Goal: Task Accomplishment & Management: Use online tool/utility

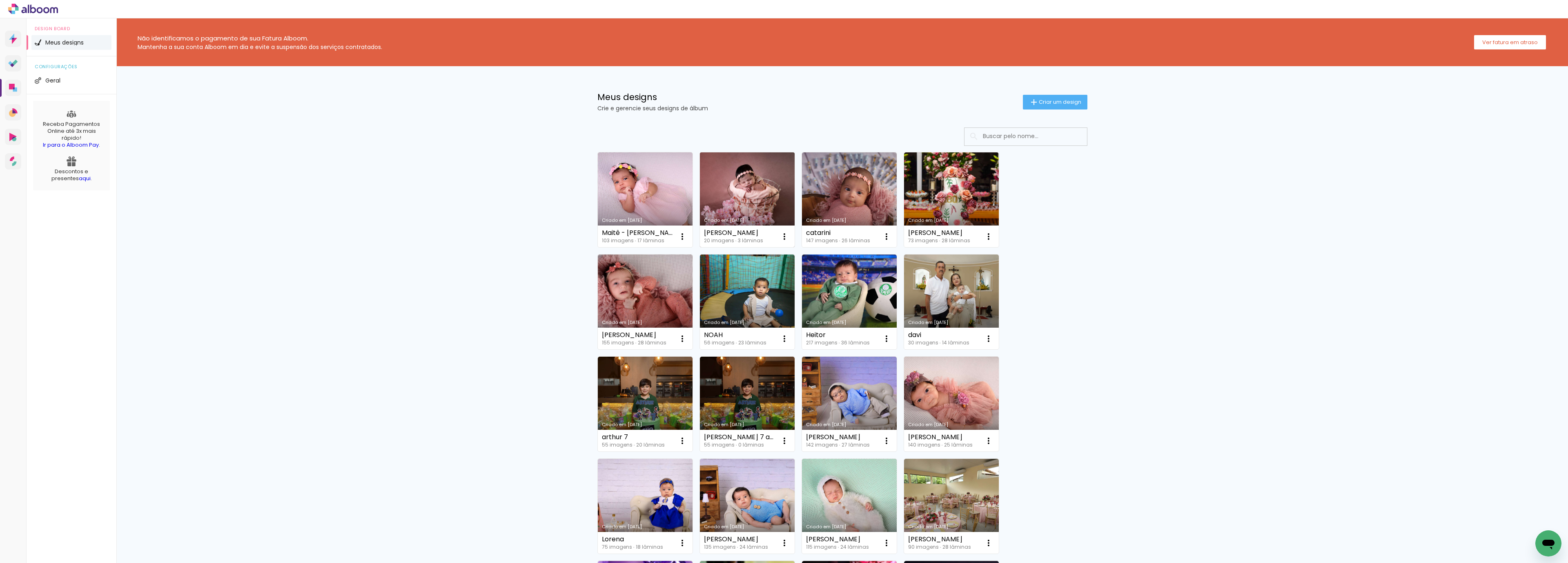
click at [745, 183] on link "Criado em [DATE]" at bounding box center [746, 199] width 94 height 94
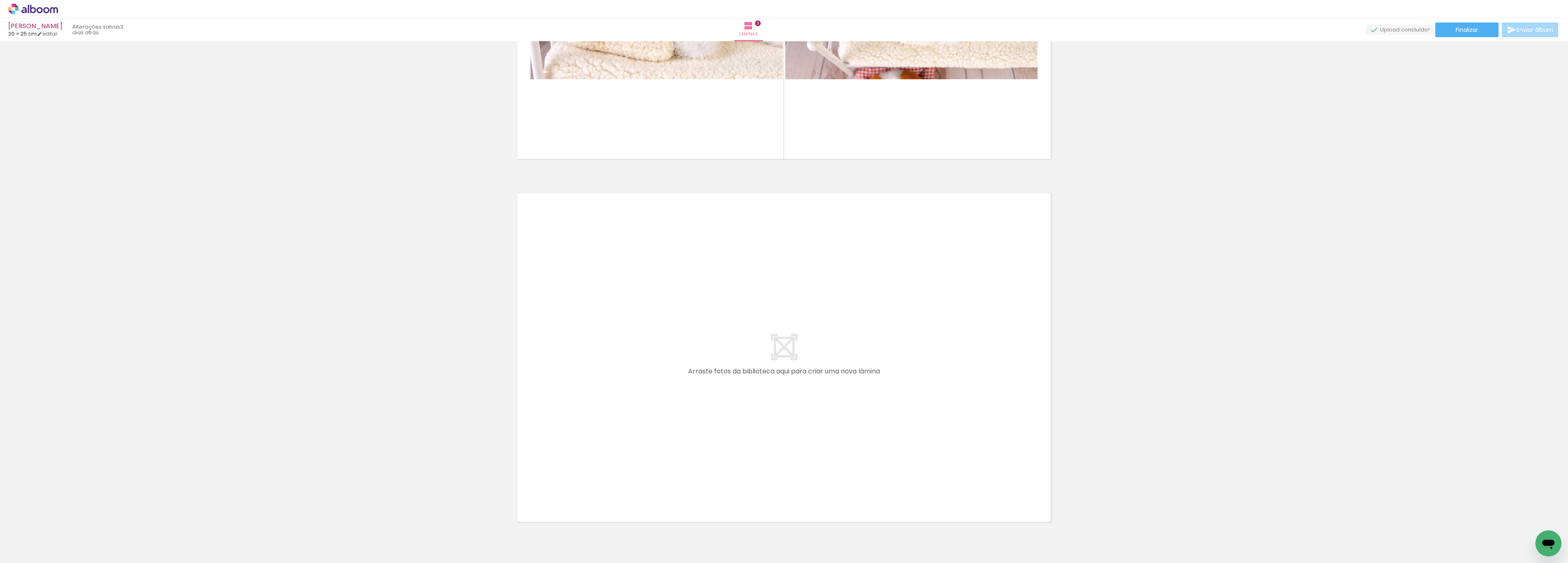
scroll to position [1011, 0]
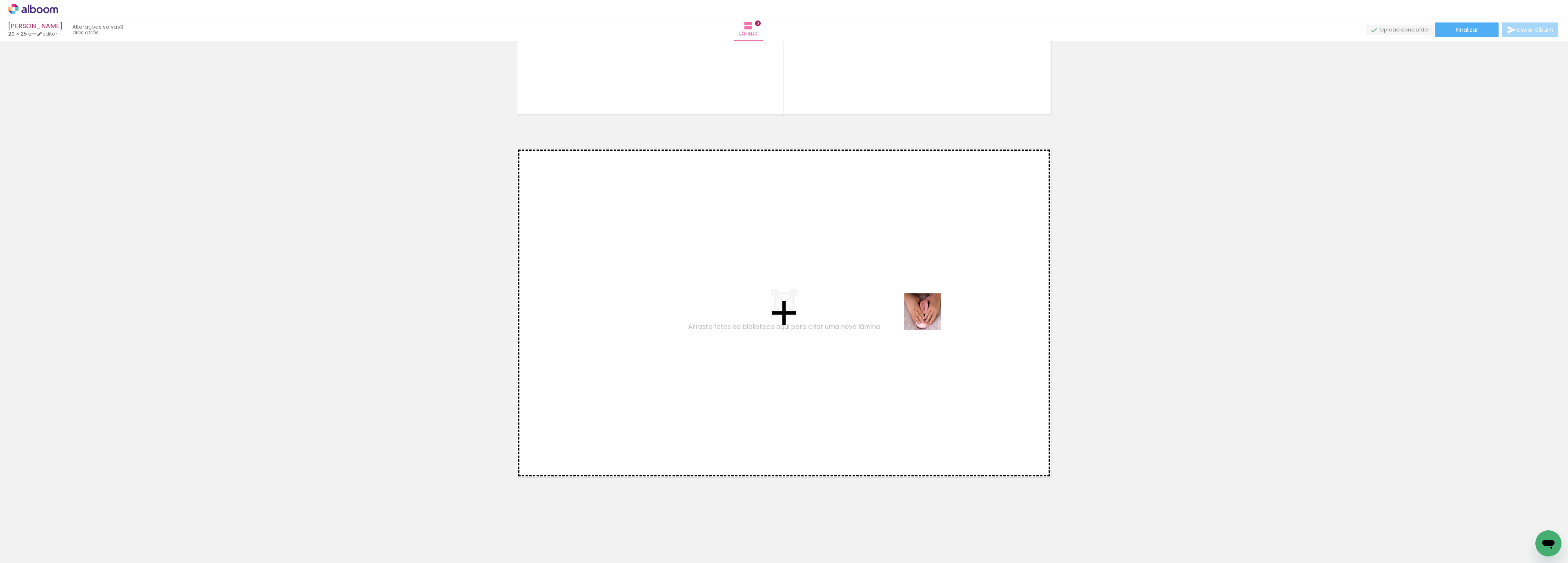
drag, startPoint x: 961, startPoint y: 537, endPoint x: 896, endPoint y: 198, distance: 345.2
click at [896, 198] on quentale-workspace at bounding box center [784, 281] width 1568 height 563
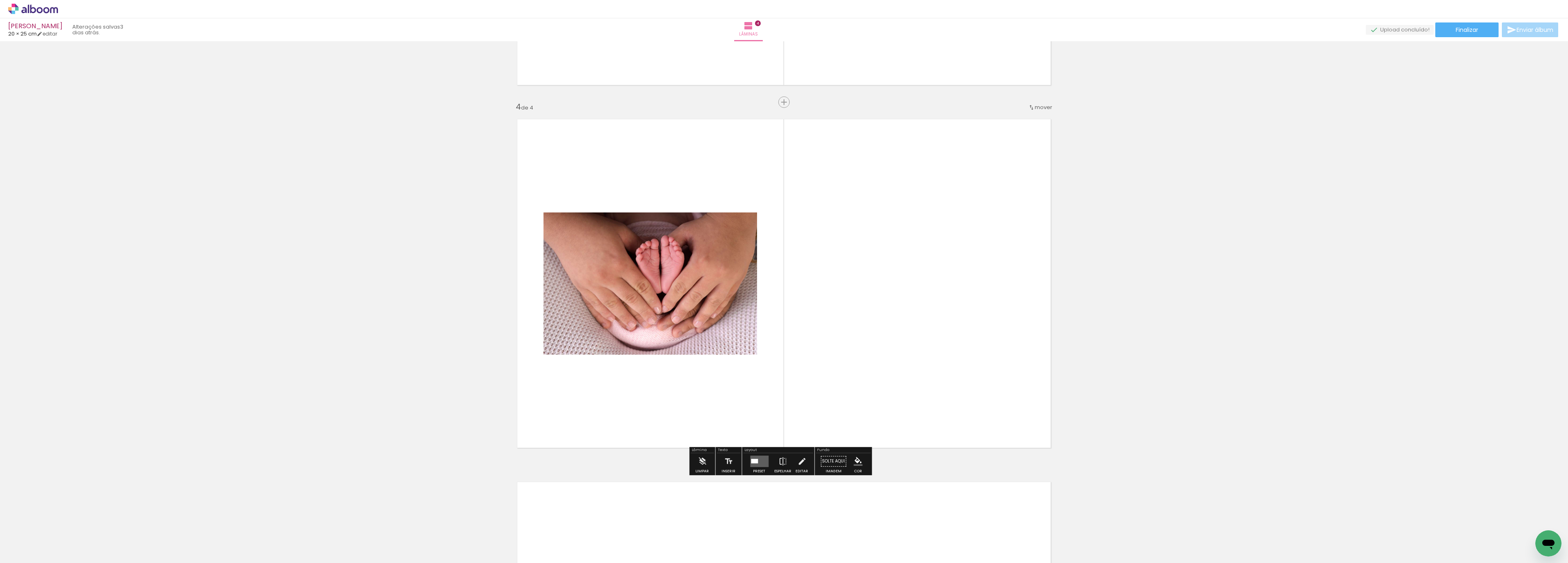
scroll to position [1048, 0]
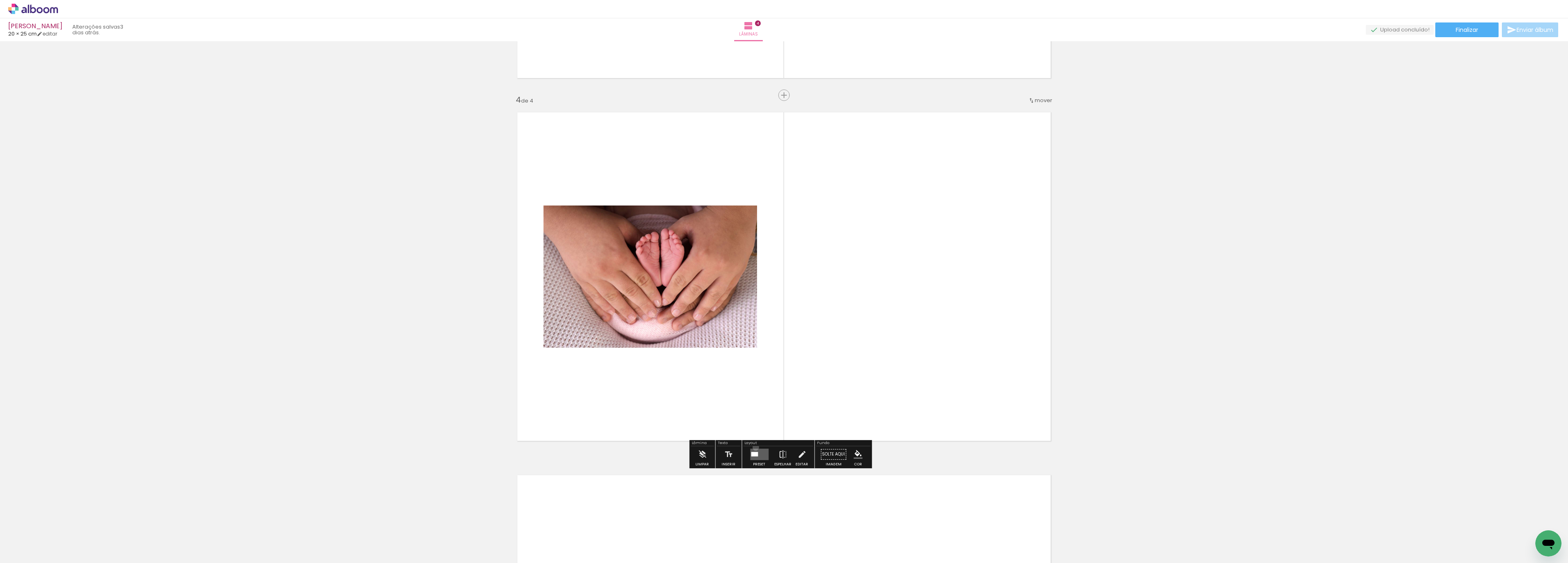
click at [753, 447] on div at bounding box center [759, 454] width 22 height 16
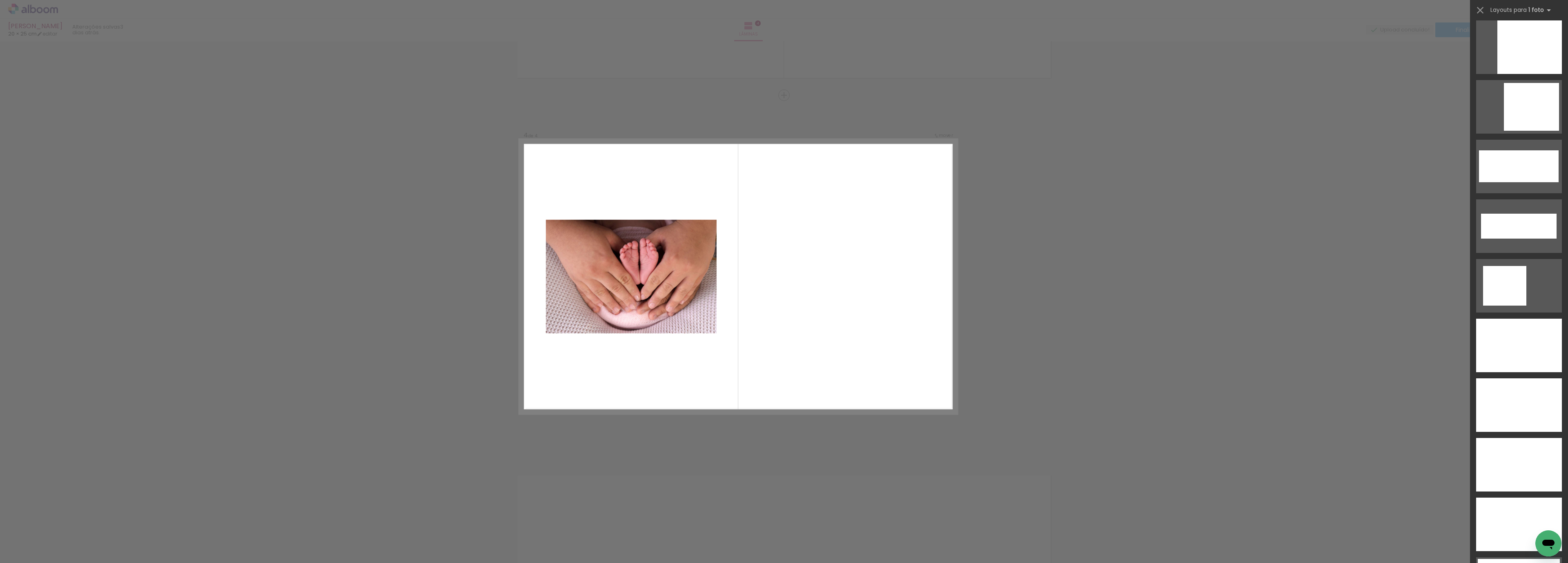
scroll to position [2644, 0]
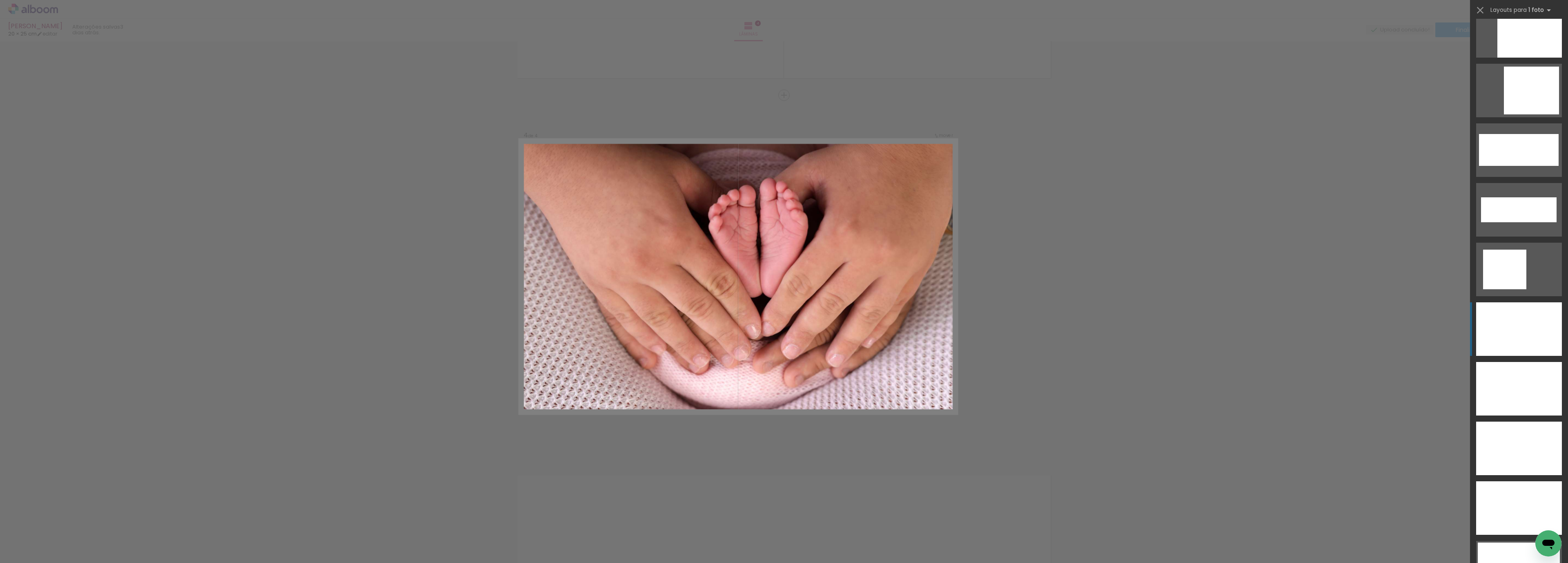
click at [1524, 304] on div at bounding box center [1518, 329] width 85 height 54
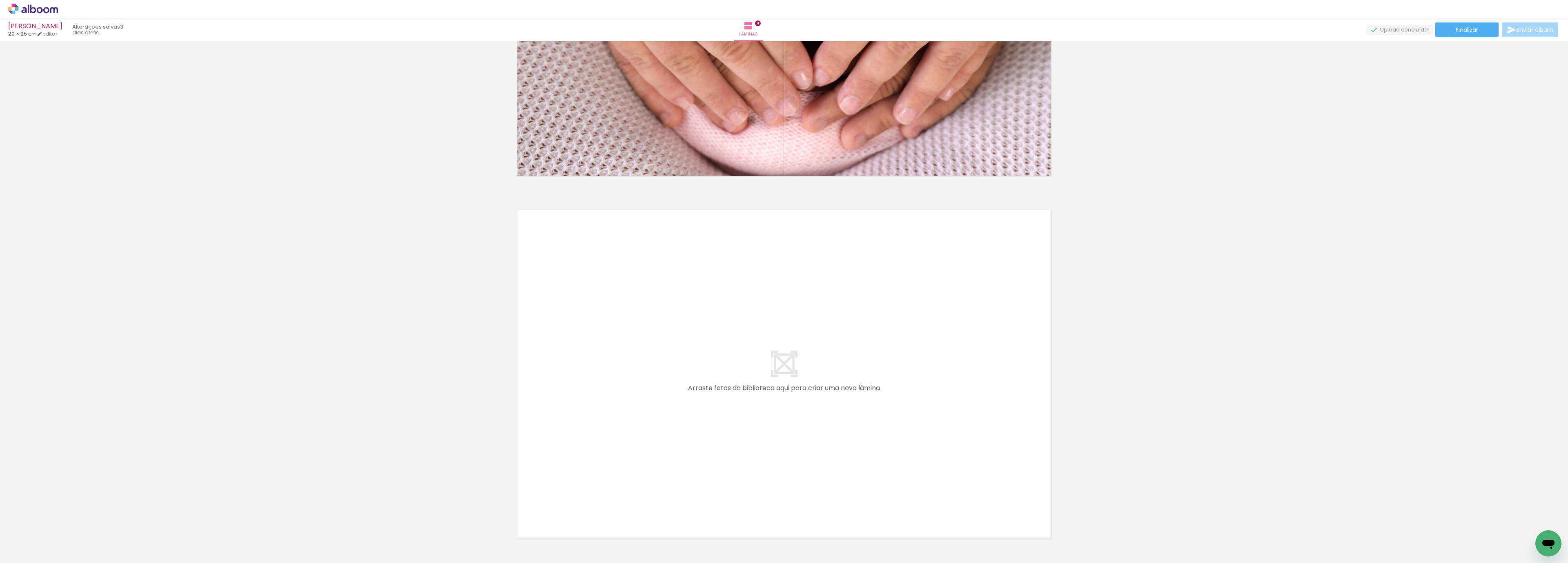
scroll to position [1325, 0]
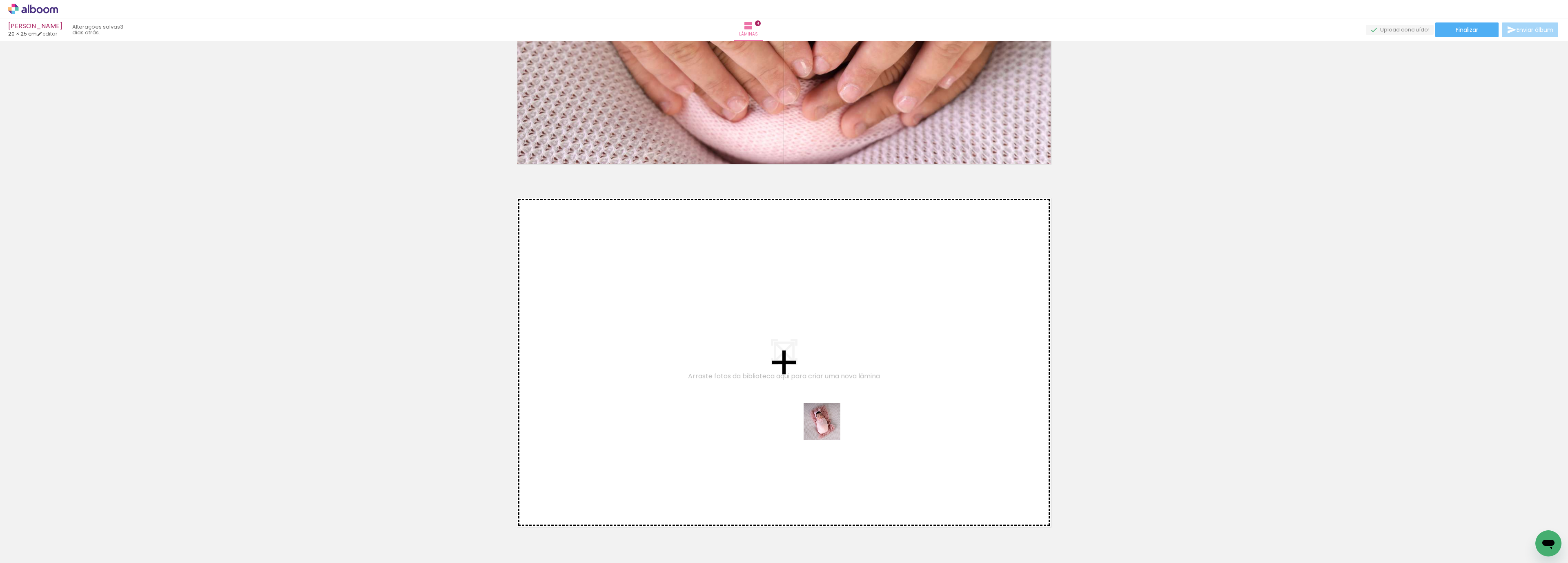
drag, startPoint x: 819, startPoint y: 538, endPoint x: 868, endPoint y: 523, distance: 51.2
click at [828, 424] on quentale-workspace at bounding box center [784, 281] width 1568 height 563
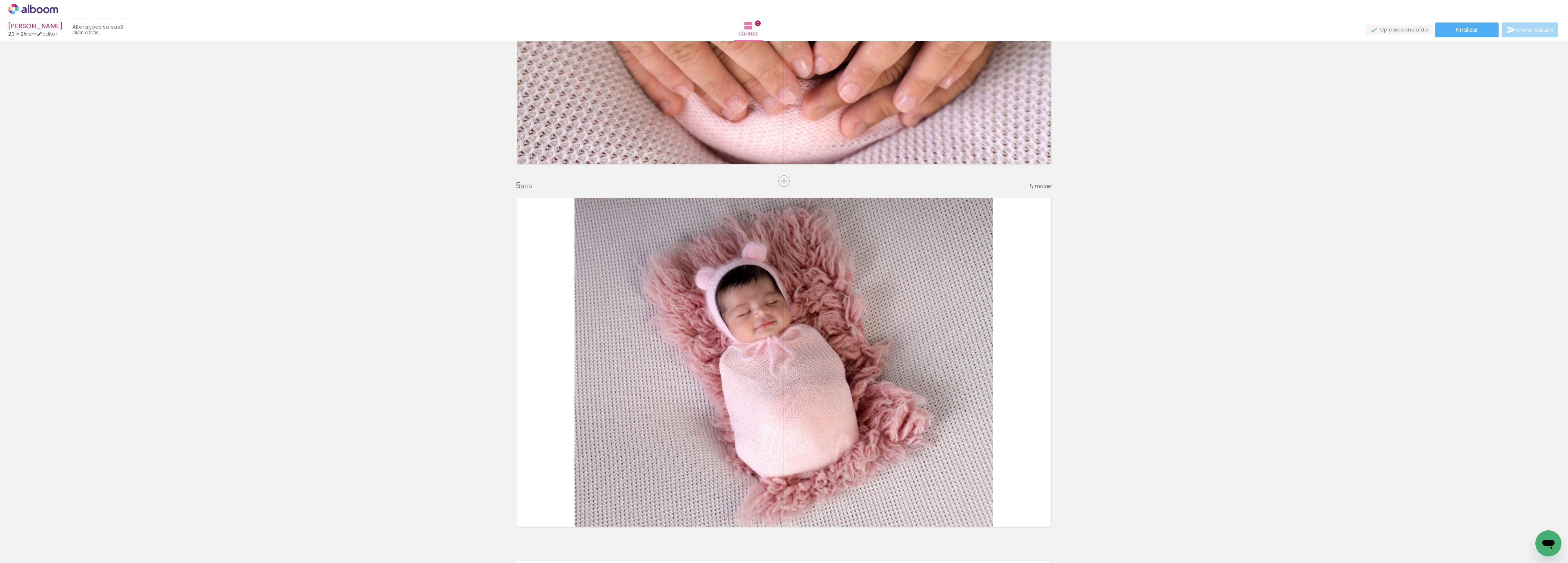
scroll to position [1410, 0]
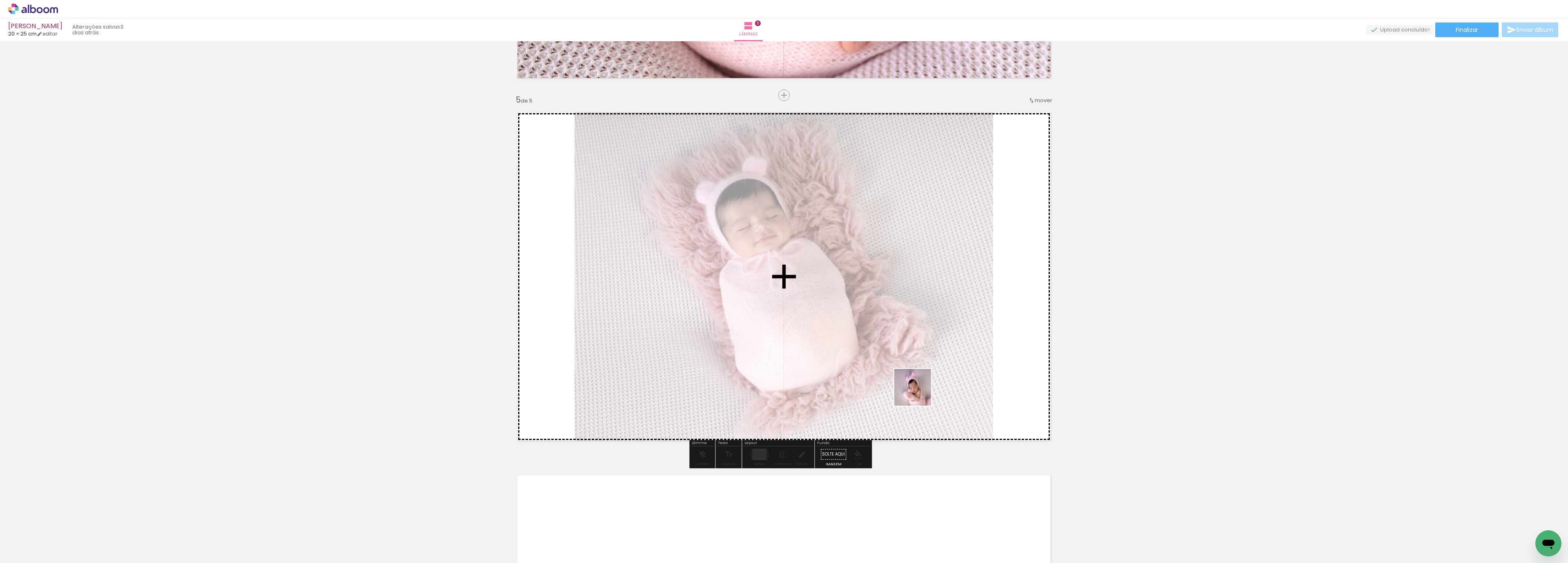
drag, startPoint x: 872, startPoint y: 542, endPoint x: 909, endPoint y: 470, distance: 81.0
click at [923, 381] on quentale-workspace at bounding box center [784, 281] width 1568 height 563
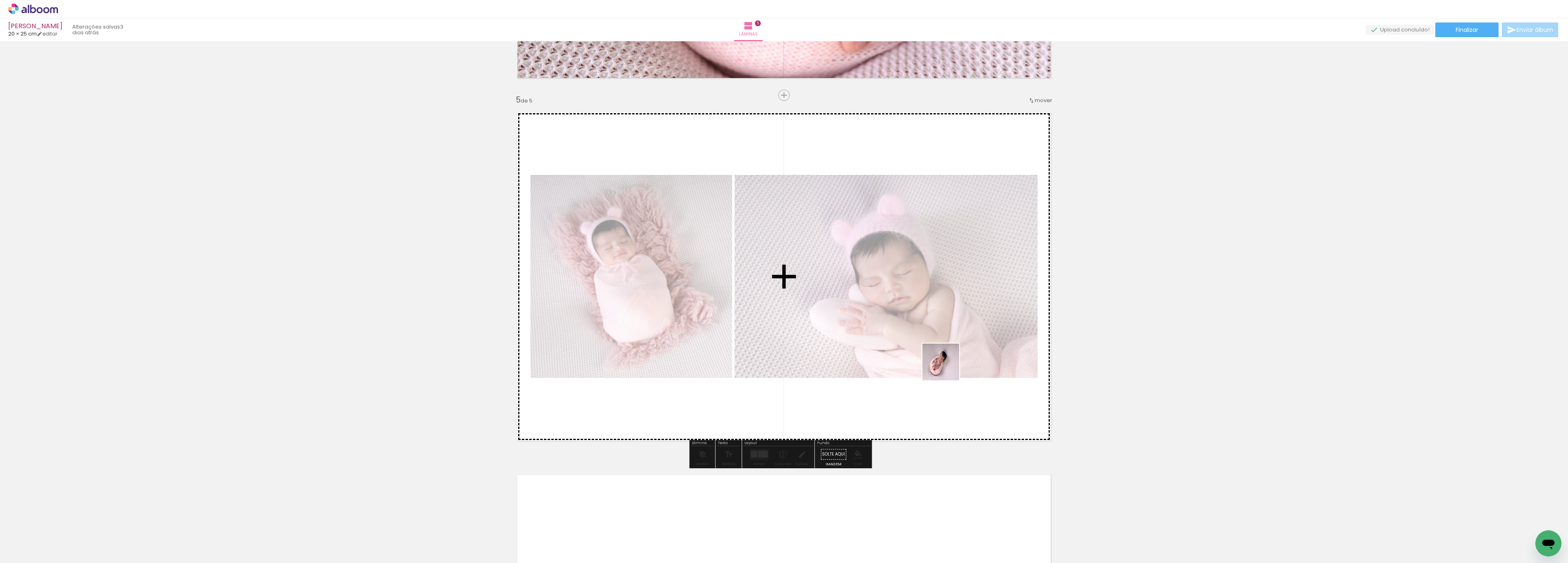
drag, startPoint x: 907, startPoint y: 540, endPoint x: 947, endPoint y: 365, distance: 179.5
click at [947, 365] on quentale-workspace at bounding box center [784, 281] width 1568 height 563
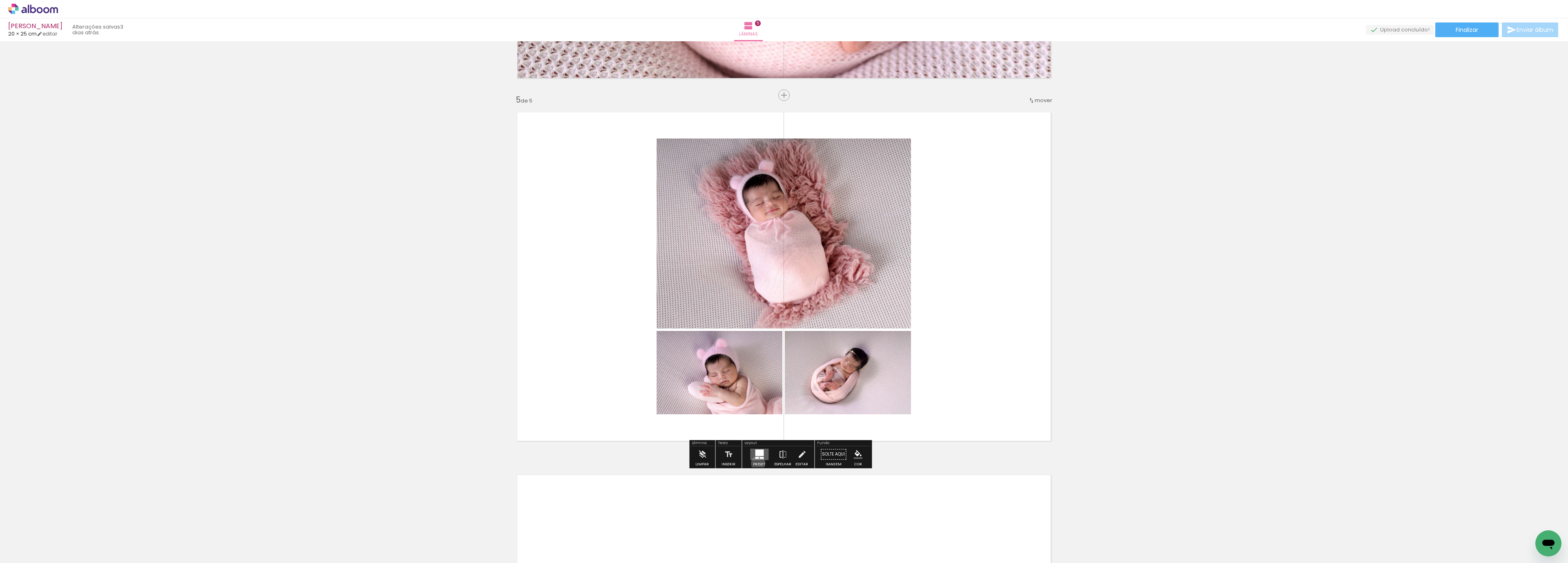
click at [0, 0] on slot "Preset" at bounding box center [0, 0] width 0 height 0
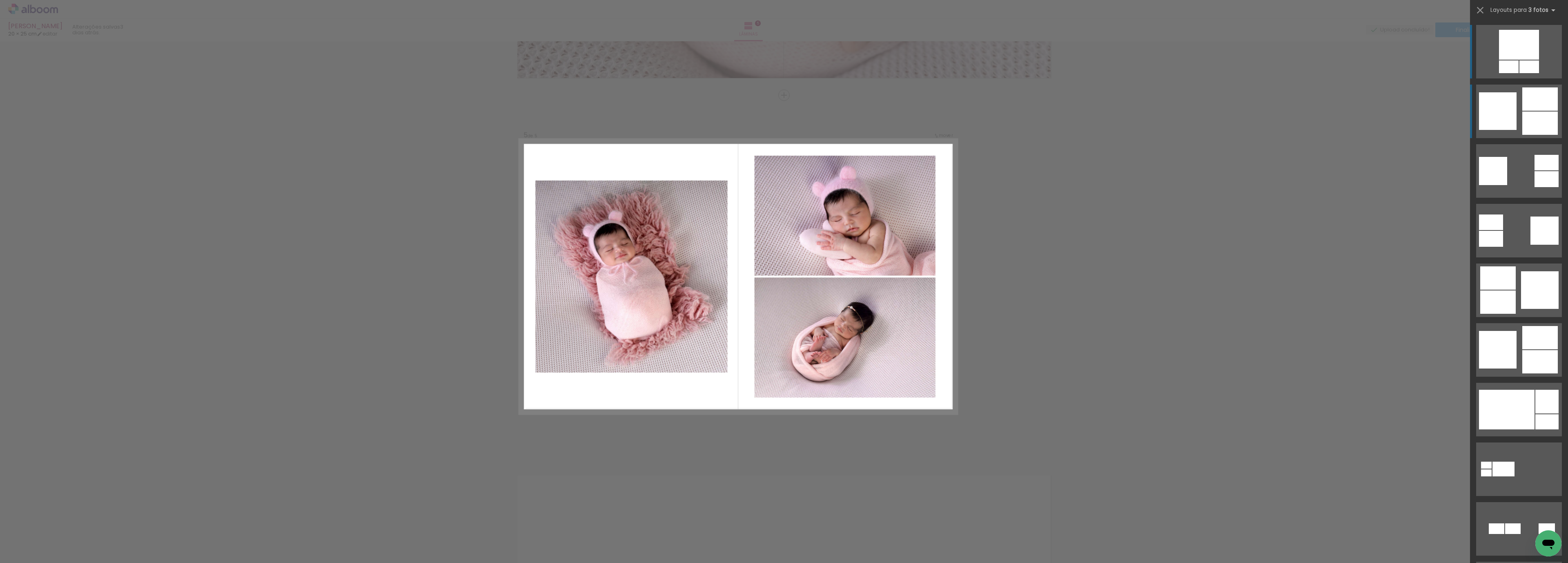
click at [1540, 98] on div at bounding box center [1539, 98] width 36 height 23
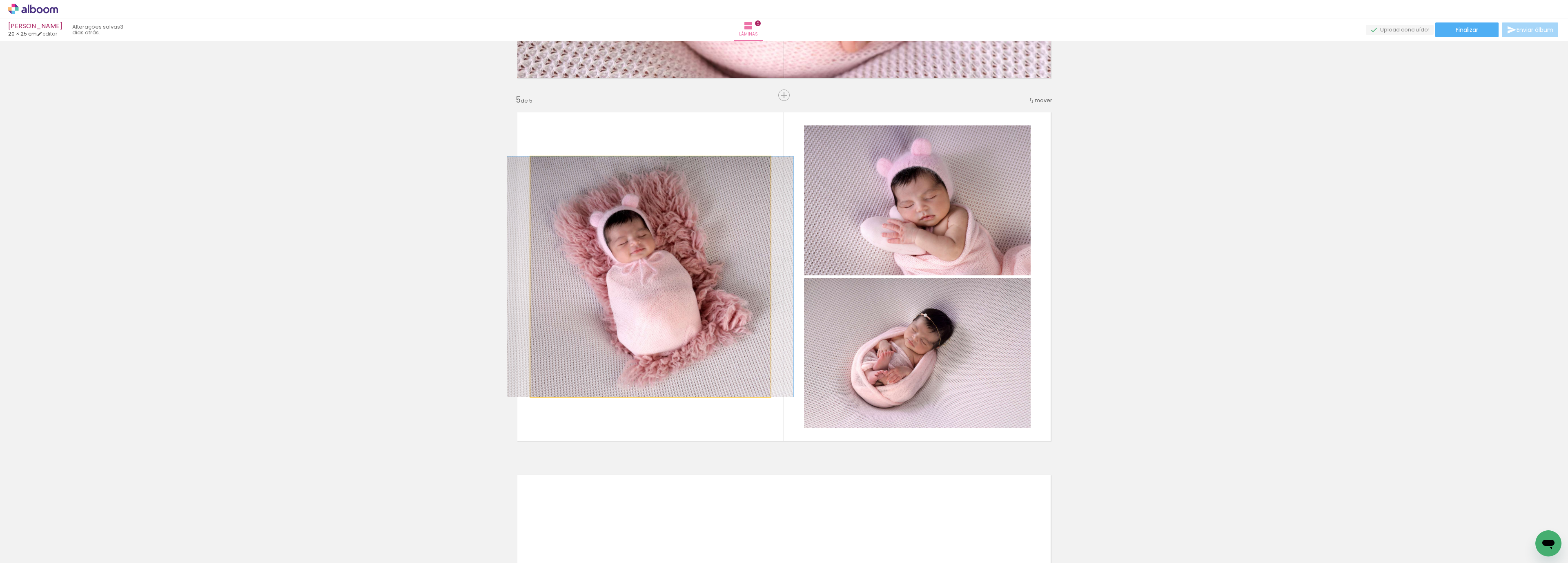
click at [663, 218] on quentale-photo at bounding box center [650, 277] width 240 height 240
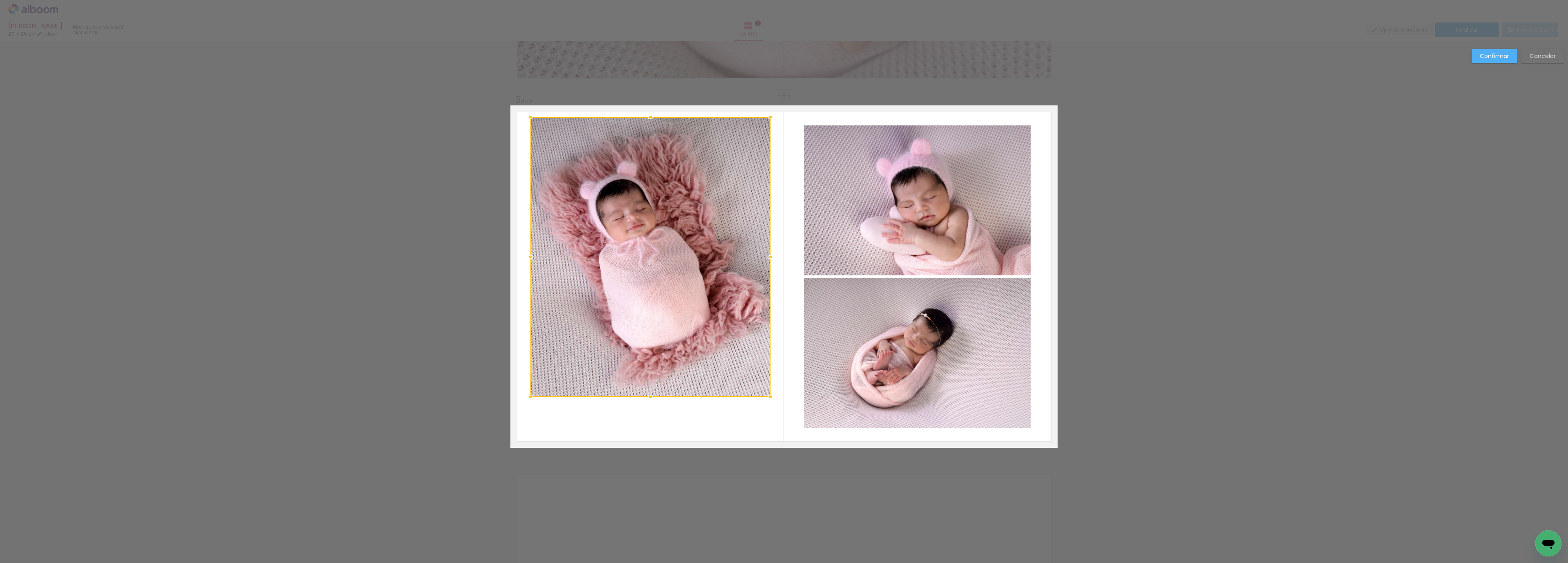
drag, startPoint x: 642, startPoint y: 156, endPoint x: 649, endPoint y: 116, distance: 40.6
click at [649, 116] on div at bounding box center [650, 117] width 16 height 16
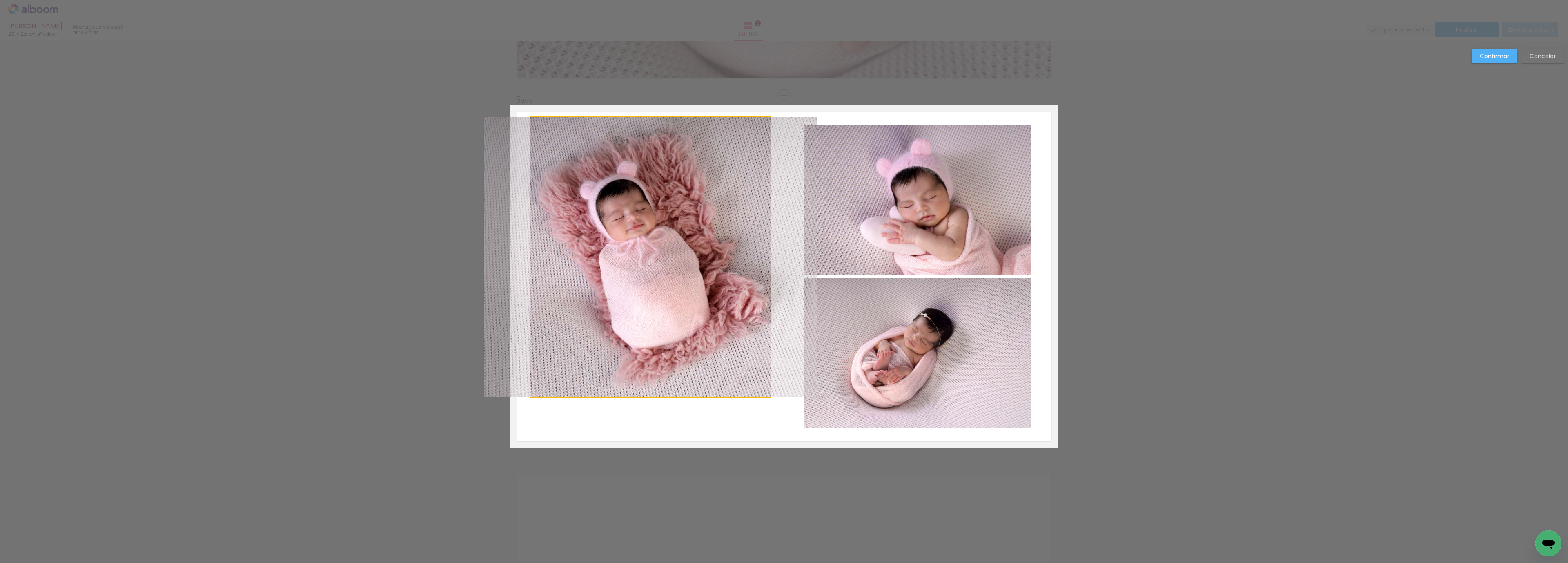
click at [638, 373] on quentale-photo at bounding box center [650, 256] width 240 height 279
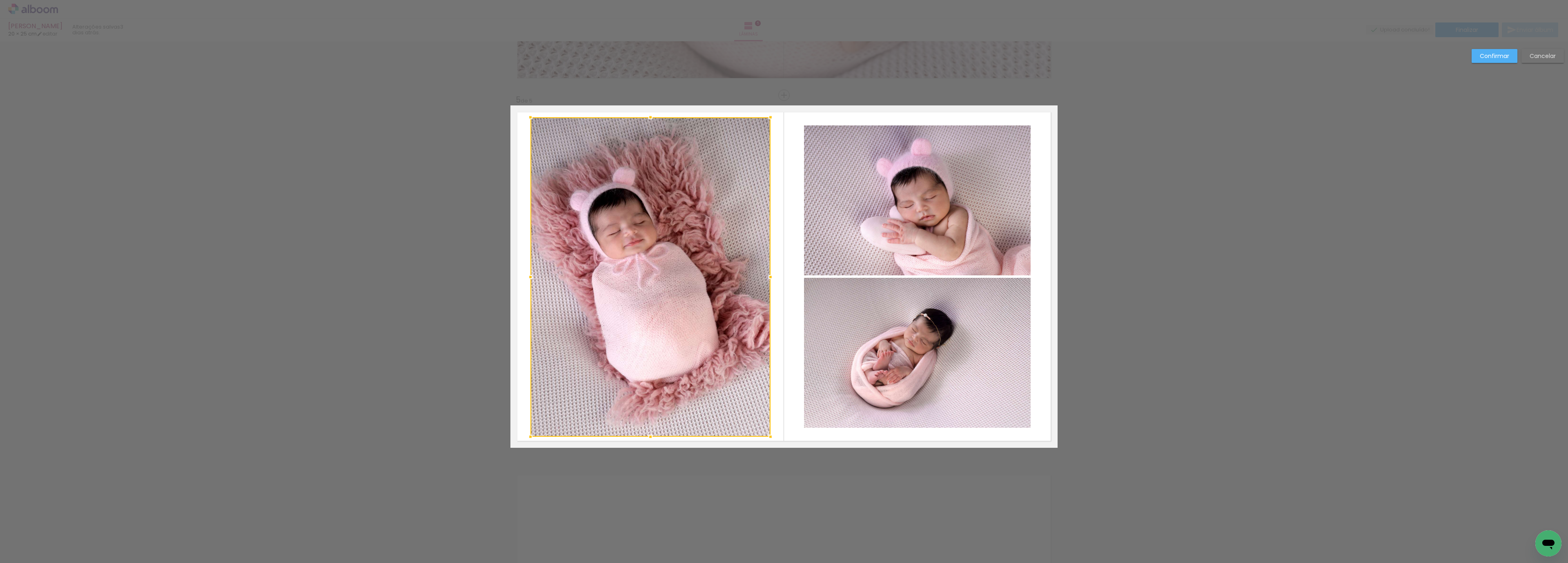
drag, startPoint x: 646, startPoint y: 396, endPoint x: 645, endPoint y: 436, distance: 40.0
click at [645, 436] on div at bounding box center [650, 436] width 16 height 16
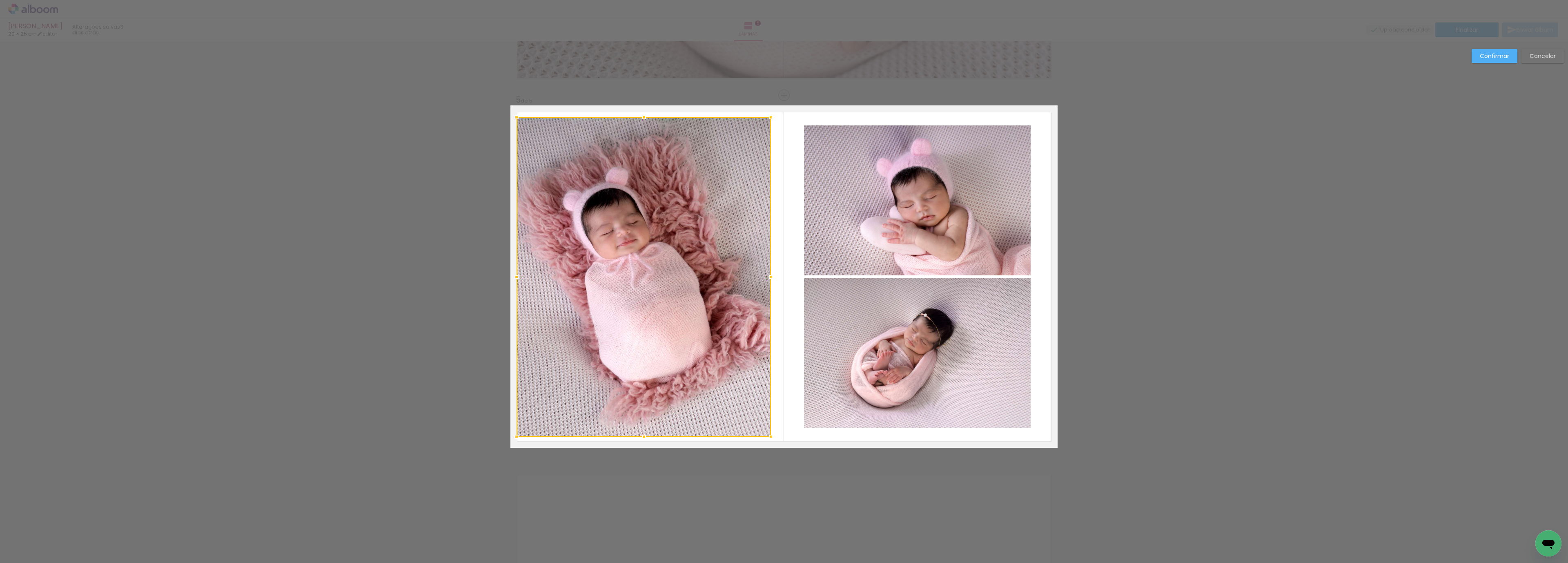
drag, startPoint x: 527, startPoint y: 281, endPoint x: 513, endPoint y: 283, distance: 14.1
click at [513, 283] on div at bounding box center [516, 277] width 16 height 16
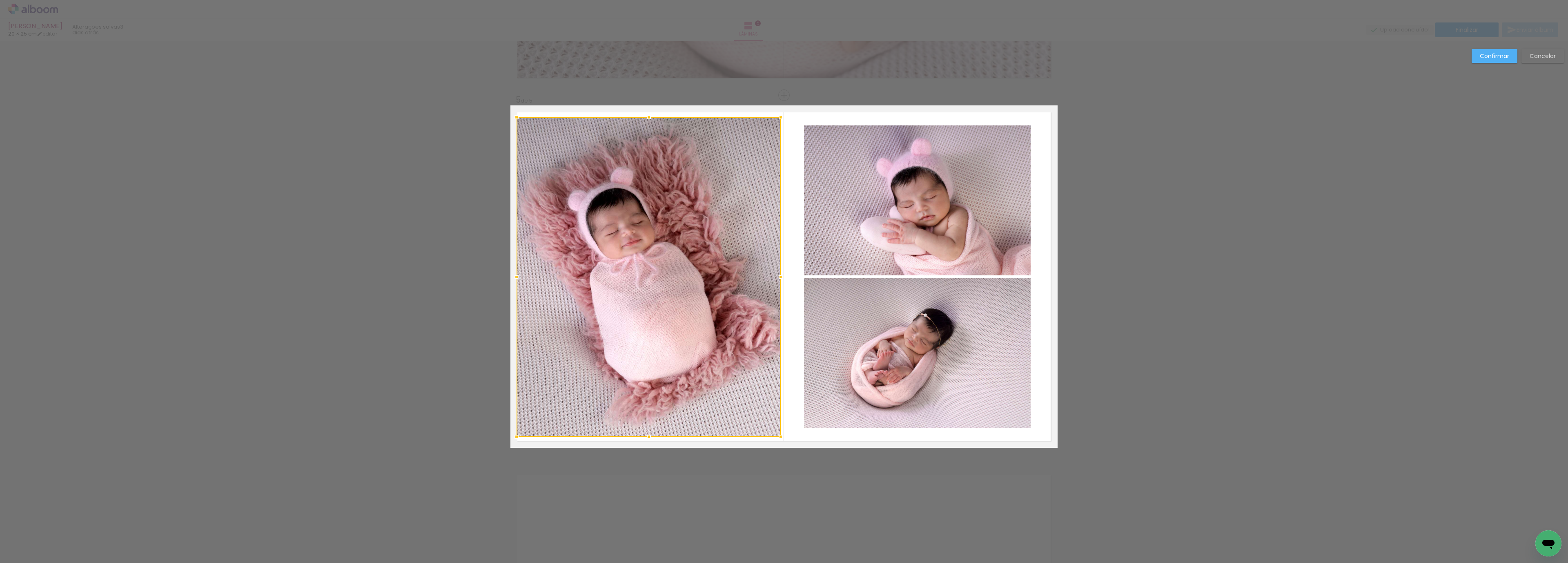
drag, startPoint x: 768, startPoint y: 278, endPoint x: 778, endPoint y: 277, distance: 10.0
click at [778, 277] on div at bounding box center [780, 277] width 16 height 16
click at [904, 204] on quentale-photo at bounding box center [917, 200] width 226 height 150
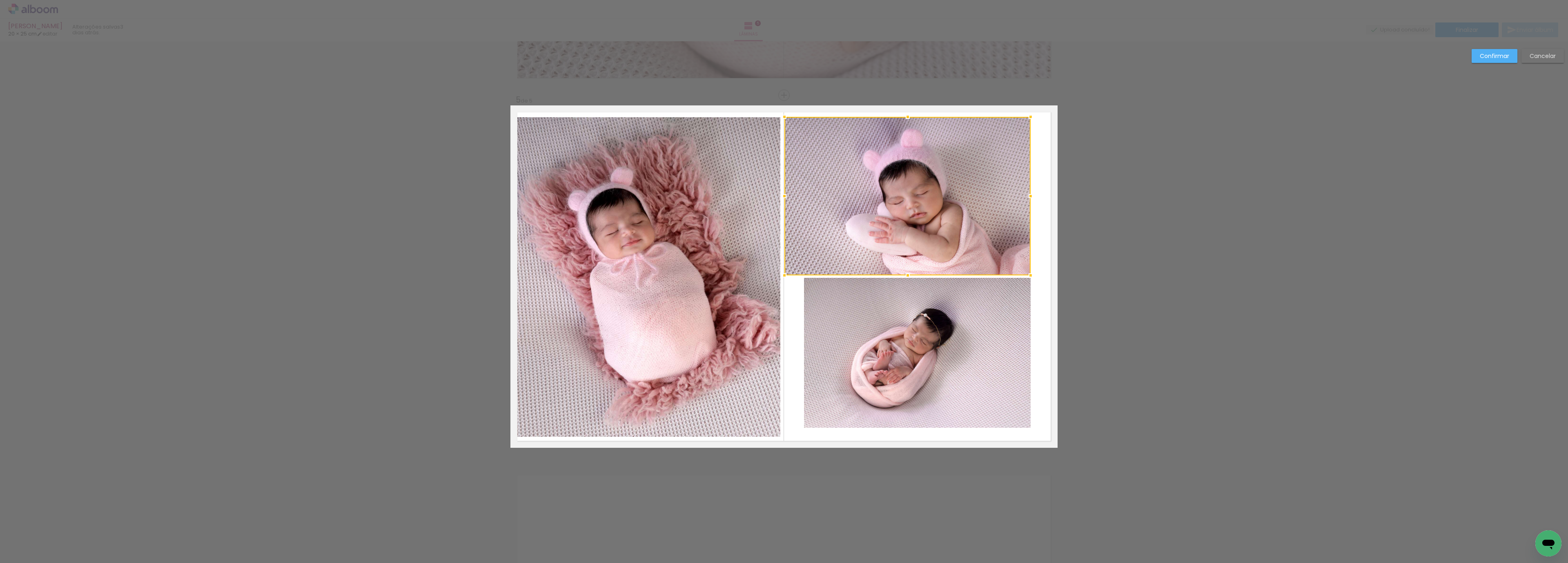
drag, startPoint x: 795, startPoint y: 124, endPoint x: 775, endPoint y: 115, distance: 21.9
click at [776, 115] on div at bounding box center [784, 116] width 16 height 16
click at [1013, 135] on quentale-photo at bounding box center [907, 197] width 247 height 159
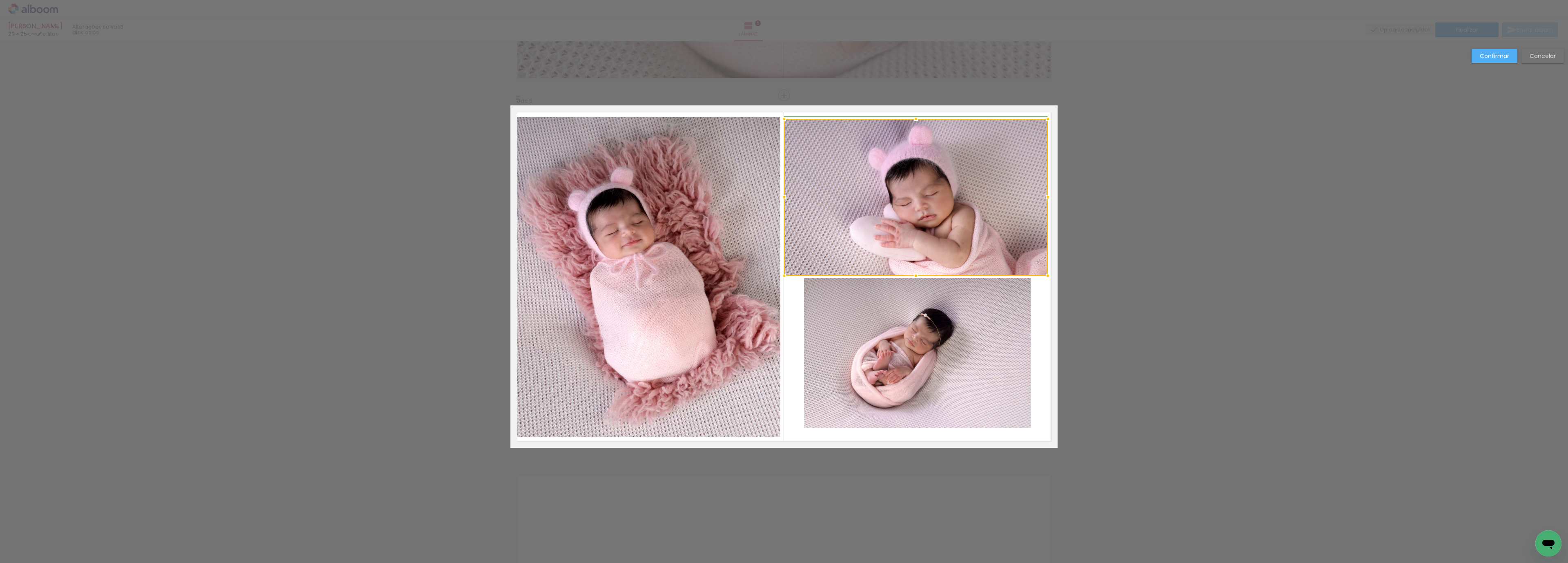
drag, startPoint x: 1034, startPoint y: 119, endPoint x: 1046, endPoint y: 120, distance: 12.0
click at [1046, 120] on div at bounding box center [1047, 118] width 16 height 16
click at [881, 330] on quentale-photo at bounding box center [917, 352] width 226 height 150
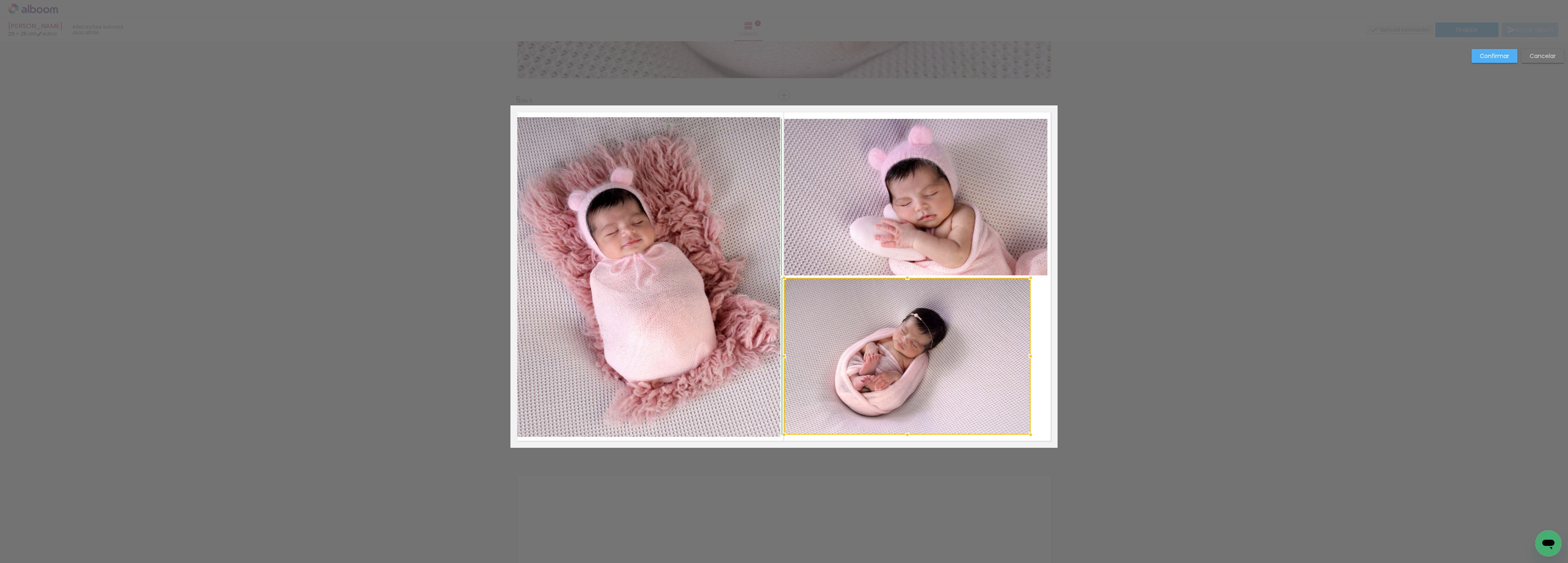
drag, startPoint x: 797, startPoint y: 426, endPoint x: 778, endPoint y: 435, distance: 21.0
click at [778, 435] on div at bounding box center [784, 434] width 16 height 16
click at [1017, 346] on quentale-photo at bounding box center [907, 356] width 246 height 157
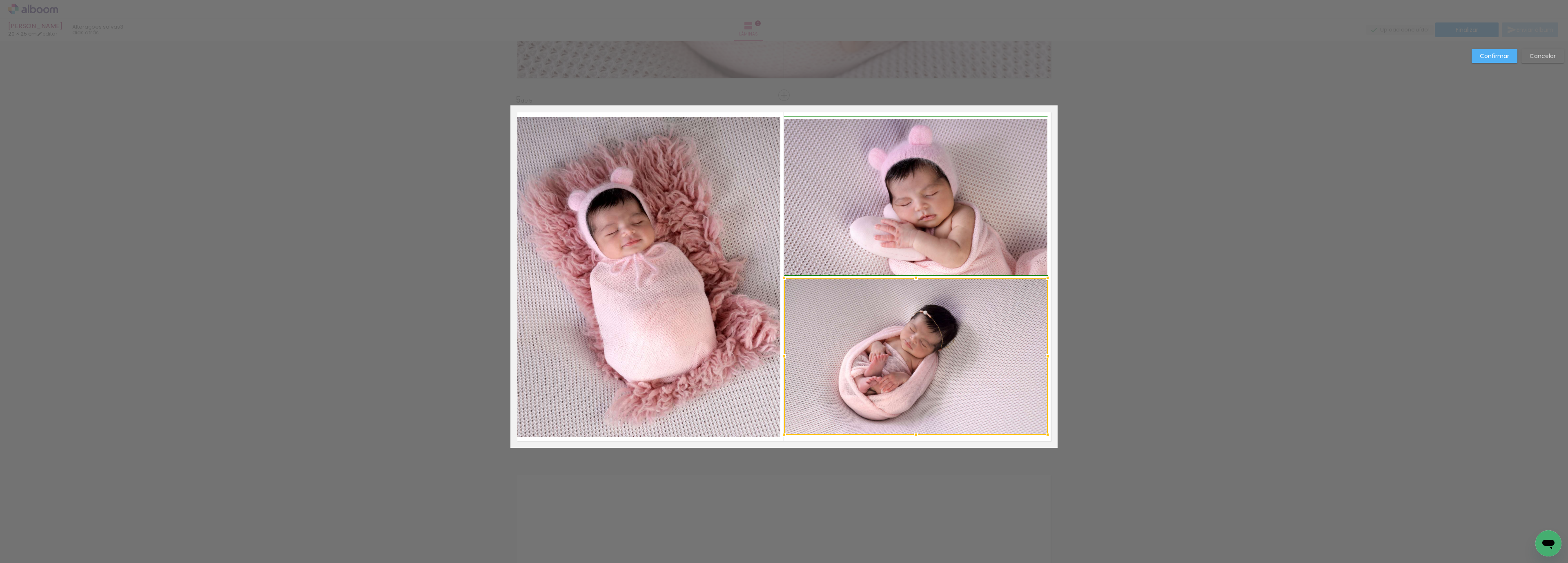
drag, startPoint x: 1028, startPoint y: 358, endPoint x: 1041, endPoint y: 359, distance: 13.0
click at [1041, 359] on div at bounding box center [1047, 355] width 16 height 16
click at [0, 0] on slot "Confirmar" at bounding box center [0, 0] width 0 height 0
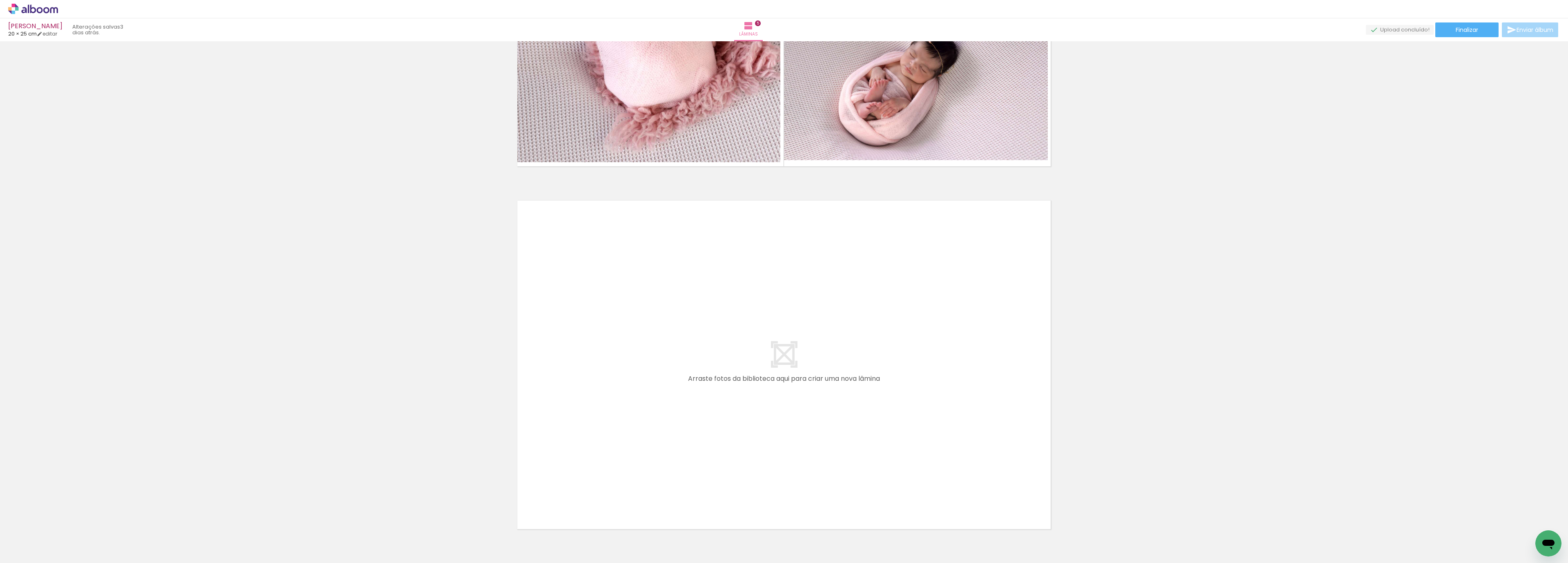
scroll to position [1735, 0]
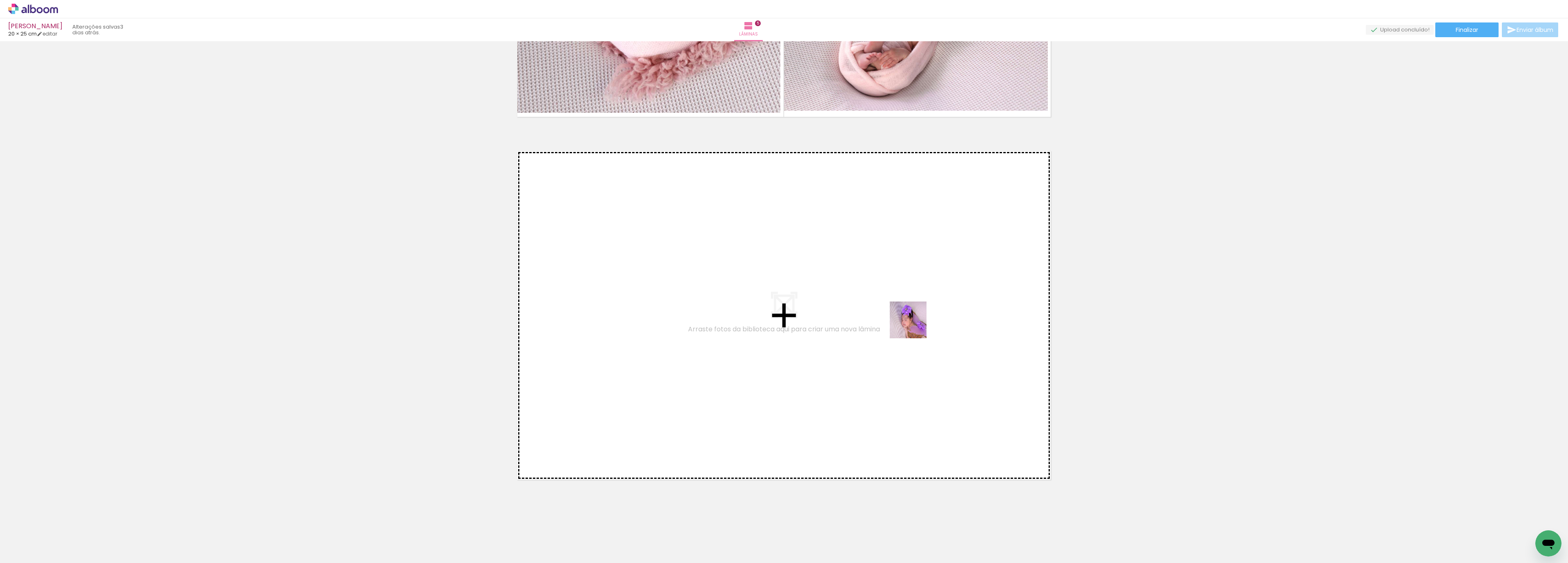
drag, startPoint x: 772, startPoint y: 533, endPoint x: 914, endPoint y: 326, distance: 251.0
click at [914, 326] on quentale-workspace at bounding box center [784, 281] width 1568 height 563
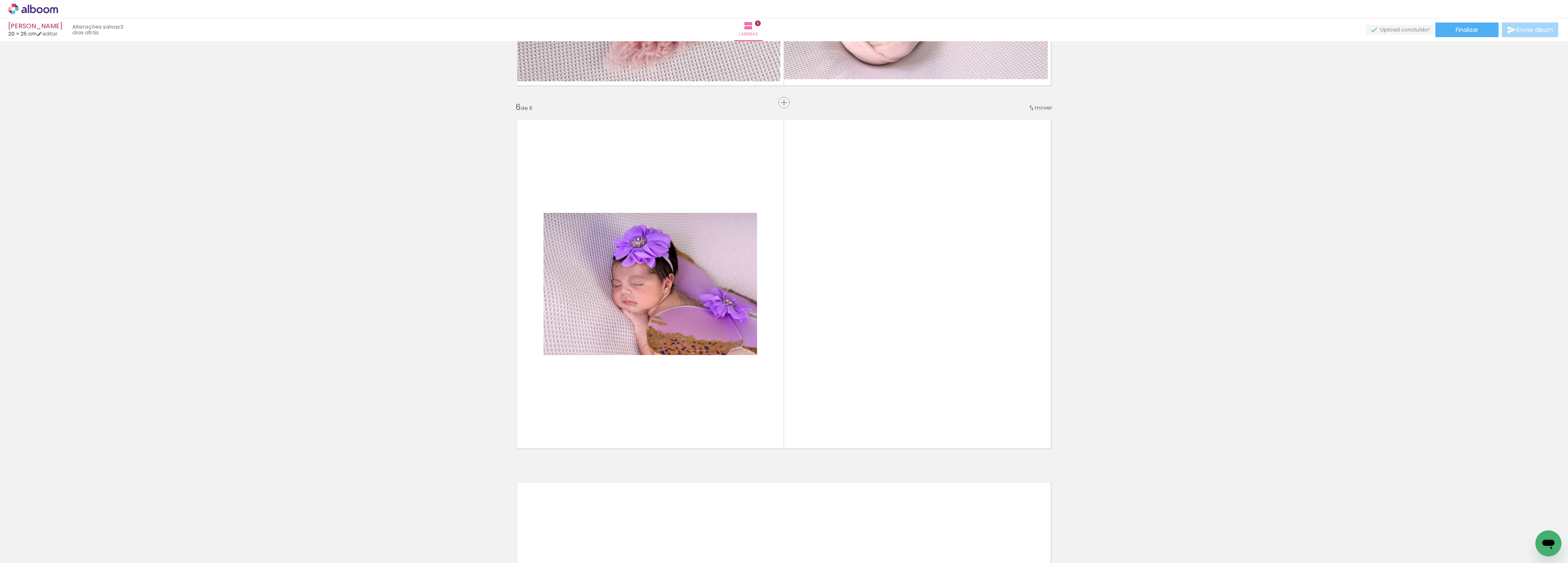
scroll to position [1773, 0]
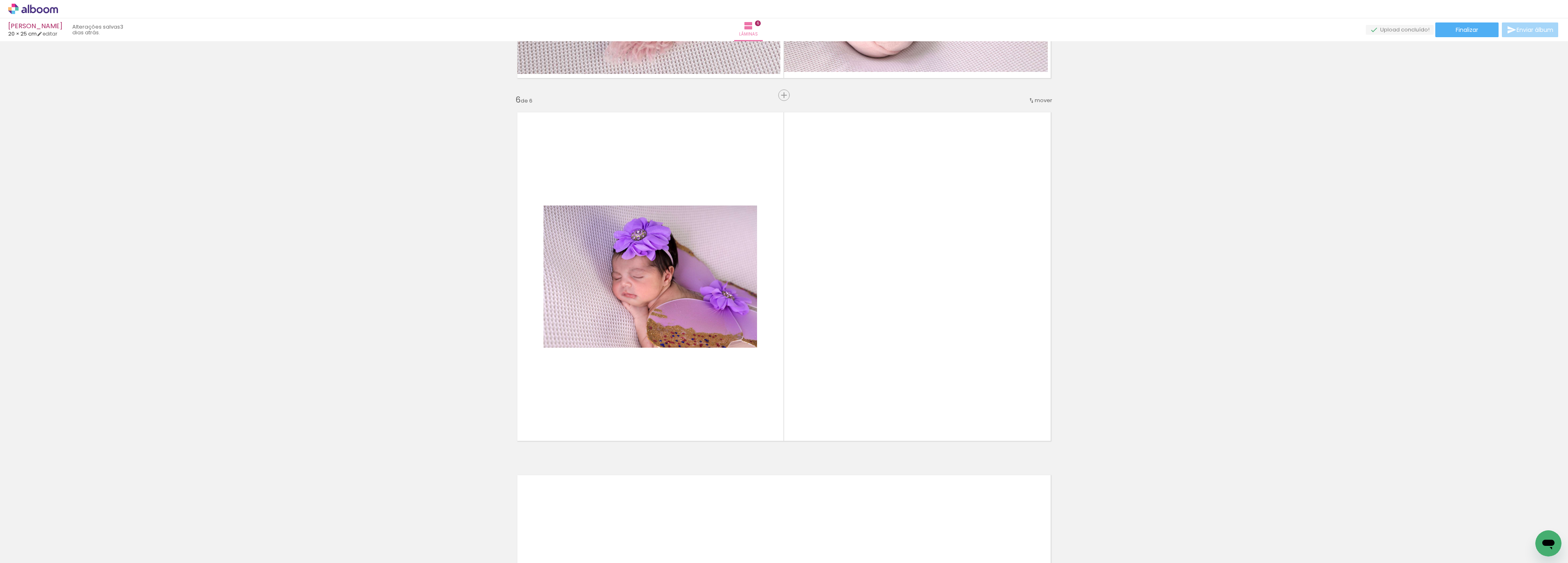
drag, startPoint x: 722, startPoint y: 537, endPoint x: 716, endPoint y: 466, distance: 71.3
click at [889, 287] on quentale-workspace at bounding box center [784, 281] width 1568 height 563
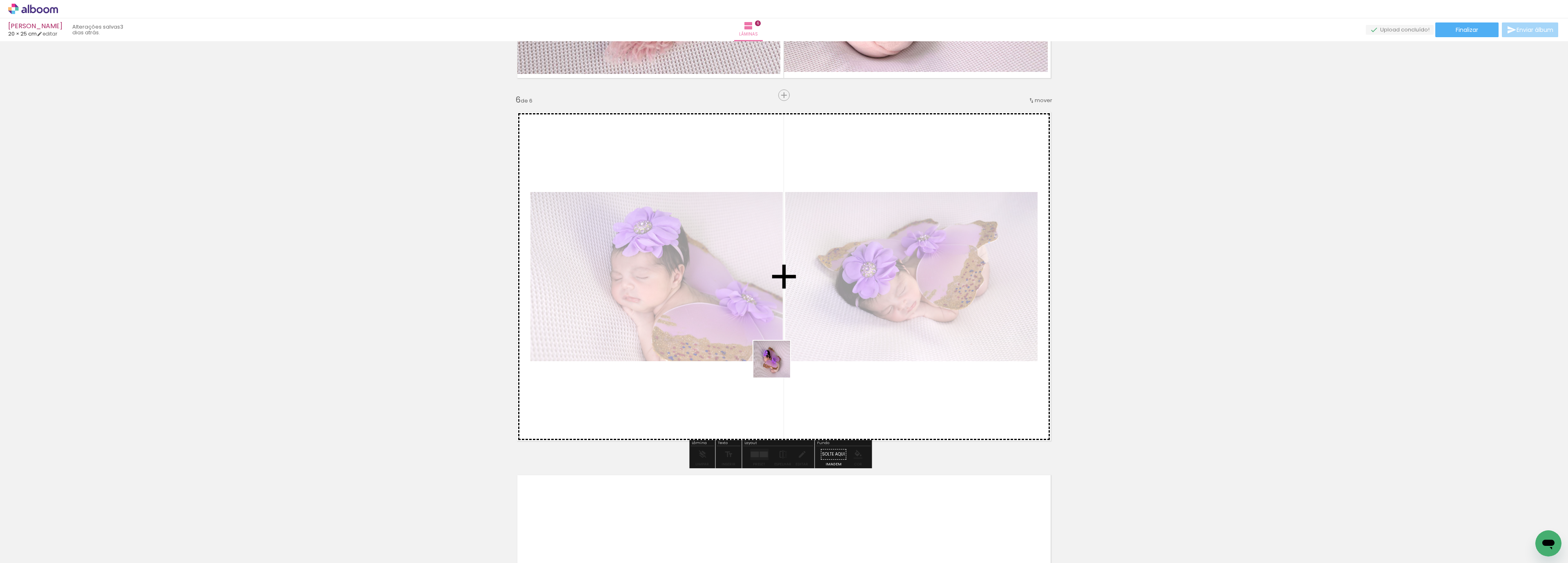
drag, startPoint x: 674, startPoint y: 547, endPoint x: 780, endPoint y: 359, distance: 215.8
click at [780, 359] on quentale-workspace at bounding box center [784, 281] width 1568 height 563
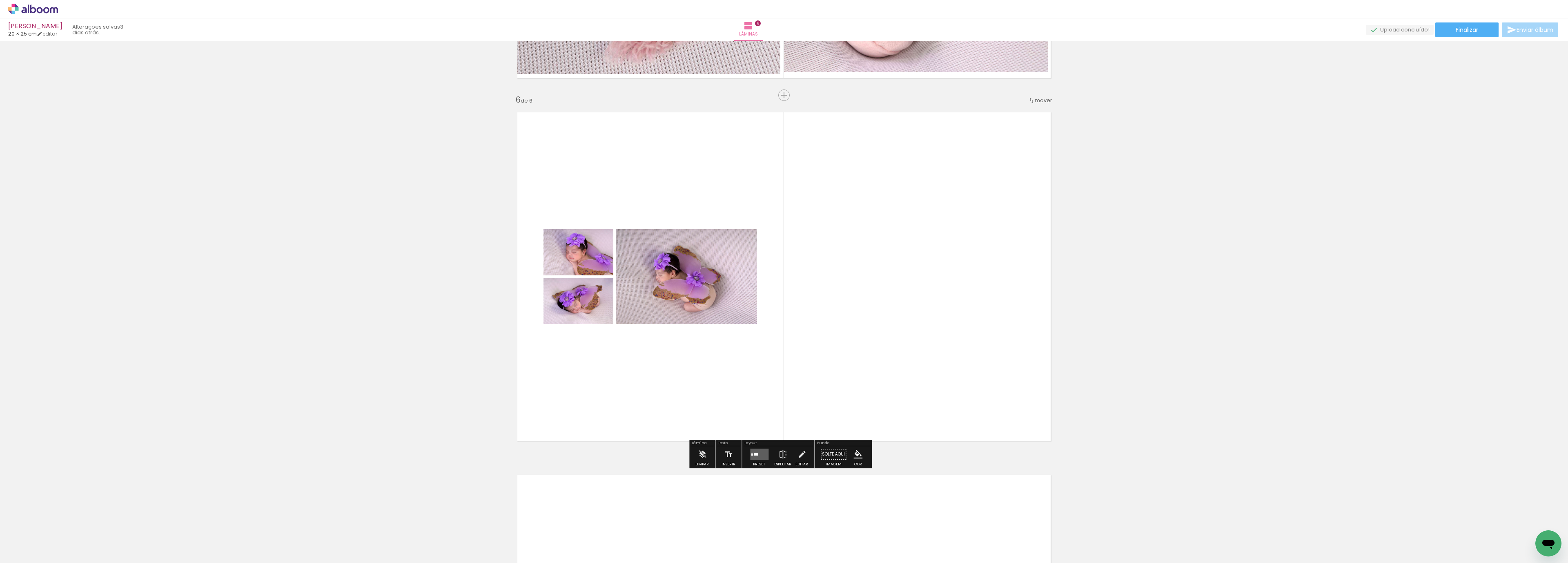
click at [753, 465] on div "Preset" at bounding box center [759, 465] width 12 height 4
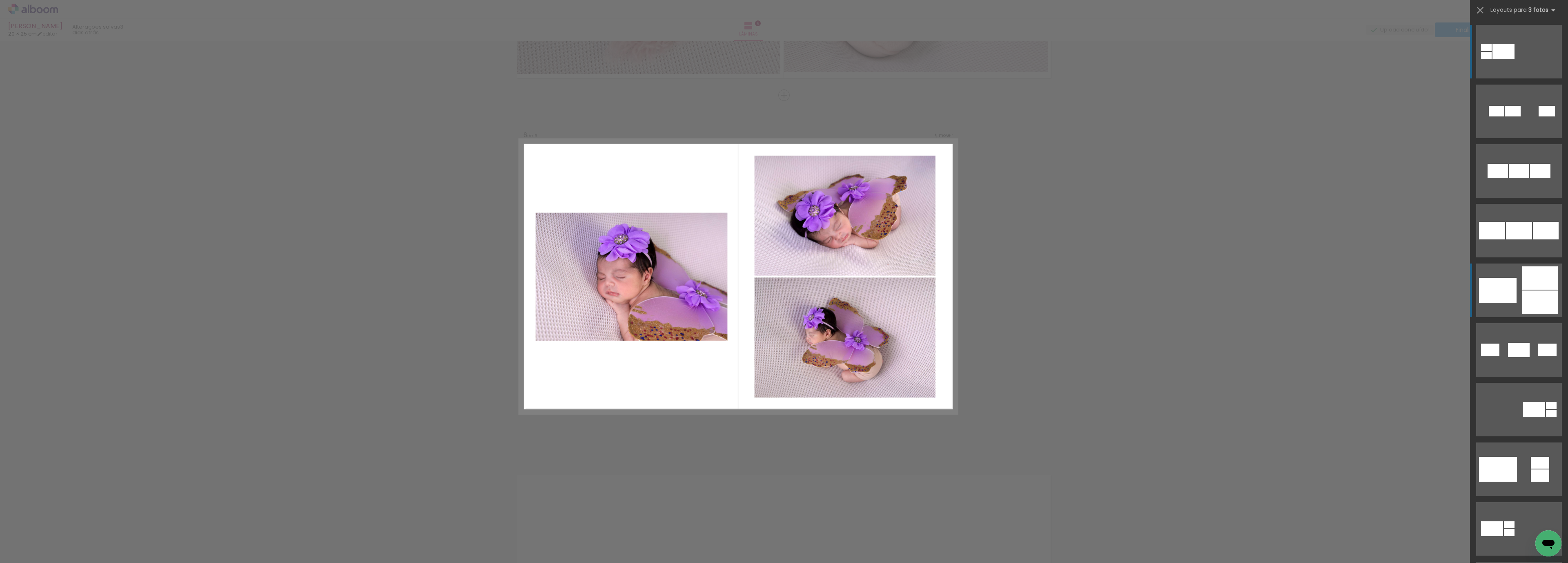
click at [1514, 293] on quentale-layouter at bounding box center [1518, 290] width 85 height 54
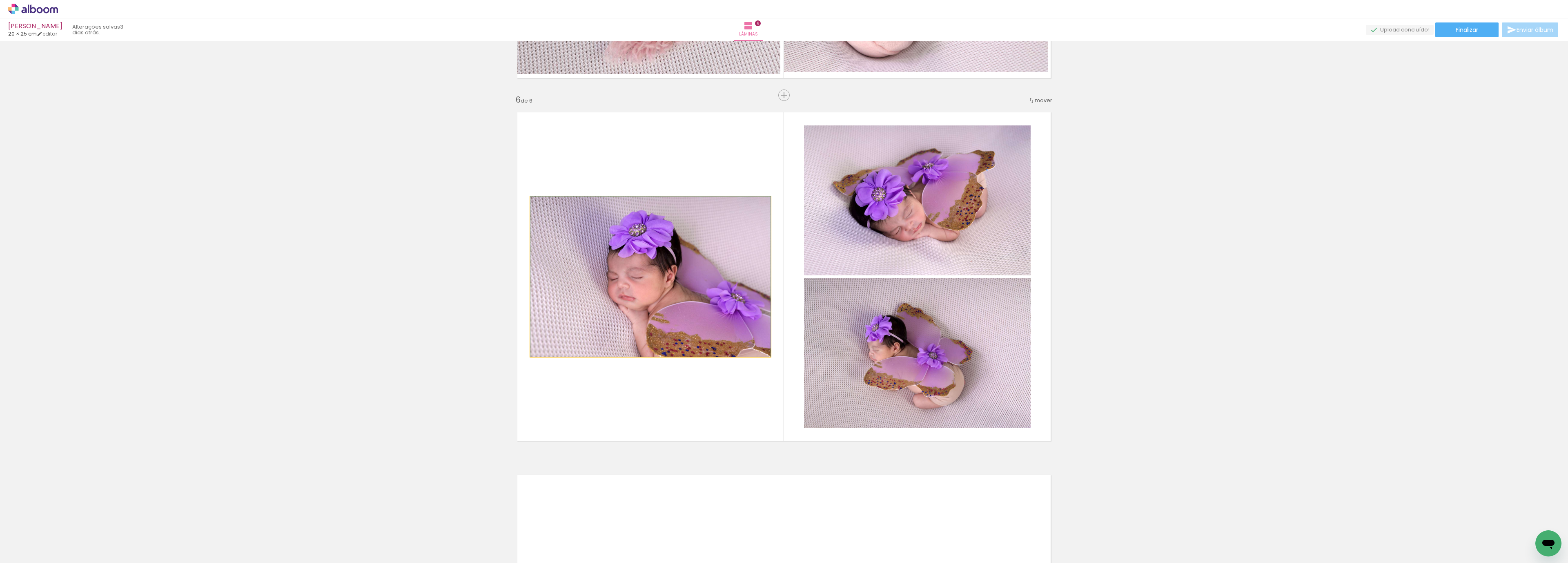
click at [598, 307] on quentale-photo at bounding box center [650, 276] width 240 height 160
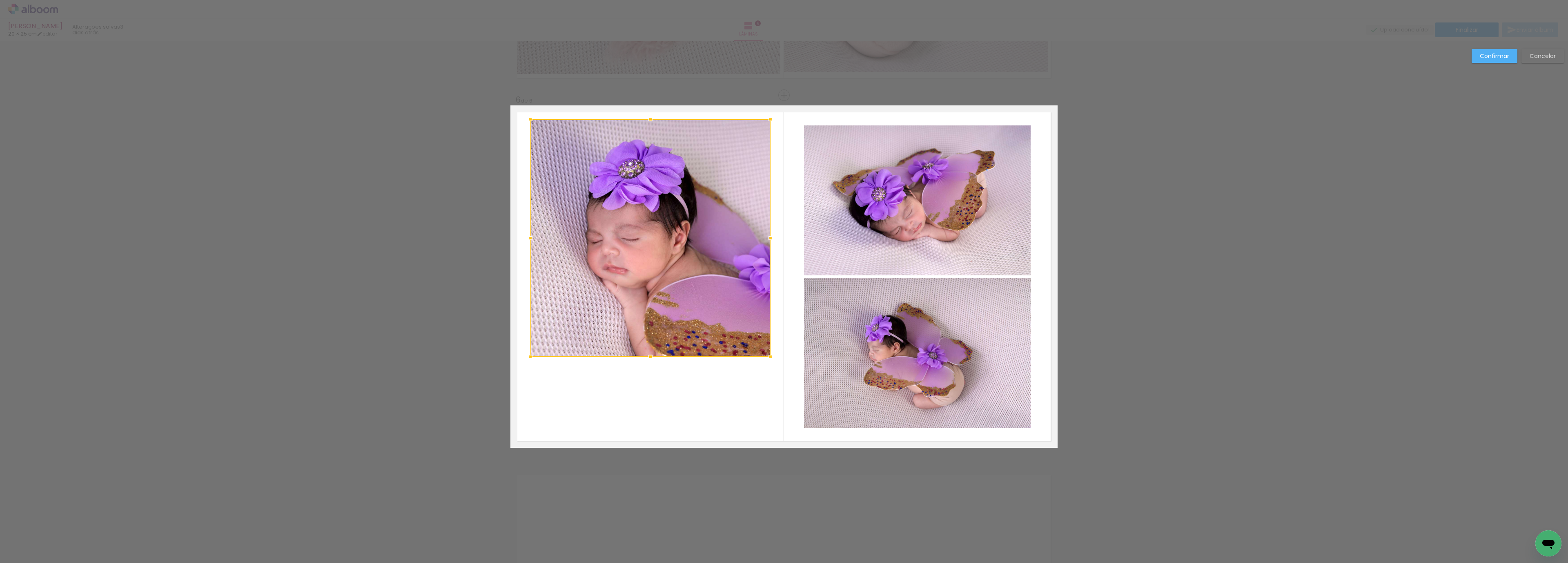
drag, startPoint x: 643, startPoint y: 194, endPoint x: 648, endPoint y: 134, distance: 60.2
click at [651, 115] on div at bounding box center [650, 119] width 16 height 16
click at [631, 354] on quentale-photo at bounding box center [650, 237] width 240 height 238
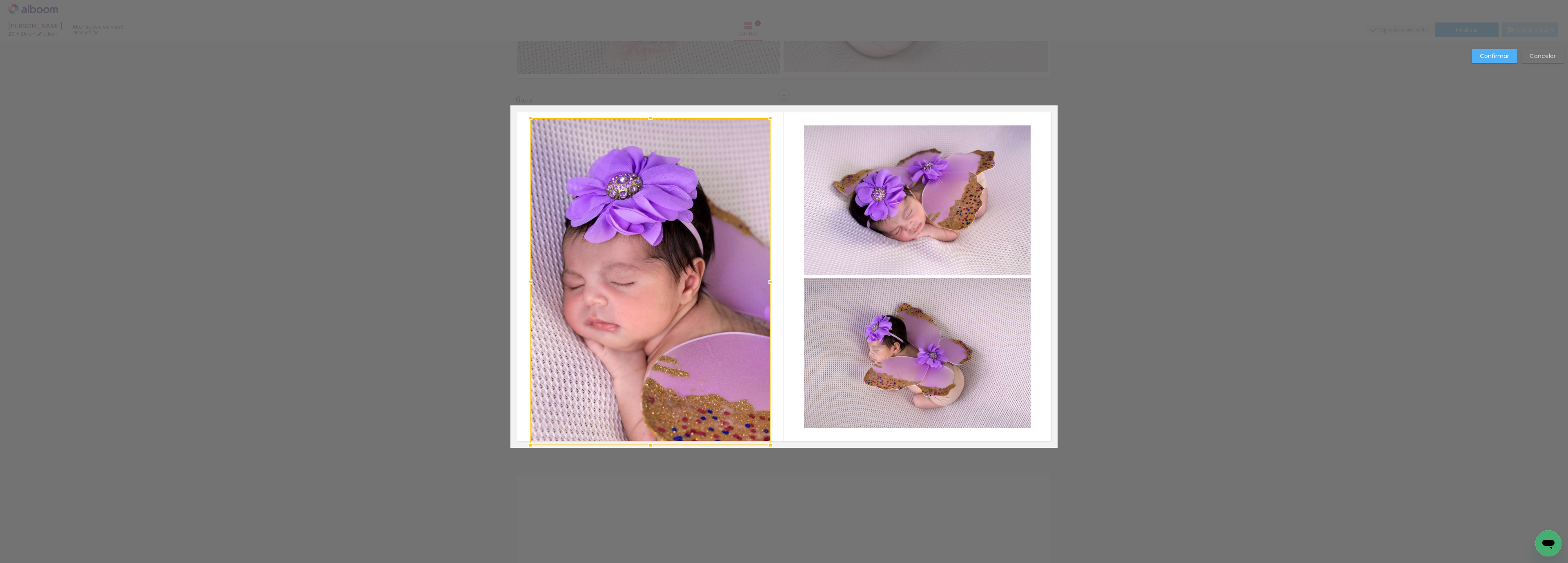
drag, startPoint x: 649, startPoint y: 359, endPoint x: 647, endPoint y: 443, distance: 84.0
click at [647, 443] on div at bounding box center [650, 445] width 16 height 16
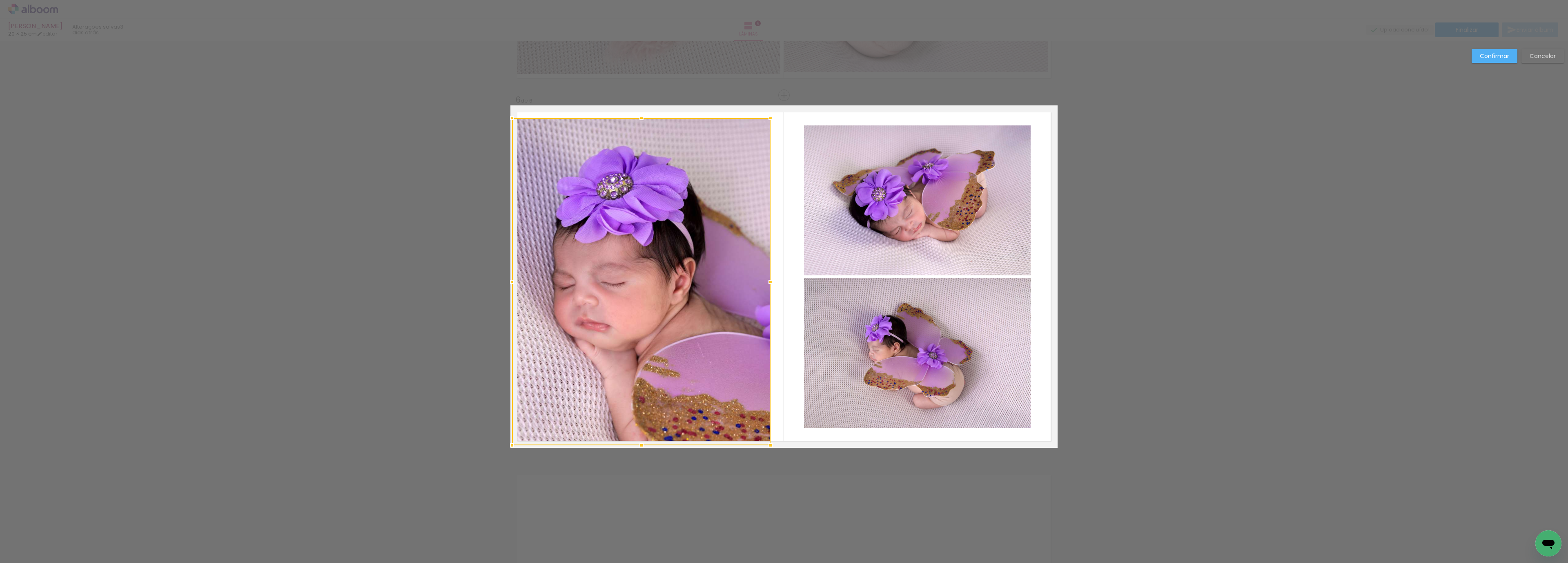
drag, startPoint x: 524, startPoint y: 282, endPoint x: 512, endPoint y: 283, distance: 12.0
click at [512, 283] on div at bounding box center [512, 282] width 16 height 16
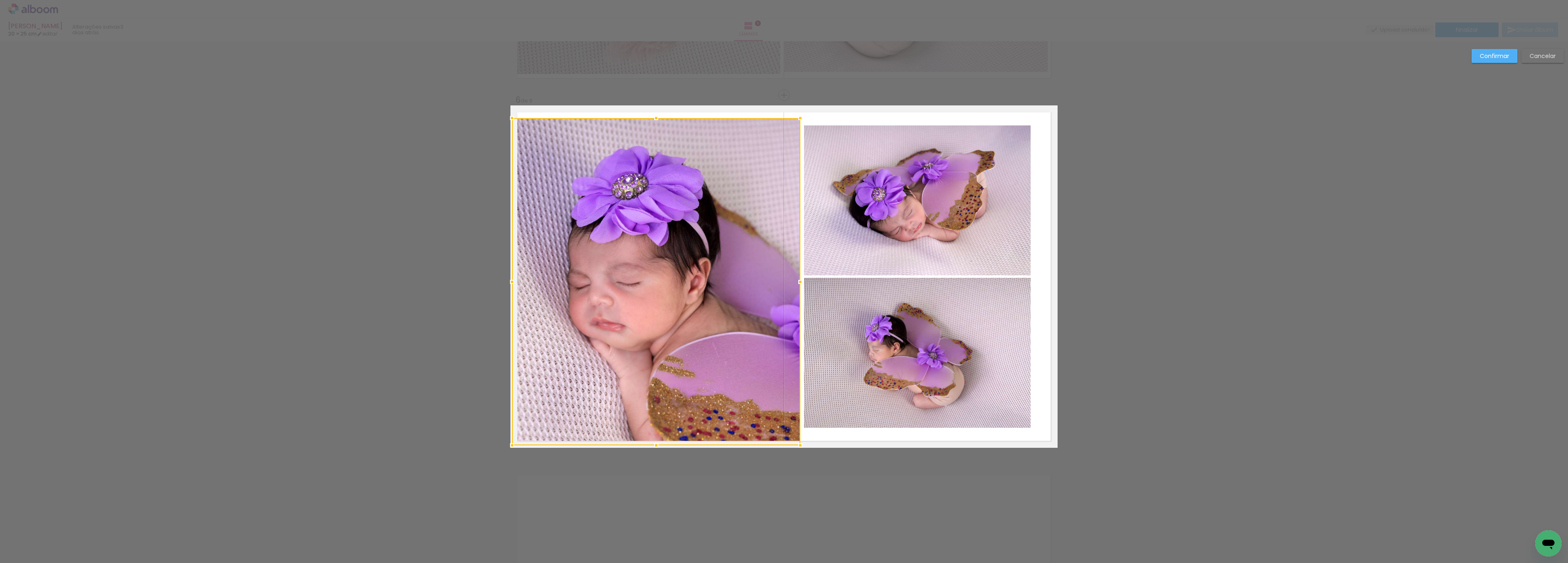
drag, startPoint x: 763, startPoint y: 279, endPoint x: 787, endPoint y: 279, distance: 24.0
click at [787, 279] on div at bounding box center [656, 281] width 288 height 327
click at [938, 187] on quentale-photo at bounding box center [917, 200] width 226 height 150
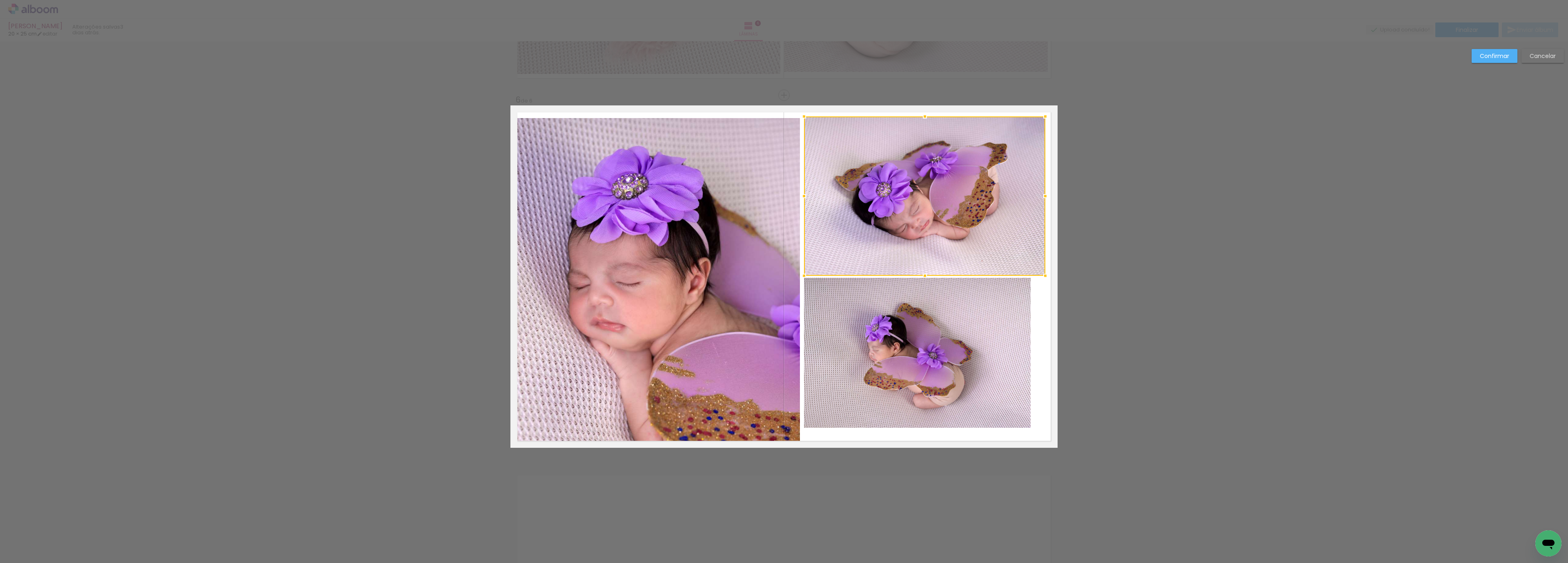
drag, startPoint x: 1027, startPoint y: 126, endPoint x: 1042, endPoint y: 117, distance: 17.5
click at [1042, 117] on div at bounding box center [1045, 116] width 16 height 16
click at [965, 366] on quentale-photo at bounding box center [917, 352] width 226 height 150
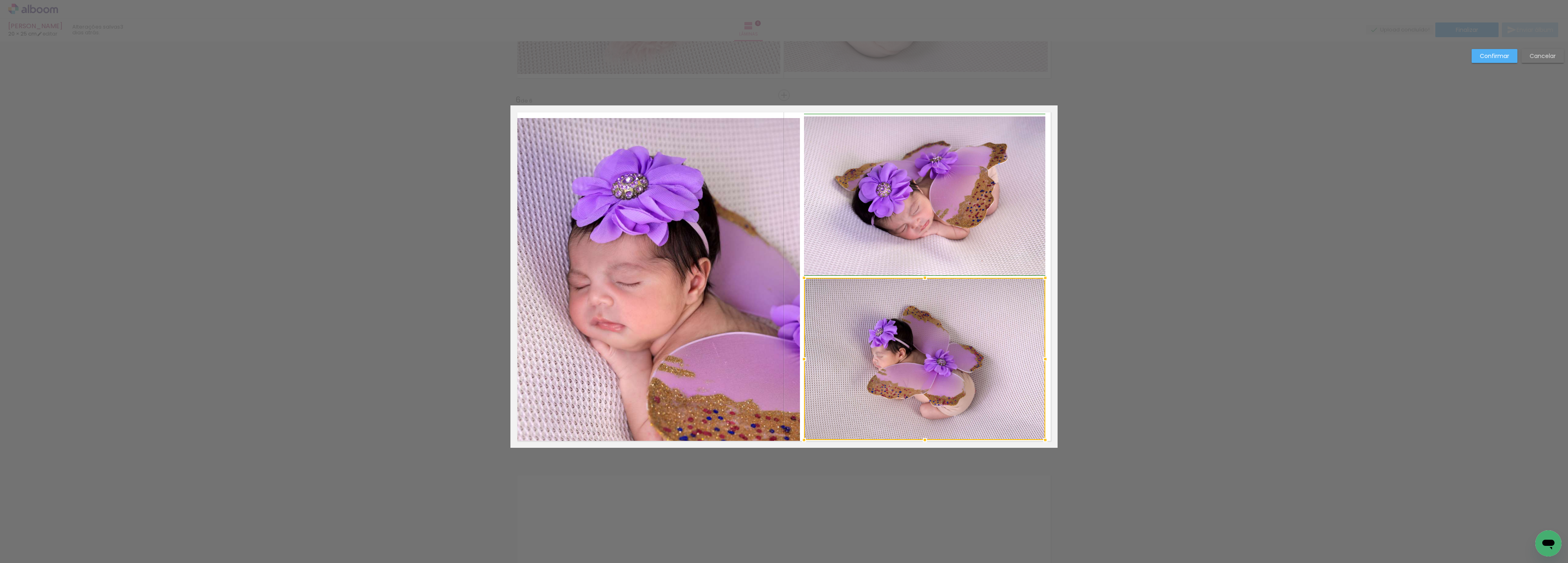
drag, startPoint x: 1025, startPoint y: 430, endPoint x: 1037, endPoint y: 442, distance: 17.0
click at [1037, 442] on div at bounding box center [1045, 440] width 16 height 16
click at [0, 0] on slot "Confirmar" at bounding box center [0, 0] width 0 height 0
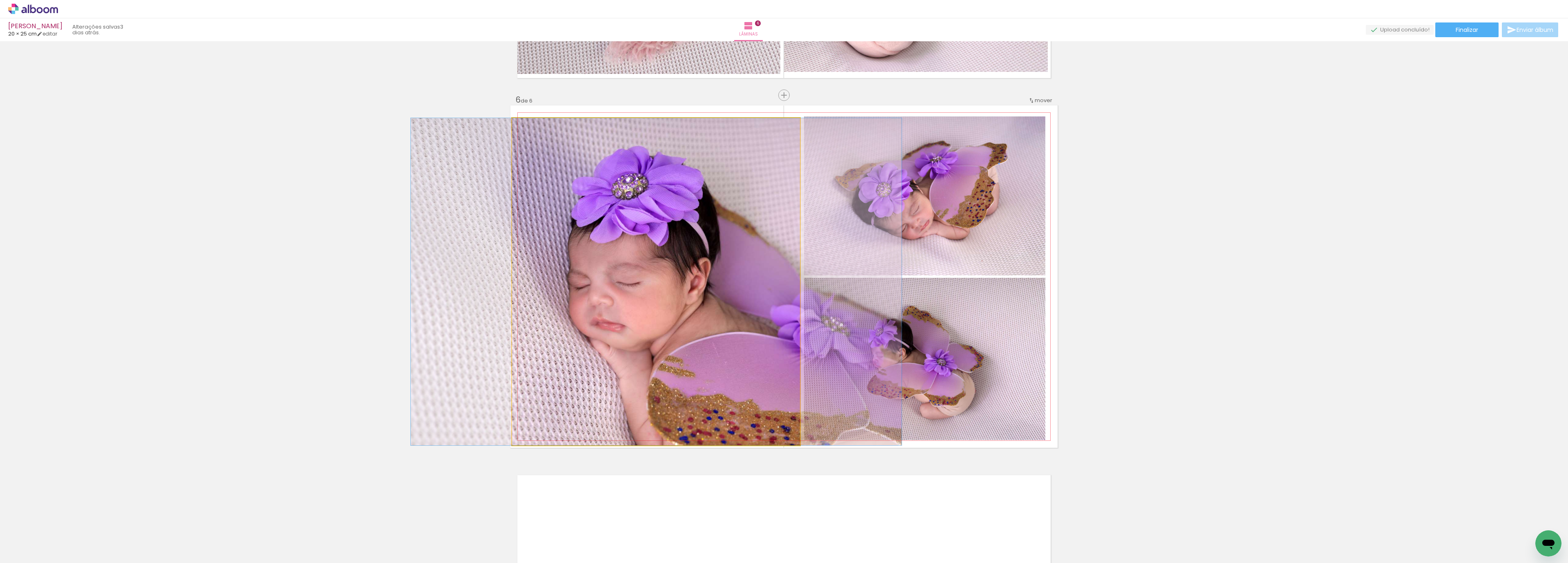
click at [600, 260] on quentale-photo at bounding box center [656, 281] width 288 height 327
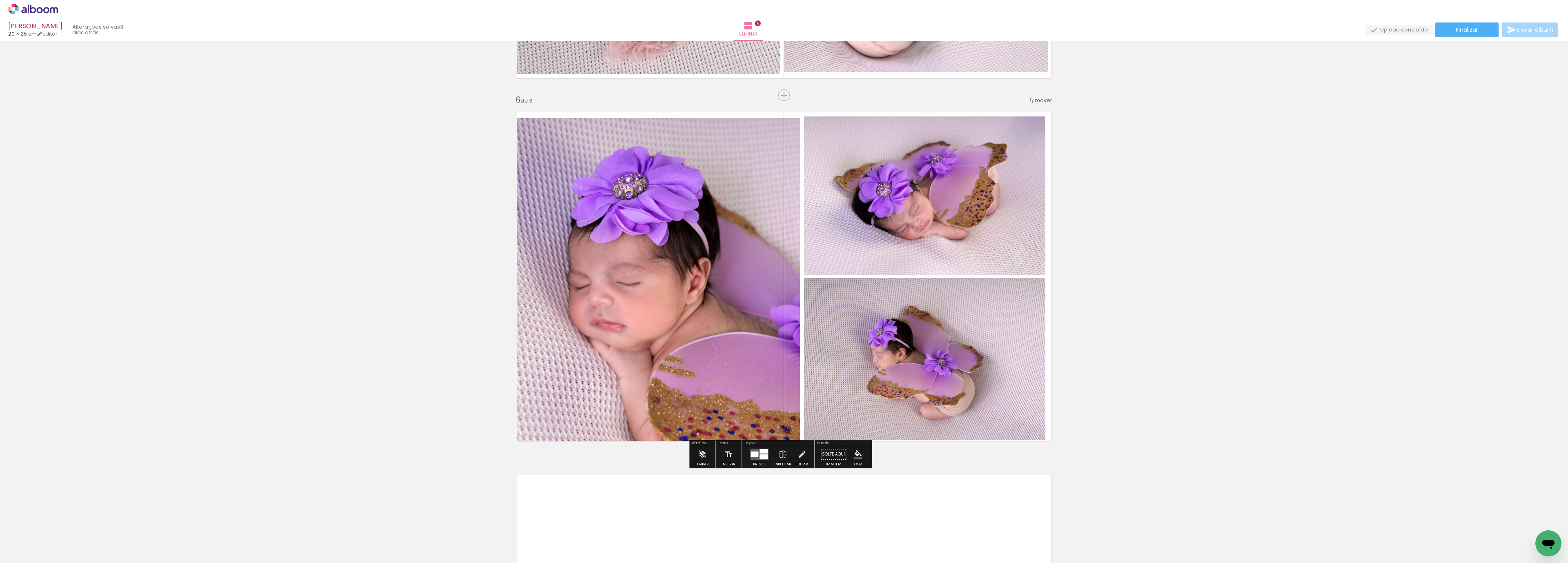
click at [640, 145] on quentale-photo at bounding box center [656, 281] width 288 height 327
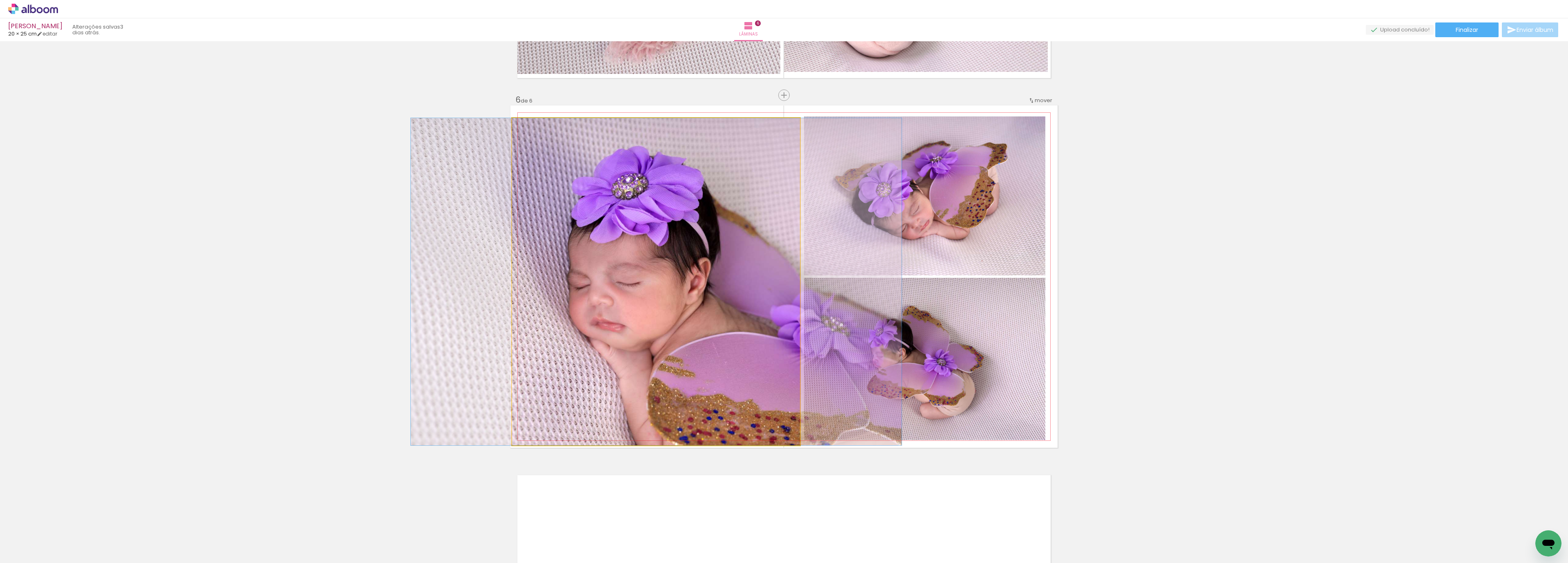
click at [642, 128] on quentale-photo at bounding box center [656, 281] width 288 height 327
click at [642, 127] on quentale-photo at bounding box center [656, 281] width 288 height 327
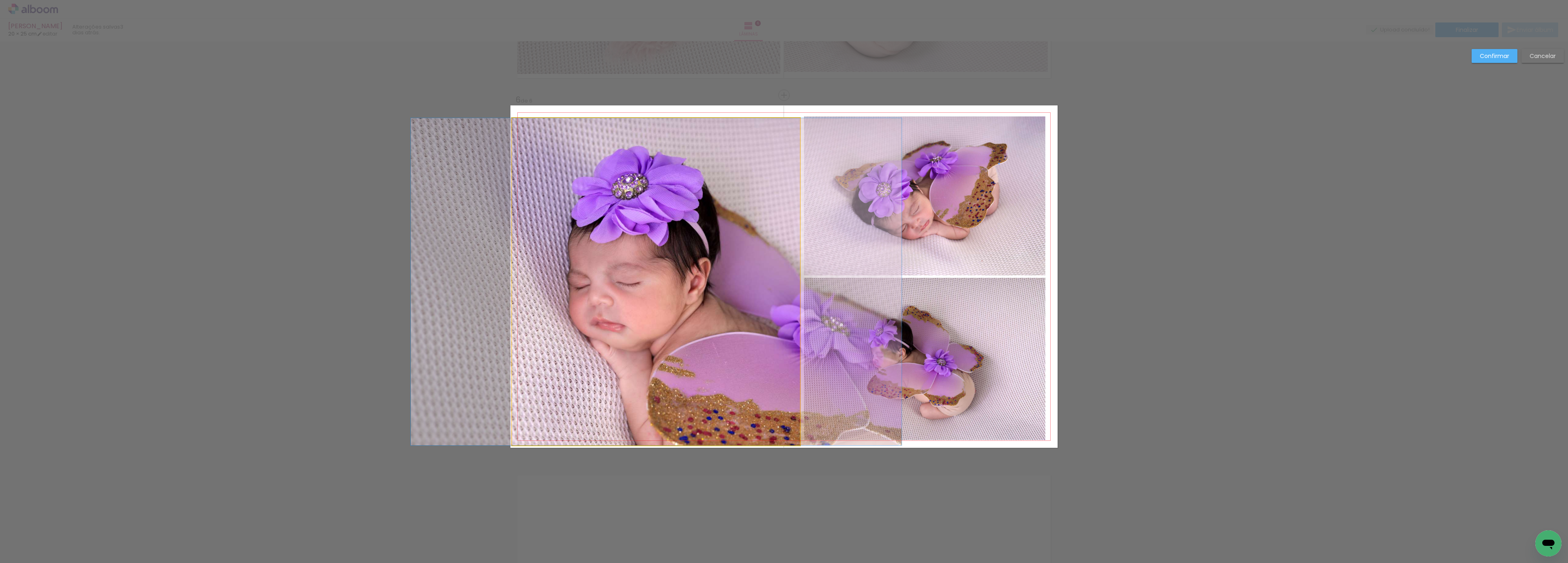
click at [652, 133] on quentale-photo at bounding box center [656, 281] width 288 height 327
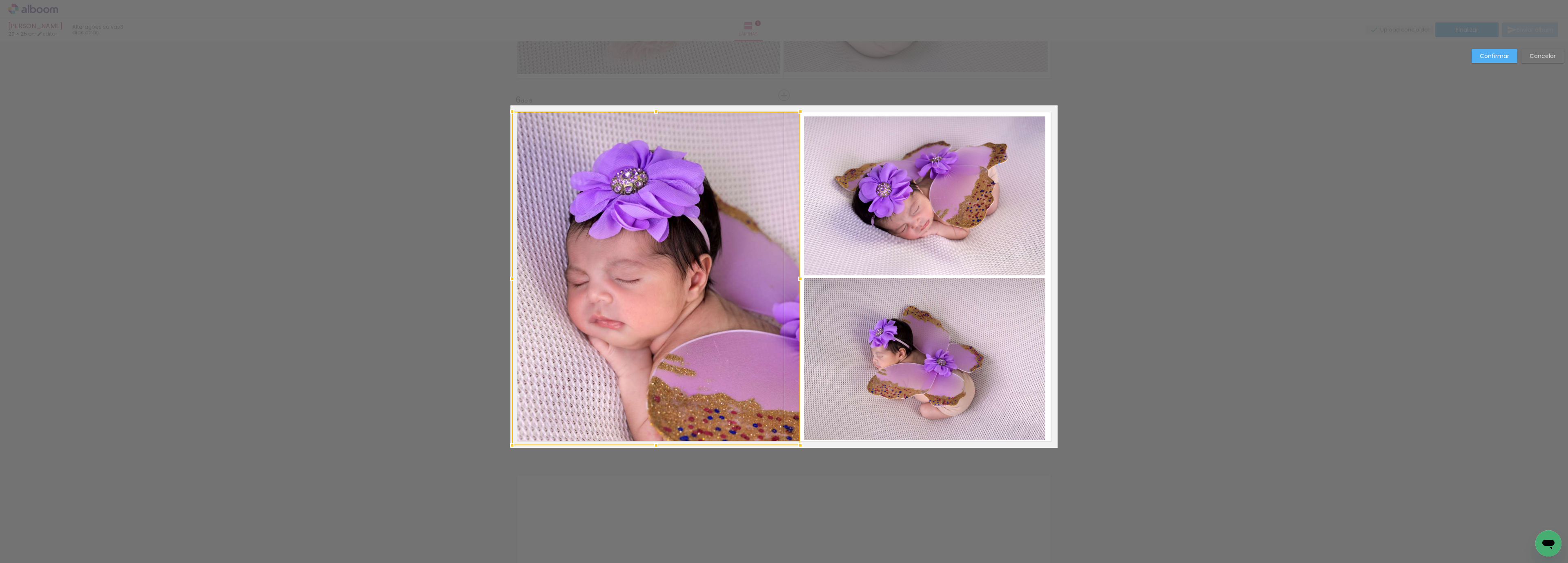
drag, startPoint x: 648, startPoint y: 122, endPoint x: 648, endPoint y: 115, distance: 7.0
click at [648, 115] on div at bounding box center [656, 111] width 16 height 16
click at [0, 0] on slot "Confirmar" at bounding box center [0, 0] width 0 height 0
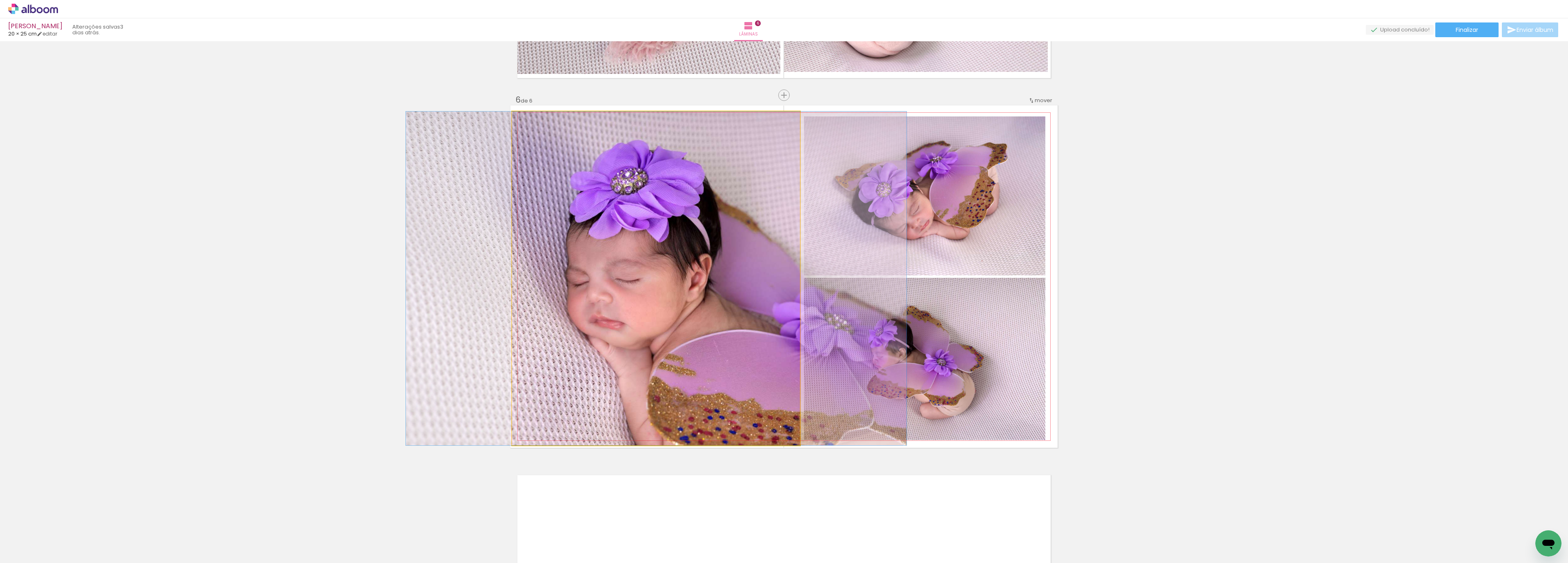
click at [657, 356] on quentale-photo at bounding box center [656, 278] width 288 height 334
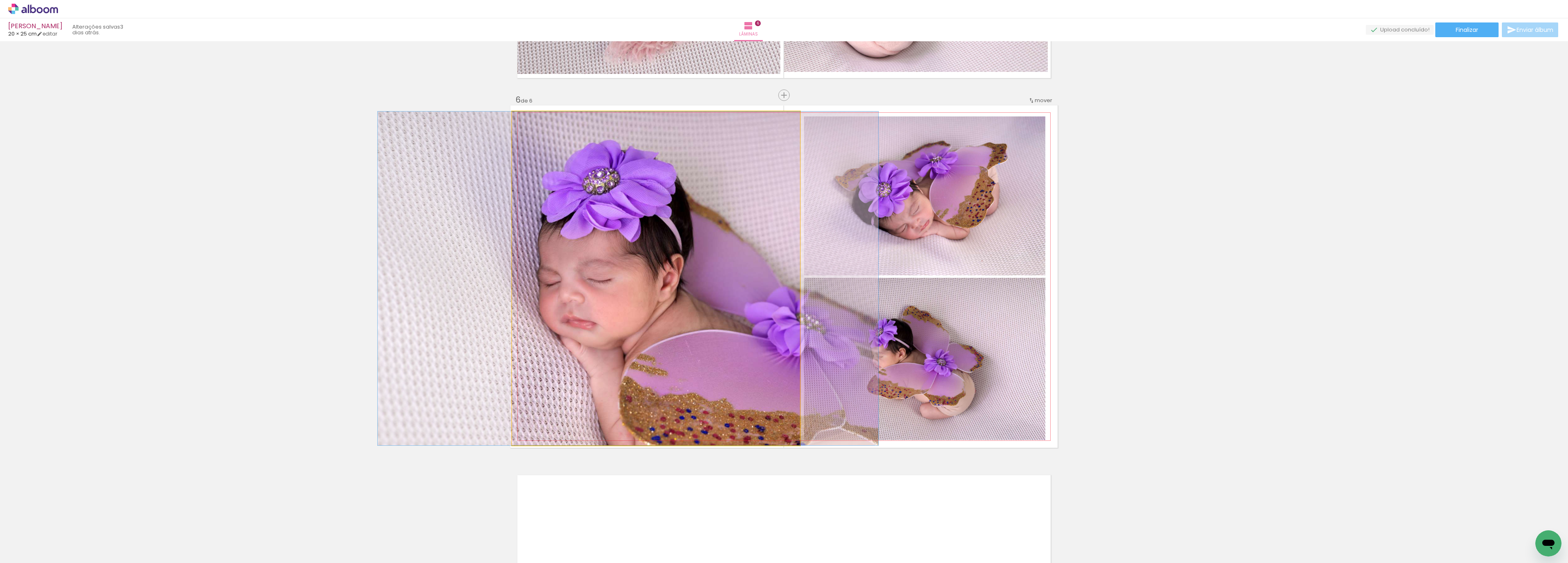
drag, startPoint x: 706, startPoint y: 341, endPoint x: 678, endPoint y: 345, distance: 28.3
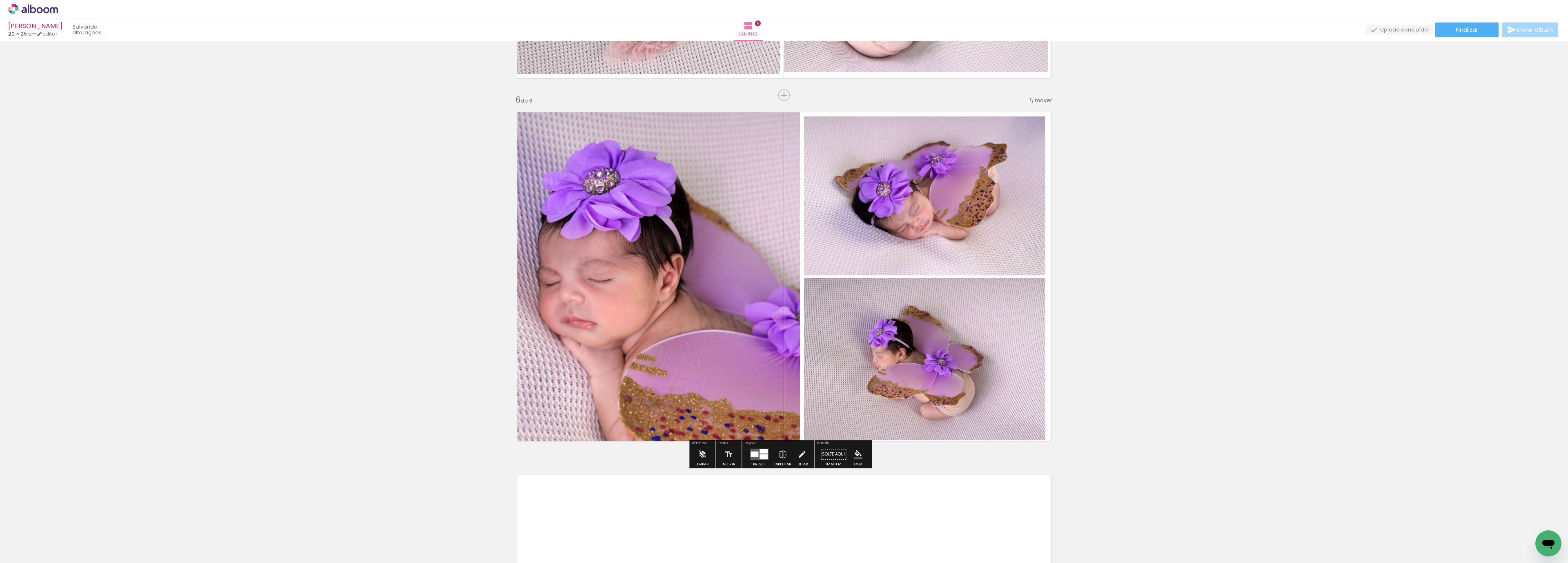
click at [945, 210] on quentale-photo at bounding box center [924, 196] width 241 height 159
click at [915, 141] on quentale-photo at bounding box center [924, 196] width 241 height 159
click at [915, 140] on quentale-photo at bounding box center [924, 196] width 241 height 159
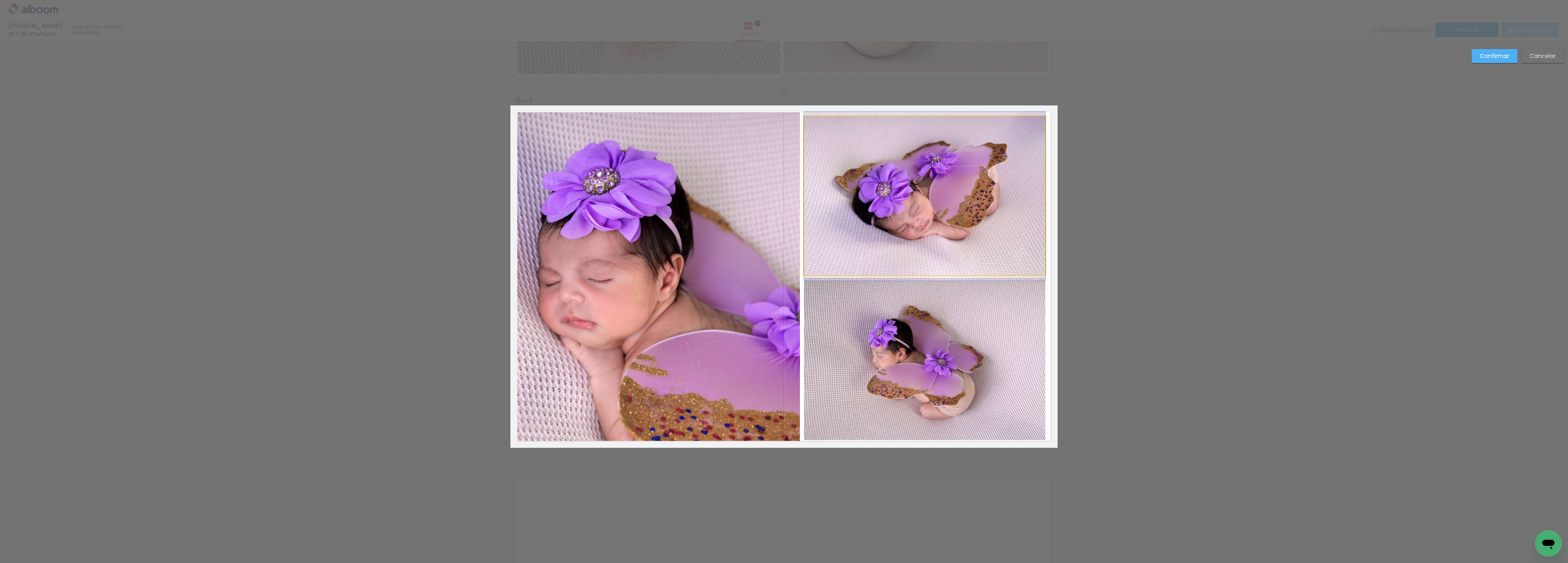
click at [921, 141] on quentale-photo at bounding box center [924, 196] width 241 height 159
click at [916, 115] on div at bounding box center [924, 113] width 16 height 16
click at [0, 0] on slot "Confirmar" at bounding box center [0, 0] width 0 height 0
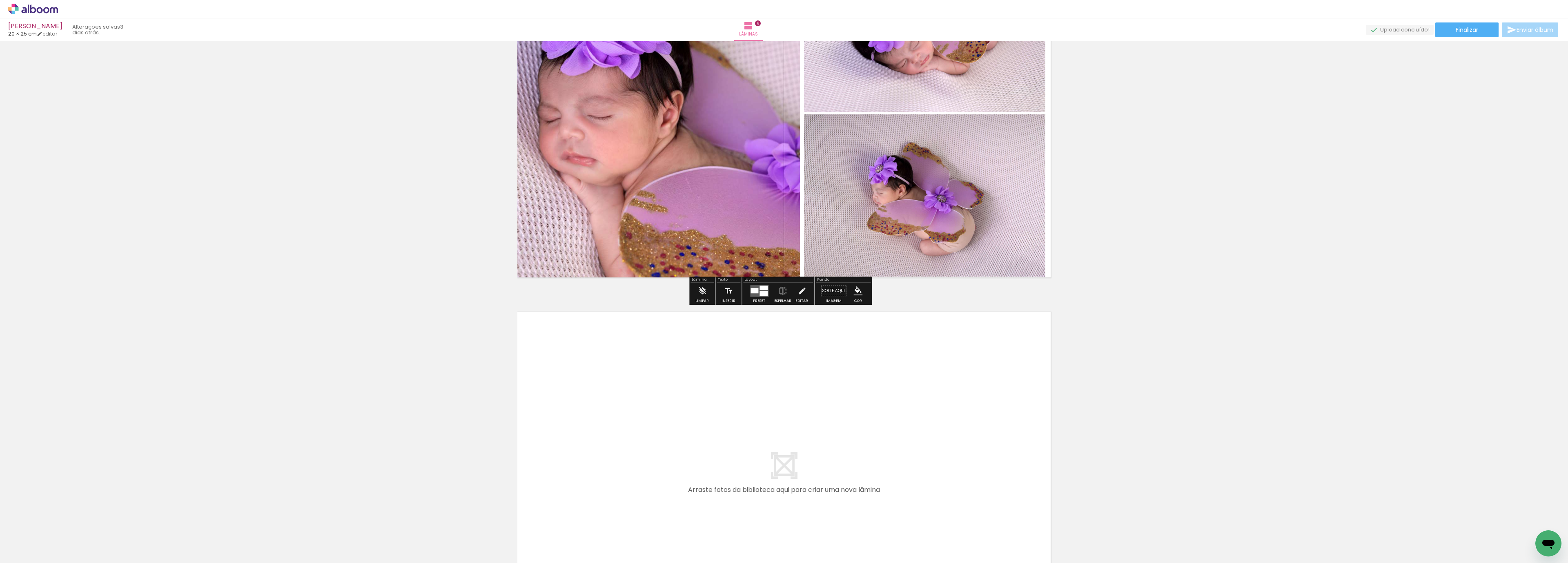
scroll to position [1953, 0]
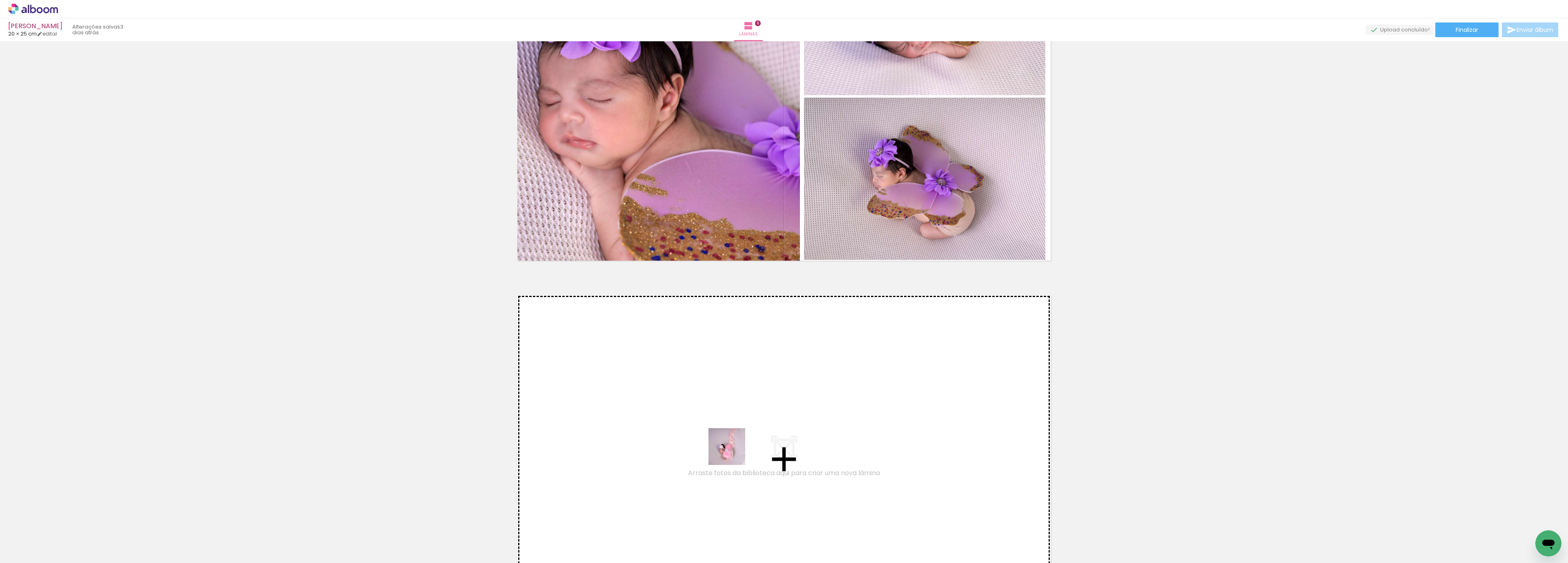
drag, startPoint x: 644, startPoint y: 528, endPoint x: 767, endPoint y: 433, distance: 155.4
click at [767, 433] on quentale-workspace at bounding box center [784, 281] width 1568 height 563
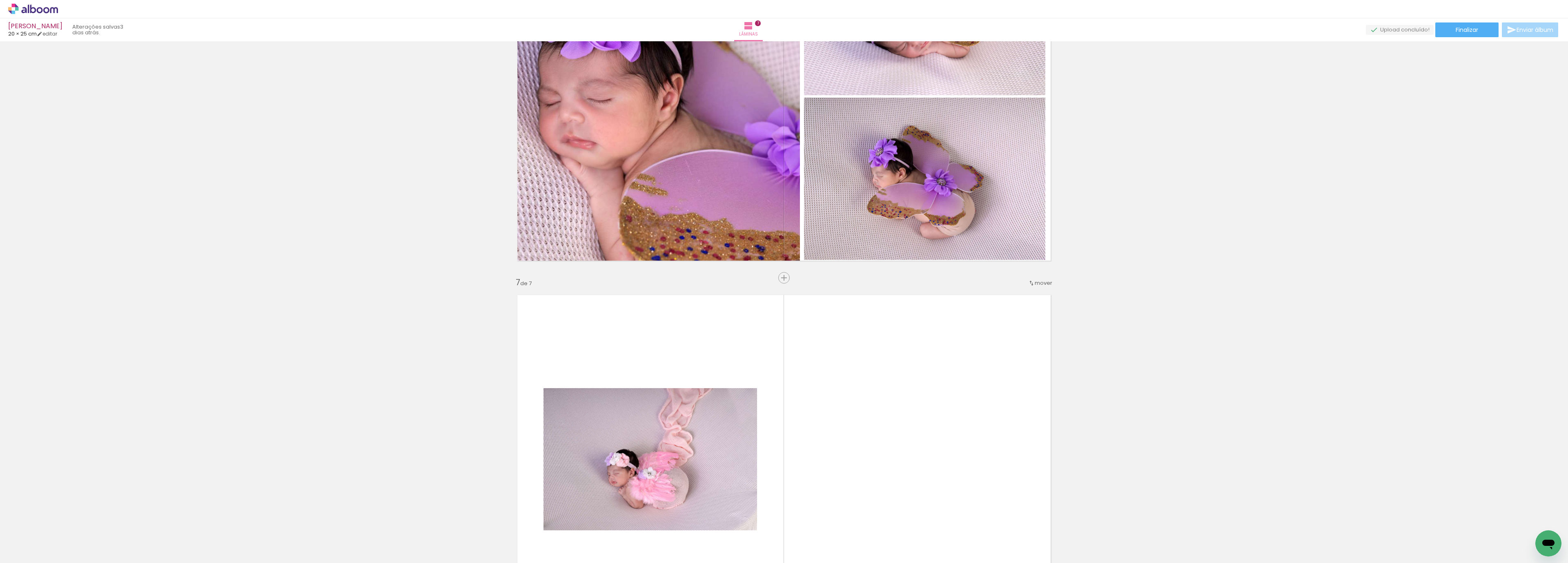
scroll to position [2136, 0]
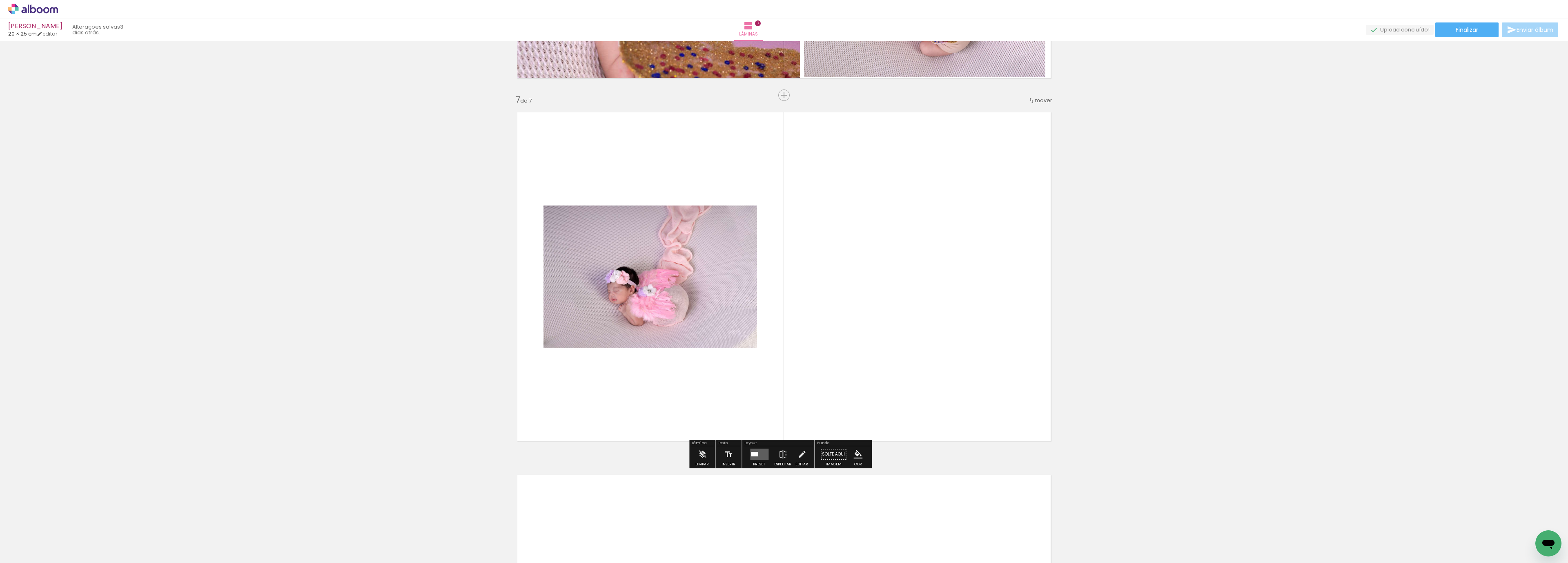
click at [751, 459] on quentale-layouter at bounding box center [759, 455] width 19 height 12
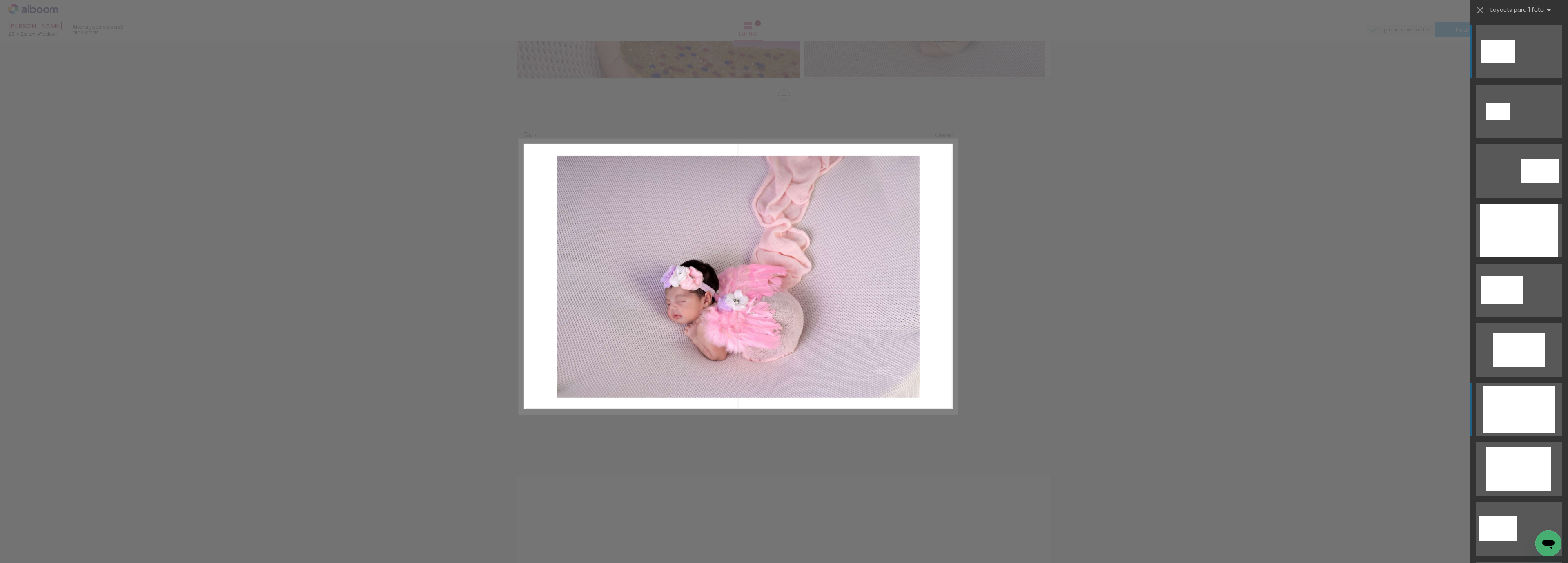
click at [1532, 411] on div at bounding box center [1518, 409] width 71 height 48
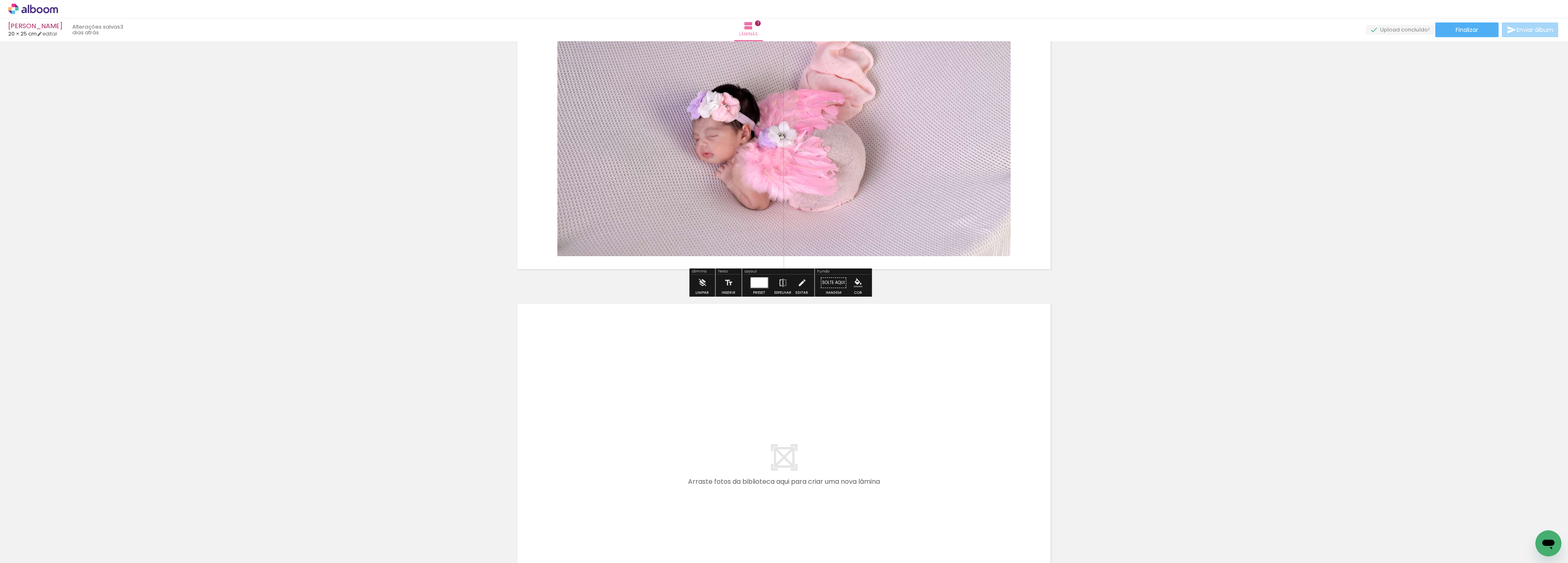
scroll to position [2463, 0]
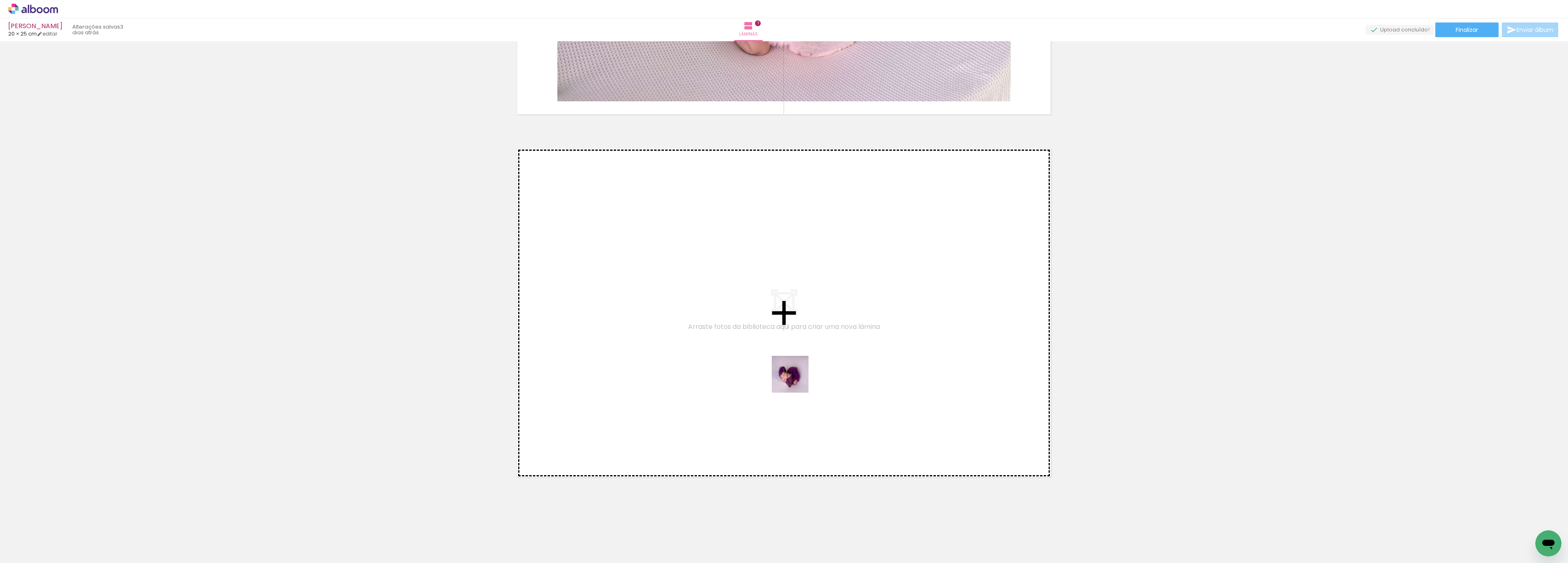
drag, startPoint x: 595, startPoint y: 541, endPoint x: 946, endPoint y: 254, distance: 453.4
click at [946, 254] on quentale-workspace at bounding box center [784, 281] width 1568 height 563
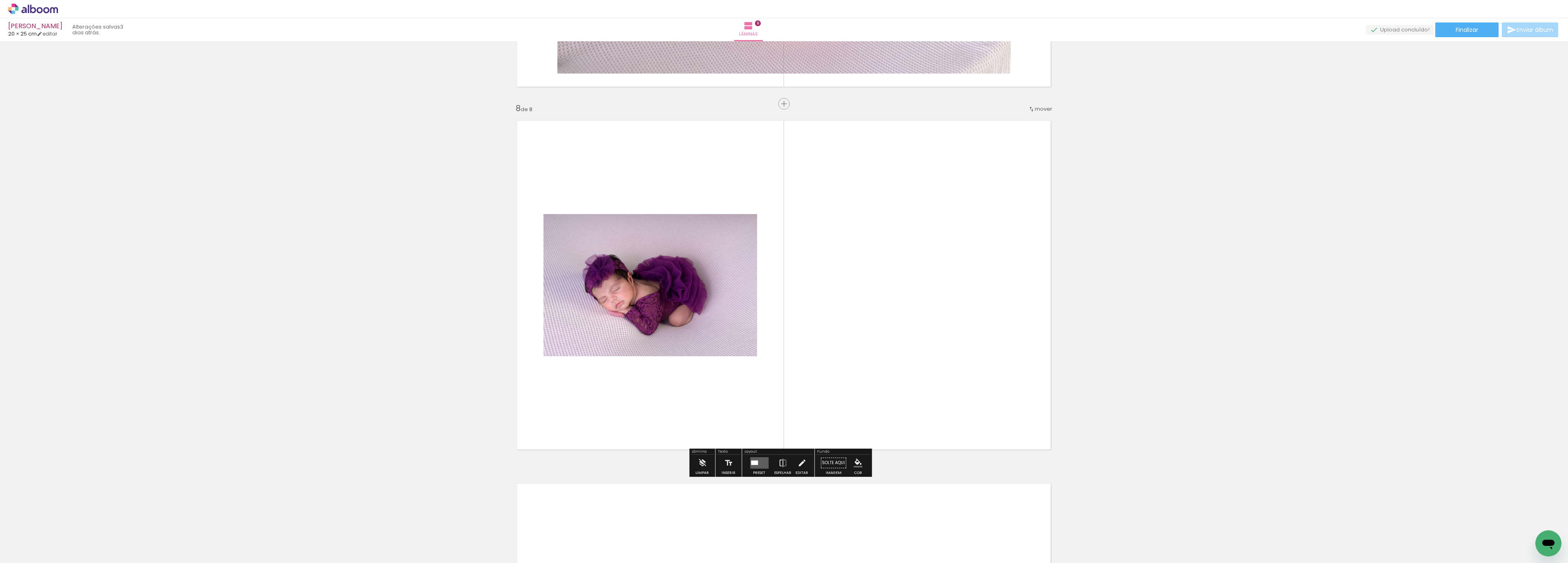
scroll to position [2498, 0]
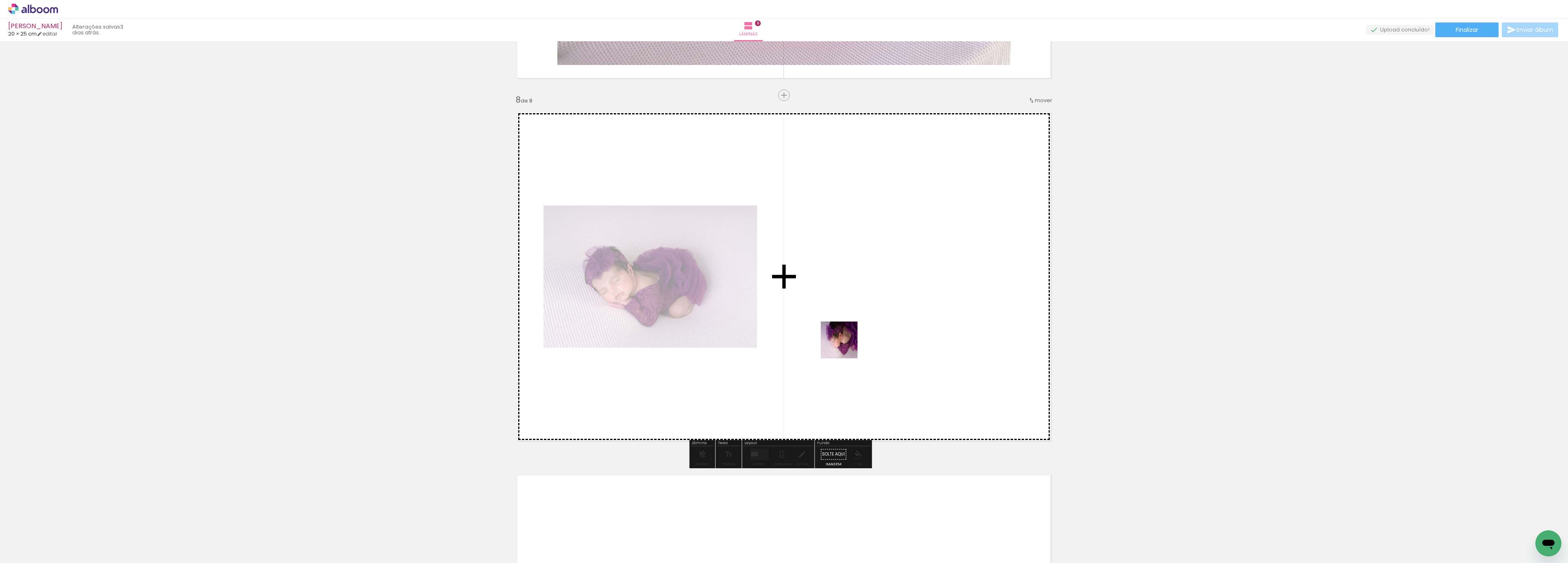
drag, startPoint x: 557, startPoint y: 538, endPoint x: 525, endPoint y: 482, distance: 64.5
click at [847, 345] on quentale-workspace at bounding box center [784, 281] width 1568 height 563
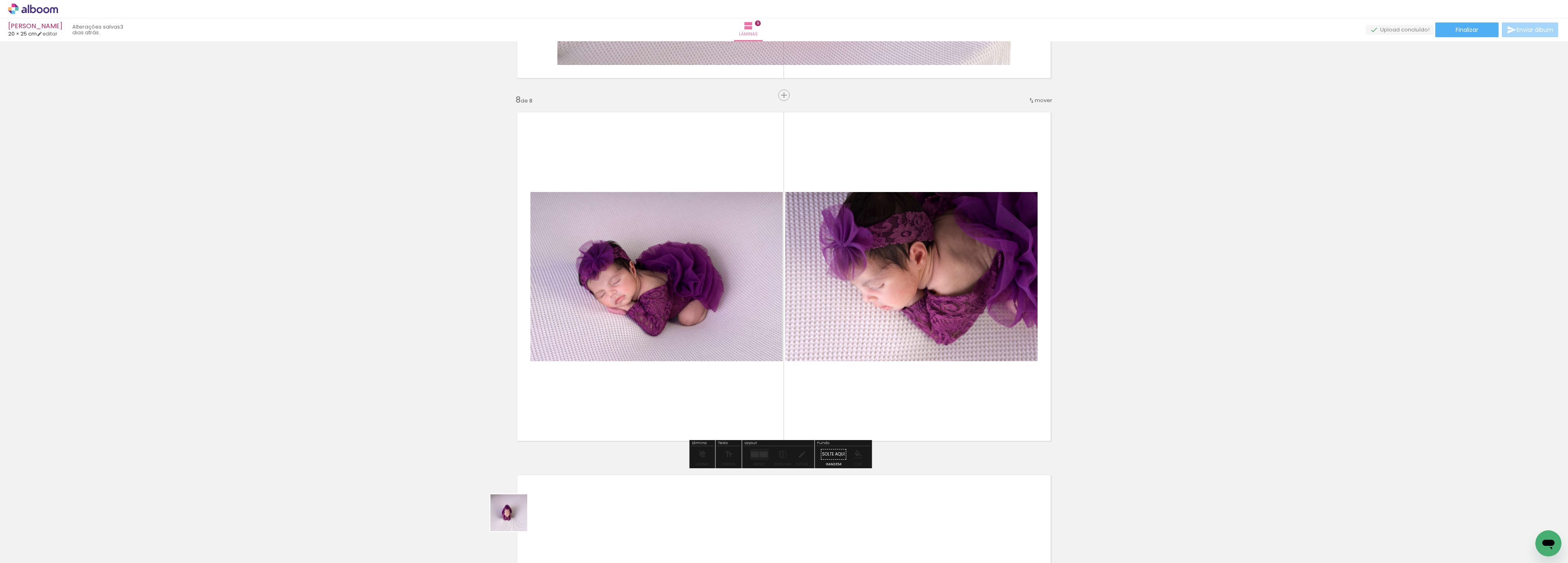
drag, startPoint x: 483, startPoint y: 548, endPoint x: 622, endPoint y: 396, distance: 206.0
click at [622, 396] on quentale-workspace at bounding box center [784, 281] width 1568 height 563
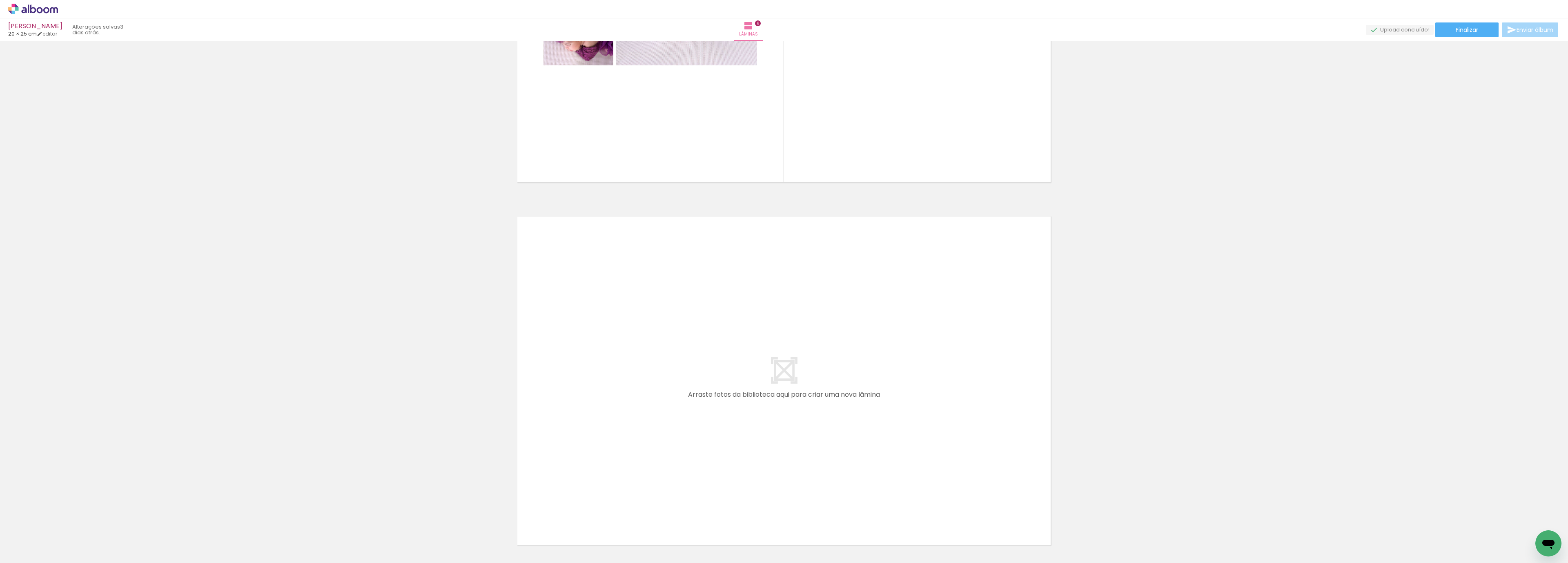
scroll to position [2814, 0]
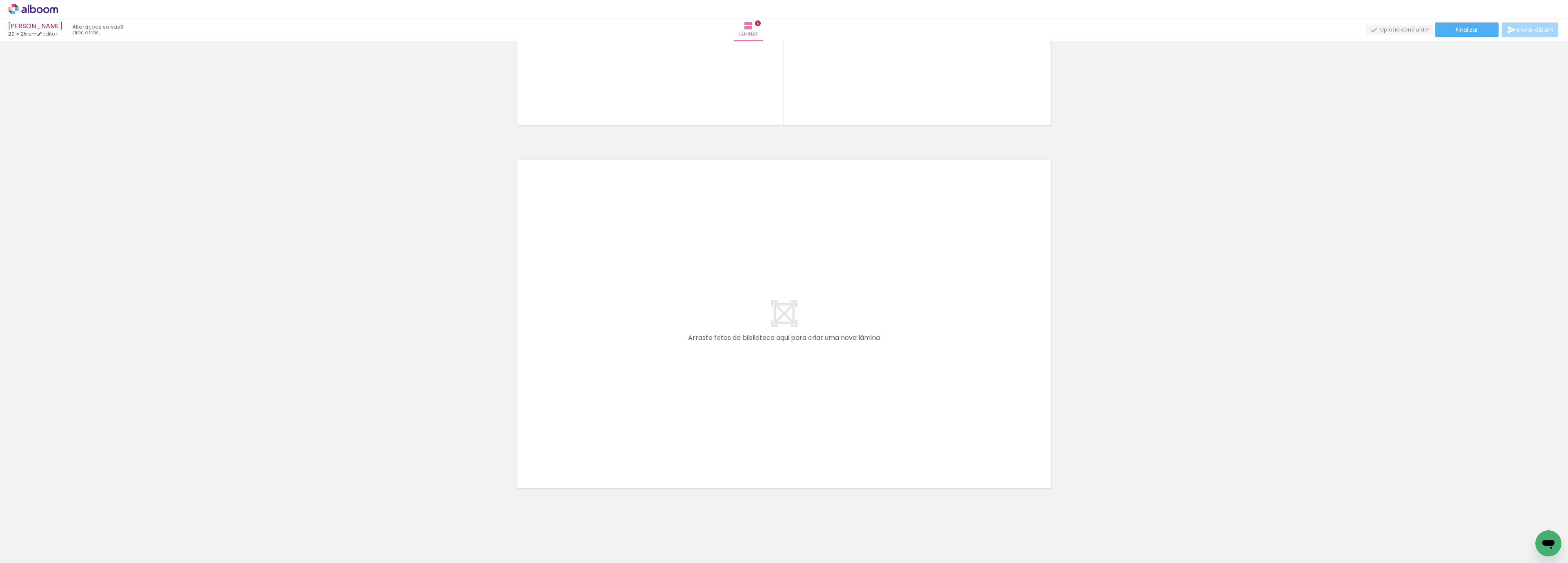
drag, startPoint x: 1560, startPoint y: 488, endPoint x: 19, endPoint y: 5, distance: 1614.9
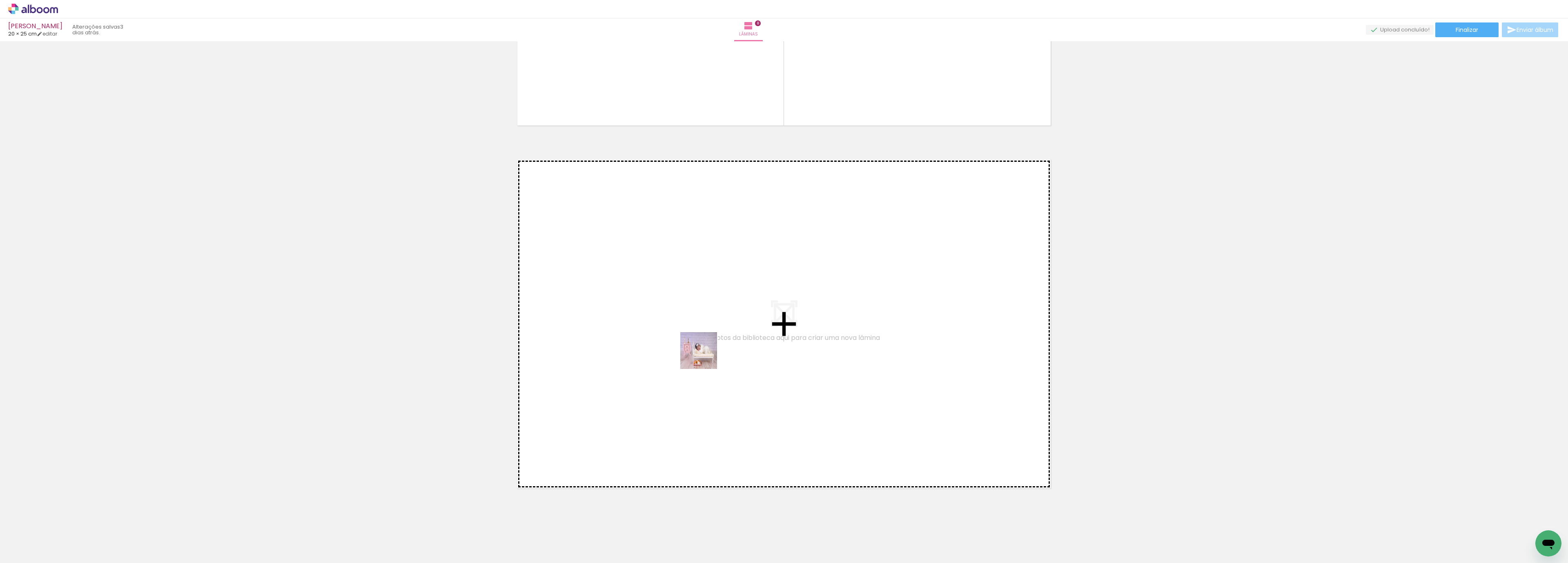
drag, startPoint x: 409, startPoint y: 537, endPoint x: 350, endPoint y: 522, distance: 60.9
click at [706, 355] on quentale-workspace at bounding box center [784, 281] width 1568 height 563
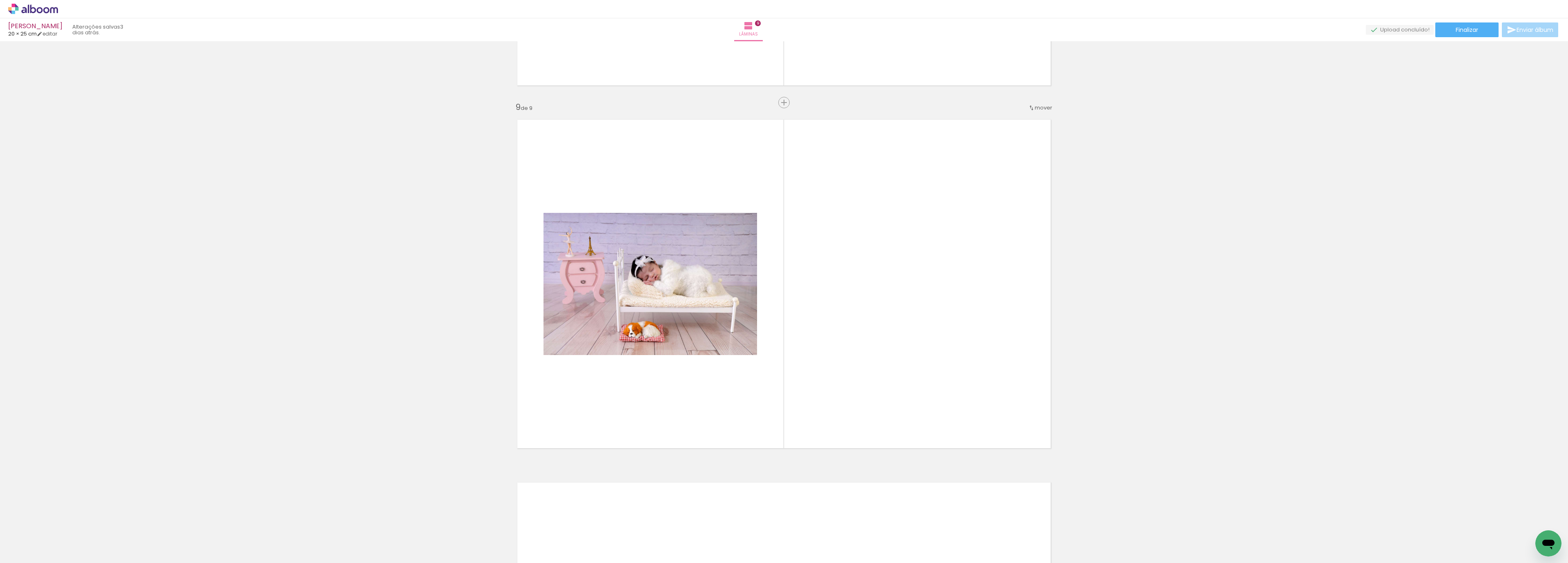
scroll to position [2861, 0]
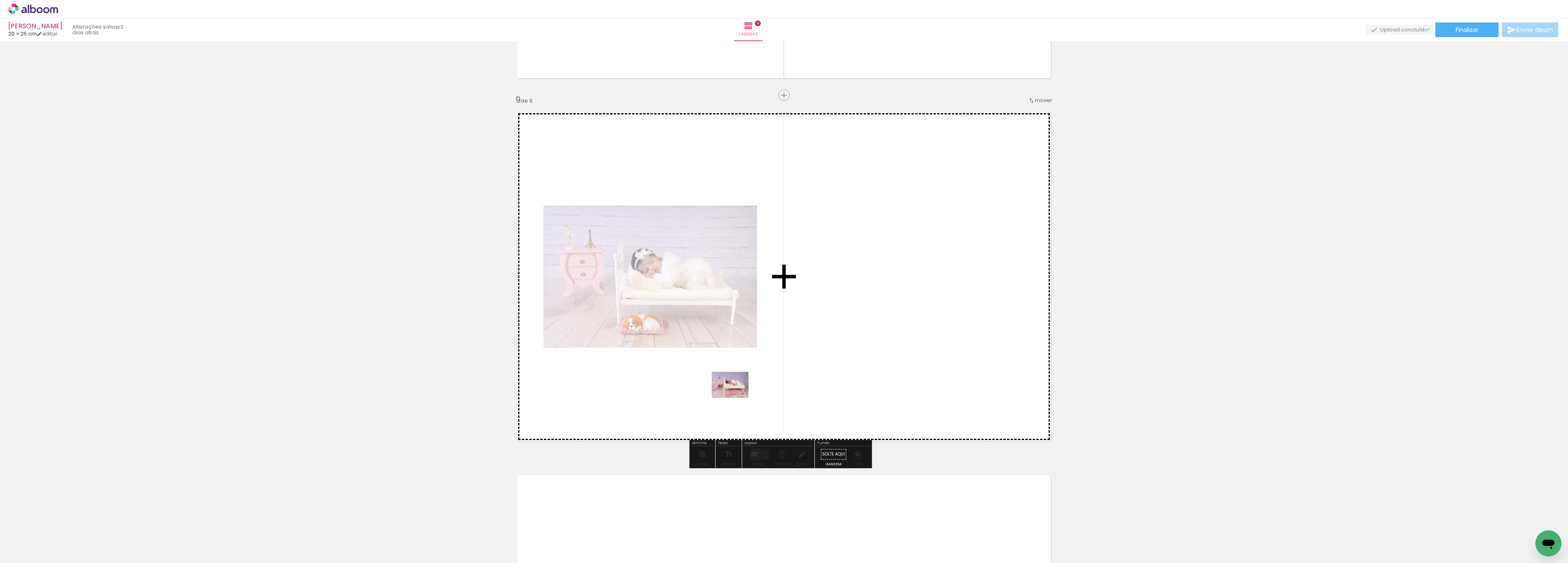
drag, startPoint x: 368, startPoint y: 539, endPoint x: 736, endPoint y: 396, distance: 394.8
click at [736, 396] on quentale-workspace at bounding box center [784, 281] width 1568 height 563
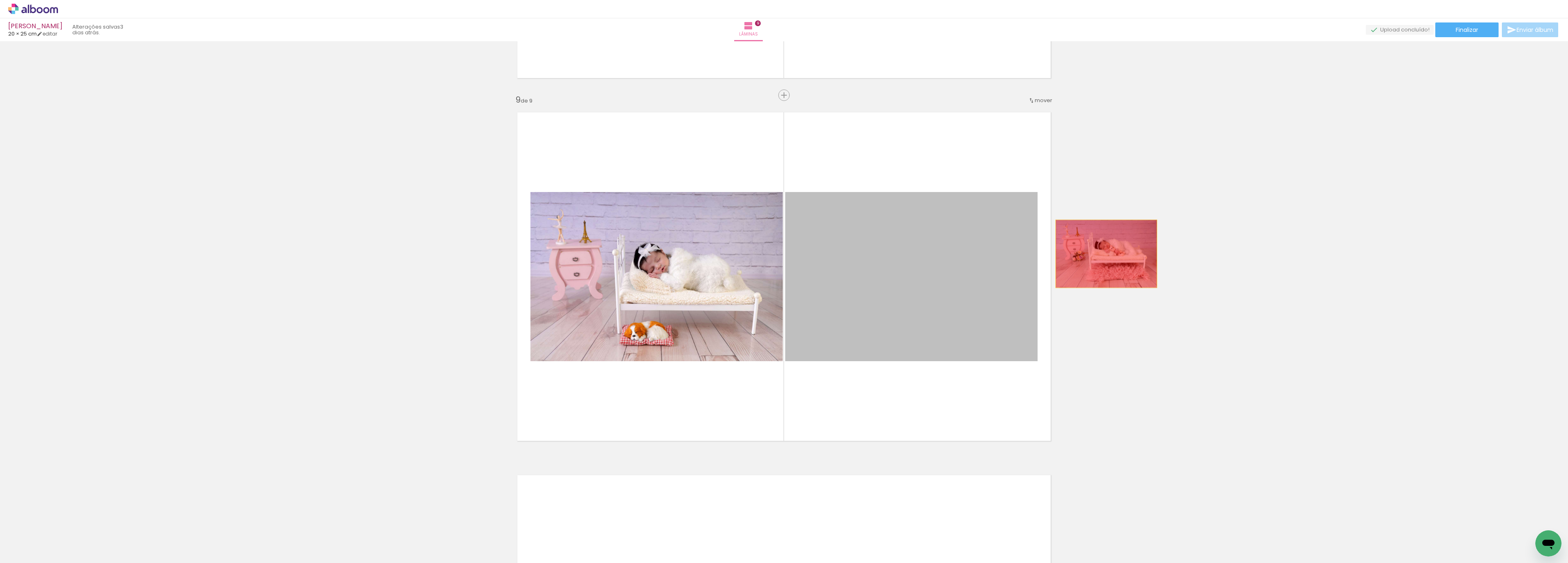
drag, startPoint x: 826, startPoint y: 260, endPoint x: 661, endPoint y: 280, distance: 166.2
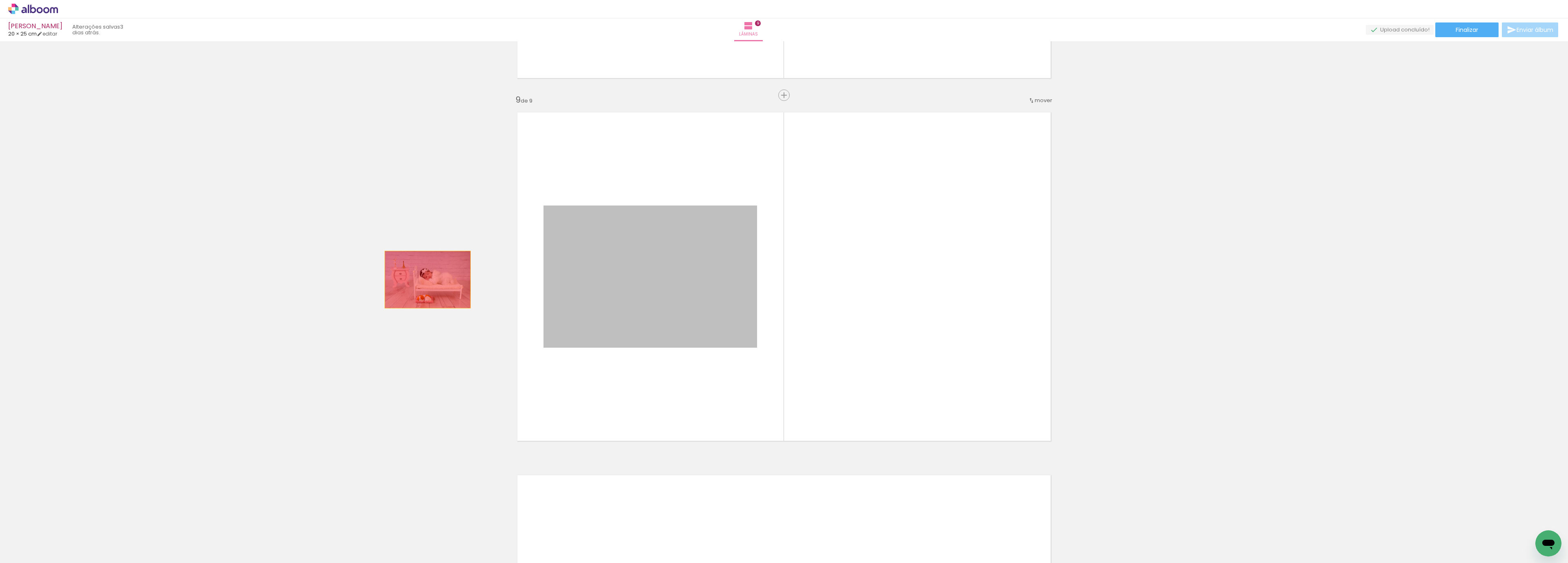
drag, startPoint x: 570, startPoint y: 281, endPoint x: 423, endPoint y: 279, distance: 147.0
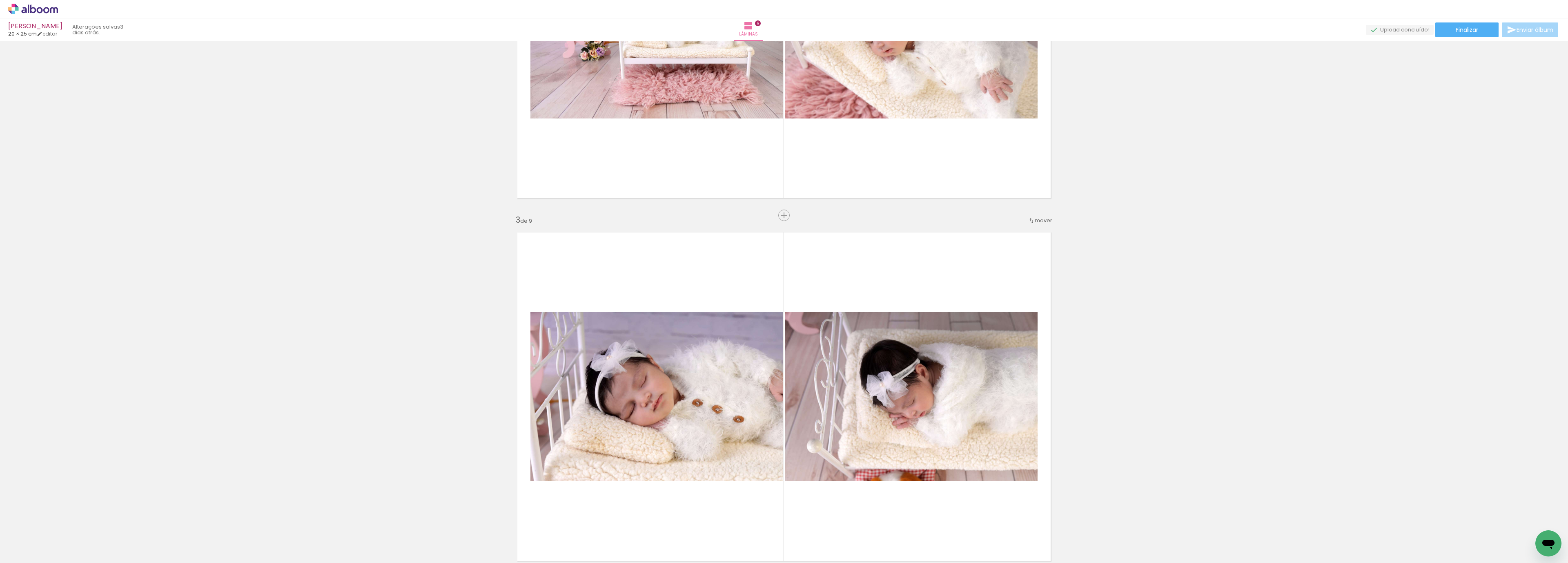
scroll to position [538, 0]
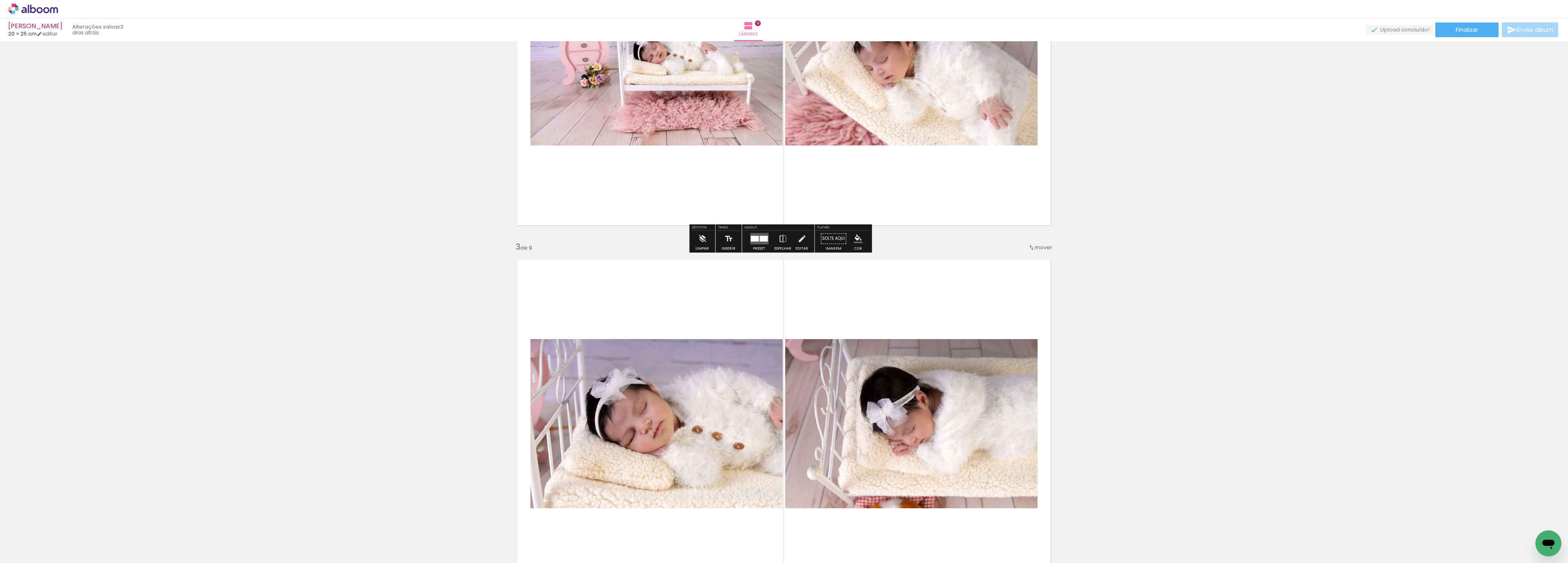
click at [37, 33] on span "20 × 25 cm" at bounding box center [22, 34] width 29 height 8
click at [49, 32] on link "editar" at bounding box center [47, 33] width 21 height 7
type input "25,4"
type input "40,6"
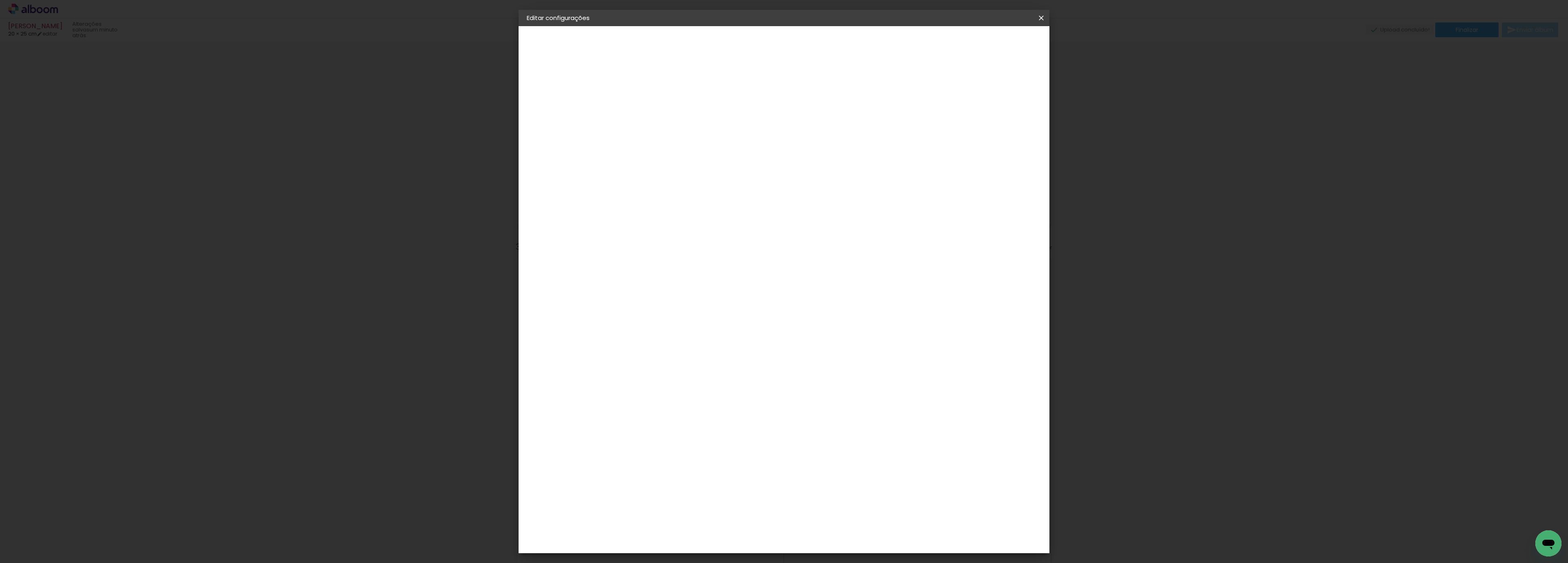
drag, startPoint x: 631, startPoint y: 251, endPoint x: 709, endPoint y: 249, distance: 78.0
click at [709, 169] on div "20.3 cm cm cm mm A maioria das encadernadoras sugere 5mm de sangria." at bounding box center [815, 136] width 382 height 66
type input "20,3"
type paper-input "20,3"
drag, startPoint x: 821, startPoint y: 334, endPoint x: 1061, endPoint y: 352, distance: 240.7
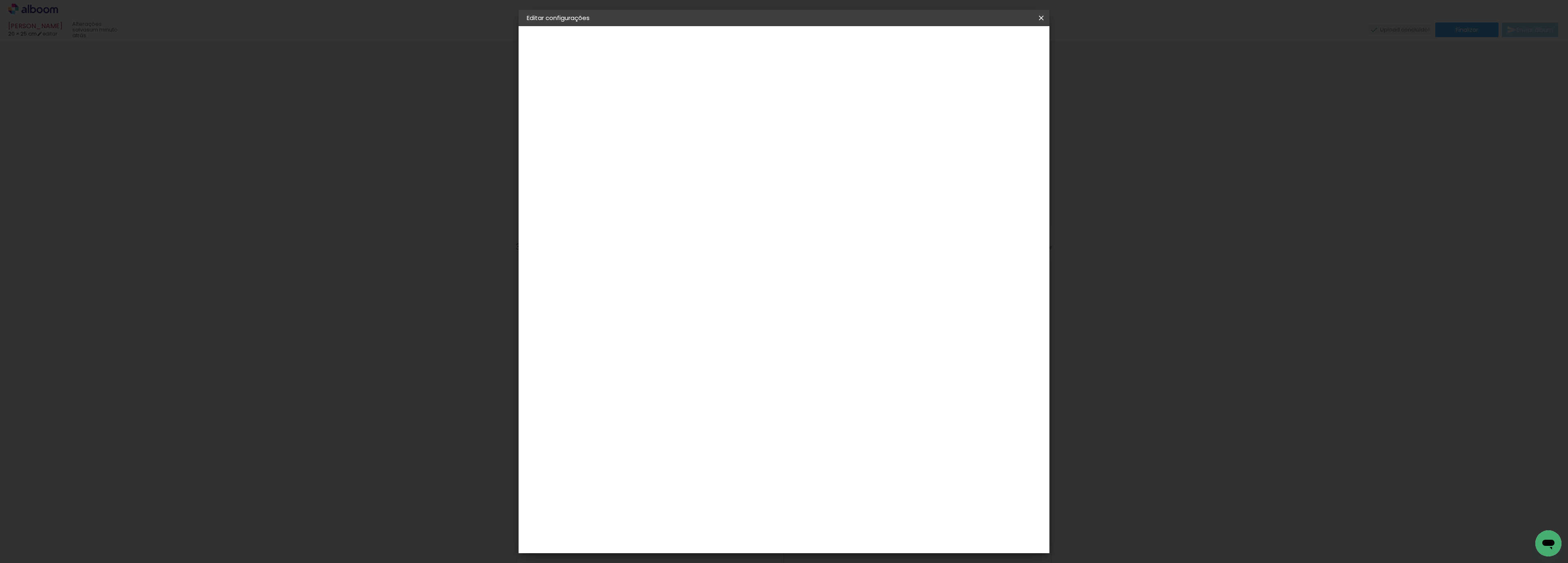
click at [1060, 351] on body "link( href="../../bower_components/polymer/polymer.html" rel="import" ) picture…" at bounding box center [784, 281] width 1568 height 563
type input "50,8"
type paper-input "50,8"
click at [986, 42] on span "Salvar configurações" at bounding box center [956, 44] width 61 height 6
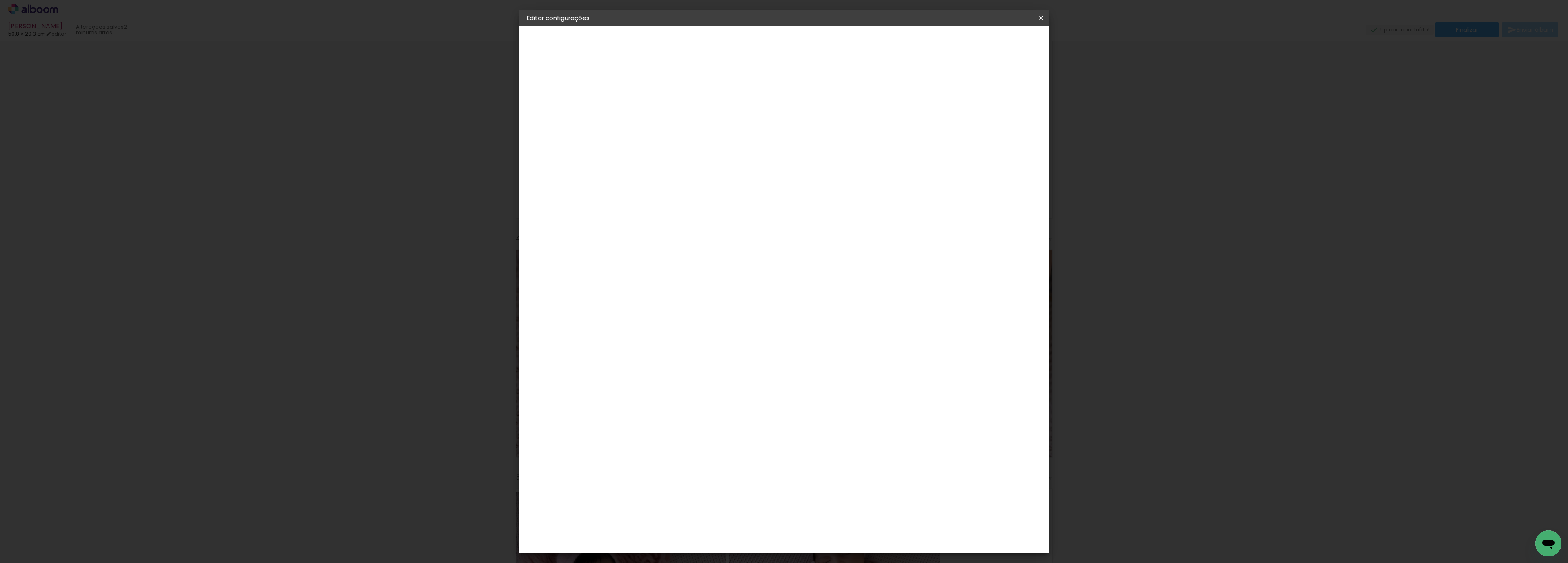
click at [986, 44] on span "Salvar configurações" at bounding box center [956, 44] width 61 height 6
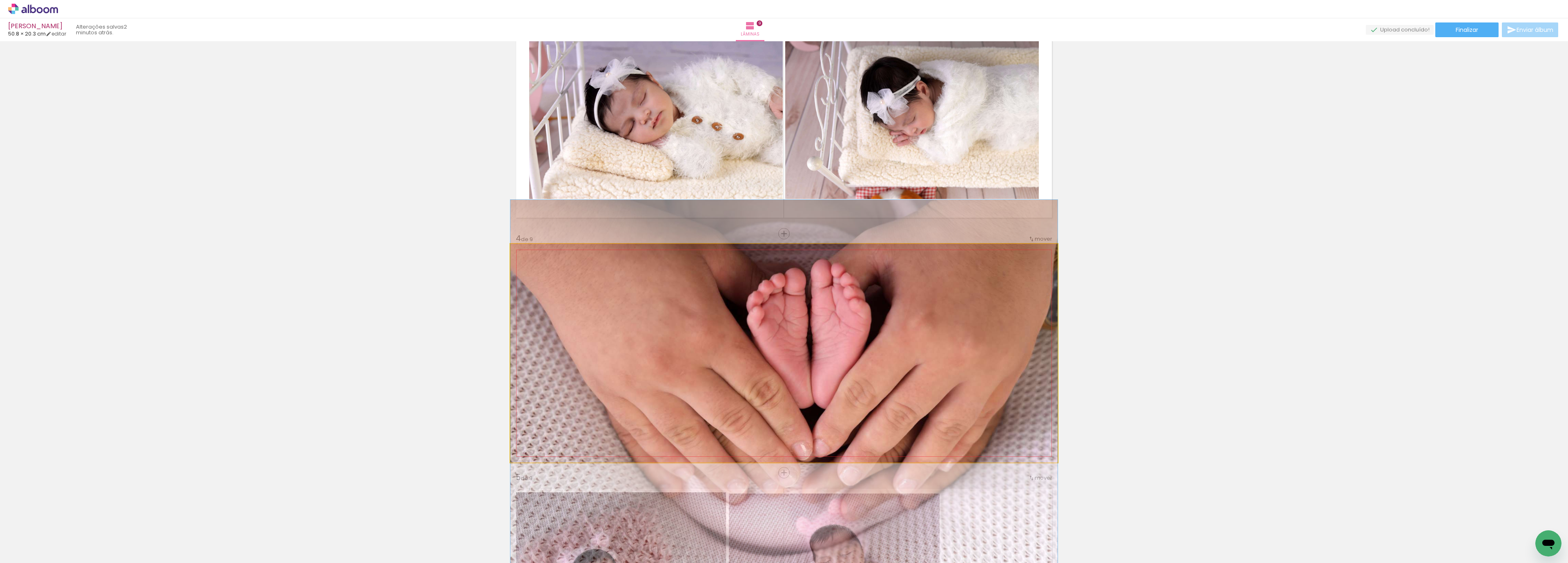
drag, startPoint x: 851, startPoint y: 319, endPoint x: 851, endPoint y: 334, distance: 15.0
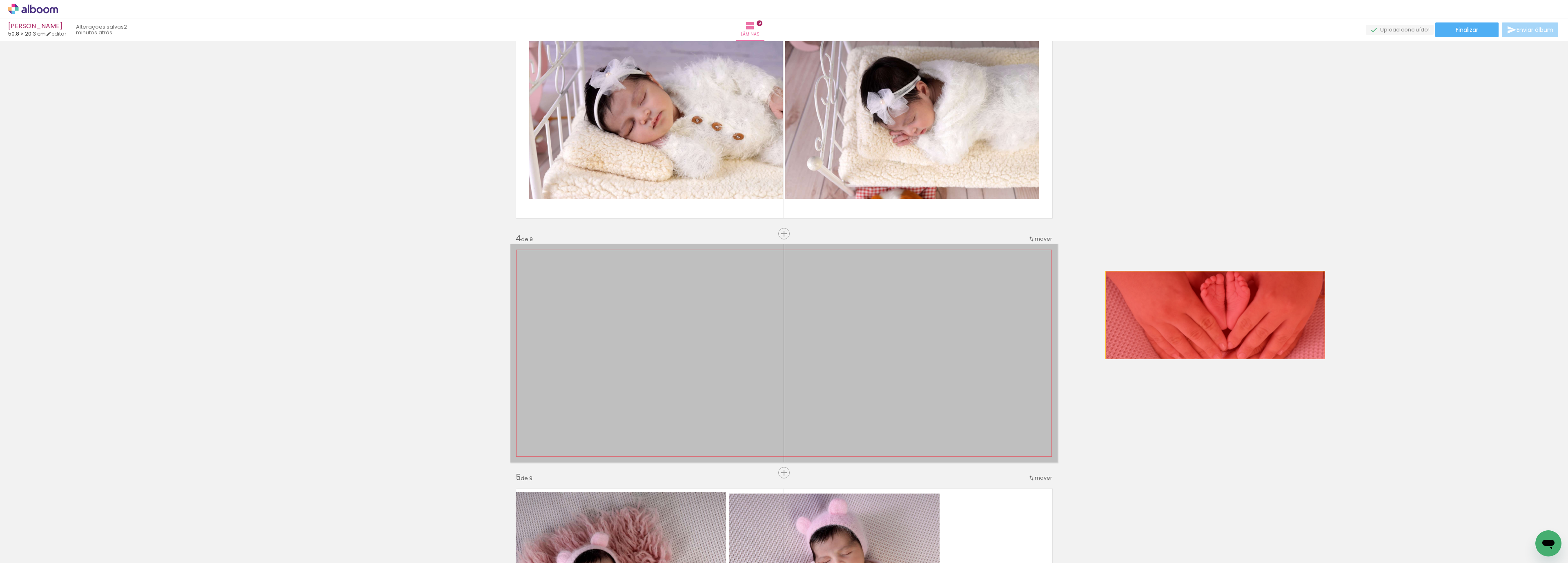
drag, startPoint x: 770, startPoint y: 330, endPoint x: 1218, endPoint y: 311, distance: 448.4
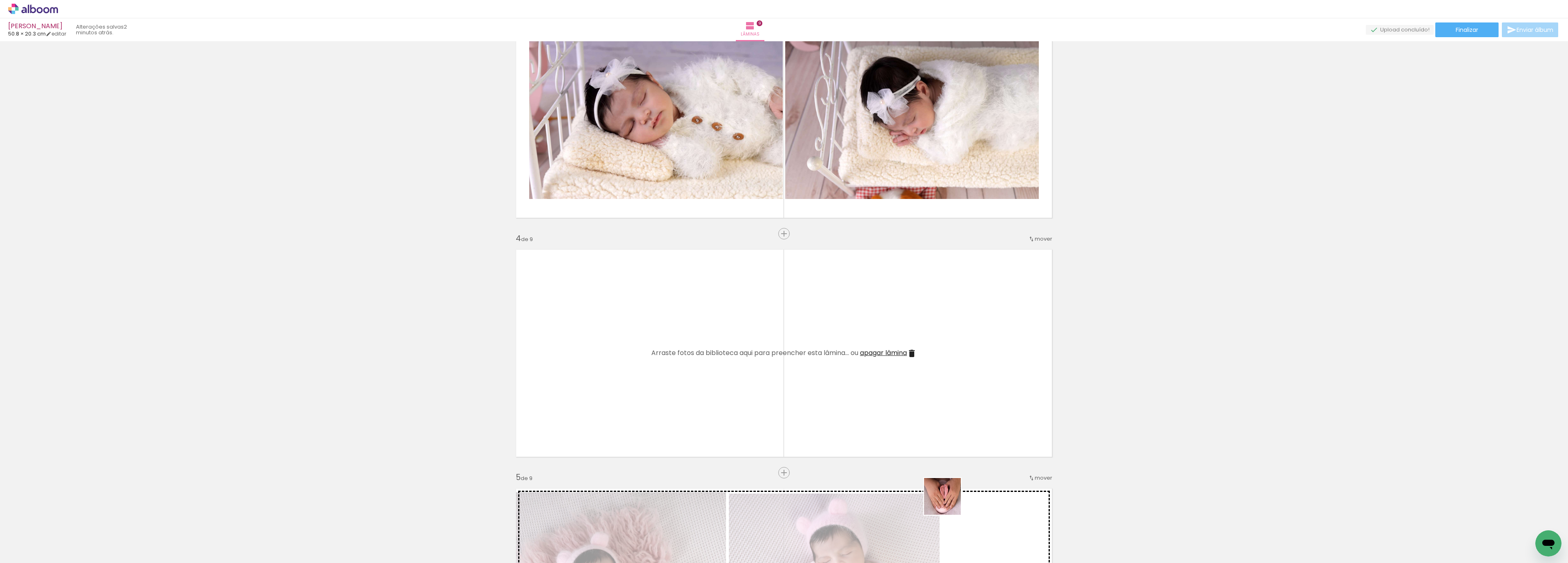
drag, startPoint x: 951, startPoint y: 537, endPoint x: 901, endPoint y: 381, distance: 163.8
click at [901, 381] on quentale-workspace at bounding box center [784, 281] width 1568 height 563
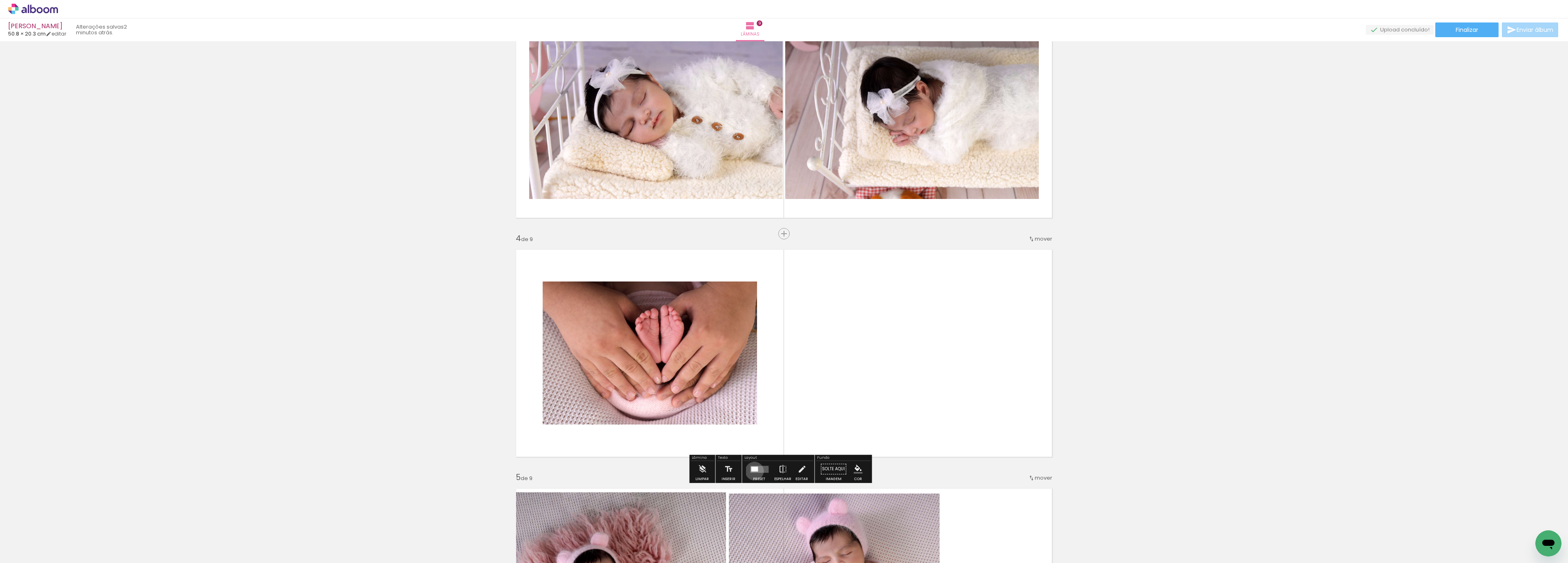
click at [752, 471] on div at bounding box center [753, 469] width 7 height 5
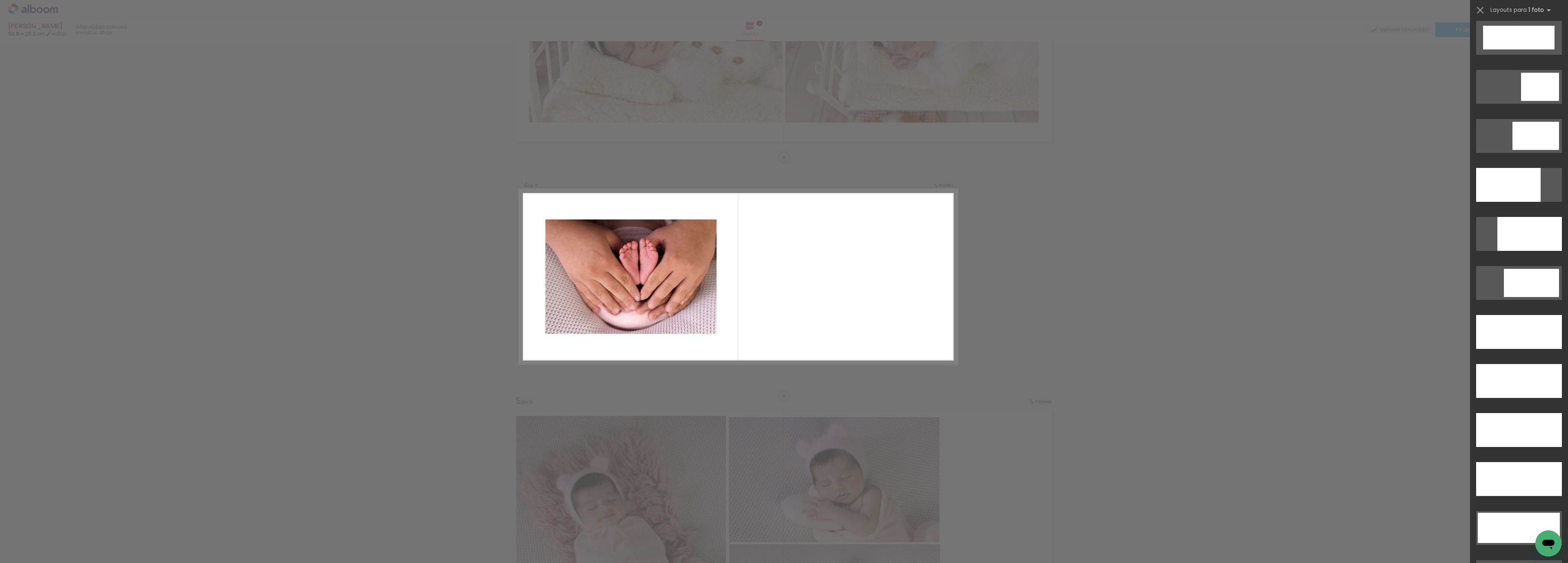
scroll to position [2076, 0]
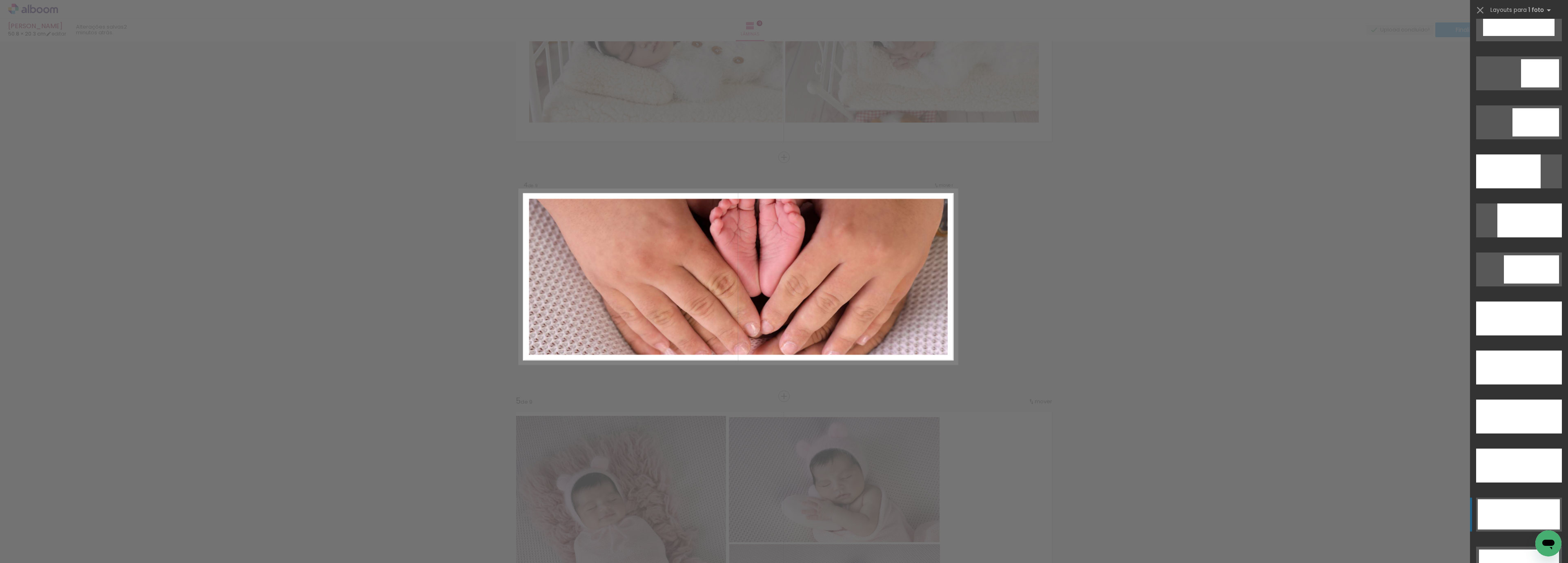
click at [1518, 522] on div at bounding box center [1518, 514] width 82 height 30
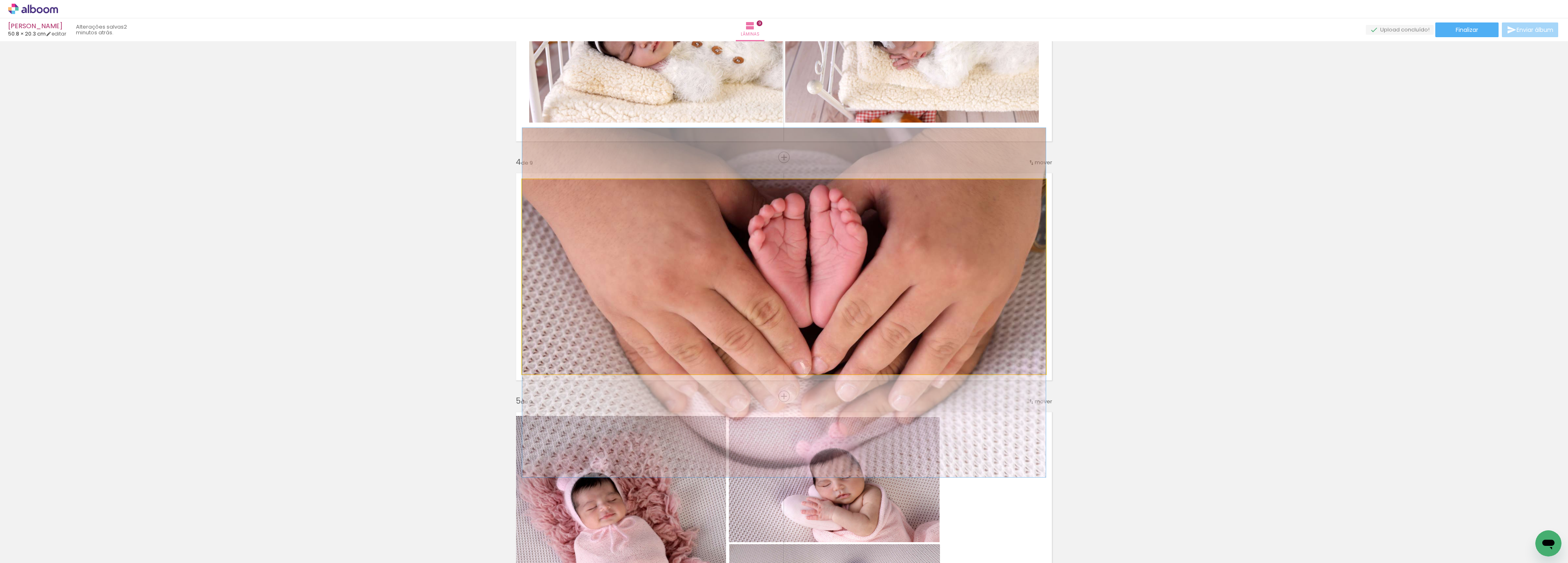
drag, startPoint x: 928, startPoint y: 259, endPoint x: 926, endPoint y: 285, distance: 26.1
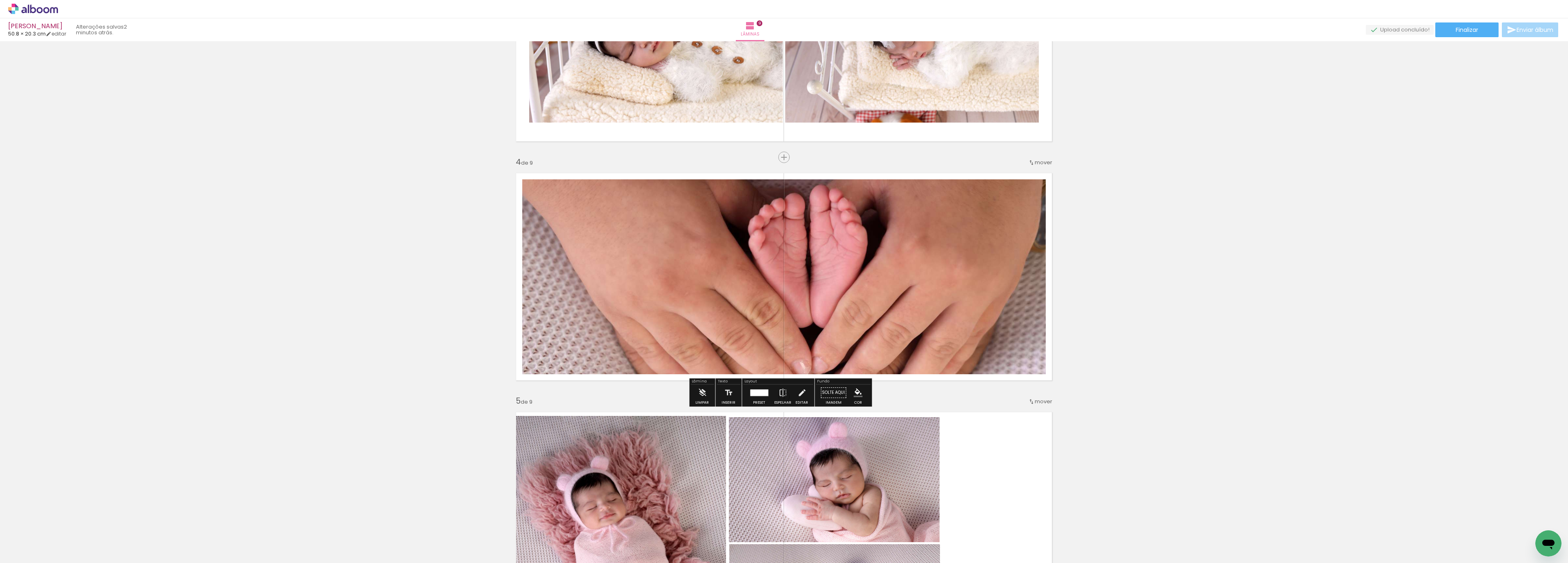
click at [758, 397] on div at bounding box center [759, 392] width 22 height 16
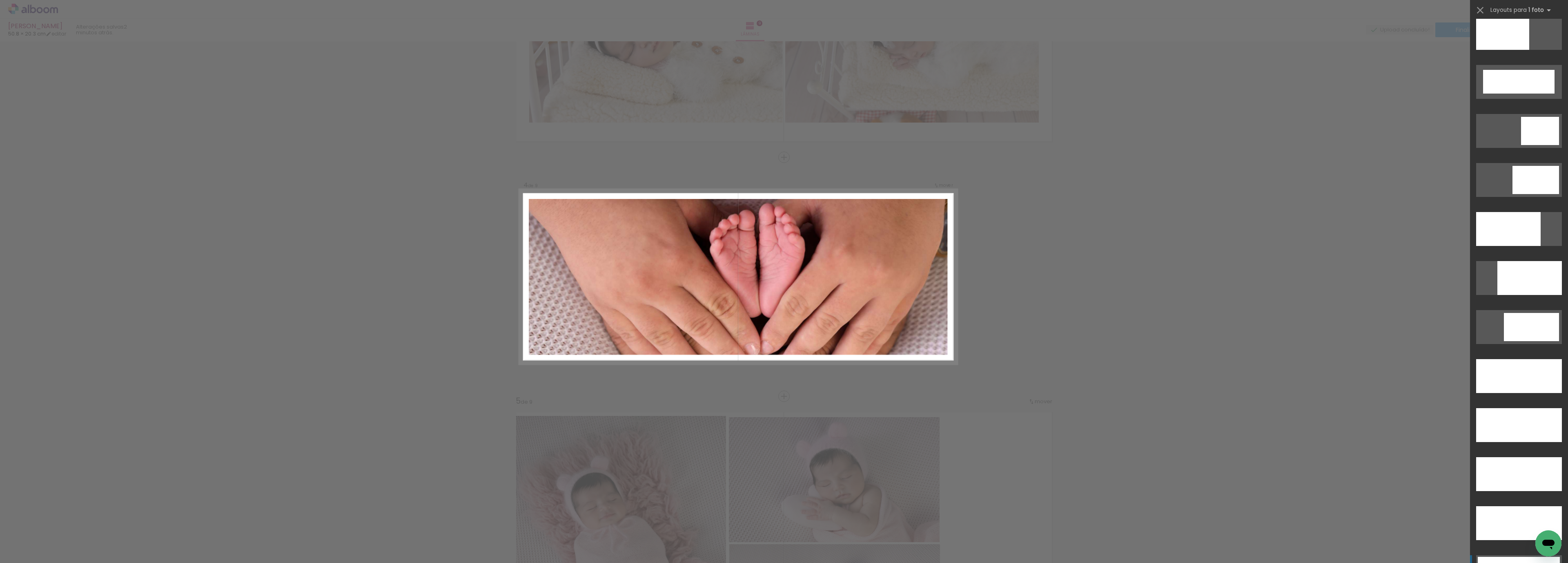
scroll to position [1651, 0]
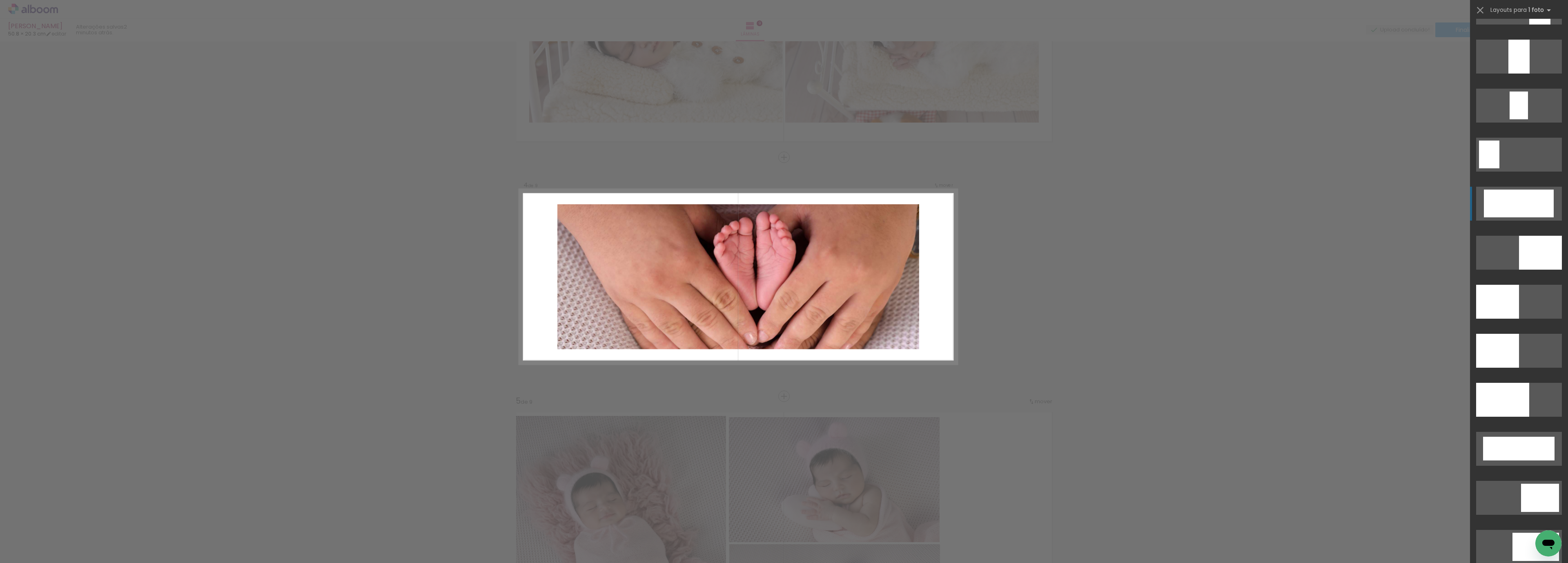
click at [1510, 204] on div at bounding box center [1518, 204] width 69 height 28
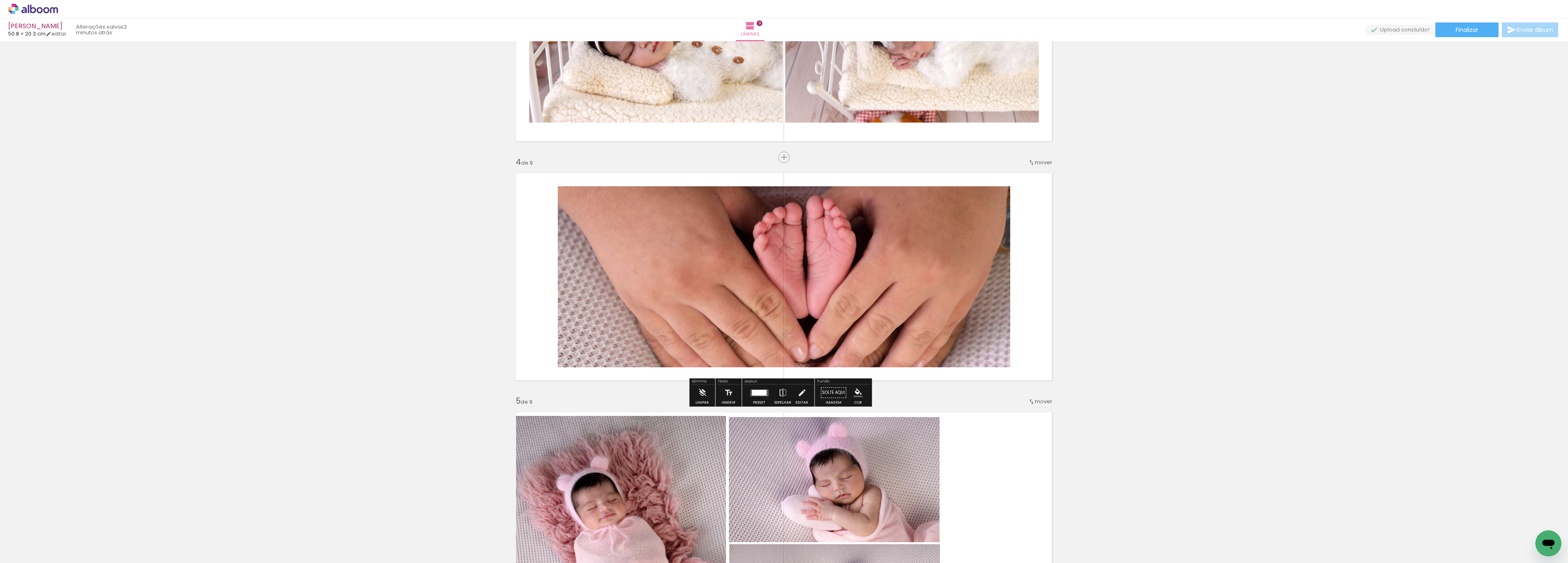
click at [903, 250] on quentale-photo at bounding box center [784, 277] width 453 height 181
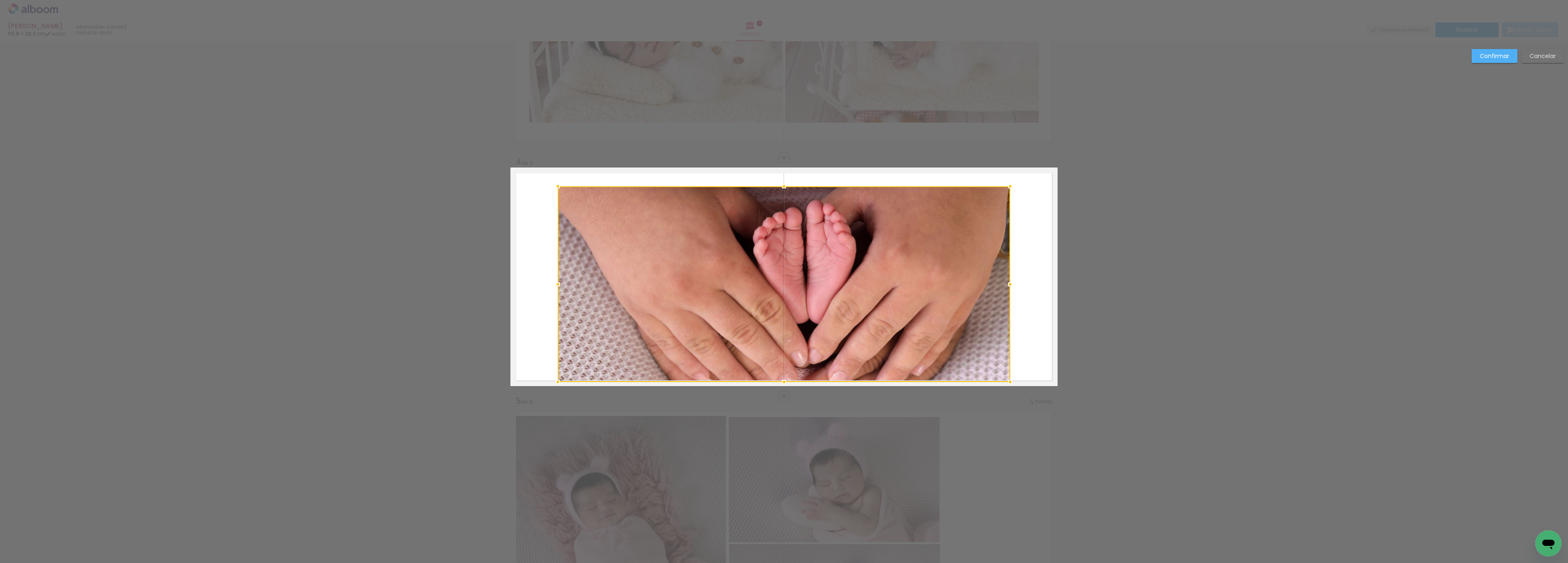
drag, startPoint x: 780, startPoint y: 371, endPoint x: 780, endPoint y: 382, distance: 11.0
click at [780, 382] on div at bounding box center [784, 381] width 16 height 16
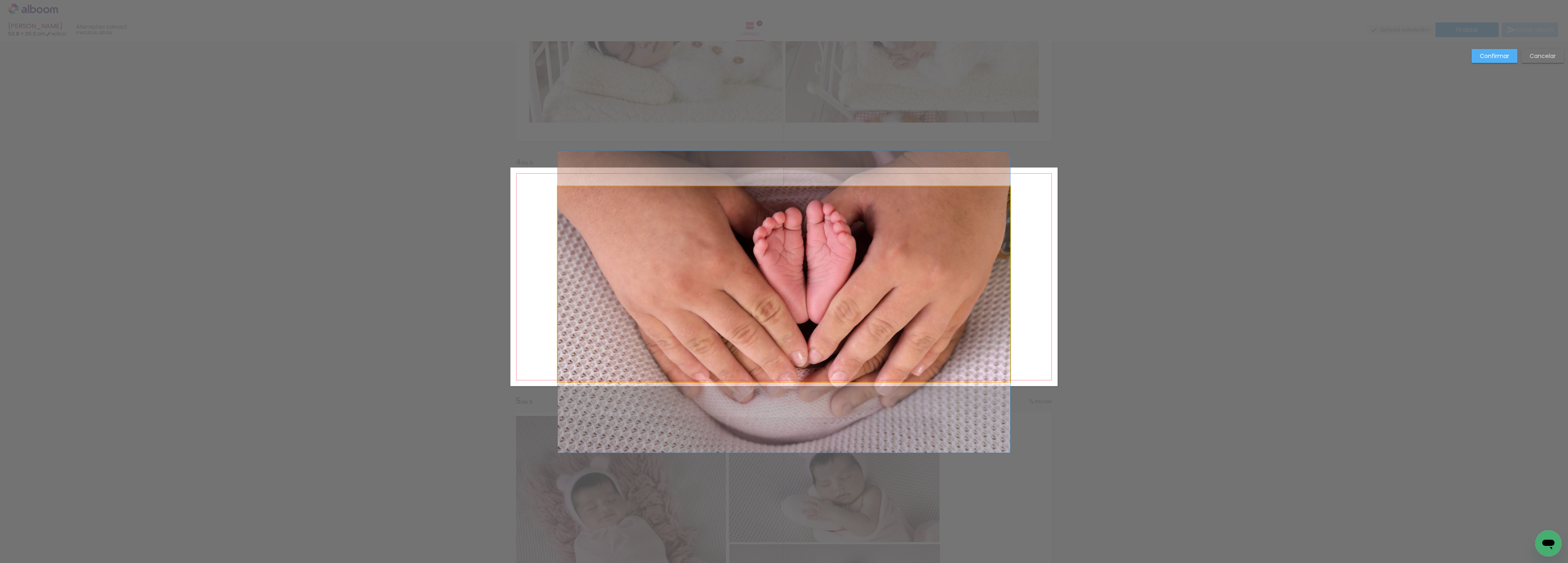
click at [773, 231] on quentale-photo at bounding box center [784, 284] width 453 height 196
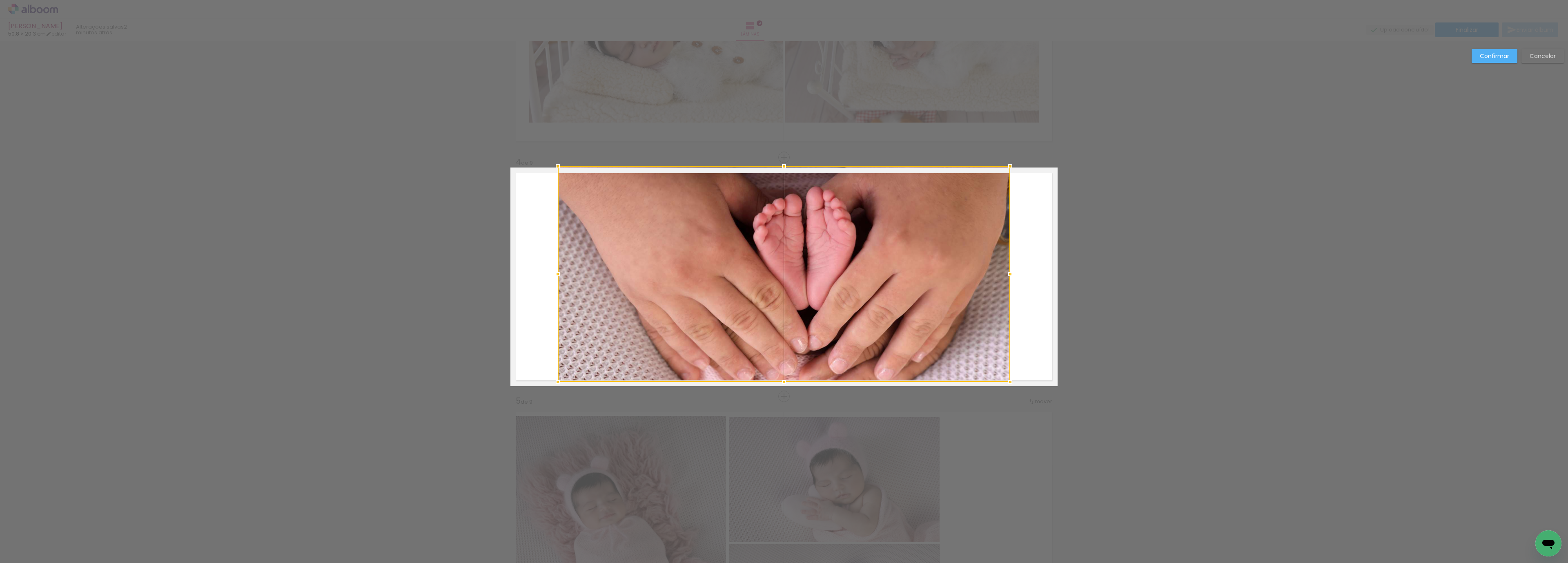
drag, startPoint x: 777, startPoint y: 183, endPoint x: 779, endPoint y: 164, distance: 19.1
click at [779, 164] on div at bounding box center [784, 166] width 16 height 16
click at [1490, 51] on paper-button "Confirmar" at bounding box center [1494, 56] width 46 height 14
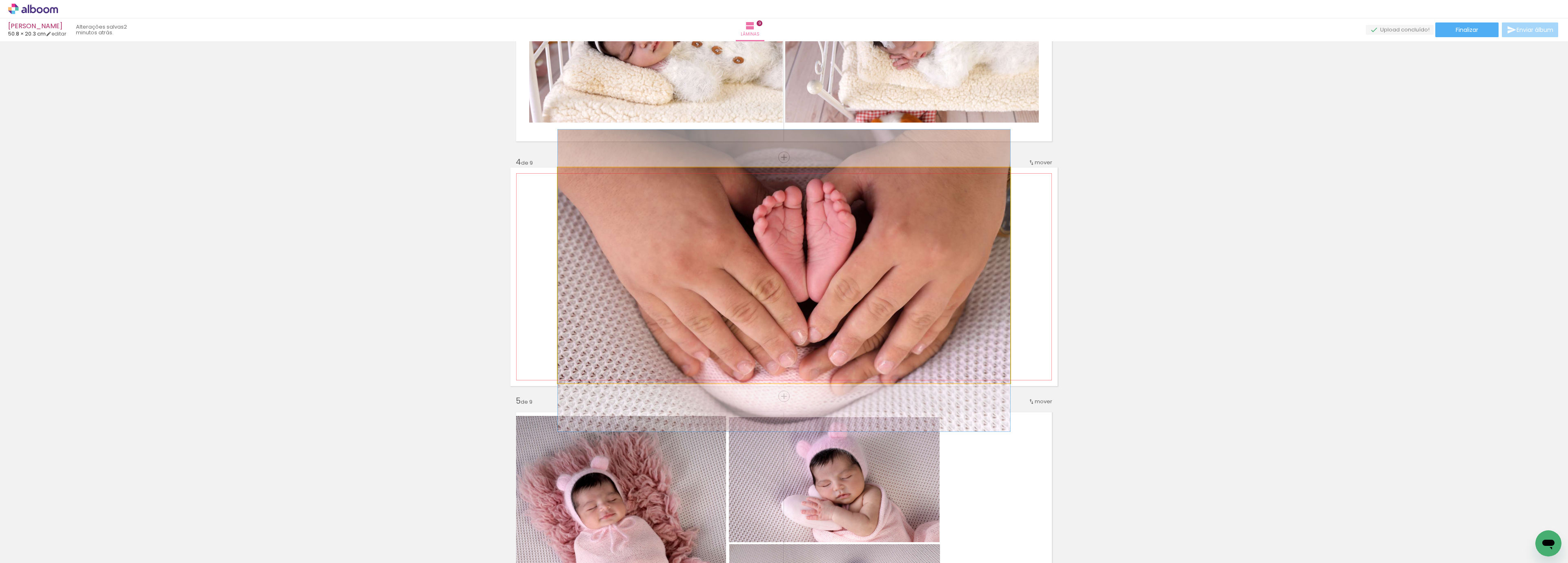
drag, startPoint x: 815, startPoint y: 287, endPoint x: 815, endPoint y: 276, distance: 11.0
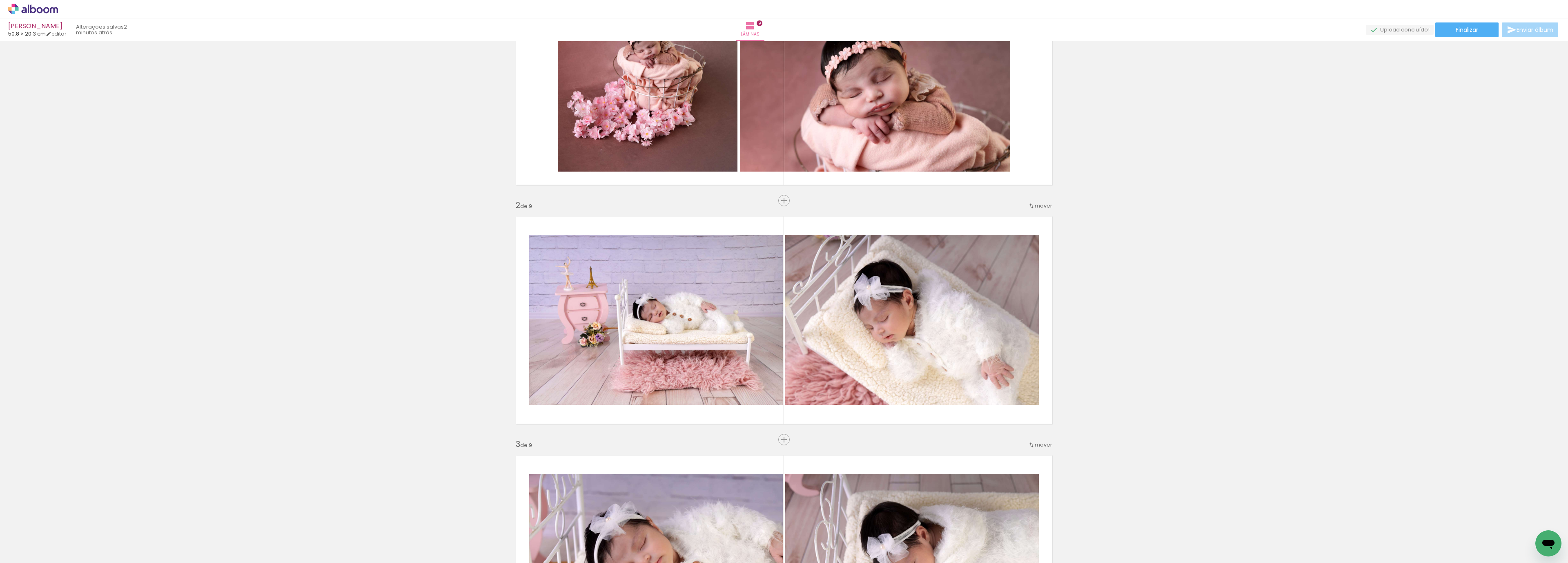
scroll to position [0, 0]
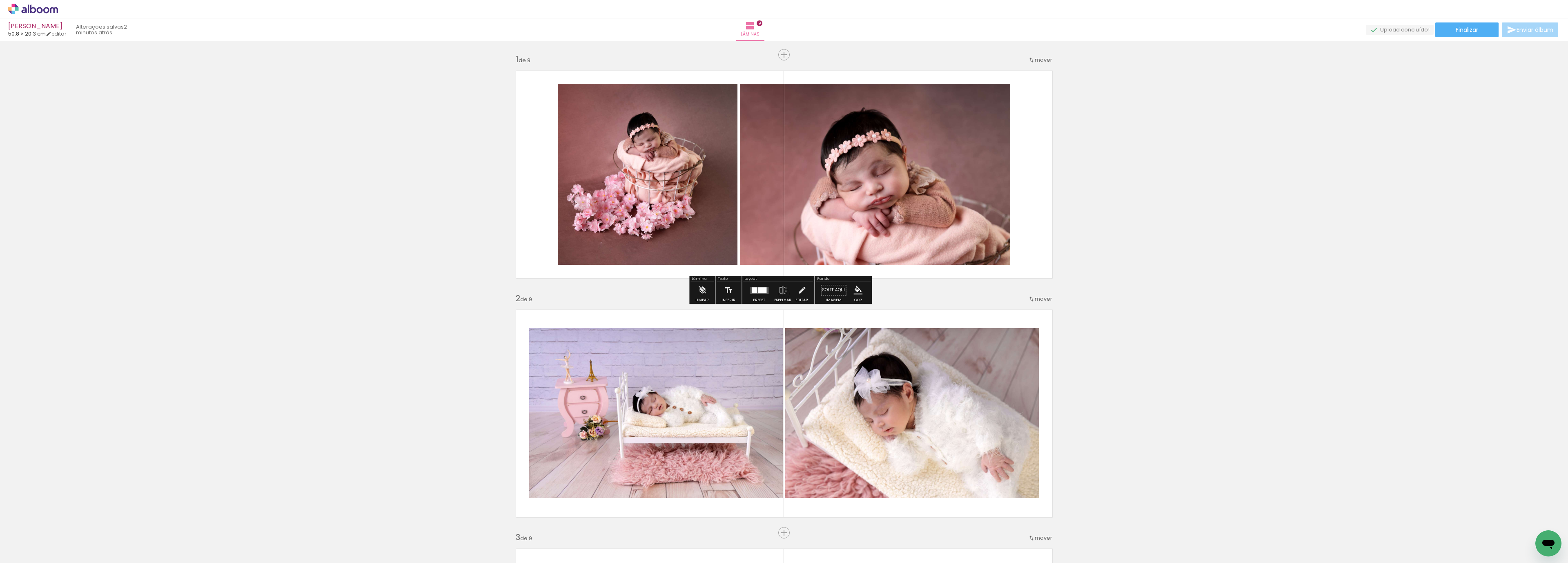
click at [761, 293] on div at bounding box center [761, 290] width 9 height 6
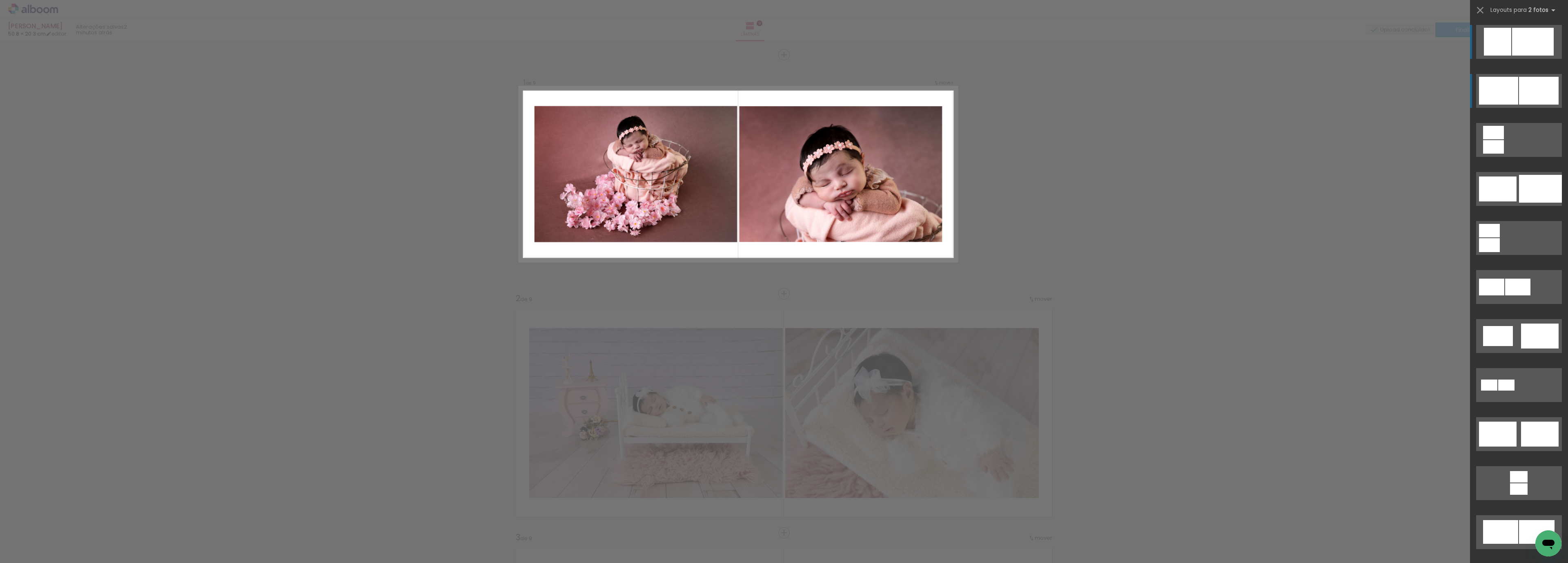
click at [1518, 88] on div at bounding box center [1538, 90] width 40 height 28
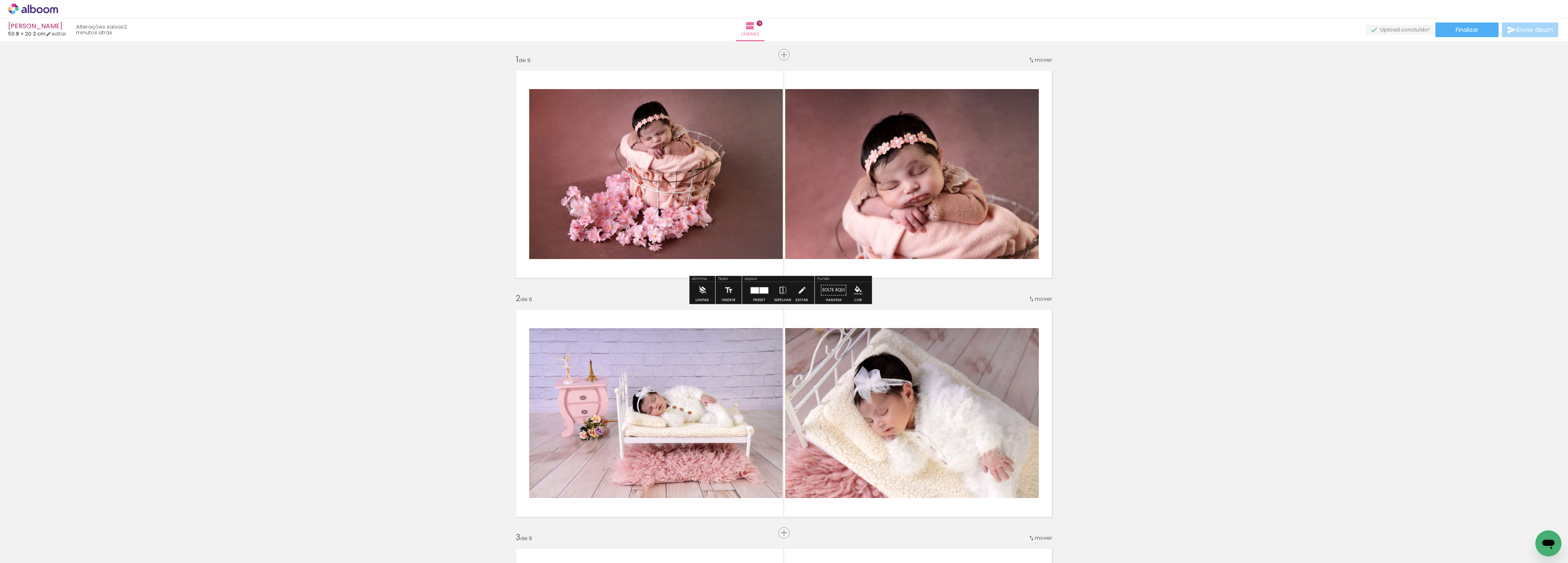
click at [748, 300] on paper-button "Preset" at bounding box center [759, 292] width 26 height 21
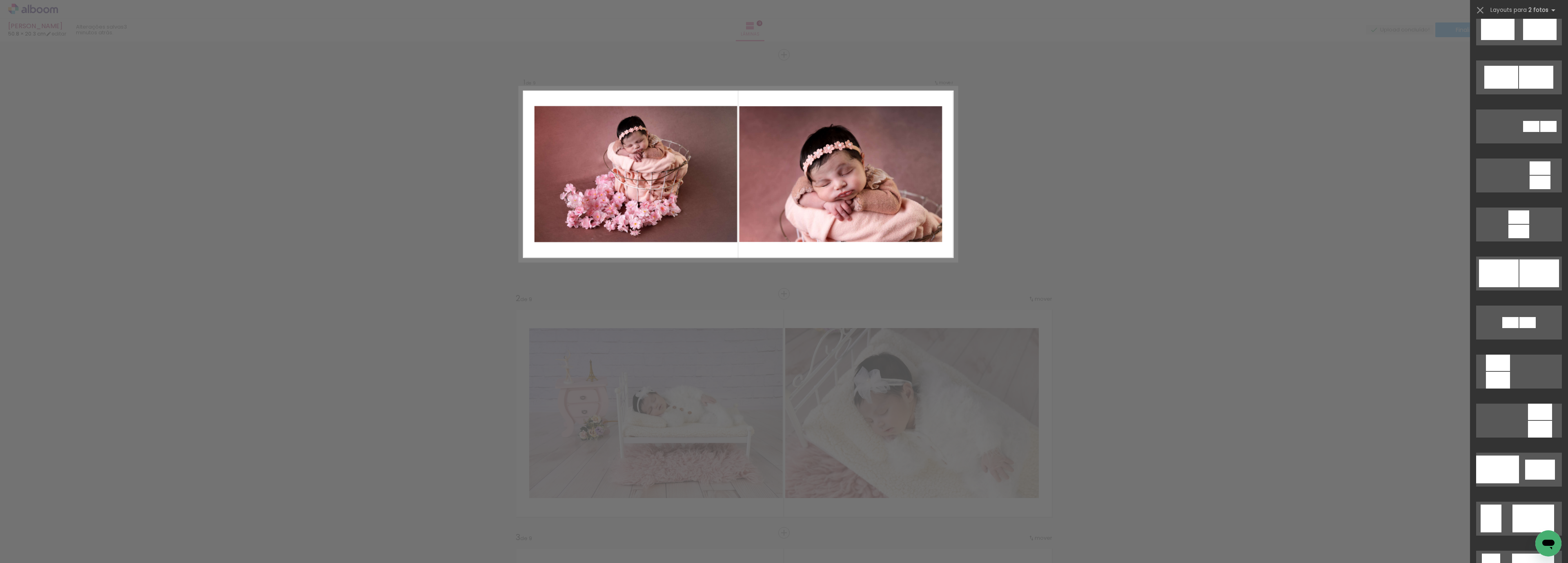
scroll to position [563, 0]
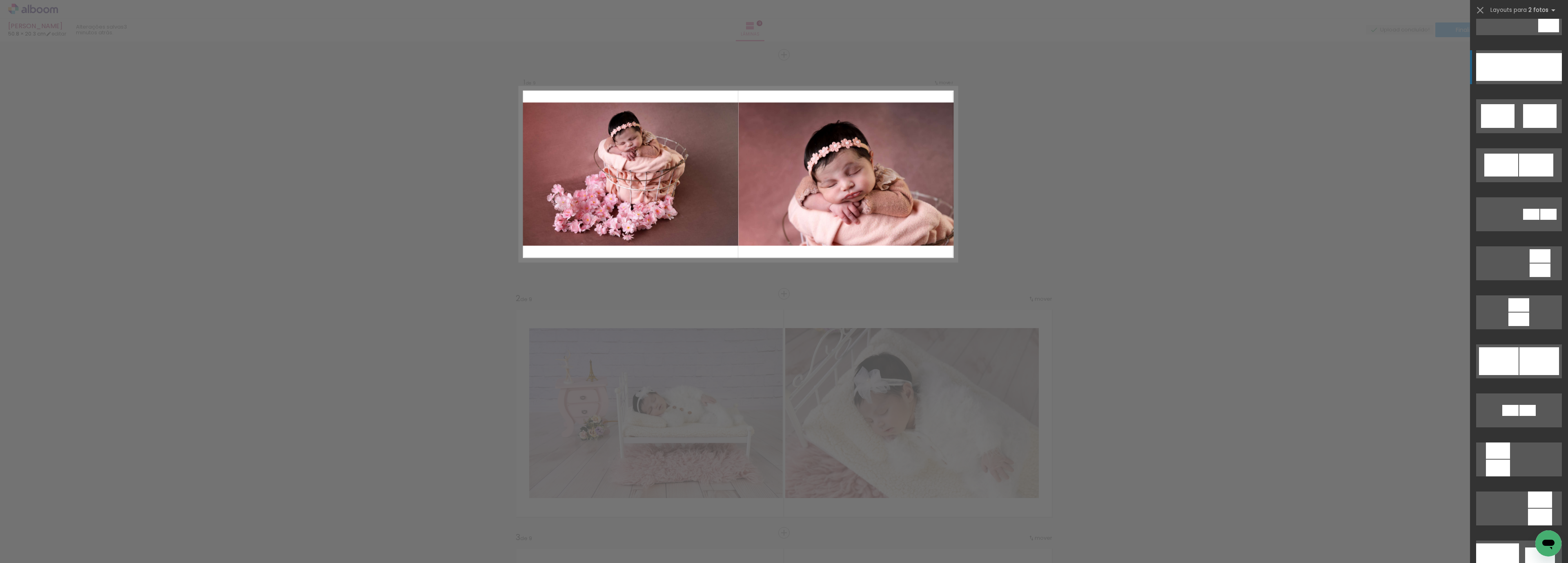
click at [1524, 63] on div at bounding box center [1539, 67] width 43 height 28
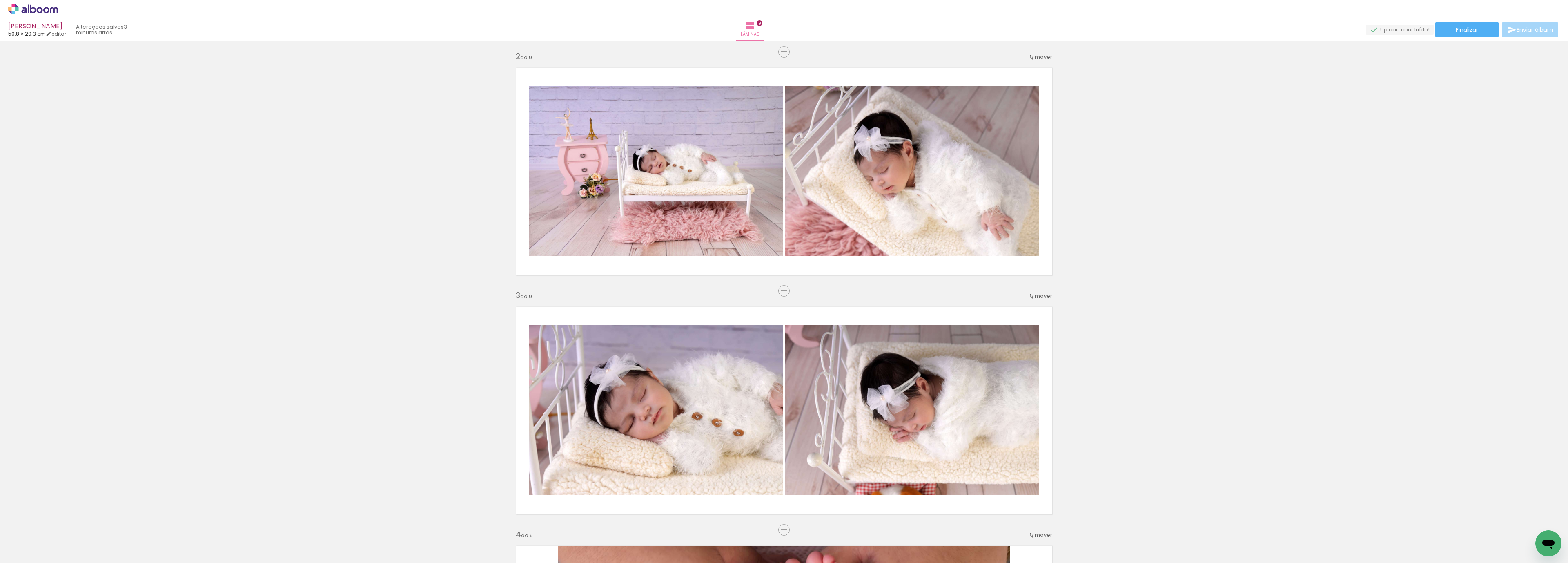
scroll to position [239, 0]
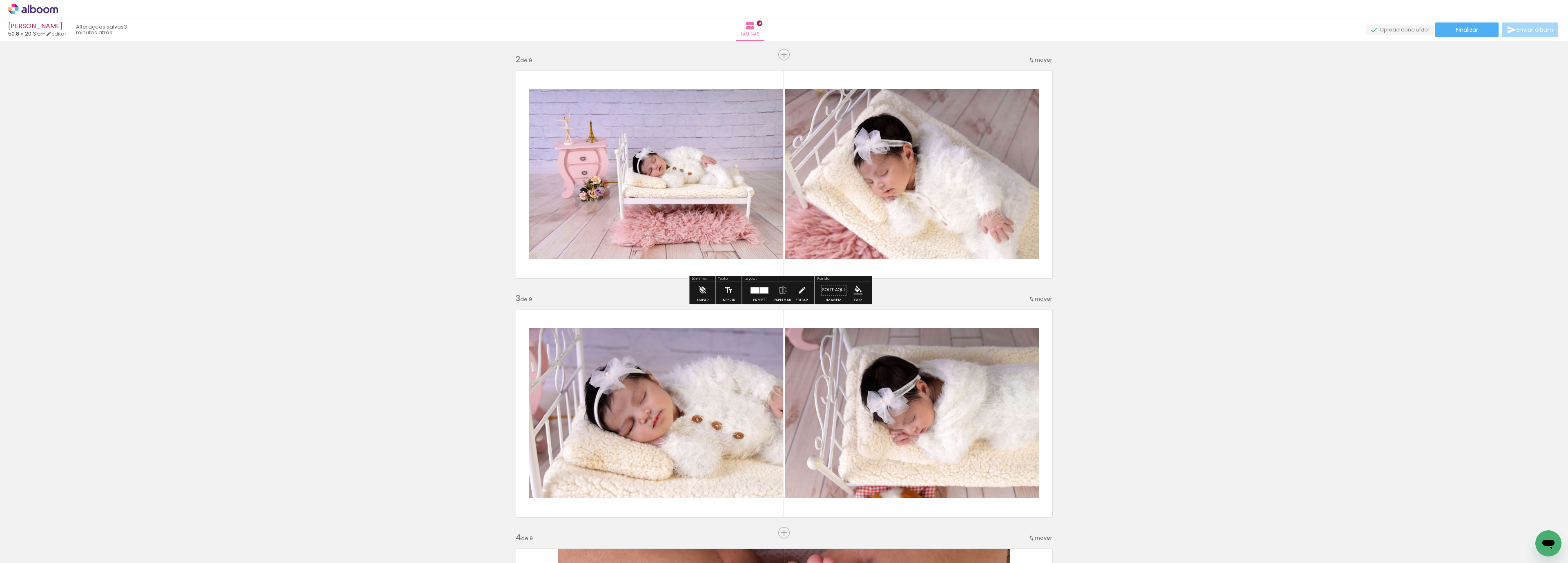
click at [759, 287] on div at bounding box center [763, 290] width 9 height 6
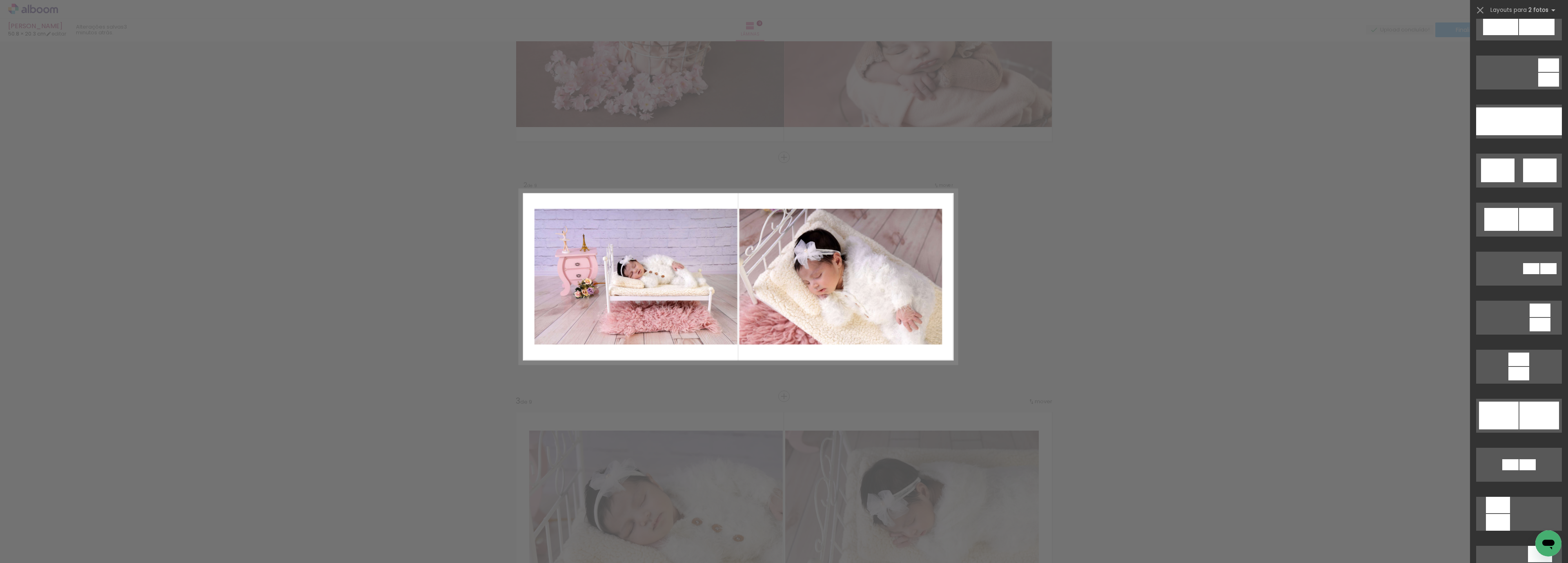
scroll to position [471, 0]
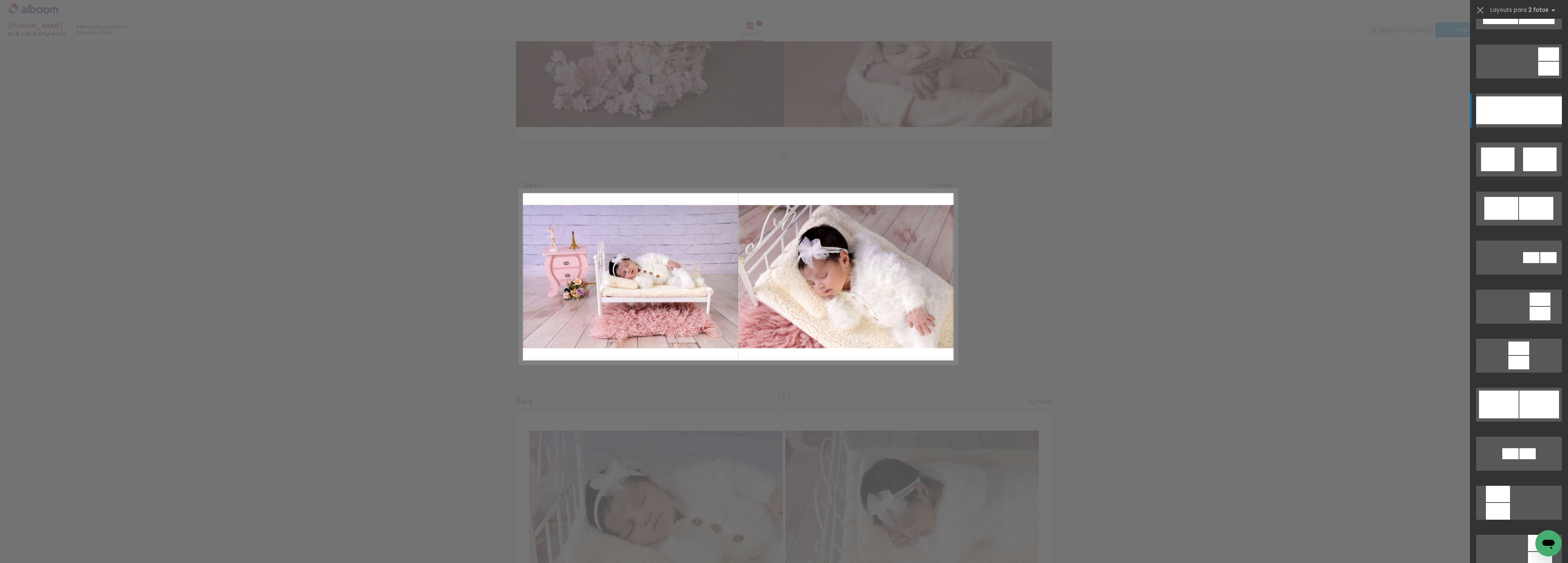
click at [1511, 111] on div at bounding box center [1497, 110] width 43 height 28
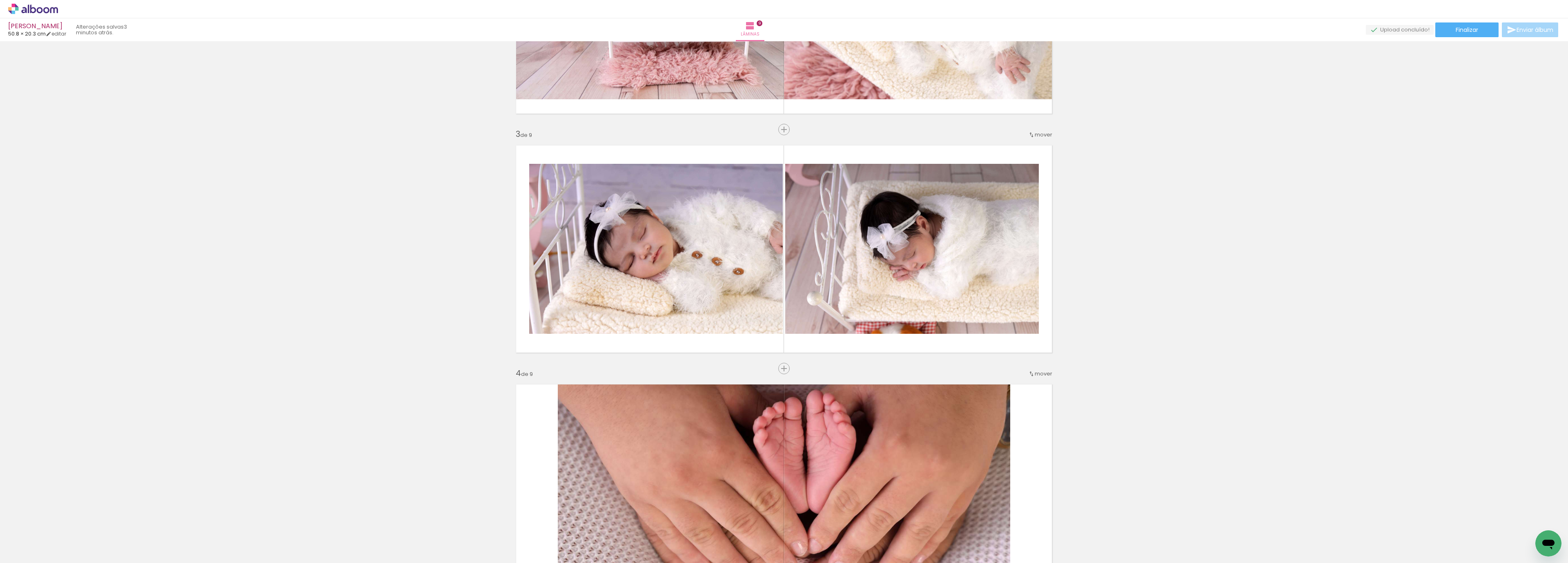
scroll to position [443, 0]
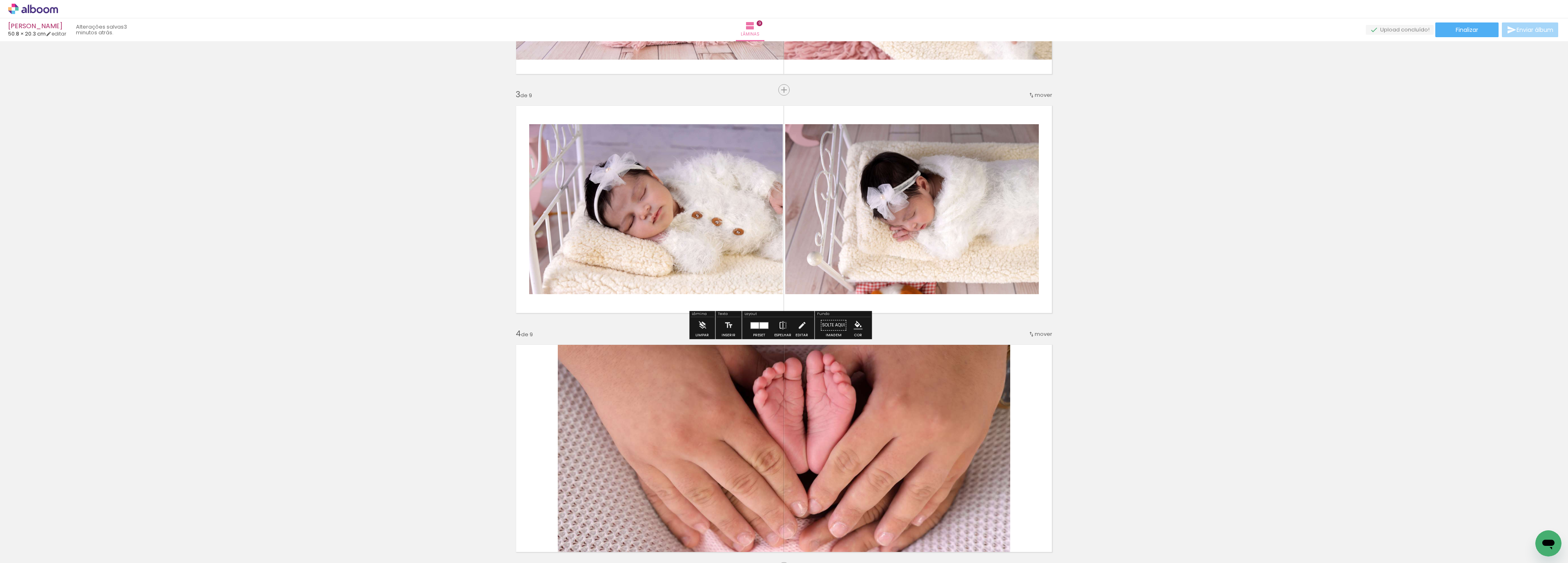
click at [753, 320] on div at bounding box center [759, 325] width 22 height 16
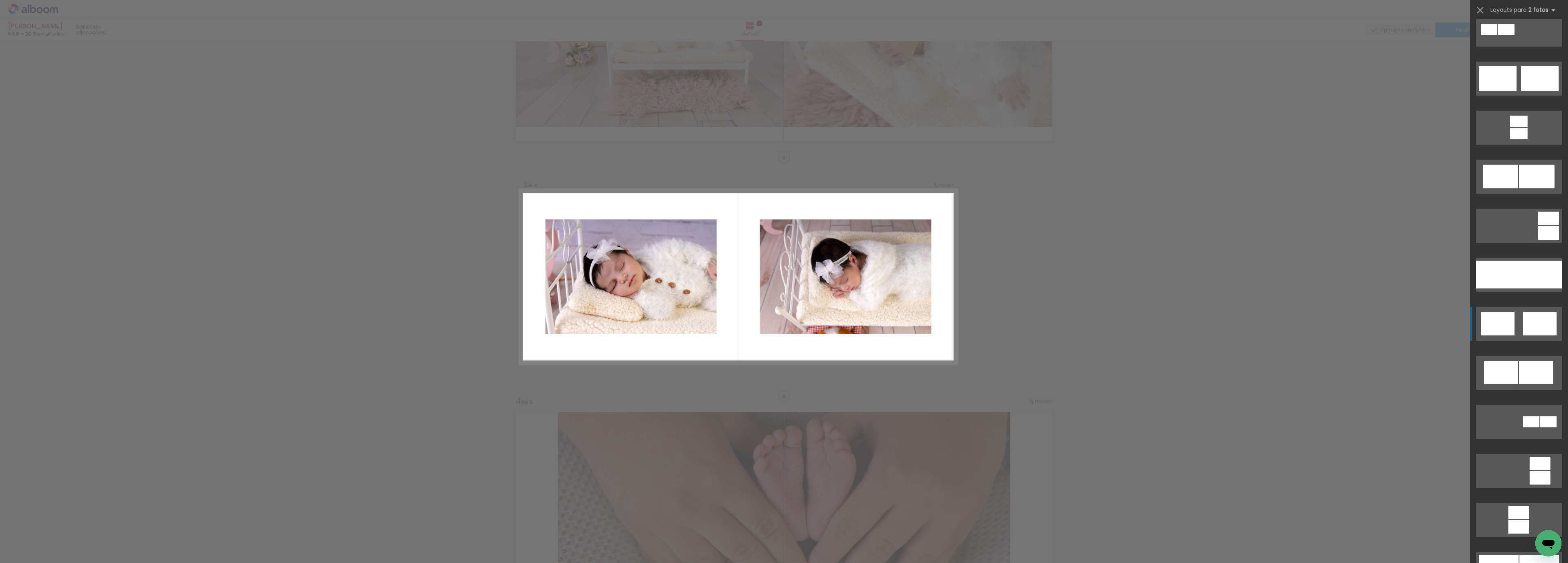
scroll to position [367, 0]
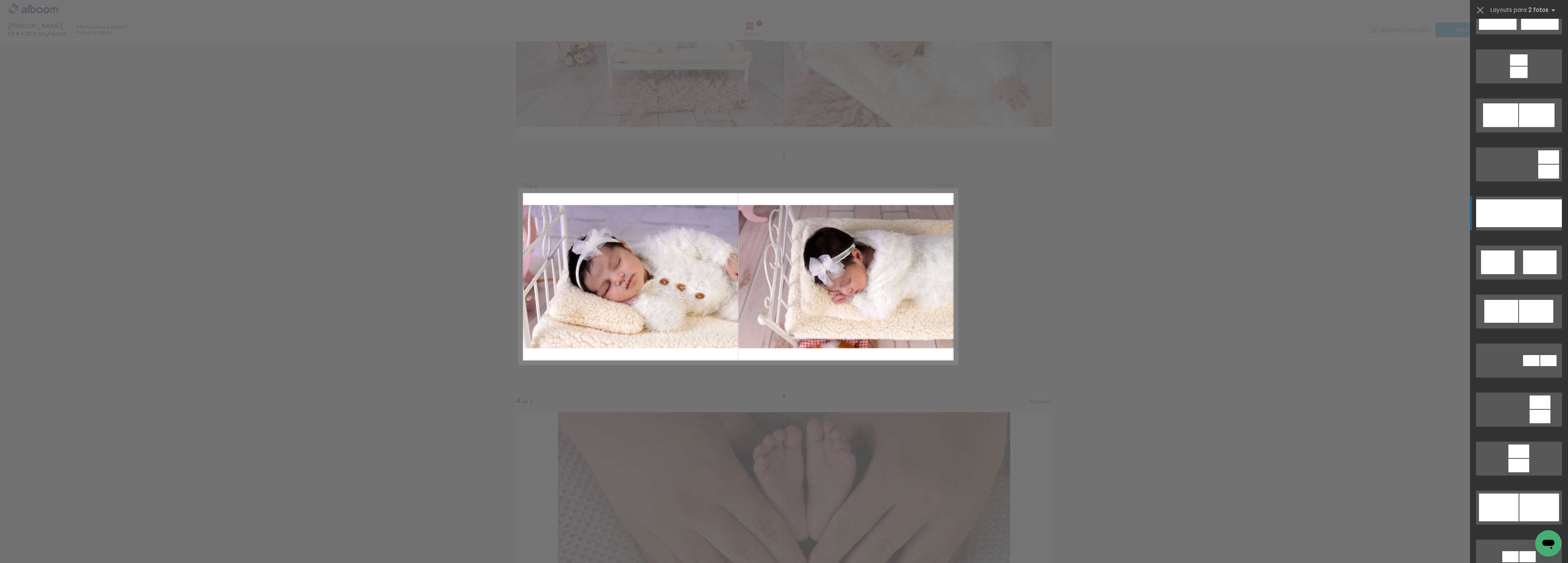
click at [1507, 213] on div at bounding box center [1497, 213] width 43 height 28
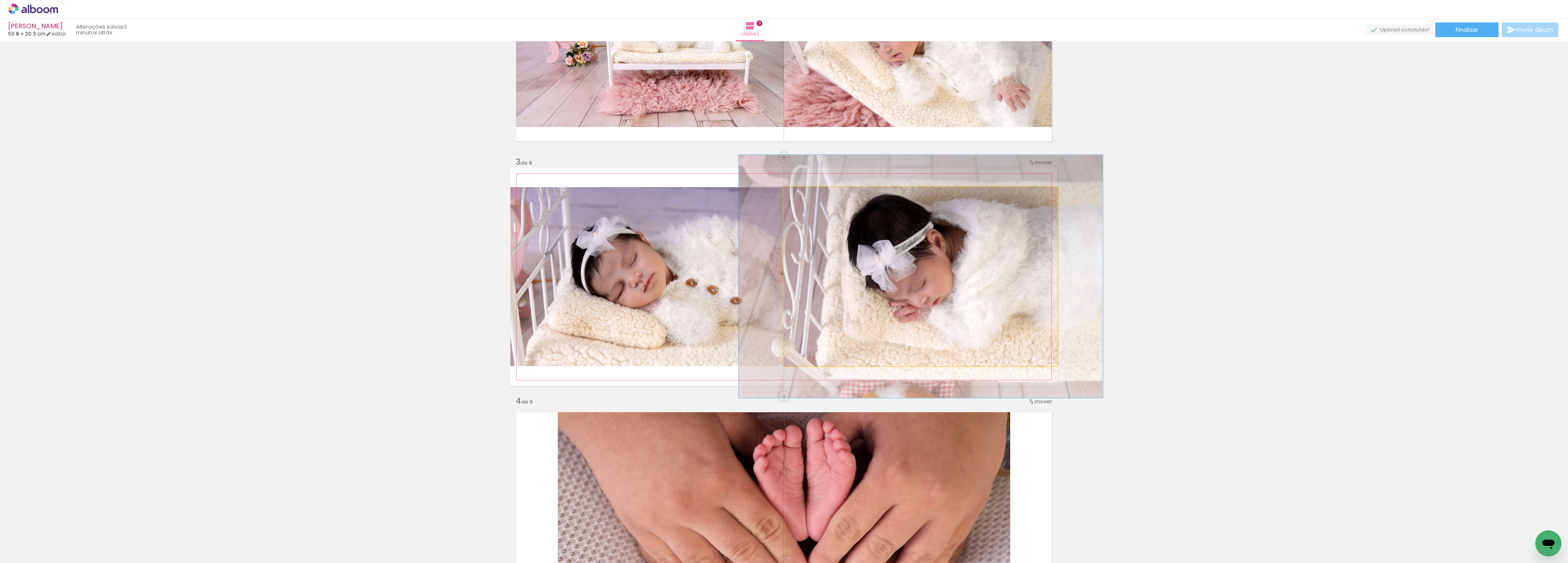
drag, startPoint x: 799, startPoint y: 196, endPoint x: 806, endPoint y: 196, distance: 7.0
type paper-slider "133"
click at [809, 196] on div at bounding box center [812, 195] width 7 height 7
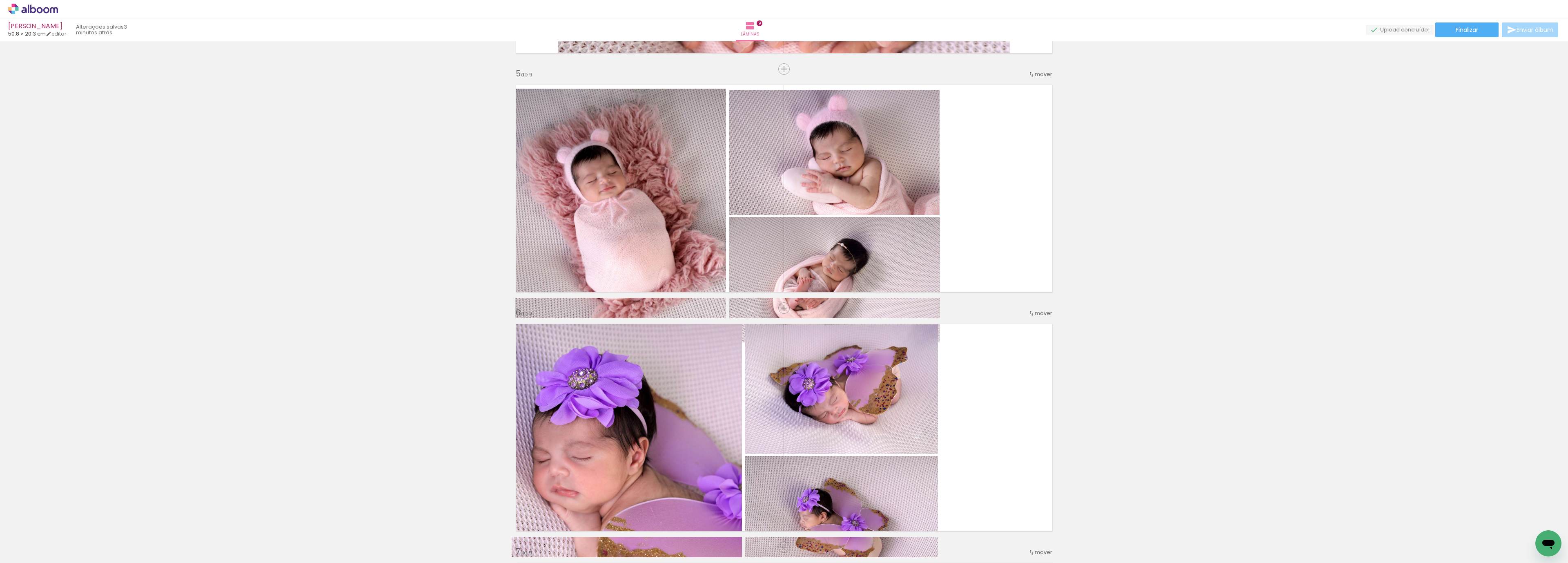
scroll to position [909, 0]
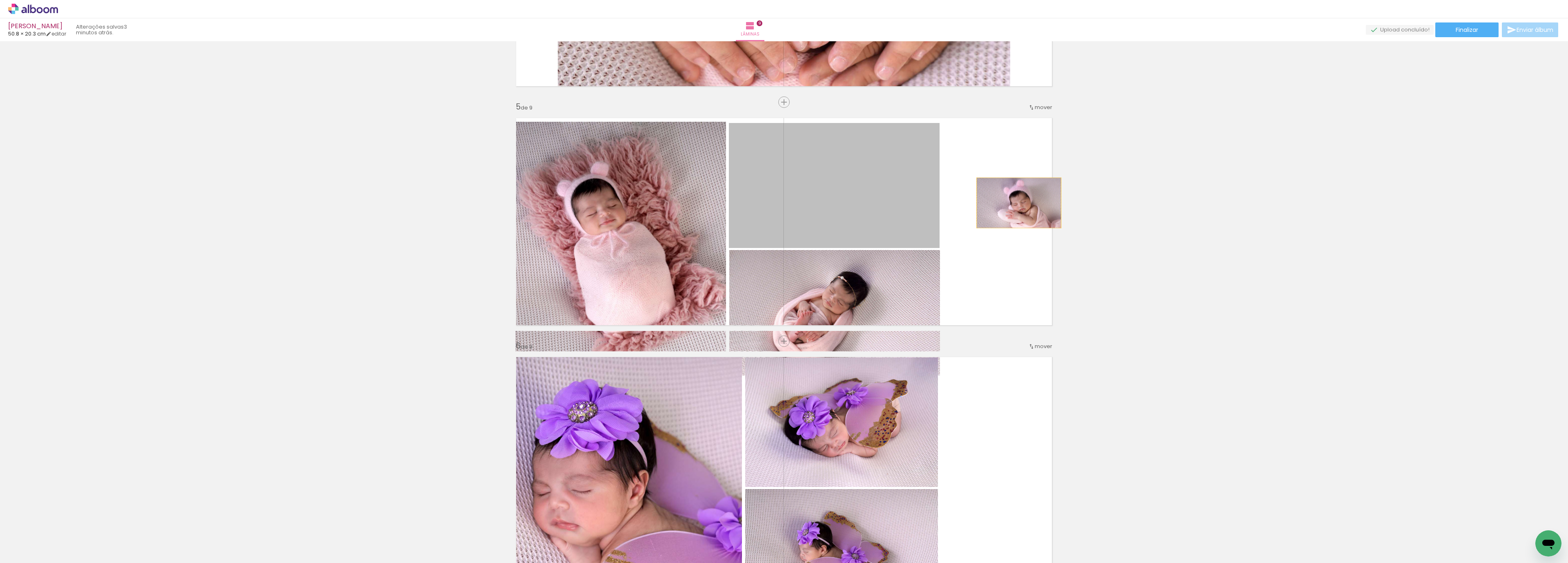
drag, startPoint x: 935, startPoint y: 214, endPoint x: 935, endPoint y: 256, distance: 42.0
click at [1172, 198] on div "Inserir lâmina 1 de 9 Inserir lâmina 2 de 9 Inserir lâmina 3 de 9 Inserir lâmin…" at bounding box center [784, 331] width 1568 height 2390
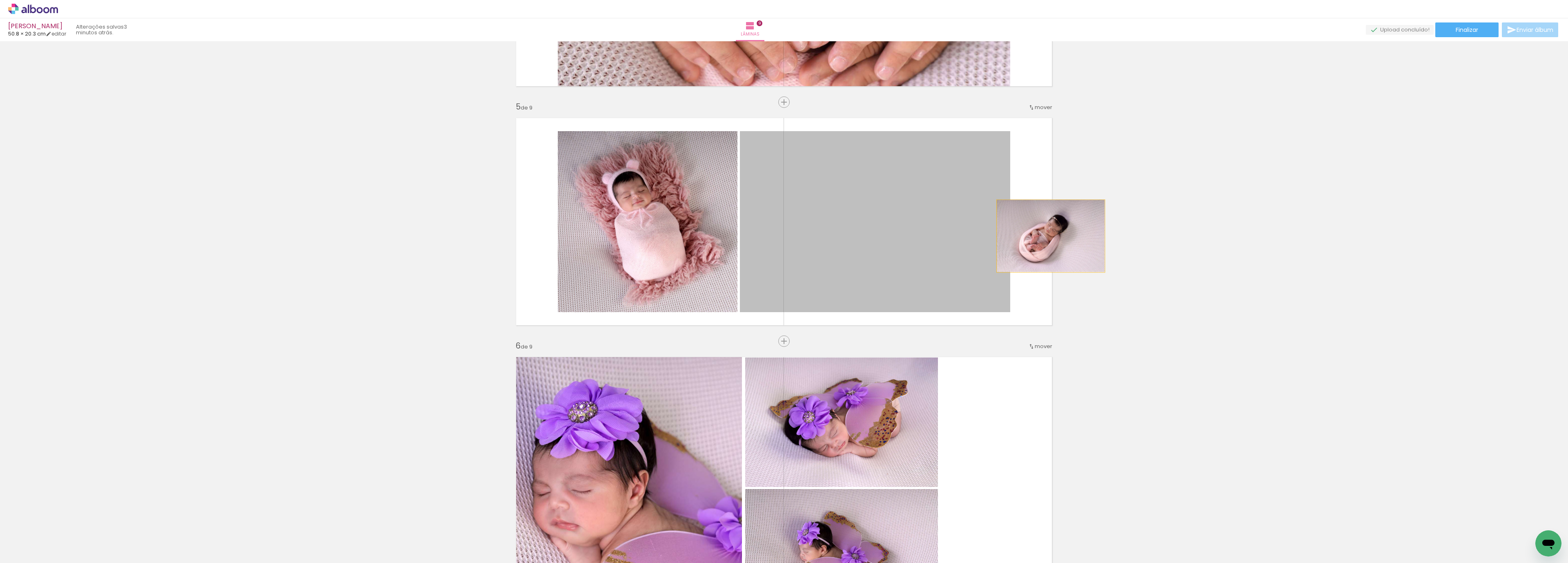
drag, startPoint x: 894, startPoint y: 244, endPoint x: 939, endPoint y: 244, distance: 45.0
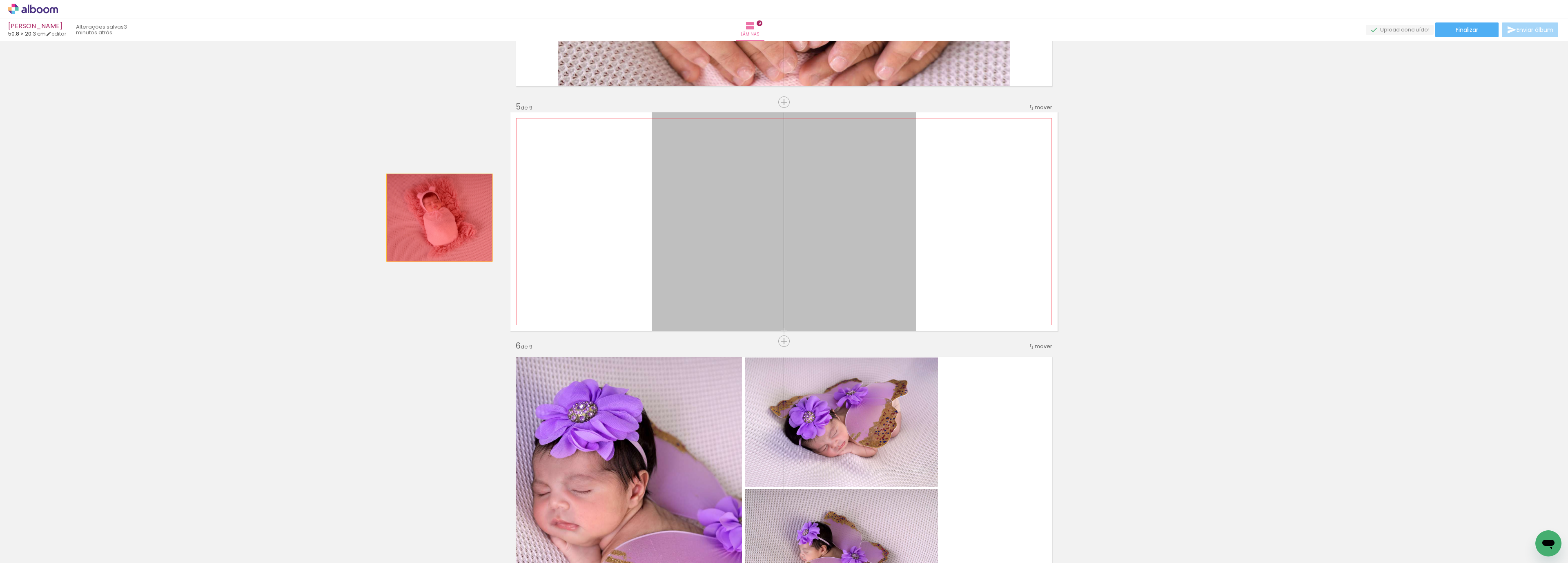
drag, startPoint x: 755, startPoint y: 244, endPoint x: 435, endPoint y: 217, distance: 321.1
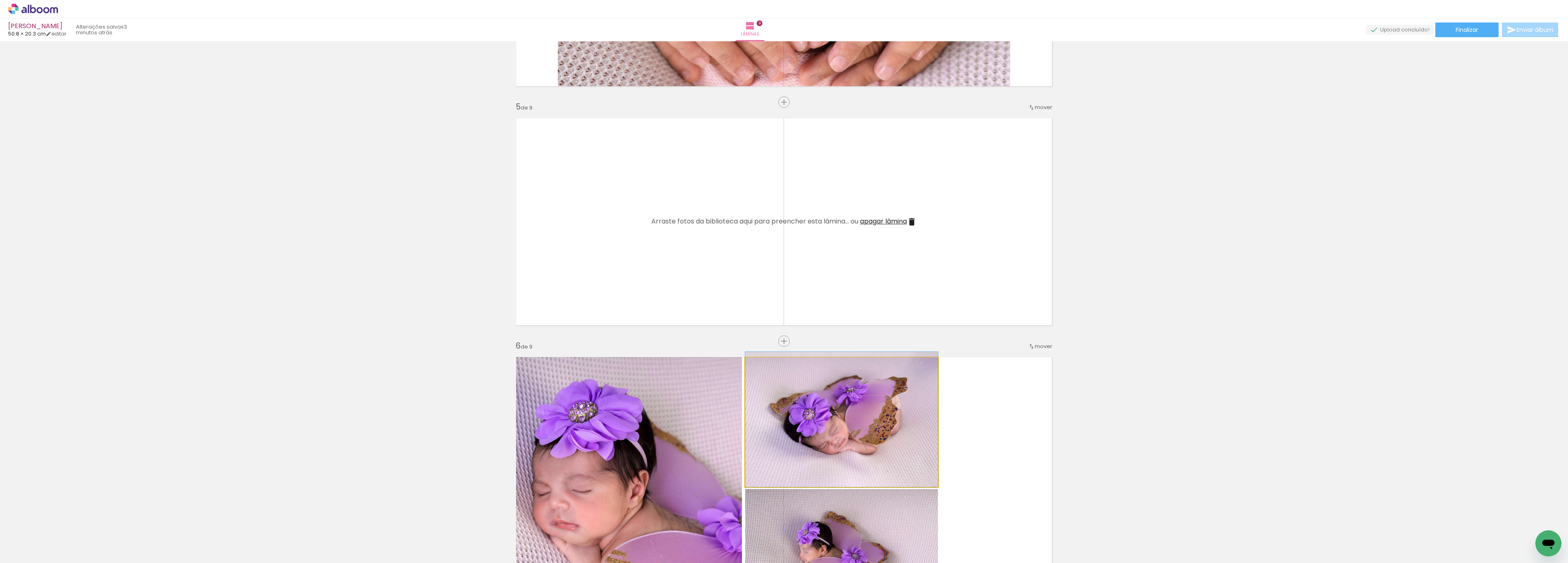
drag, startPoint x: 872, startPoint y: 438, endPoint x: 987, endPoint y: 403, distance: 120.2
click at [1383, 381] on div "Inserir lâmina 1 de 9 Inserir lâmina 2 de 9 Inserir lâmina 3 de 9 Inserir lâmin…" at bounding box center [784, 331] width 1568 height 2390
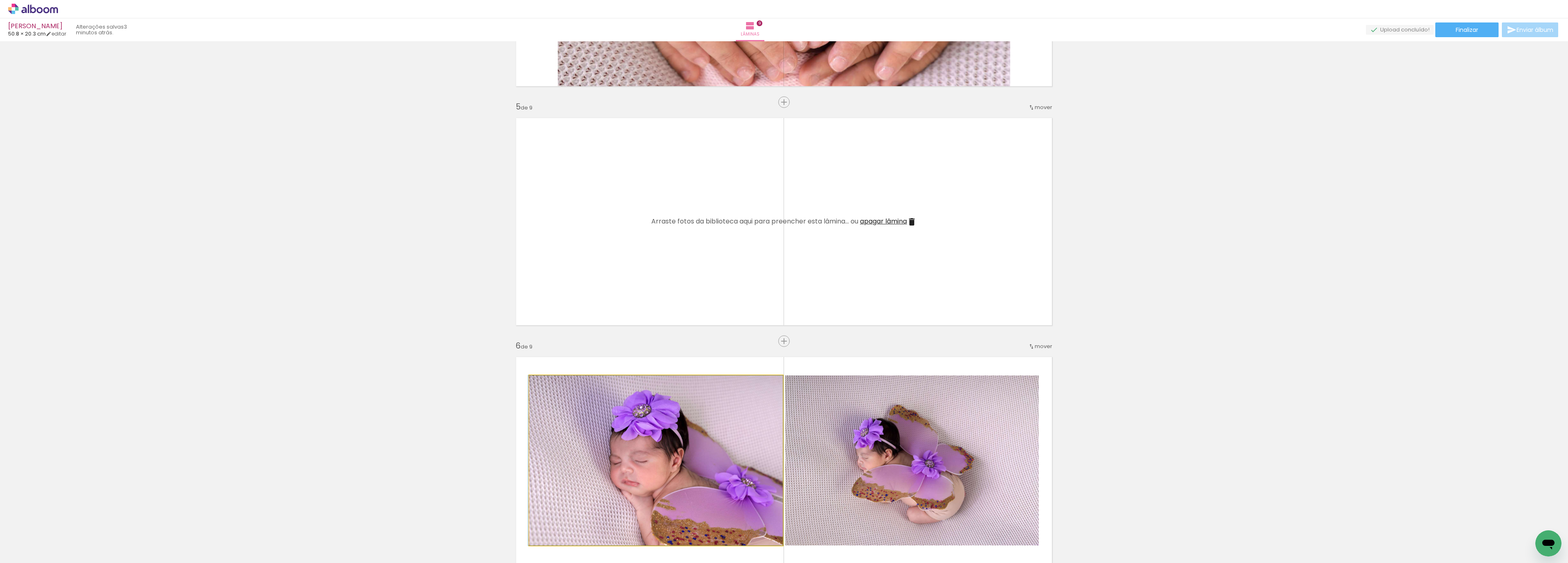
drag, startPoint x: 680, startPoint y: 418, endPoint x: 657, endPoint y: 394, distance: 33.2
click at [352, 387] on div "Inserir lâmina 1 de 9 Inserir lâmina 2 de 9 Inserir lâmina 3 de 9 Inserir lâmin…" at bounding box center [784, 331] width 1568 height 2390
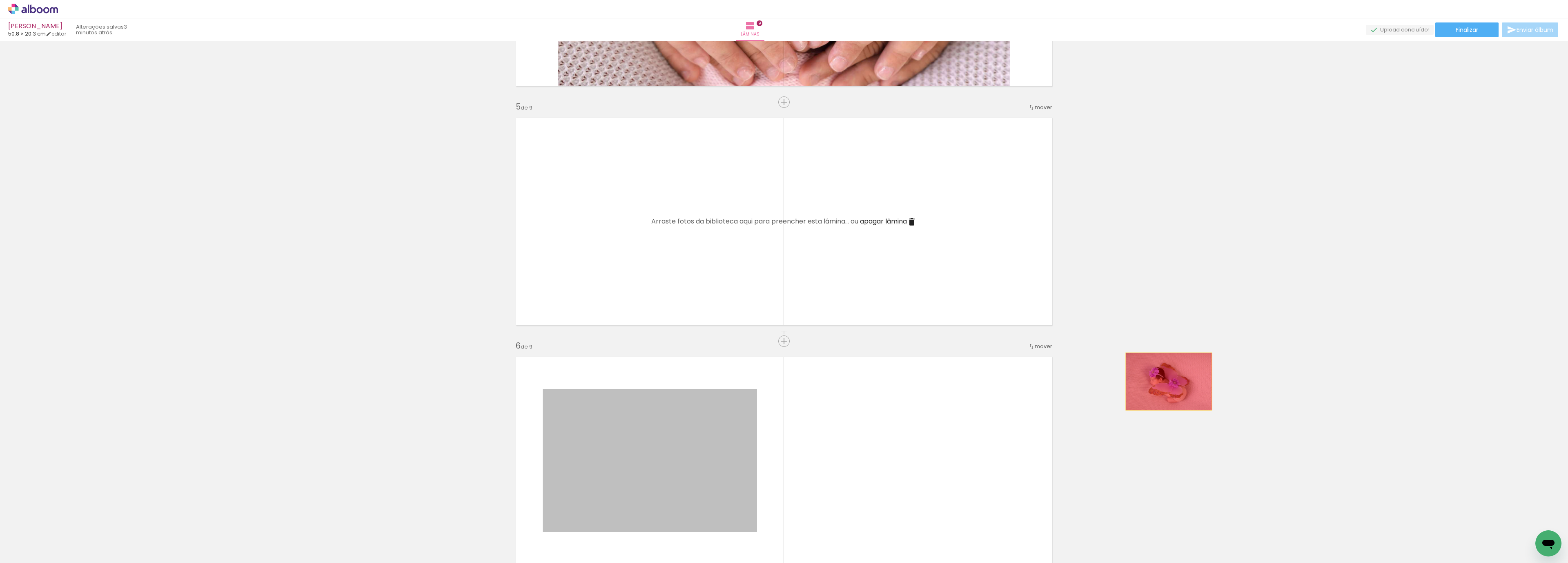
drag, startPoint x: 763, startPoint y: 425, endPoint x: 1266, endPoint y: 363, distance: 506.8
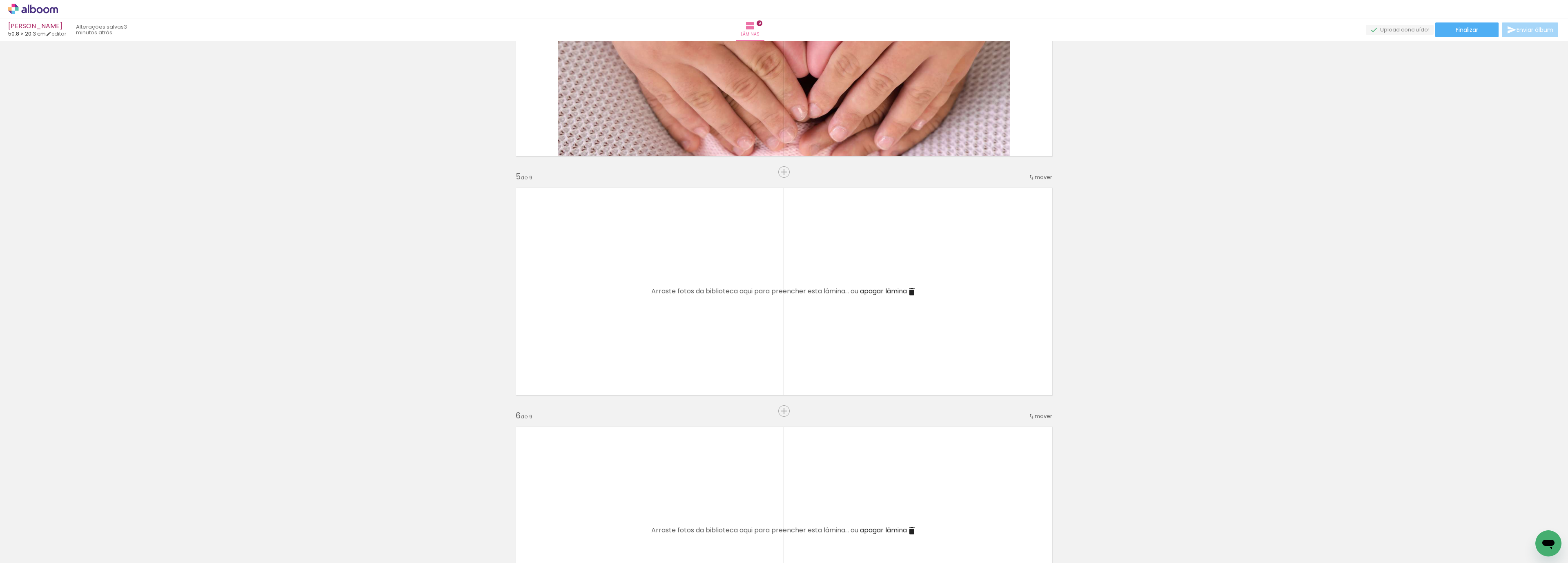
scroll to position [823, 0]
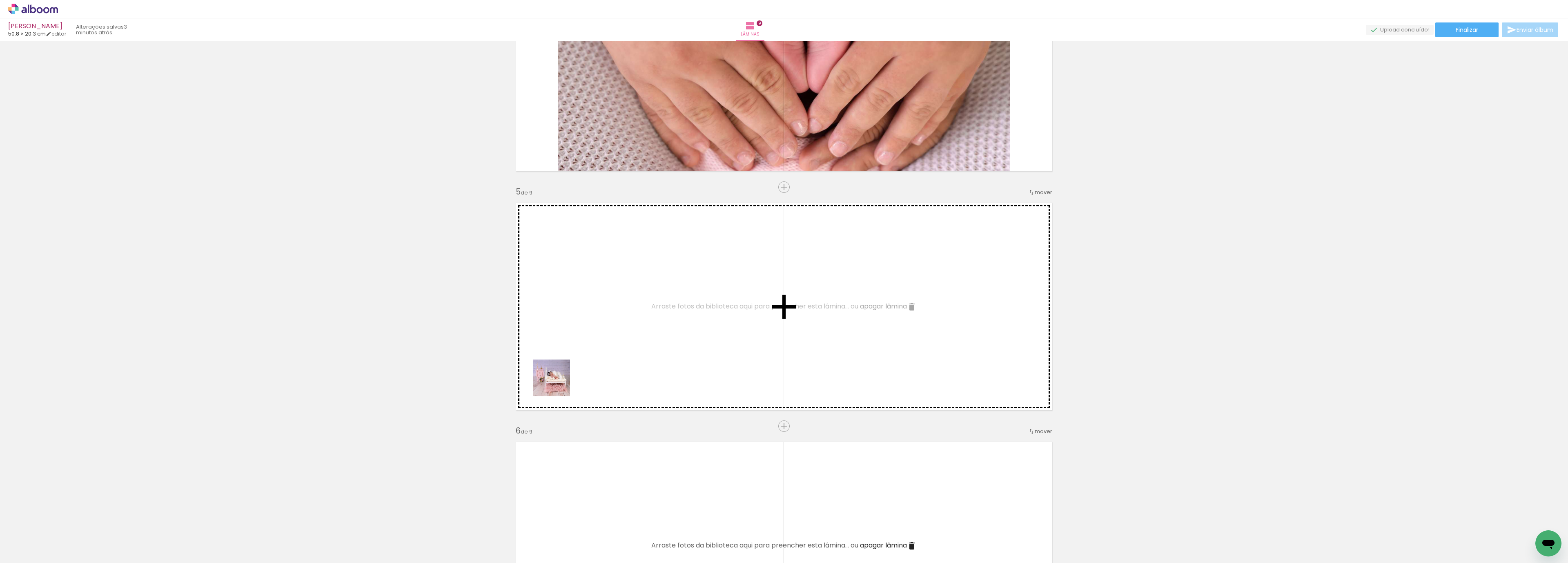
drag, startPoint x: 359, startPoint y: 538, endPoint x: 512, endPoint y: 413, distance: 197.6
click at [563, 381] on quentale-workspace at bounding box center [784, 281] width 1568 height 563
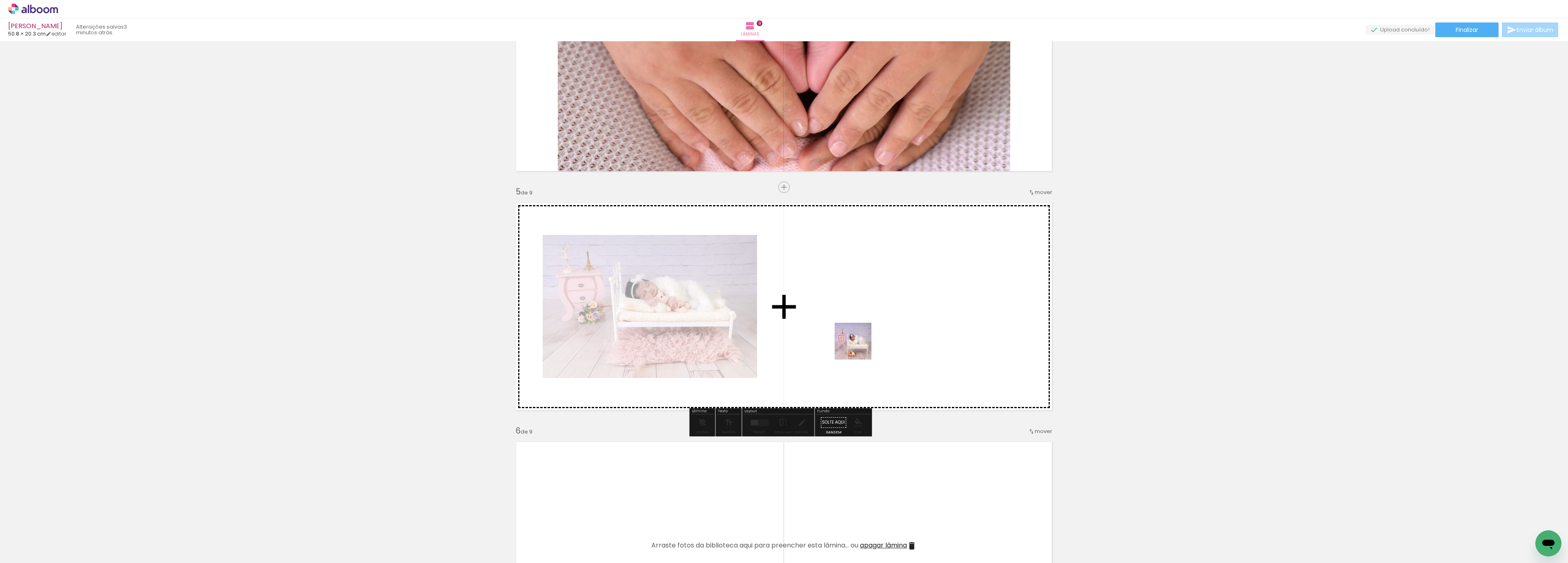
drag, startPoint x: 422, startPoint y: 533, endPoint x: 865, endPoint y: 345, distance: 481.2
click at [865, 345] on quentale-workspace at bounding box center [784, 281] width 1568 height 563
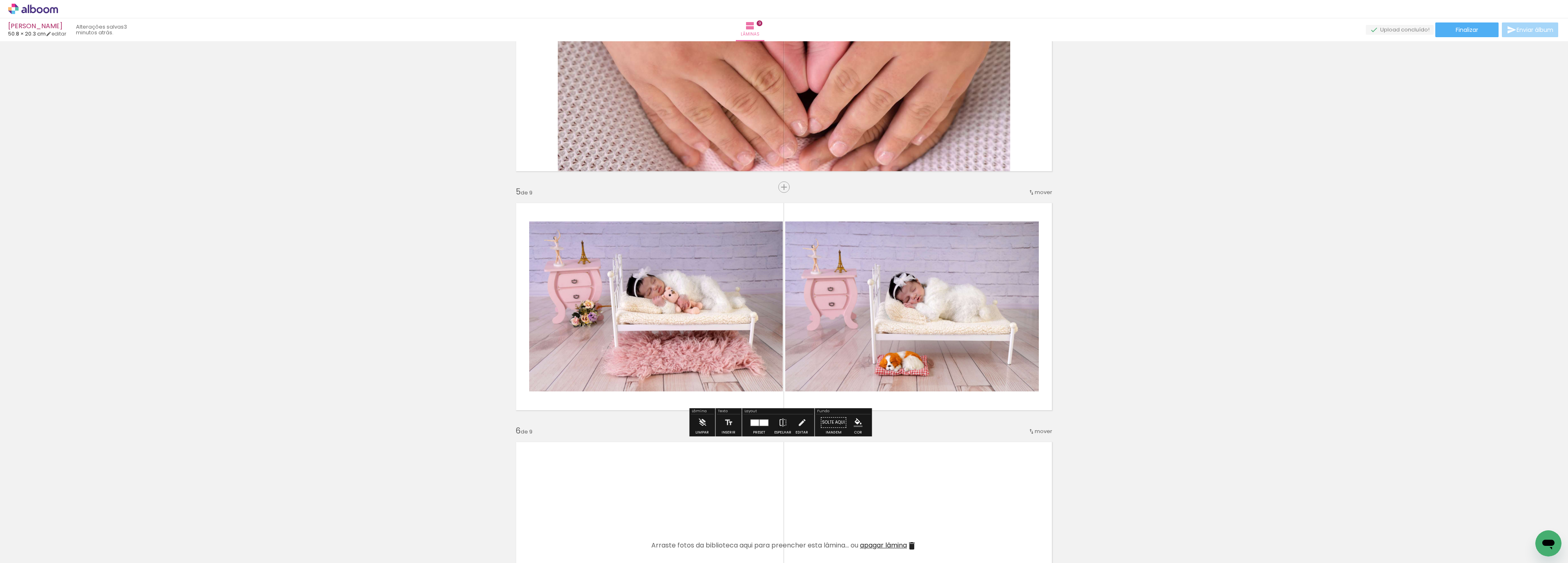
click at [759, 423] on div at bounding box center [763, 422] width 9 height 6
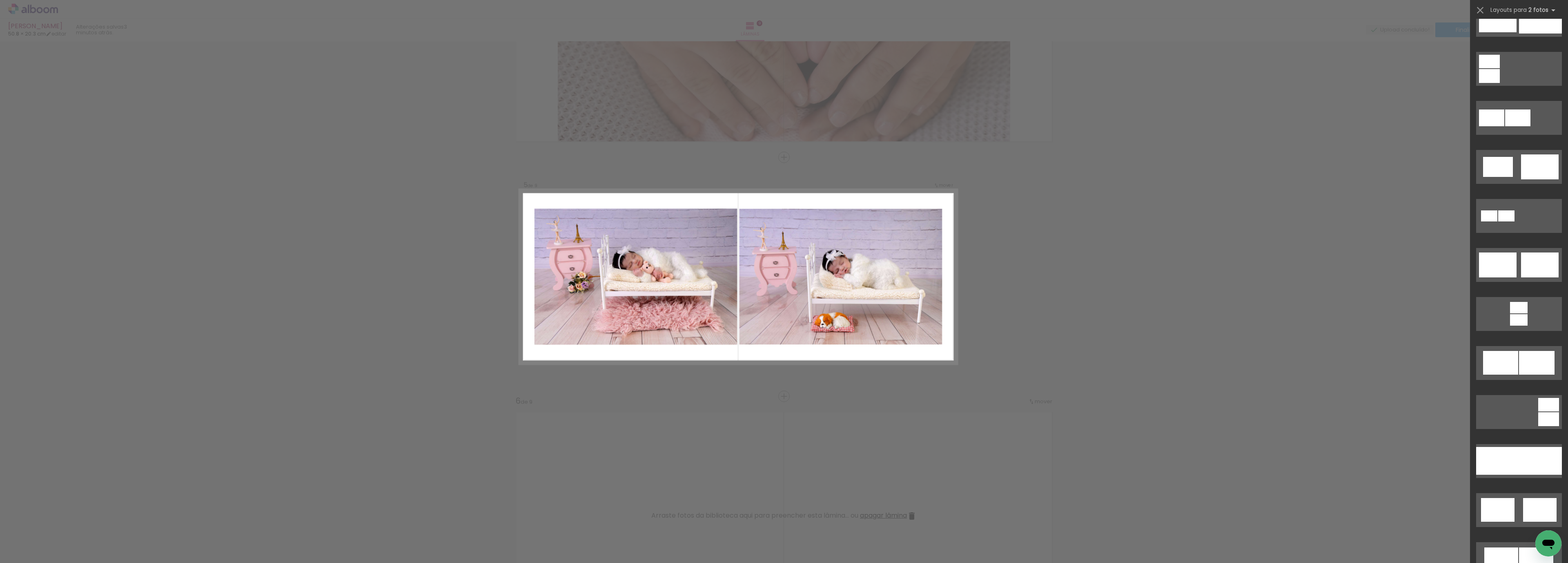
scroll to position [142, 0]
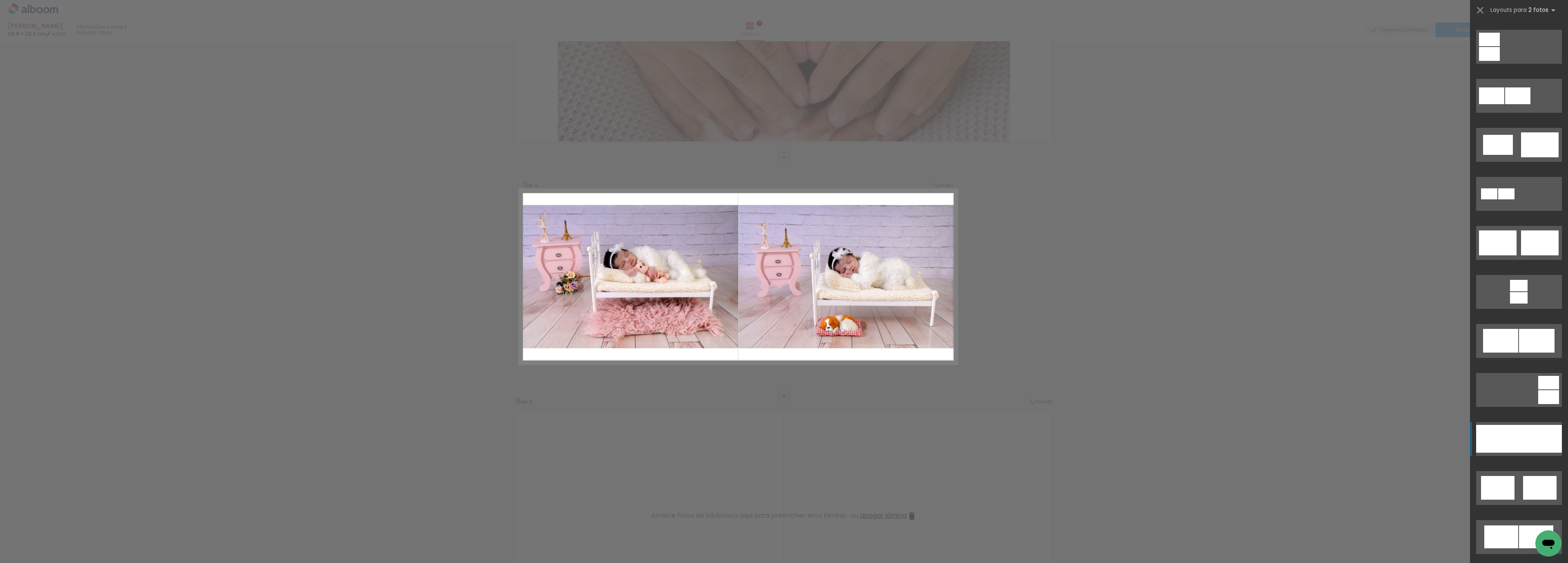
click at [1518, 438] on div at bounding box center [1539, 439] width 43 height 28
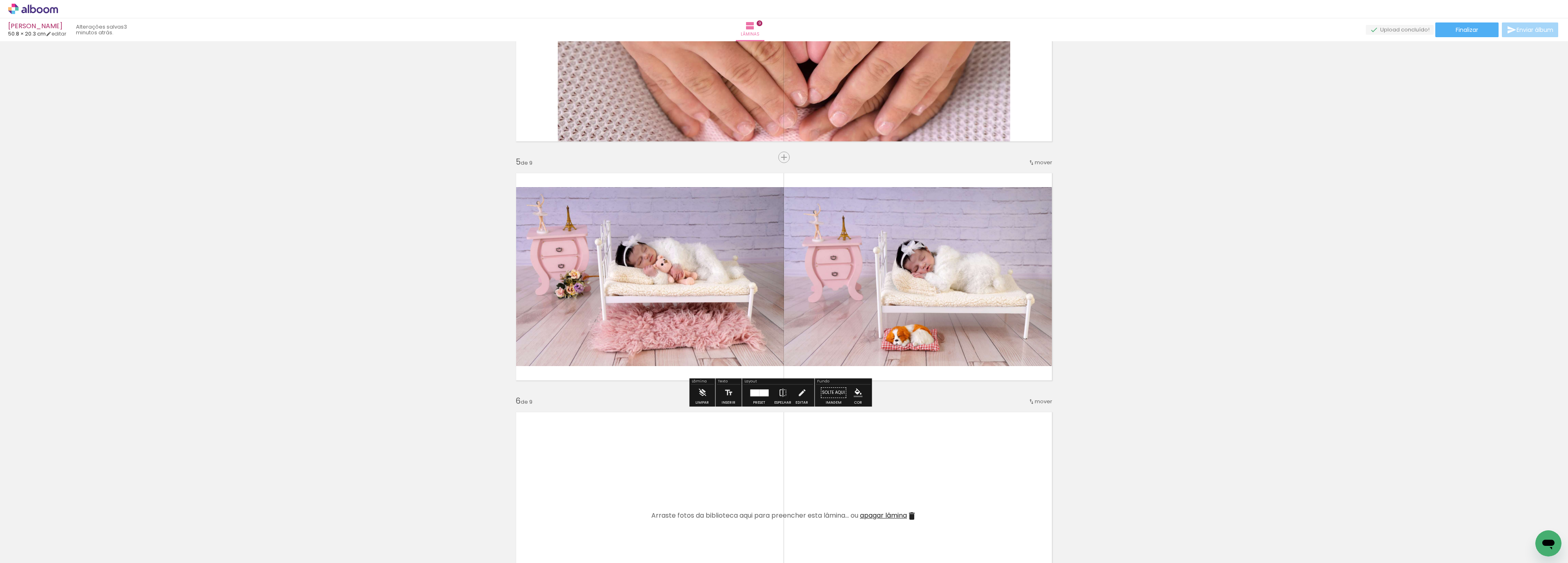
click at [1237, 313] on div "Inserir lâmina 1 de 9 Inserir lâmina 2 de 9 Inserir lâmina 3 de 9 Inserir lâmin…" at bounding box center [784, 385] width 1568 height 2390
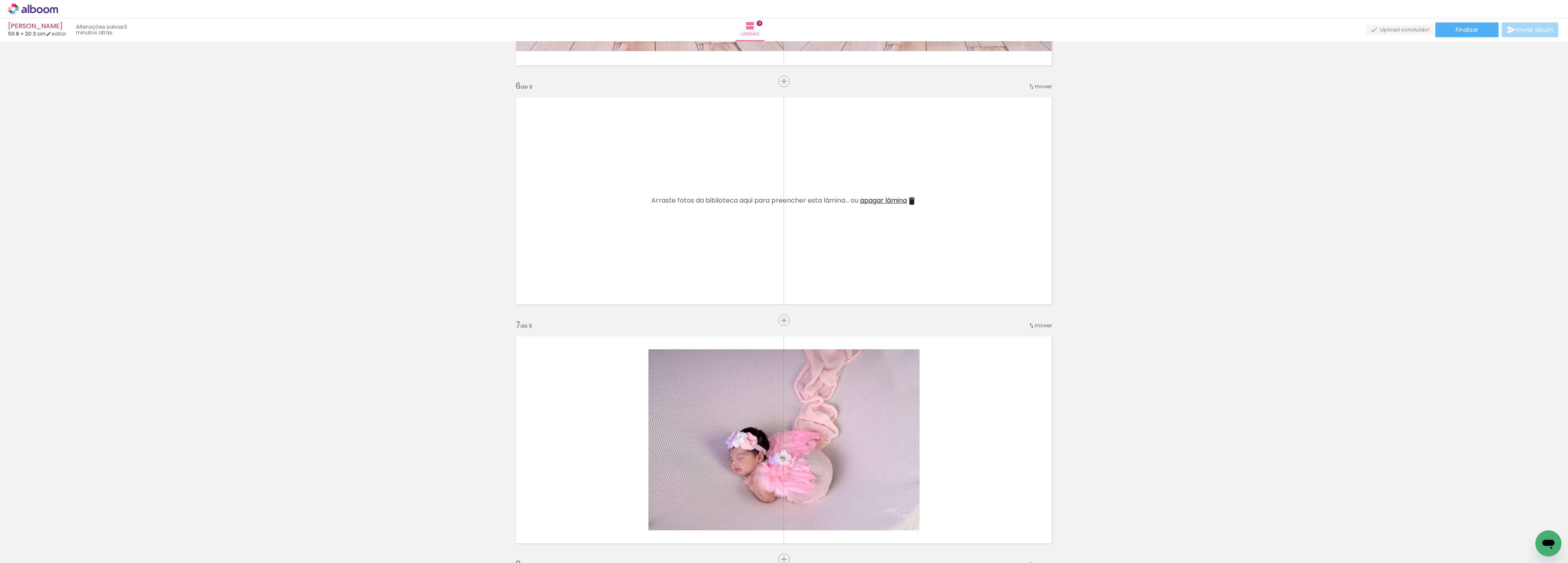
scroll to position [1147, 0]
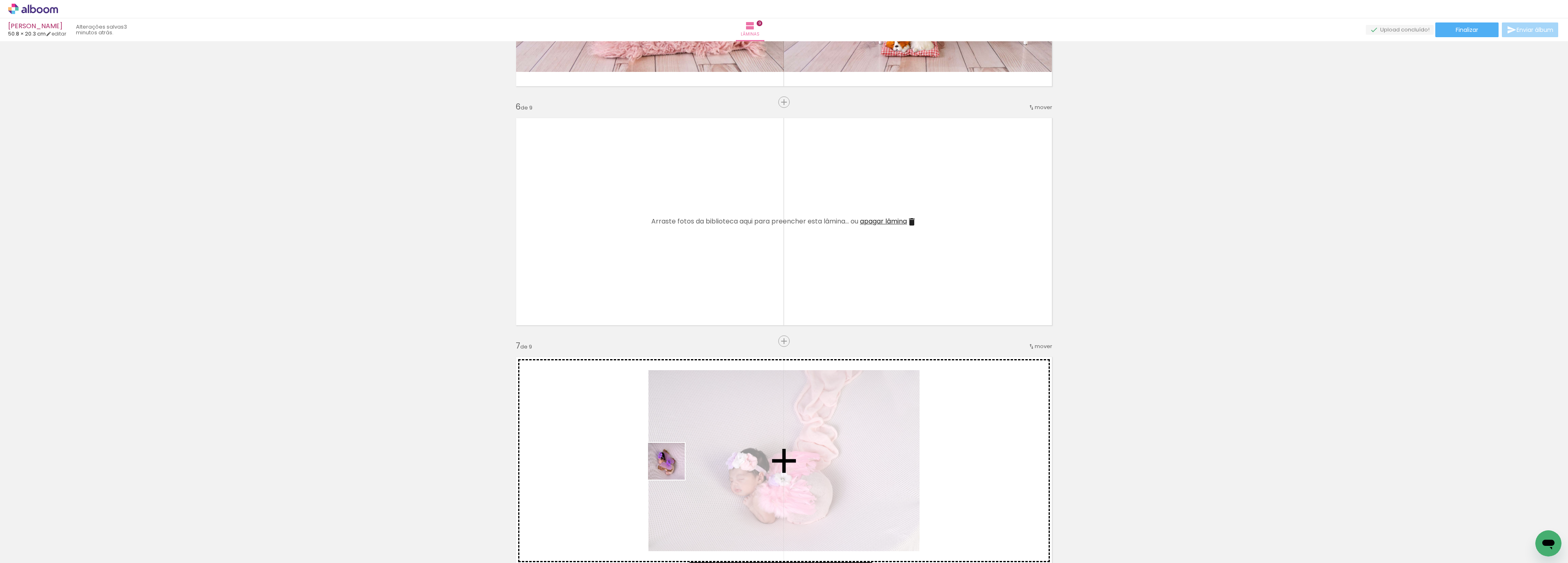
drag, startPoint x: 669, startPoint y: 541, endPoint x: 693, endPoint y: 454, distance: 90.2
click at [640, 275] on quentale-workspace at bounding box center [784, 281] width 1568 height 563
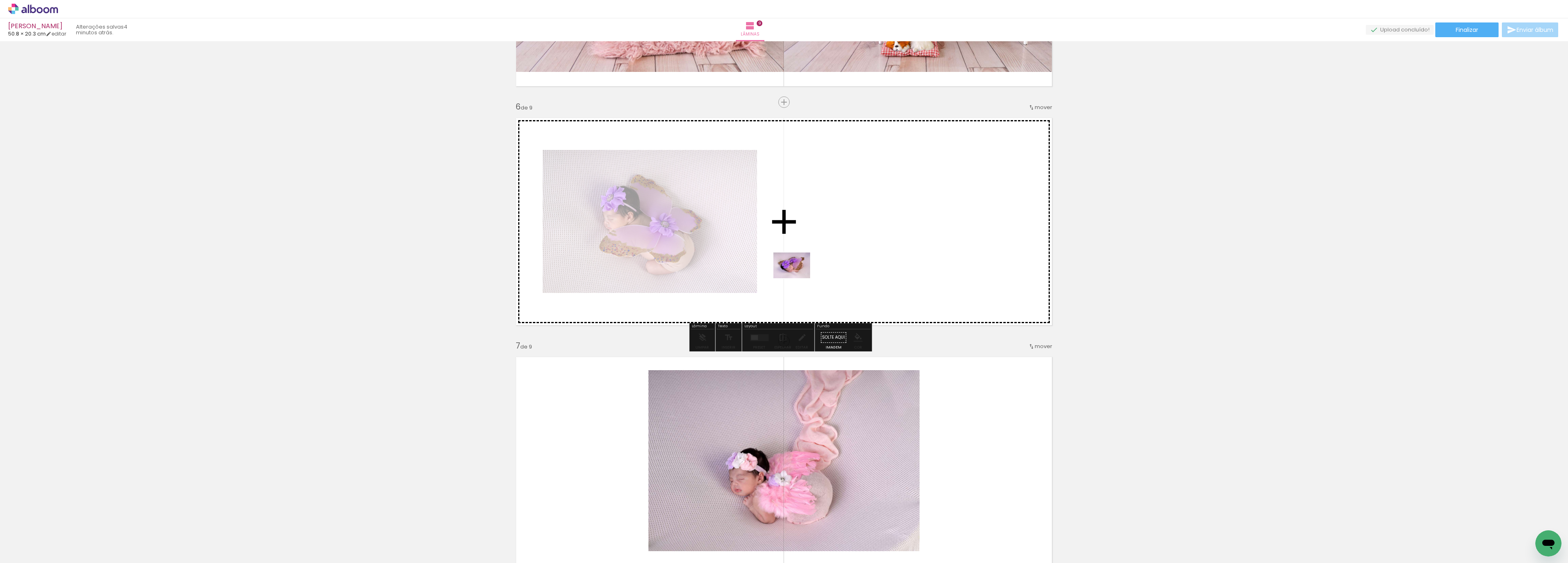
drag, startPoint x: 755, startPoint y: 439, endPoint x: 832, endPoint y: 391, distance: 90.7
click at [798, 276] on quentale-workspace at bounding box center [784, 281] width 1568 height 563
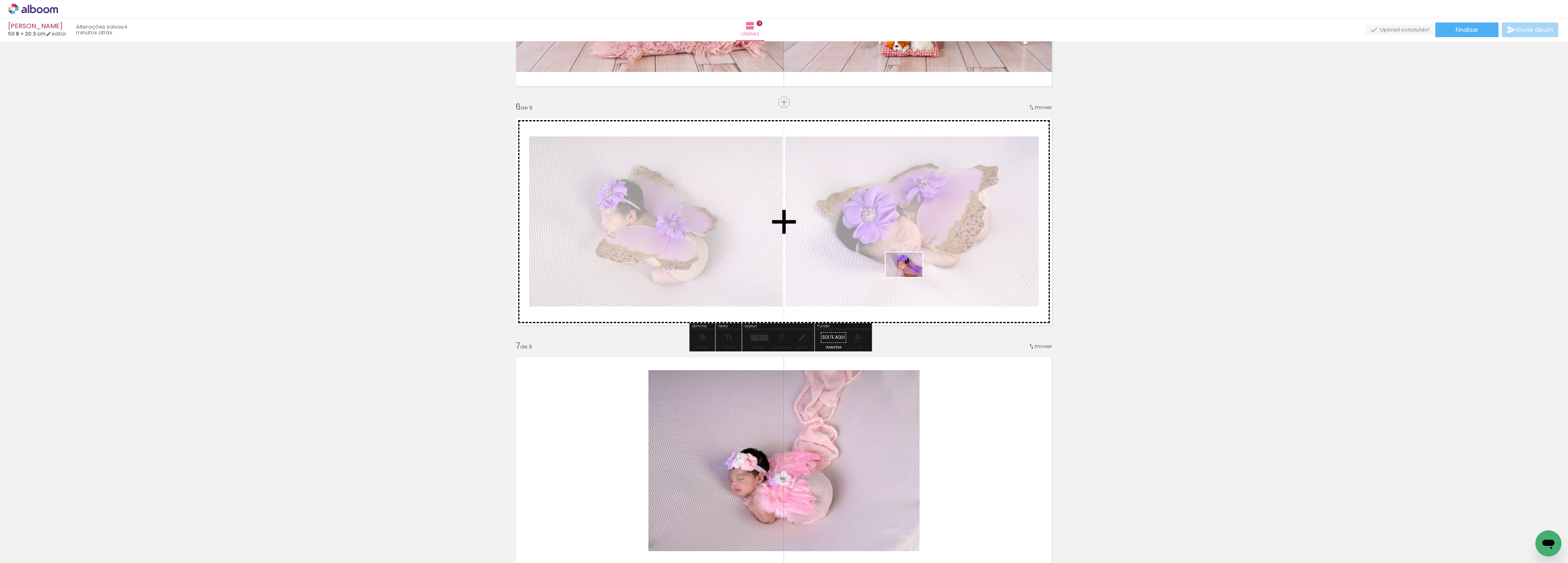
drag, startPoint x: 768, startPoint y: 542, endPoint x: 910, endPoint y: 276, distance: 301.5
click at [910, 276] on quentale-workspace at bounding box center [784, 281] width 1568 height 563
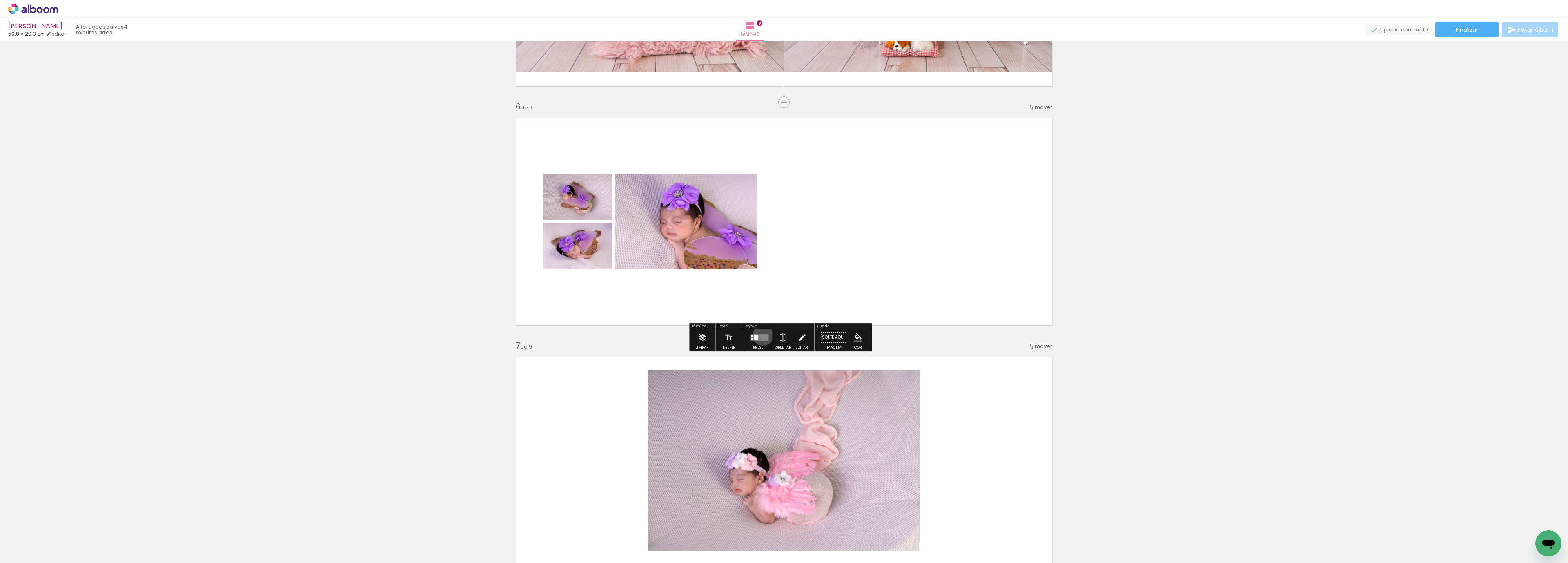
click at [760, 335] on quentale-layouter at bounding box center [759, 337] width 19 height 7
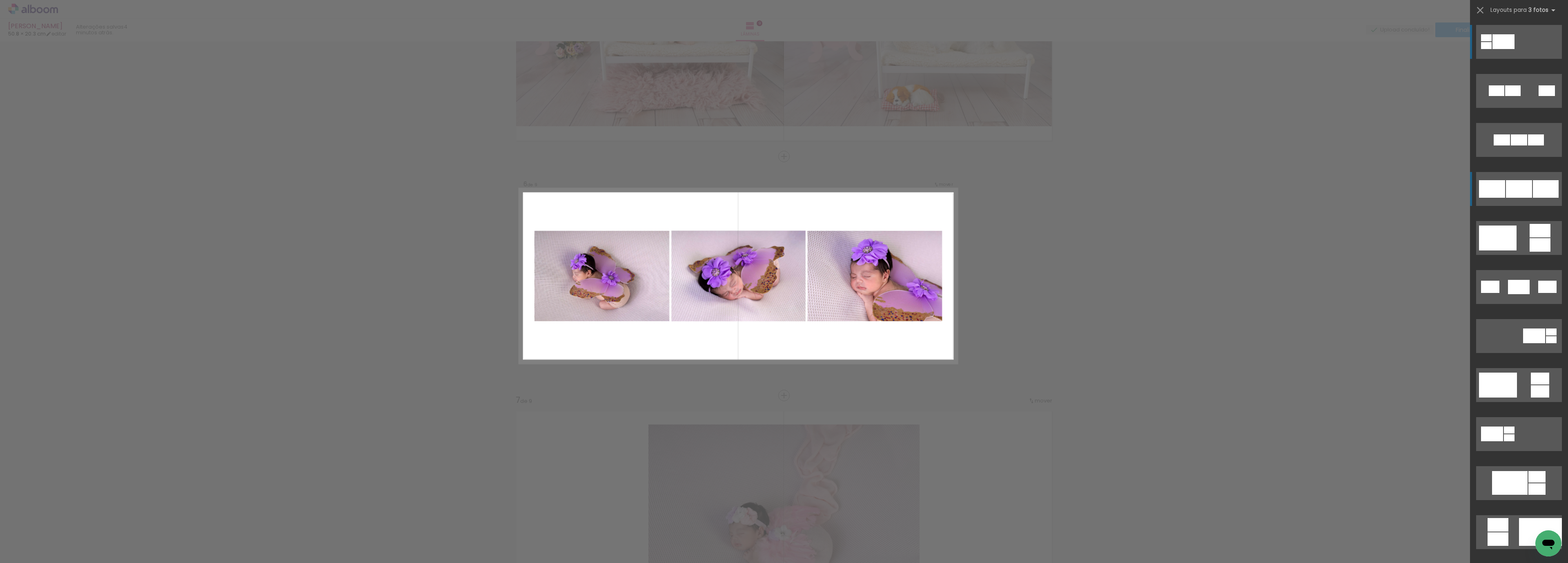
scroll to position [1092, 0]
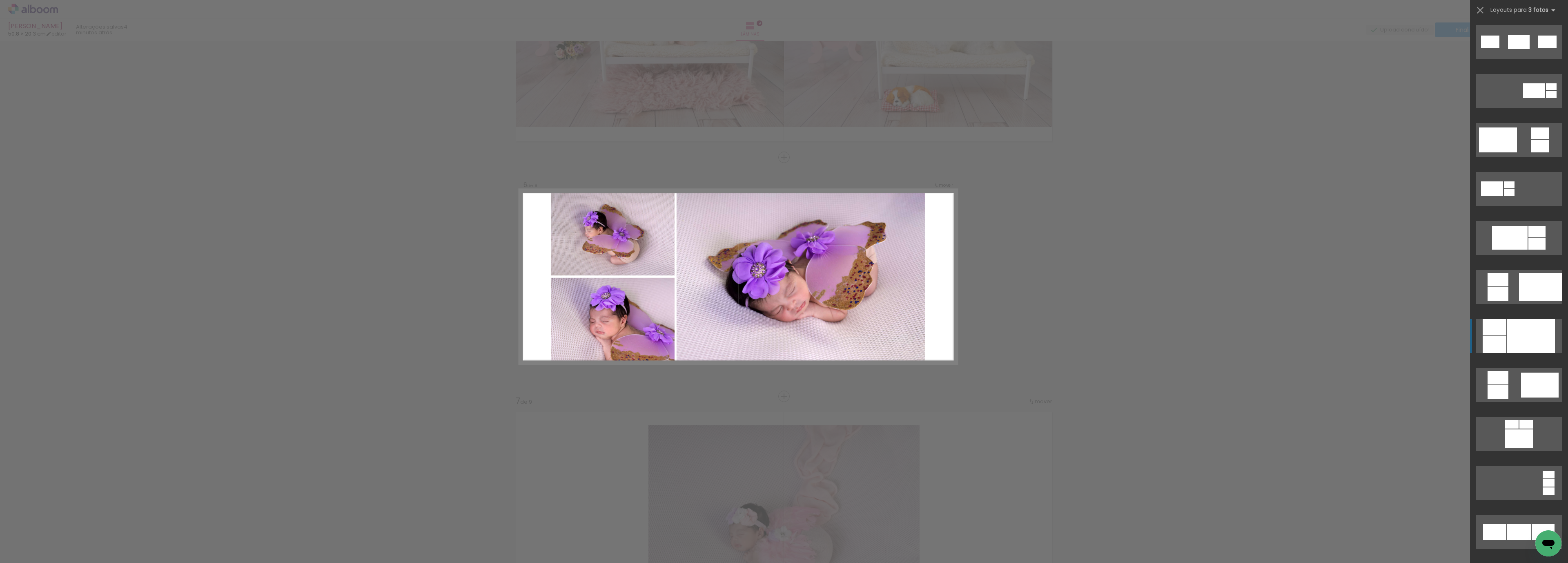
scroll to position [307, 0]
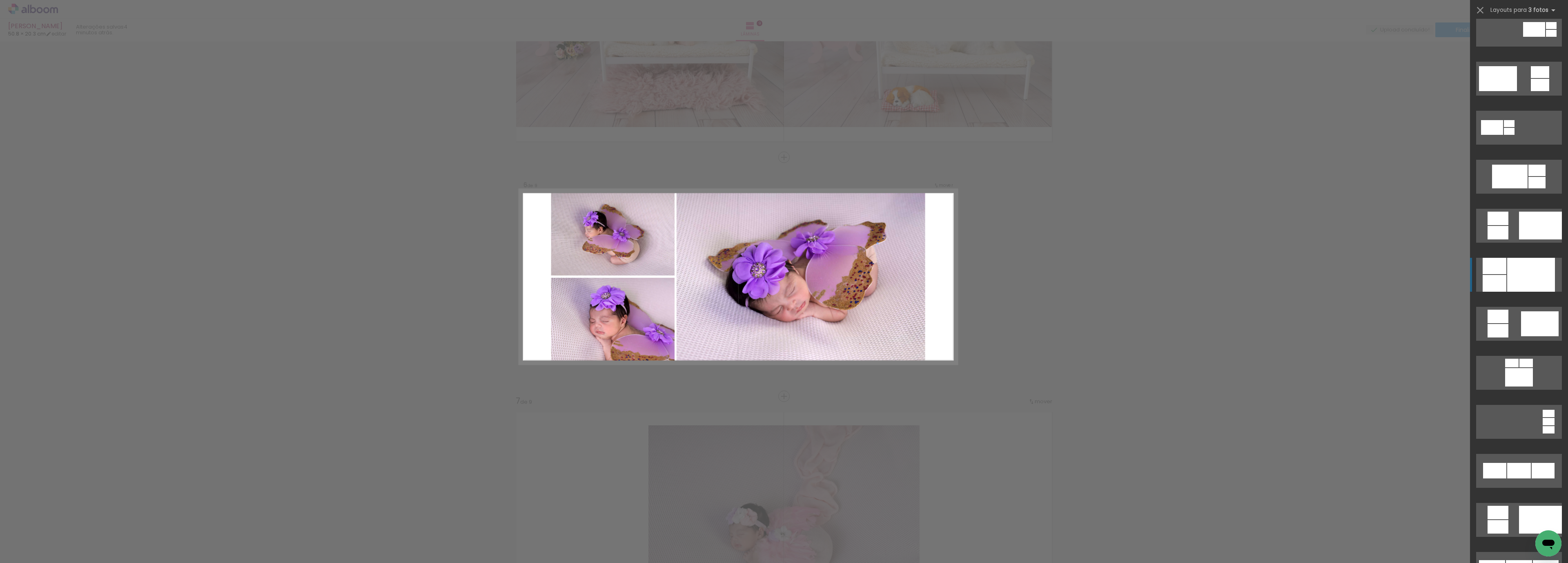
click at [1519, 282] on div at bounding box center [1530, 275] width 48 height 34
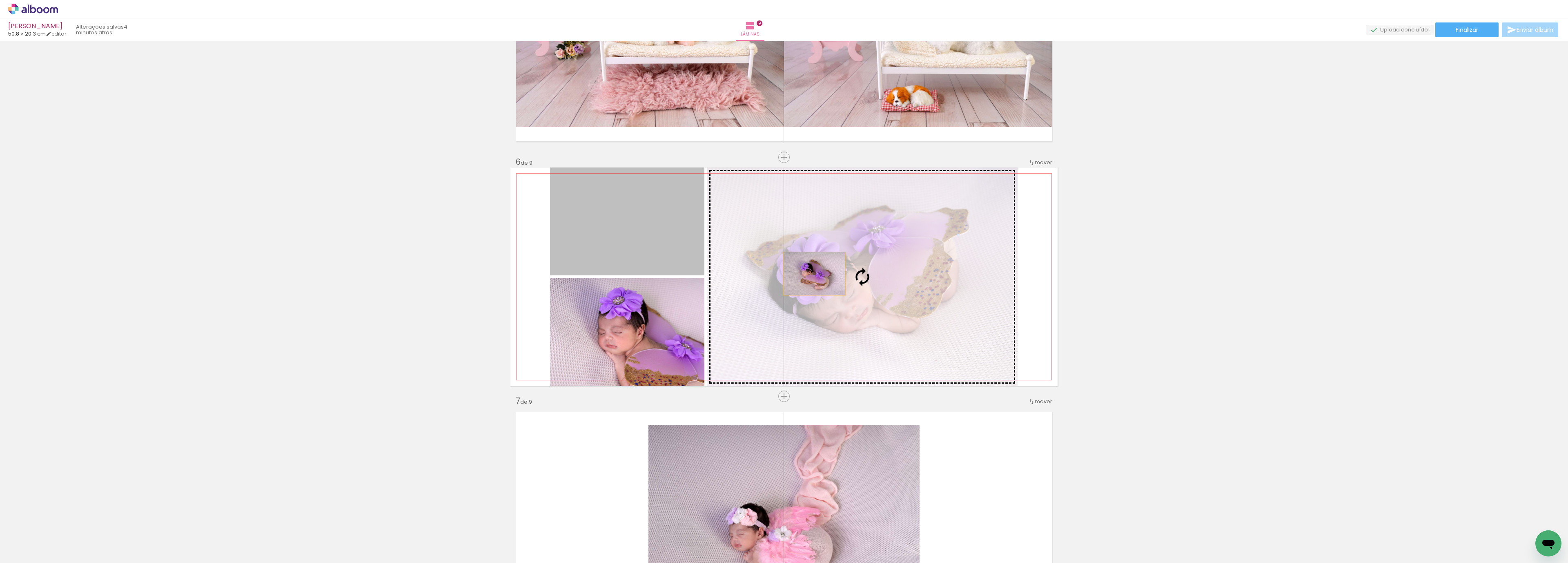
drag, startPoint x: 645, startPoint y: 239, endPoint x: 841, endPoint y: 274, distance: 199.1
click at [0, 0] on slot at bounding box center [0, 0] width 0 height 0
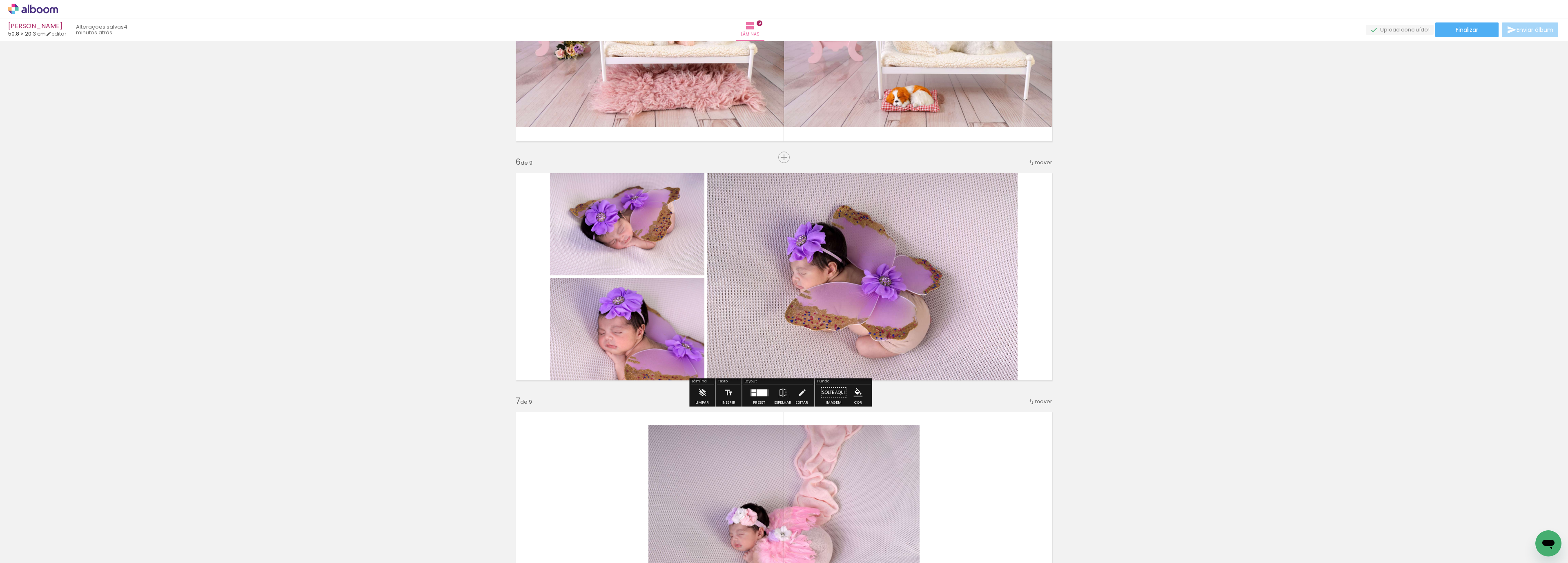
click at [1253, 286] on div "Inserir lâmina 1 de 9 Inserir lâmina 2 de 9 Inserir lâmina 3 de 9 Inserir lâmin…" at bounding box center [784, 146] width 1568 height 2390
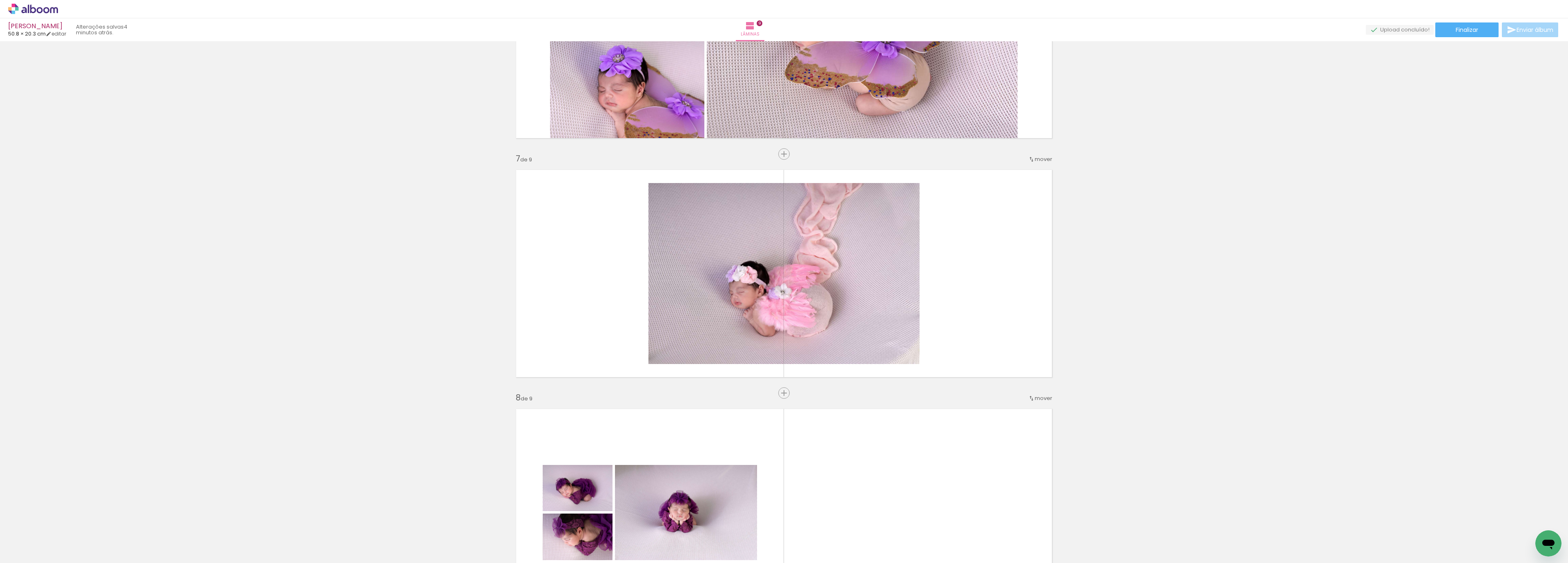
scroll to position [1337, 0]
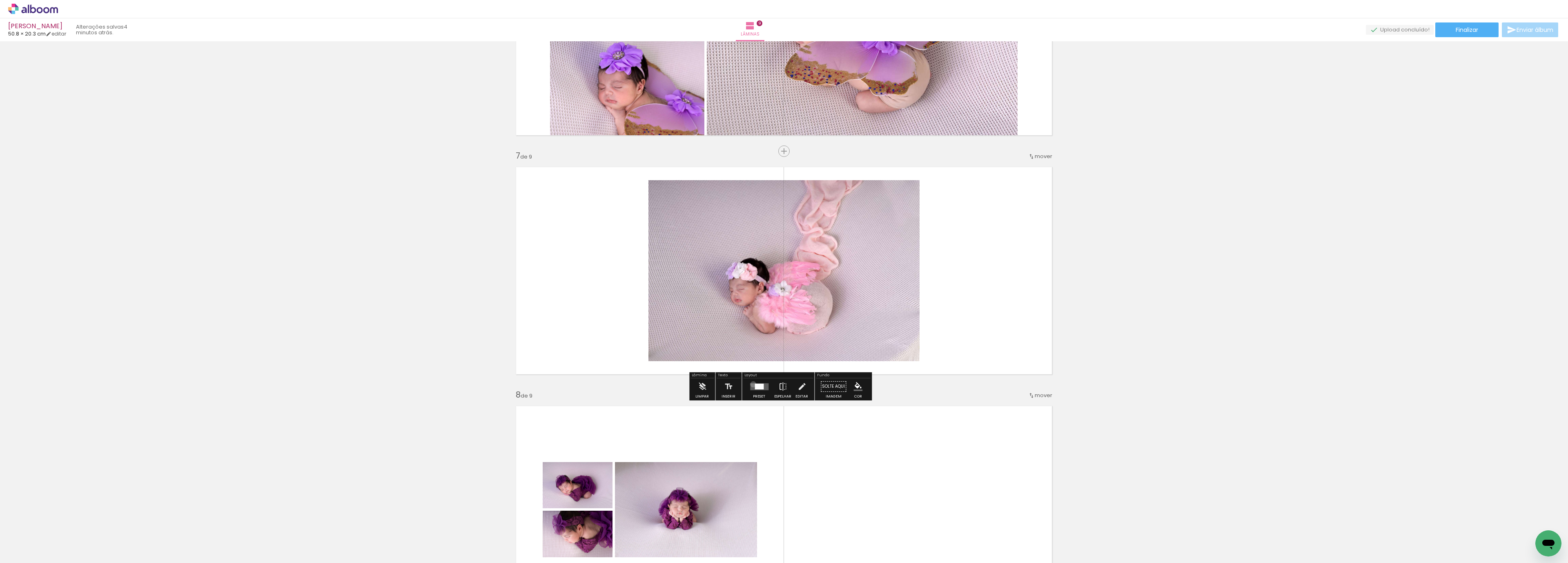
click at [750, 384] on quentale-layouter at bounding box center [759, 386] width 19 height 7
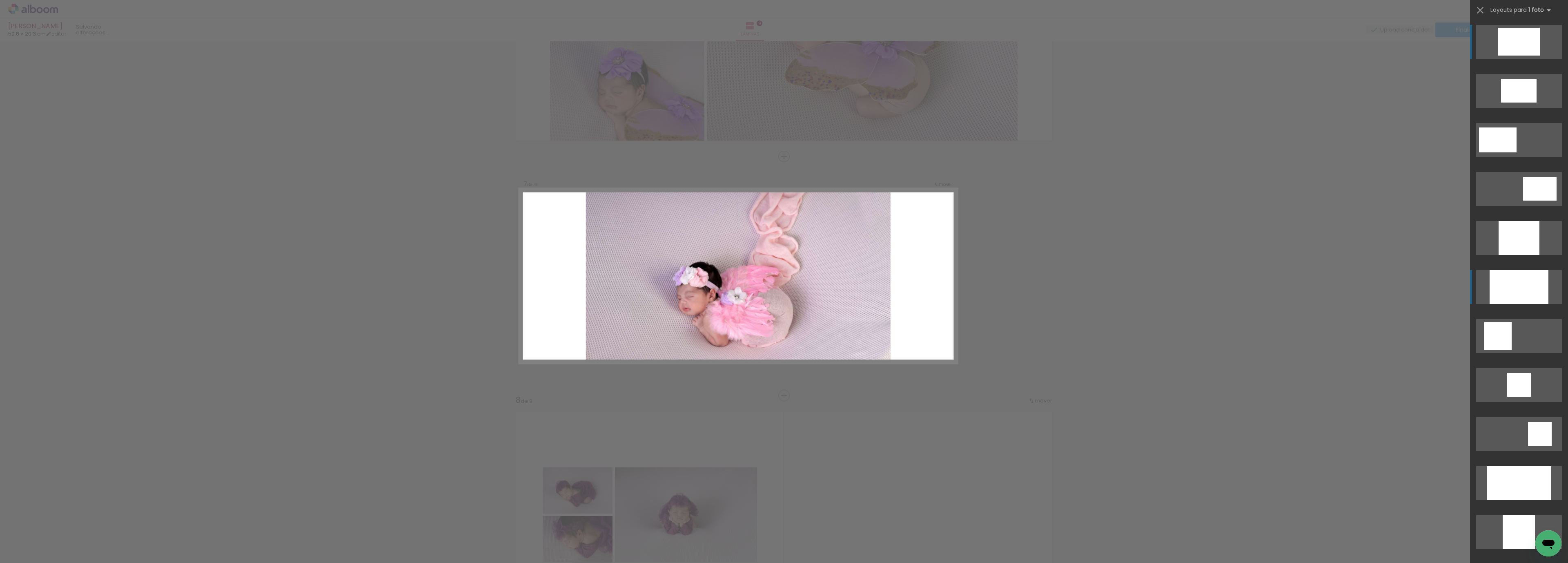
scroll to position [1332, 0]
click at [1526, 290] on div at bounding box center [1518, 287] width 59 height 34
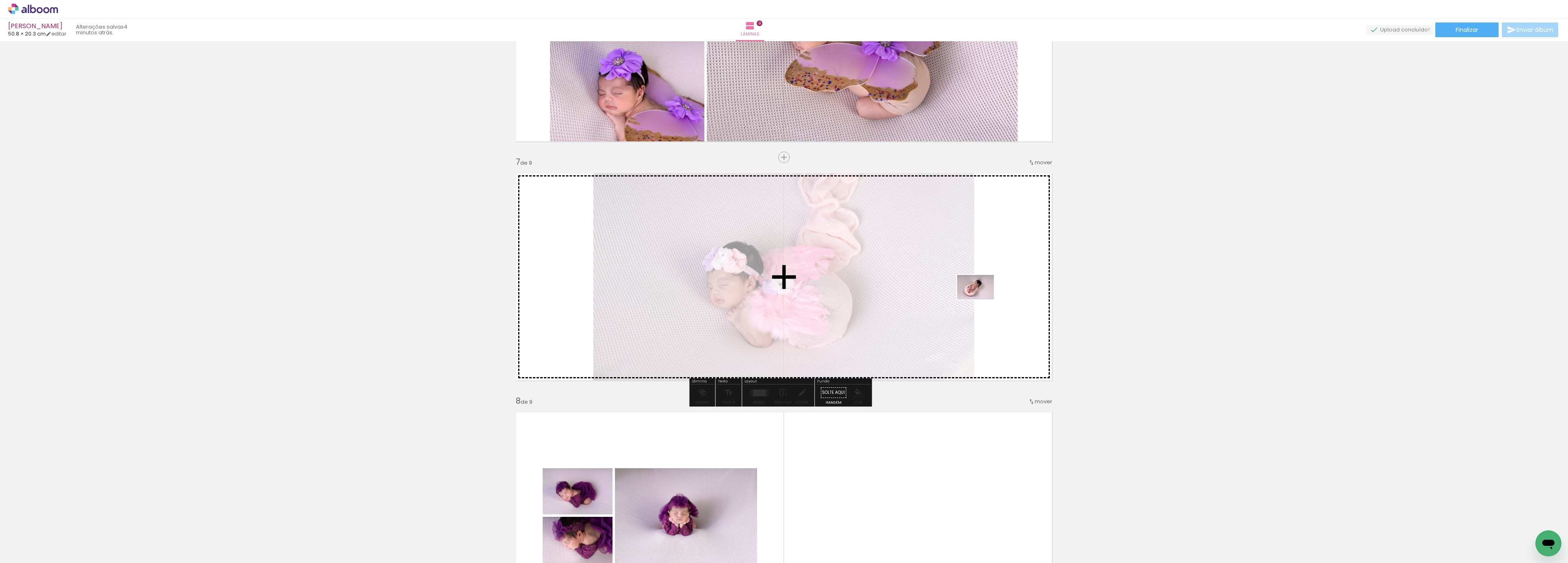
drag, startPoint x: 906, startPoint y: 539, endPoint x: 982, endPoint y: 298, distance: 252.7
click at [982, 298] on quentale-workspace at bounding box center [784, 281] width 1568 height 563
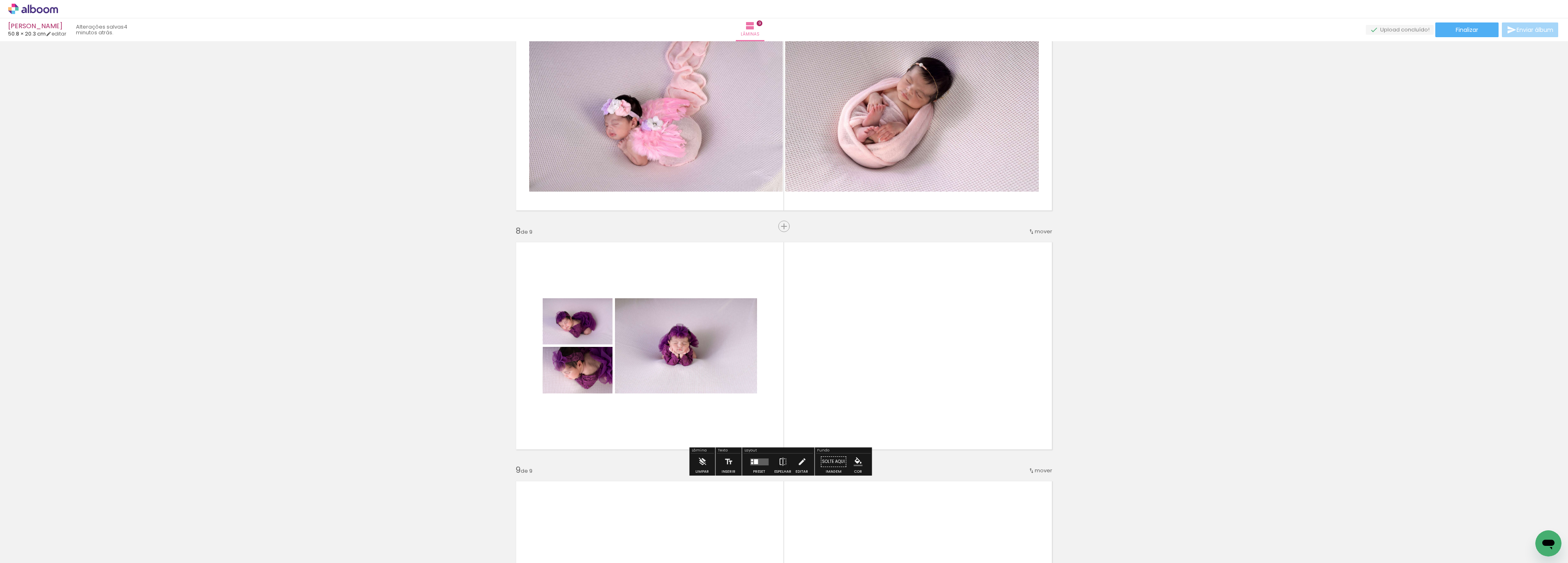
scroll to position [1543, 0]
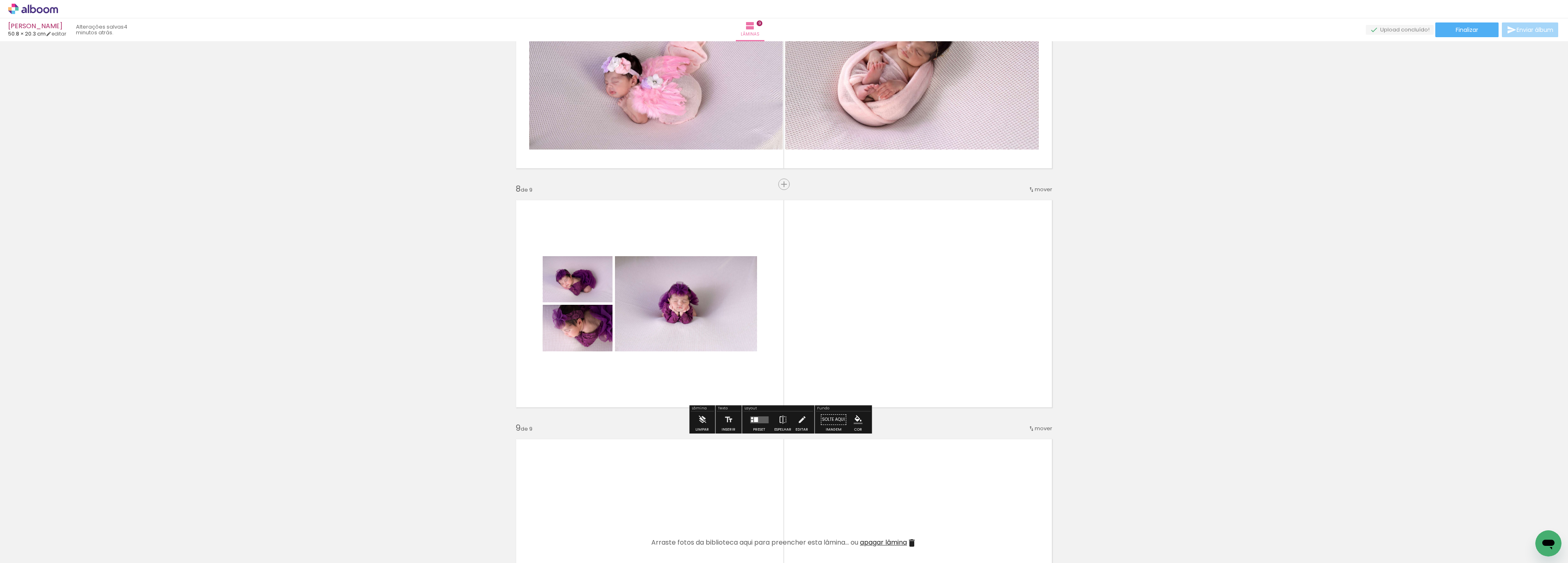
click at [755, 414] on div at bounding box center [759, 419] width 22 height 16
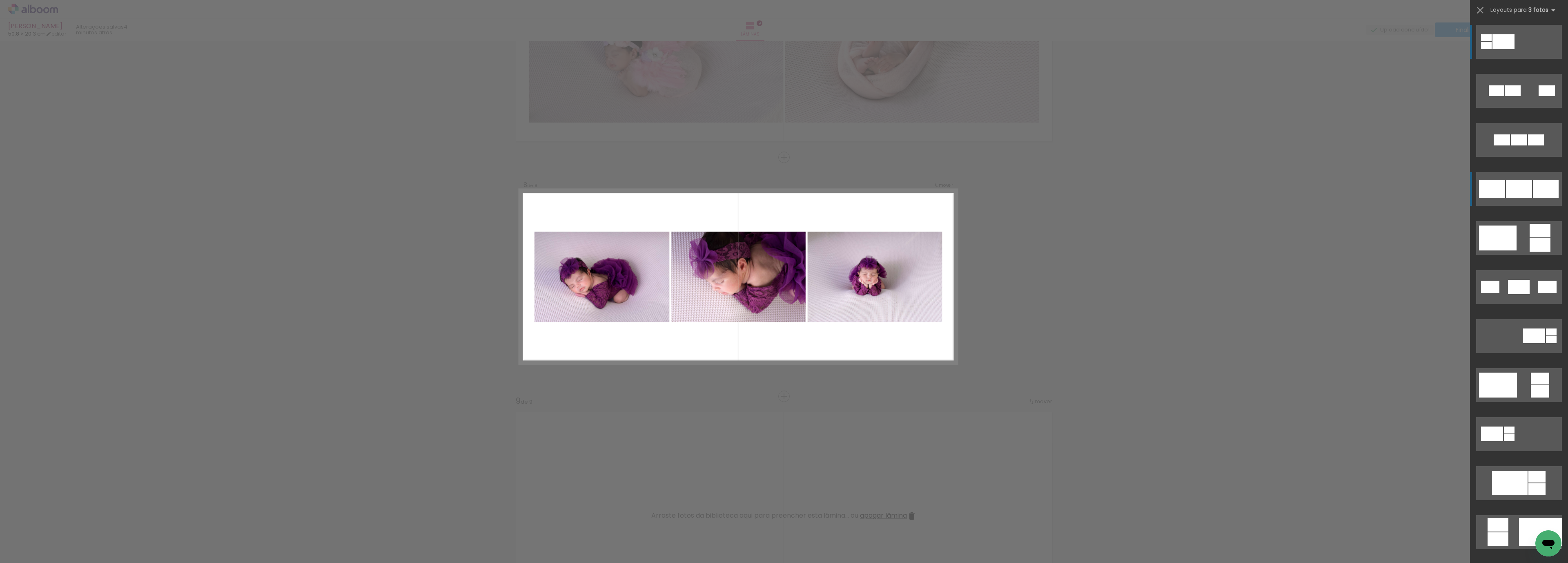
scroll to position [62, 0]
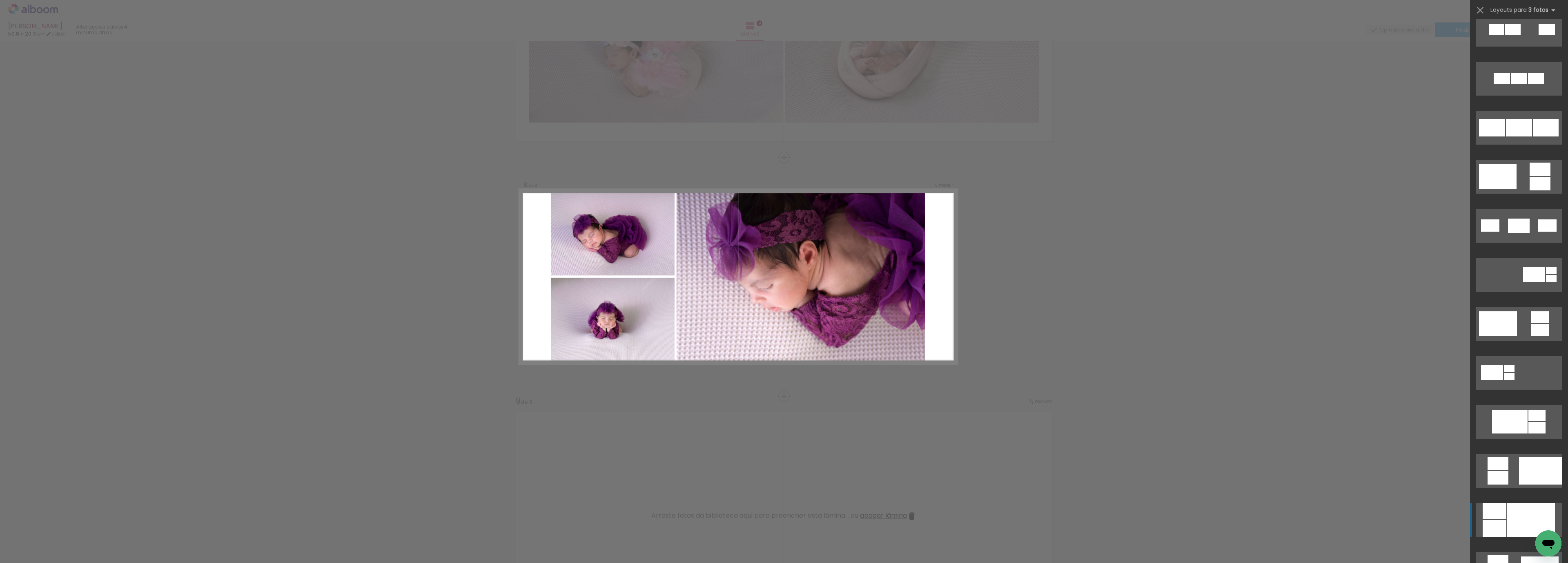
click at [1521, 516] on div at bounding box center [1530, 519] width 48 height 34
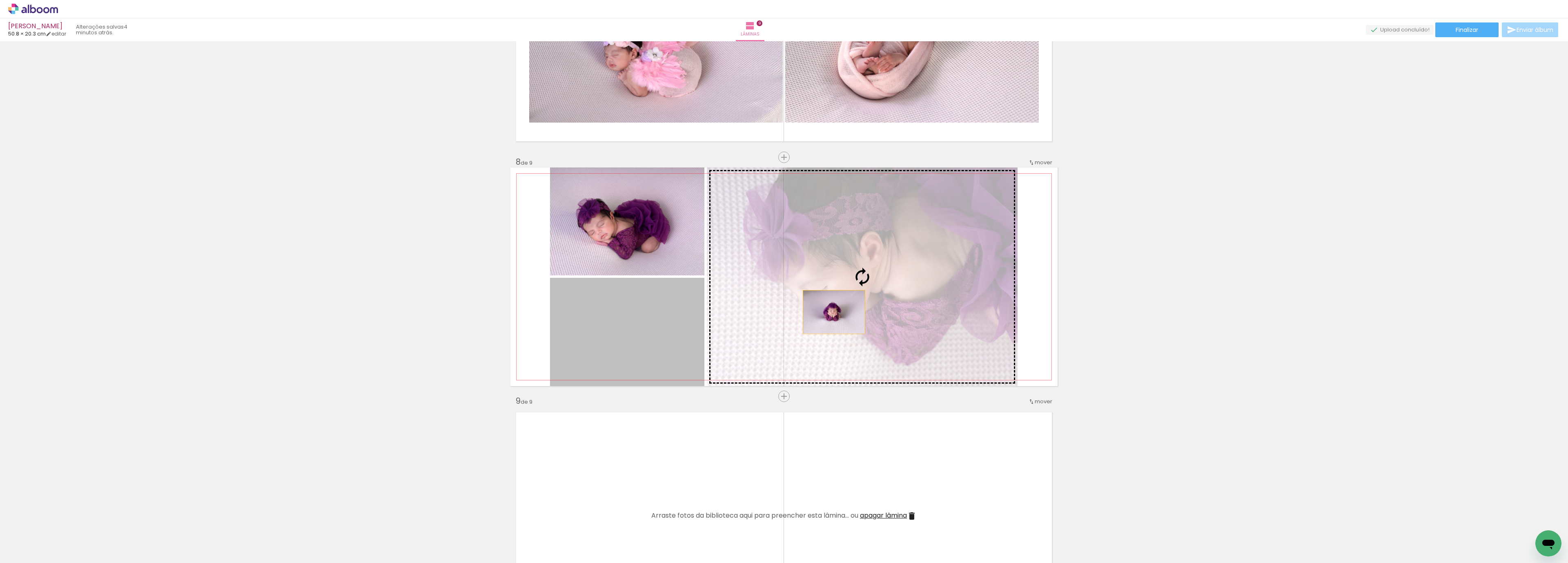
drag, startPoint x: 806, startPoint y: 313, endPoint x: 830, endPoint y: 311, distance: 24.1
click at [0, 0] on slot at bounding box center [0, 0] width 0 height 0
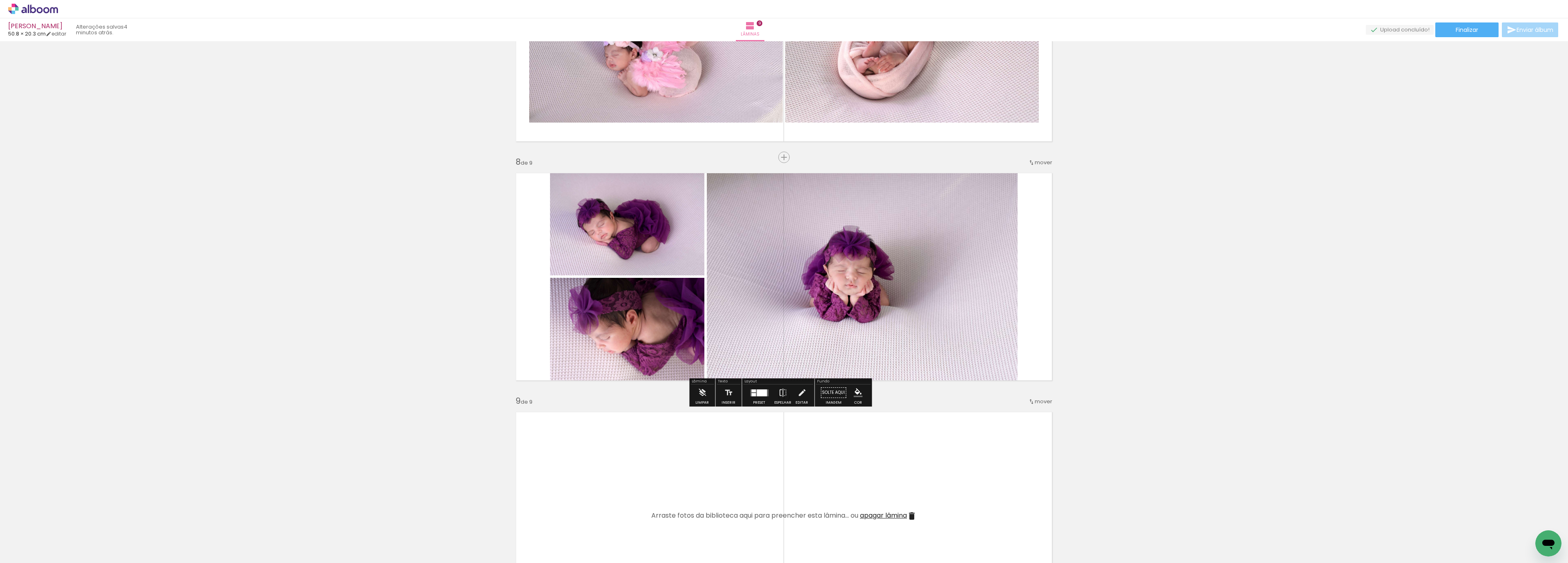
click at [898, 266] on quentale-photo at bounding box center [861, 277] width 311 height 218
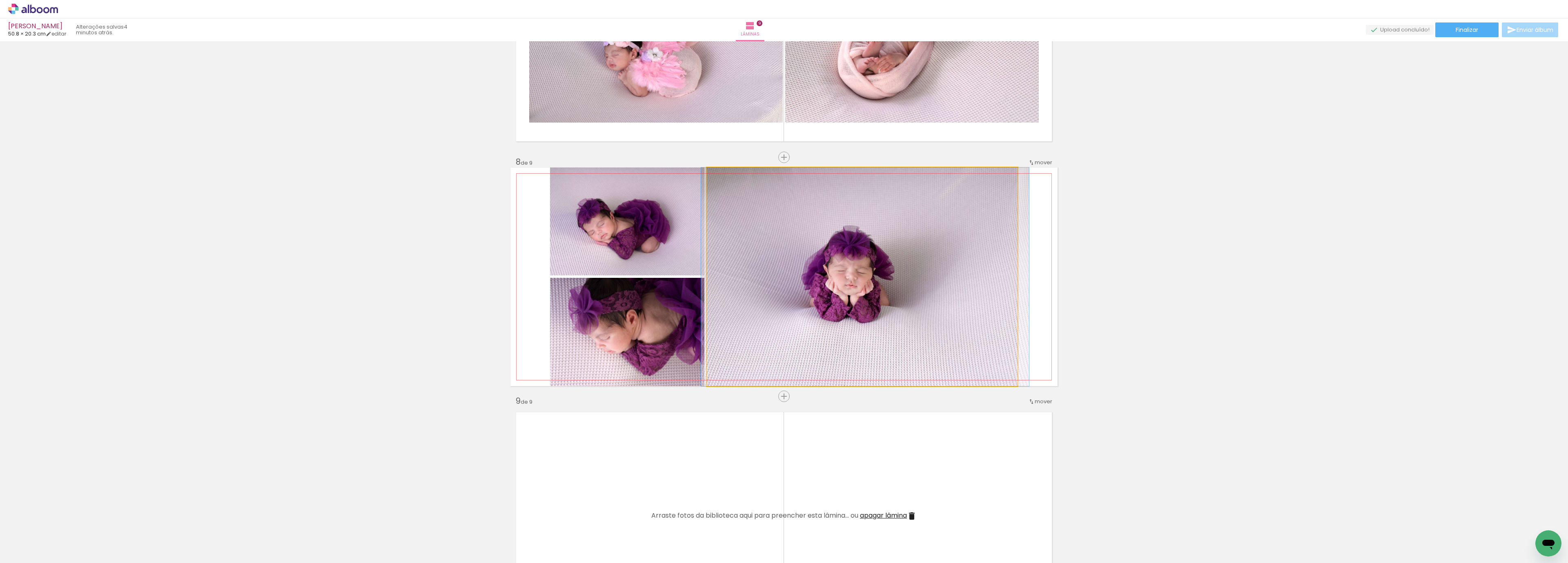
click at [898, 266] on quentale-photo at bounding box center [861, 277] width 311 height 218
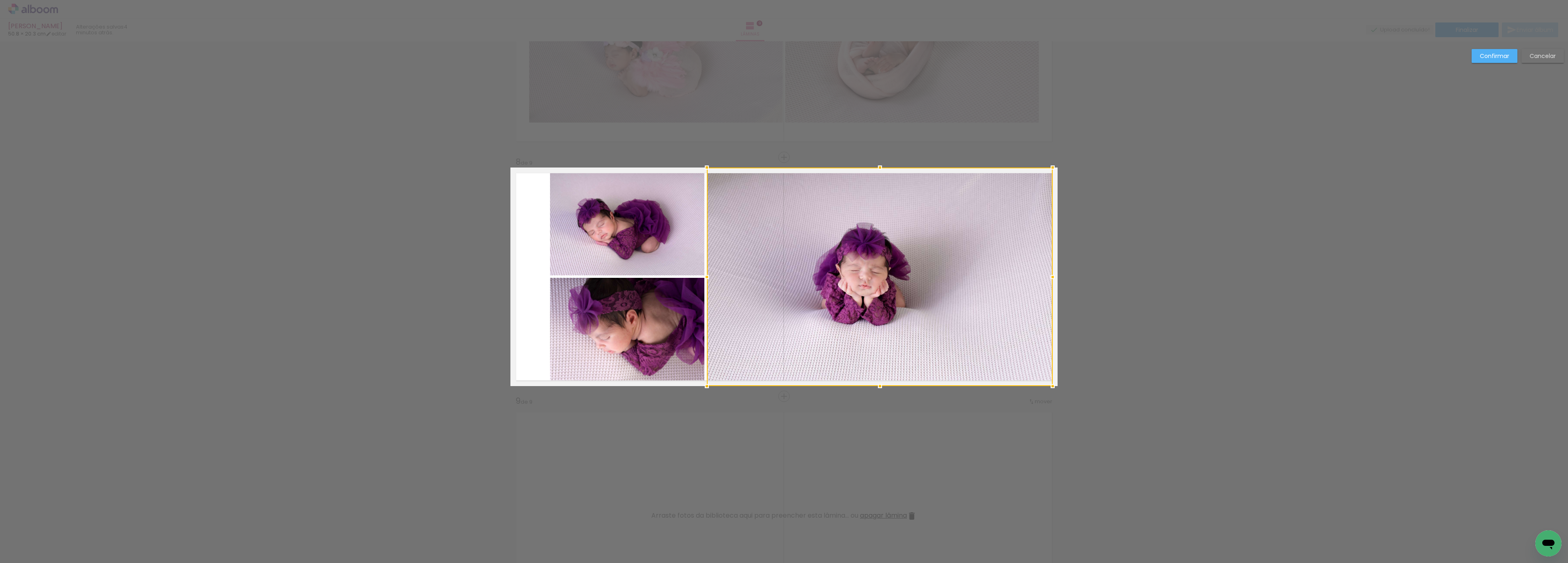
drag, startPoint x: 1011, startPoint y: 273, endPoint x: 1046, endPoint y: 272, distance: 35.0
click at [1046, 272] on div at bounding box center [1052, 277] width 16 height 16
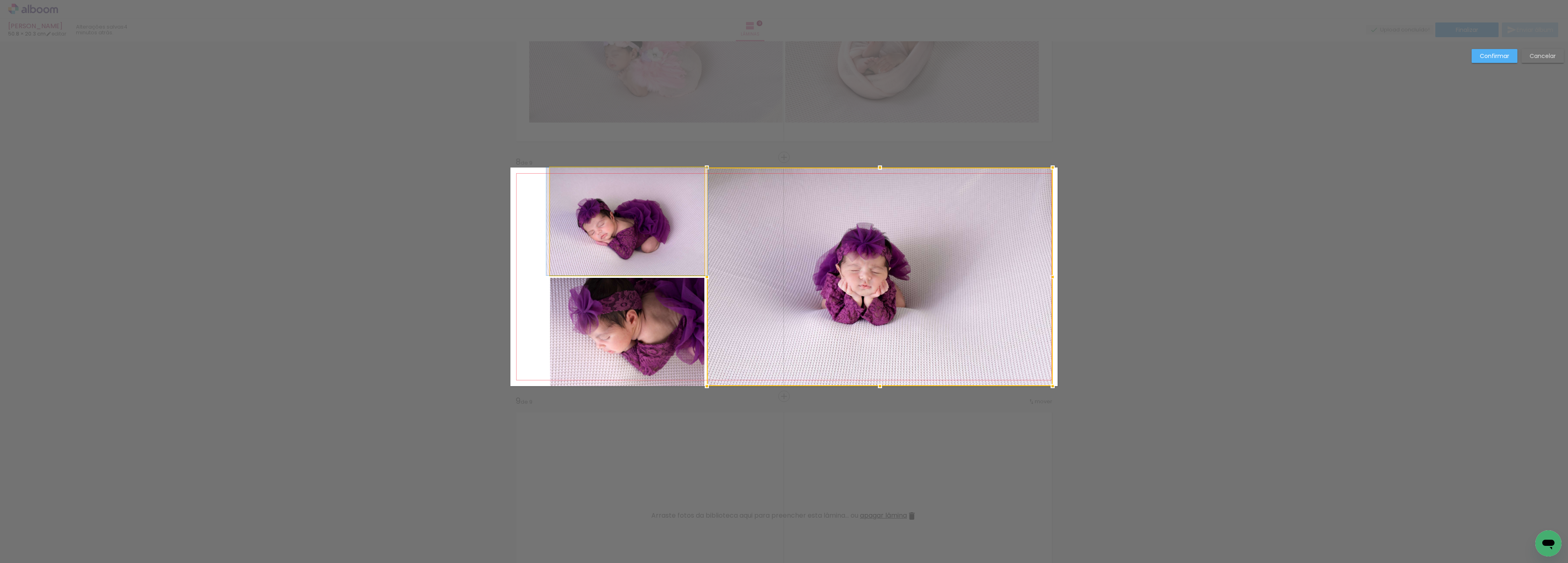
click at [591, 211] on quentale-photo at bounding box center [626, 221] width 154 height 108
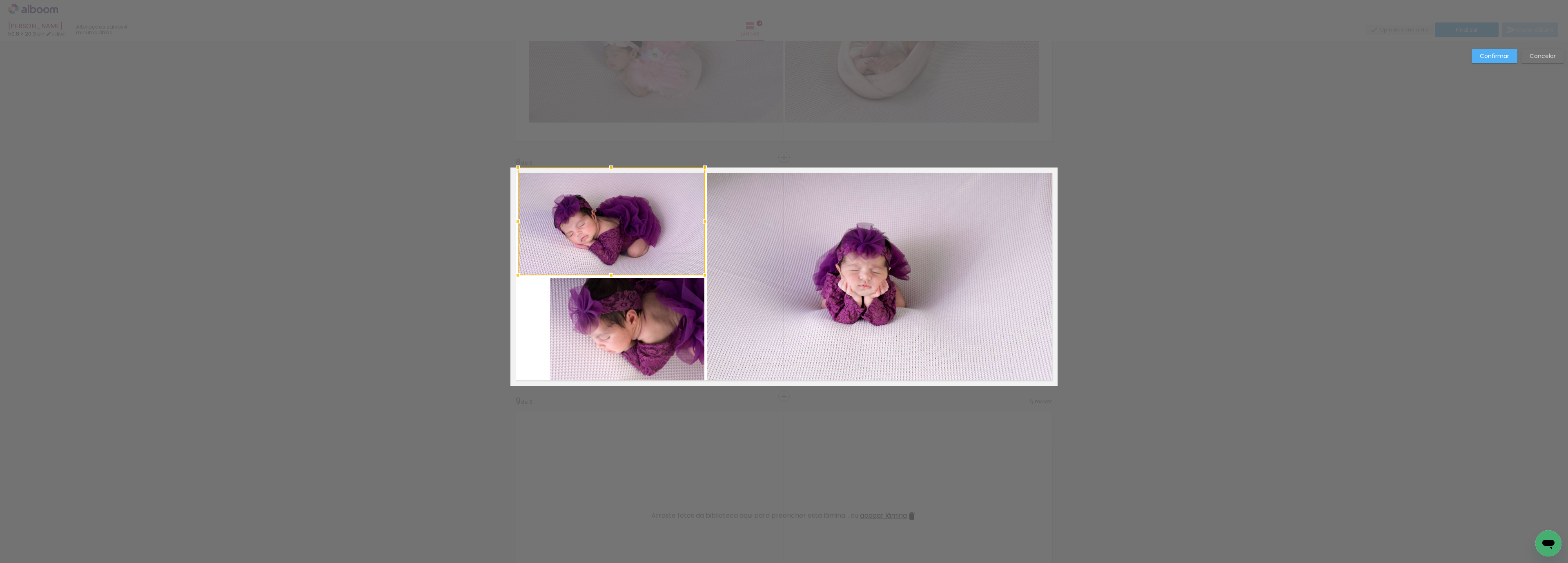
drag, startPoint x: 546, startPoint y: 220, endPoint x: 513, endPoint y: 221, distance: 33.0
click at [513, 221] on div at bounding box center [517, 221] width 16 height 16
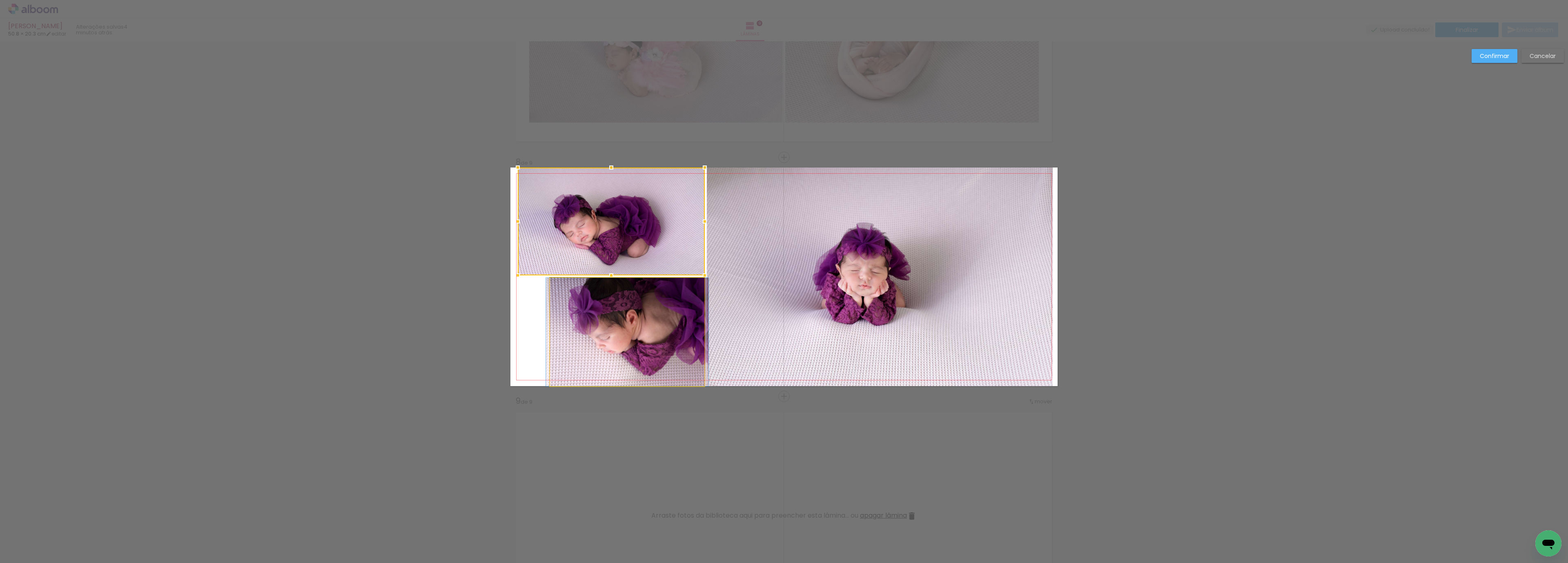
click at [616, 315] on quentale-photo at bounding box center [626, 332] width 154 height 108
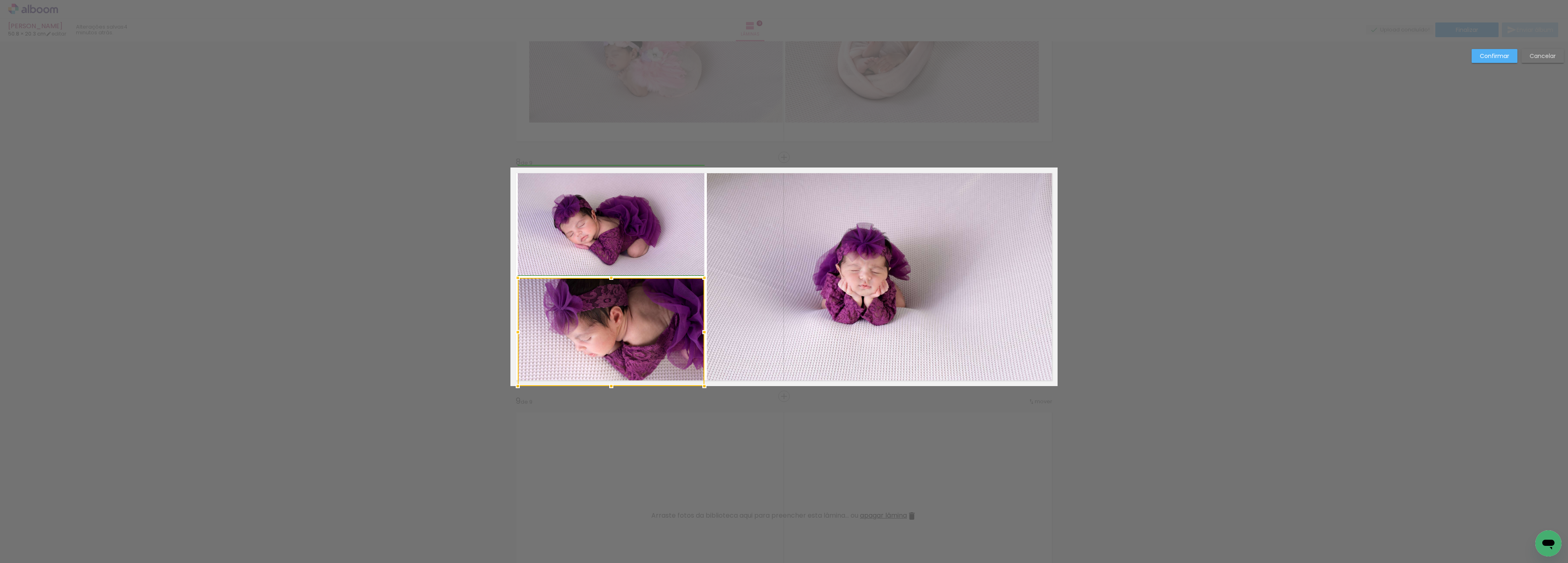
drag, startPoint x: 545, startPoint y: 331, endPoint x: 511, endPoint y: 328, distance: 34.1
click at [511, 328] on div at bounding box center [517, 332] width 16 height 16
click at [0, 0] on slot "Confirmar" at bounding box center [0, 0] width 0 height 0
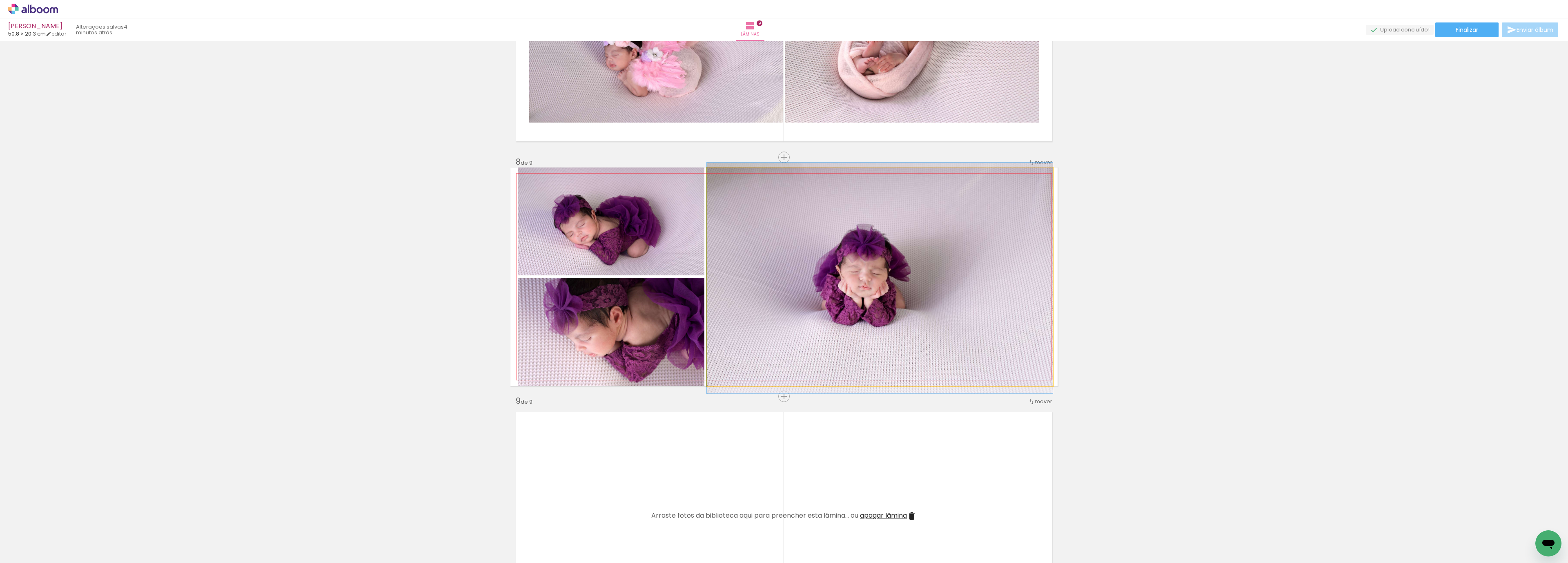
drag, startPoint x: 884, startPoint y: 272, endPoint x: 892, endPoint y: 272, distance: 8.0
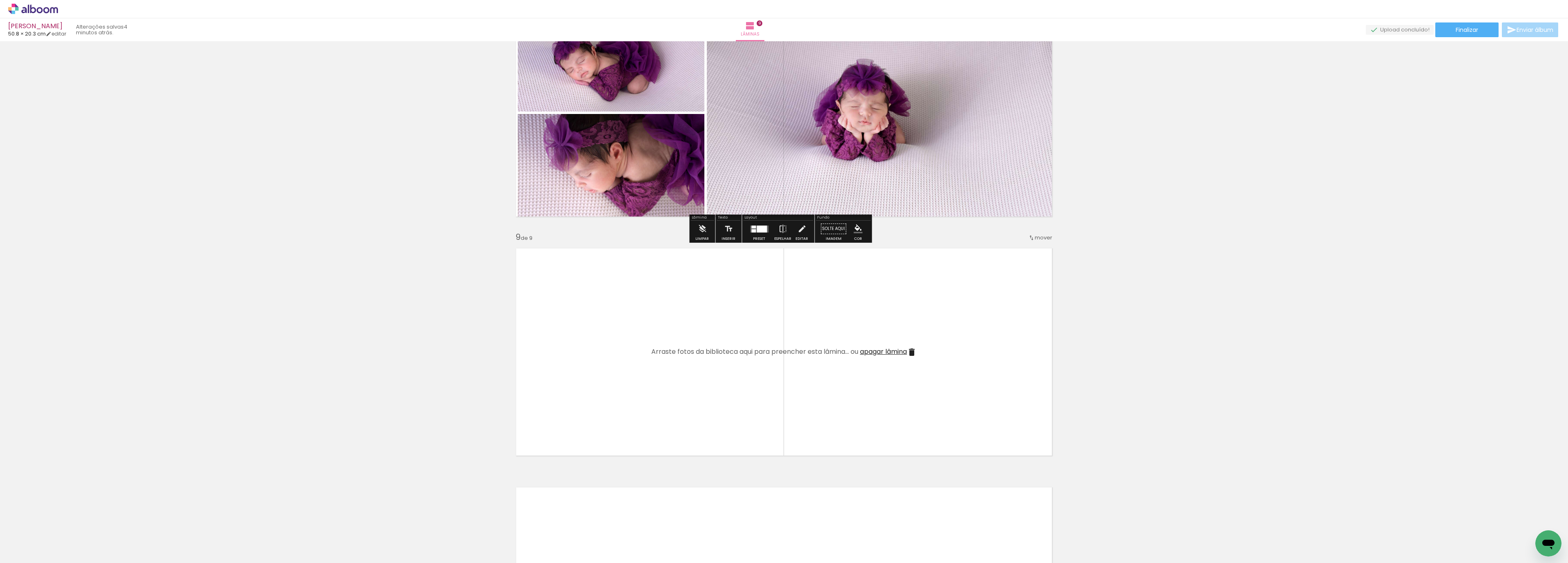
scroll to position [1755, 0]
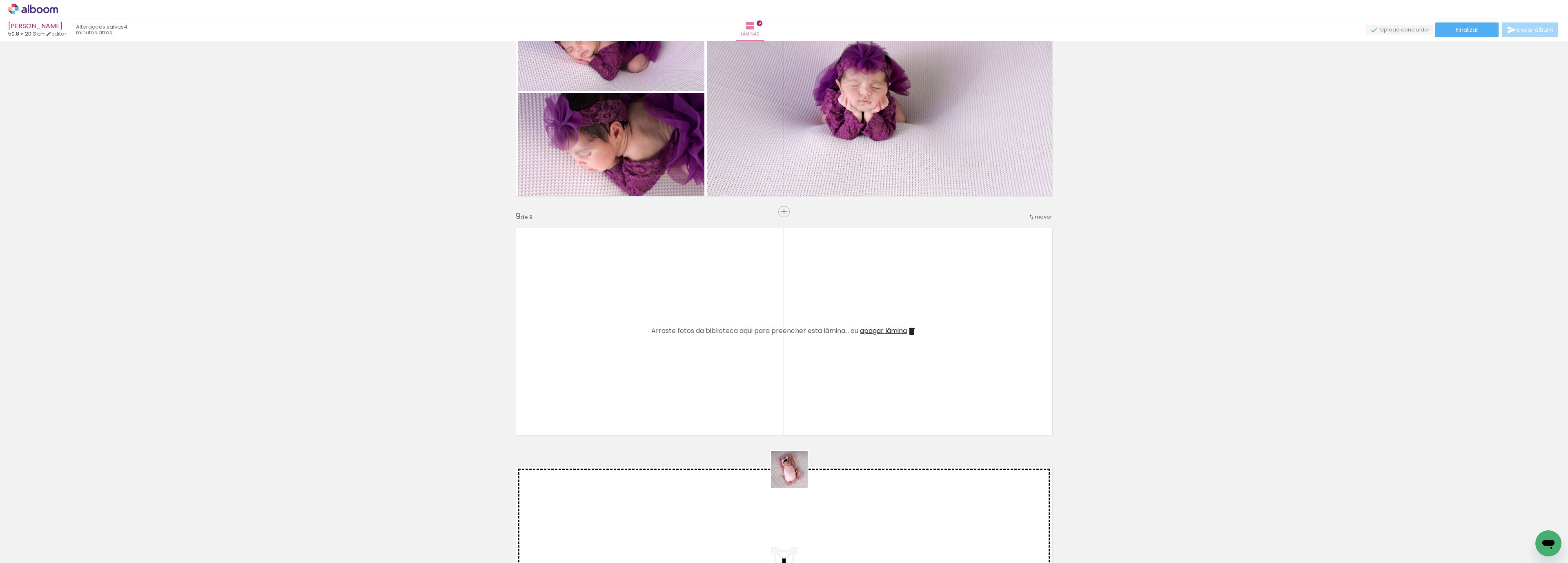
drag, startPoint x: 795, startPoint y: 533, endPoint x: 835, endPoint y: 488, distance: 60.2
click at [778, 413] on quentale-workspace at bounding box center [784, 281] width 1568 height 563
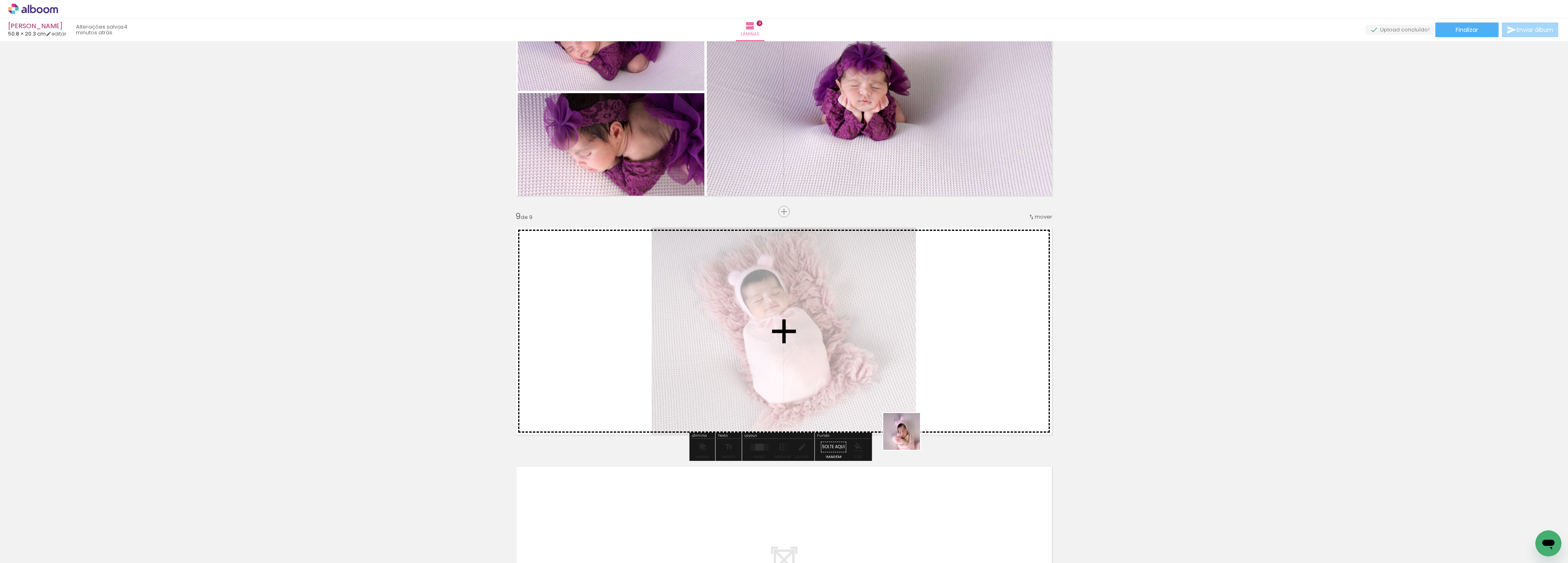
drag, startPoint x: 861, startPoint y: 539, endPoint x: 929, endPoint y: 383, distance: 170.2
click at [929, 383] on quentale-workspace at bounding box center [784, 281] width 1568 height 563
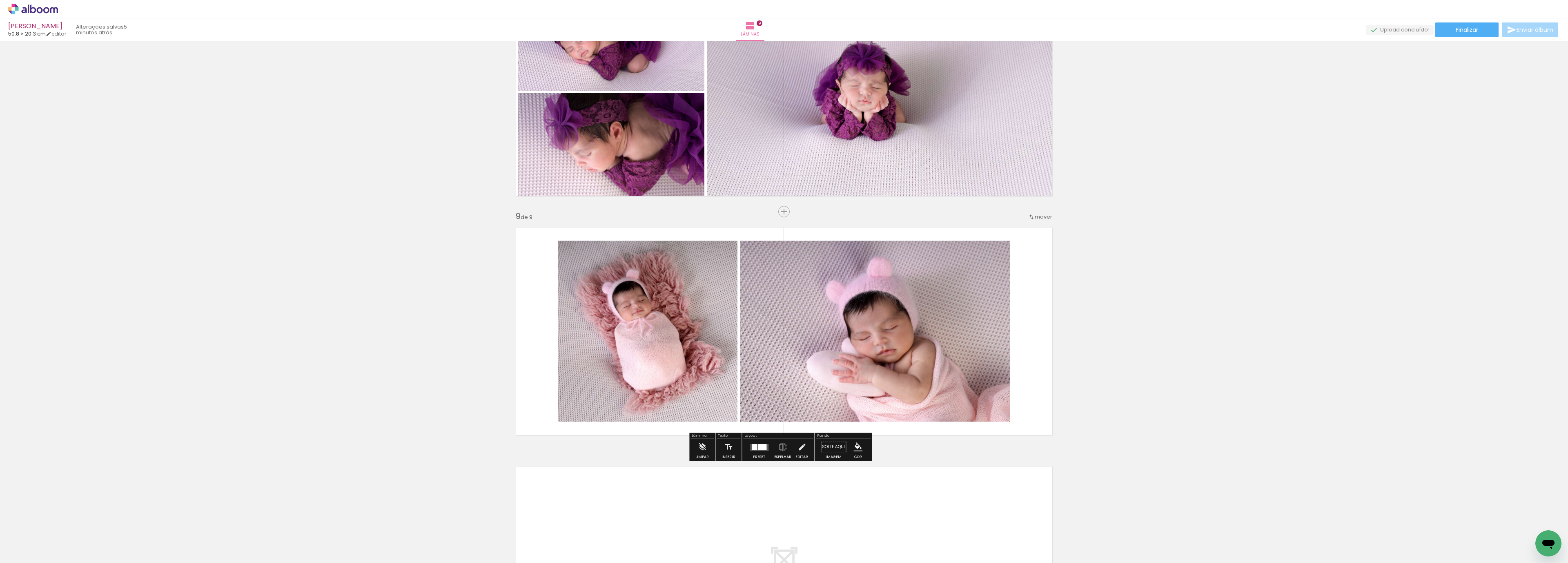
click at [763, 454] on div at bounding box center [759, 447] width 22 height 16
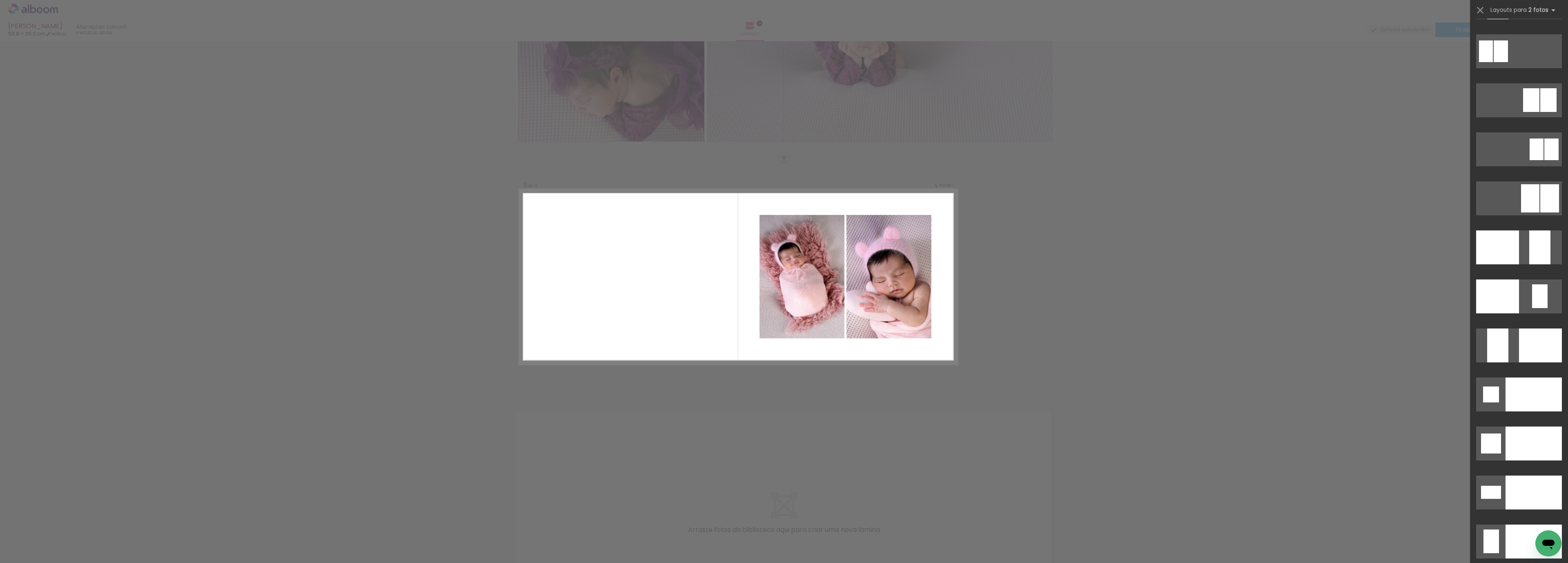
scroll to position [3299, 0]
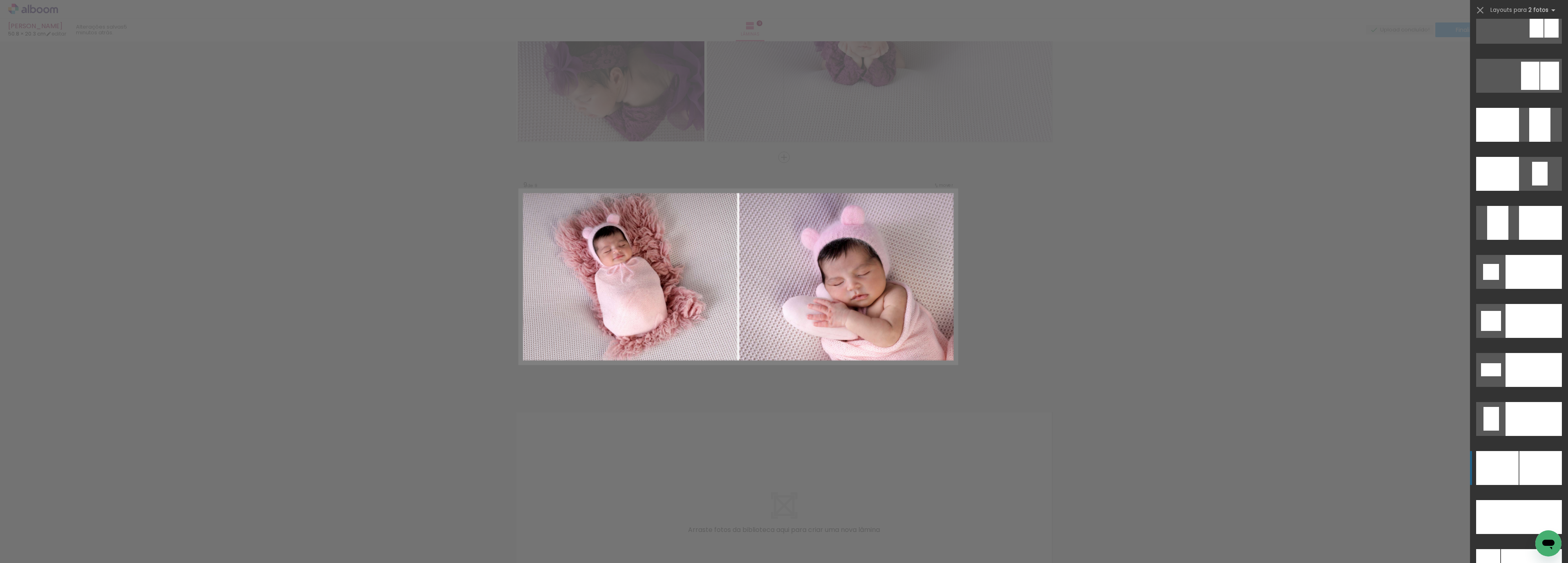
click at [1537, 469] on div at bounding box center [1540, 468] width 43 height 34
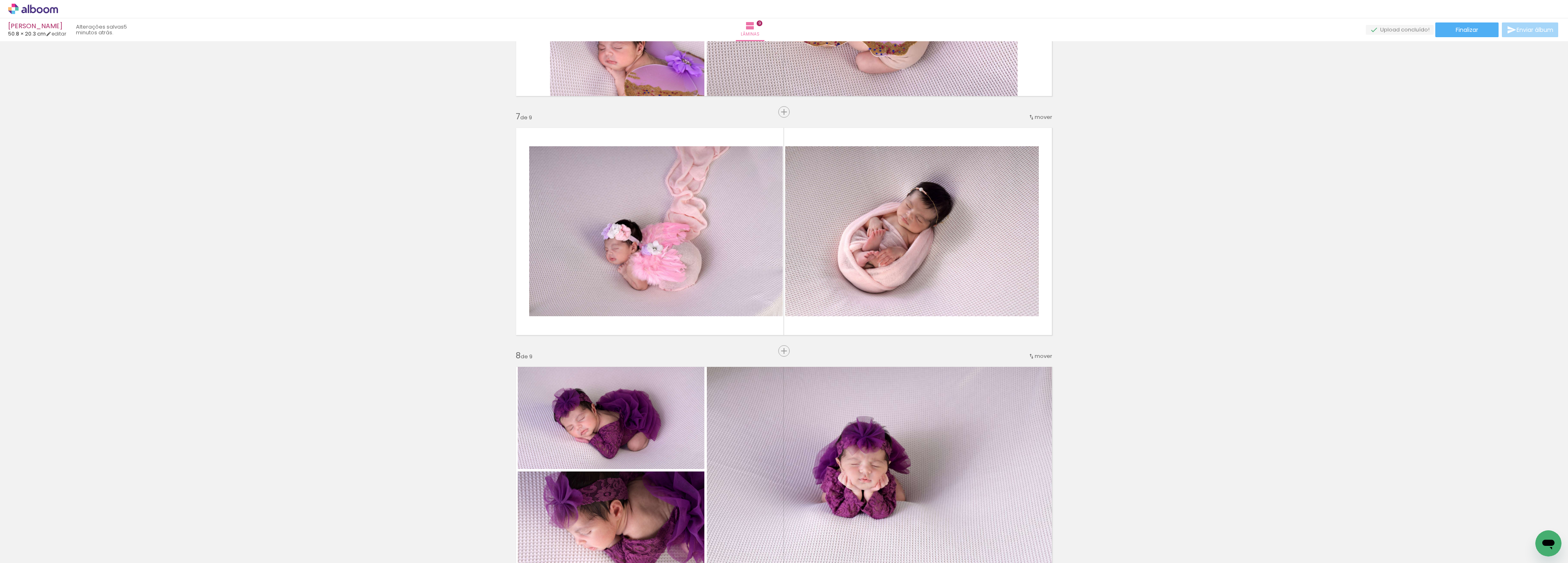
scroll to position [1364, 0]
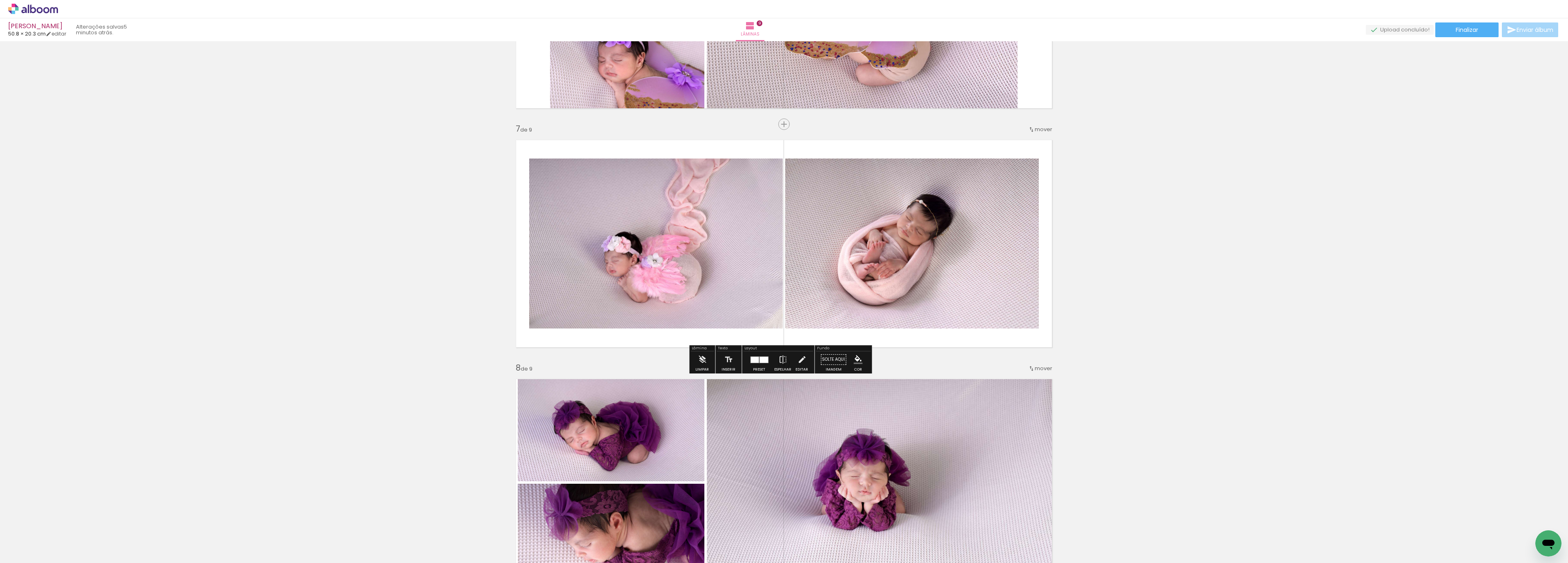
click at [760, 368] on div "Preset" at bounding box center [759, 369] width 12 height 4
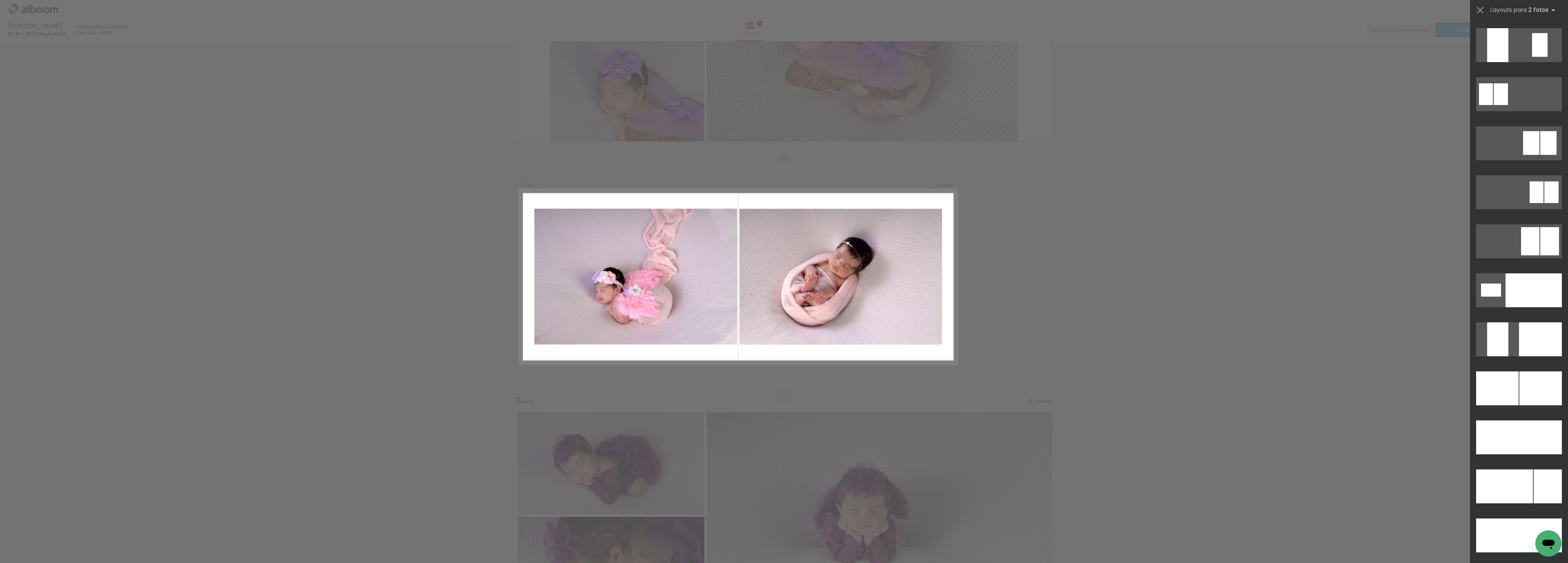
scroll to position [3293, 0]
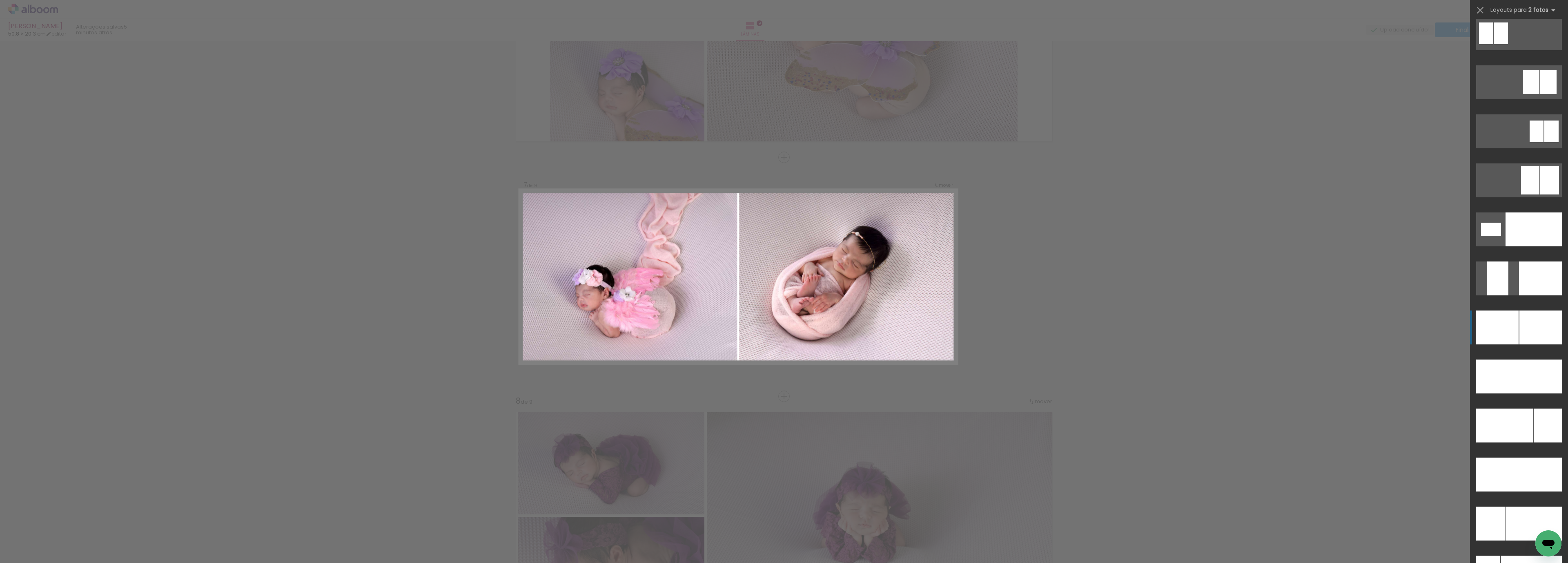
click at [1519, 325] on div at bounding box center [1540, 328] width 43 height 34
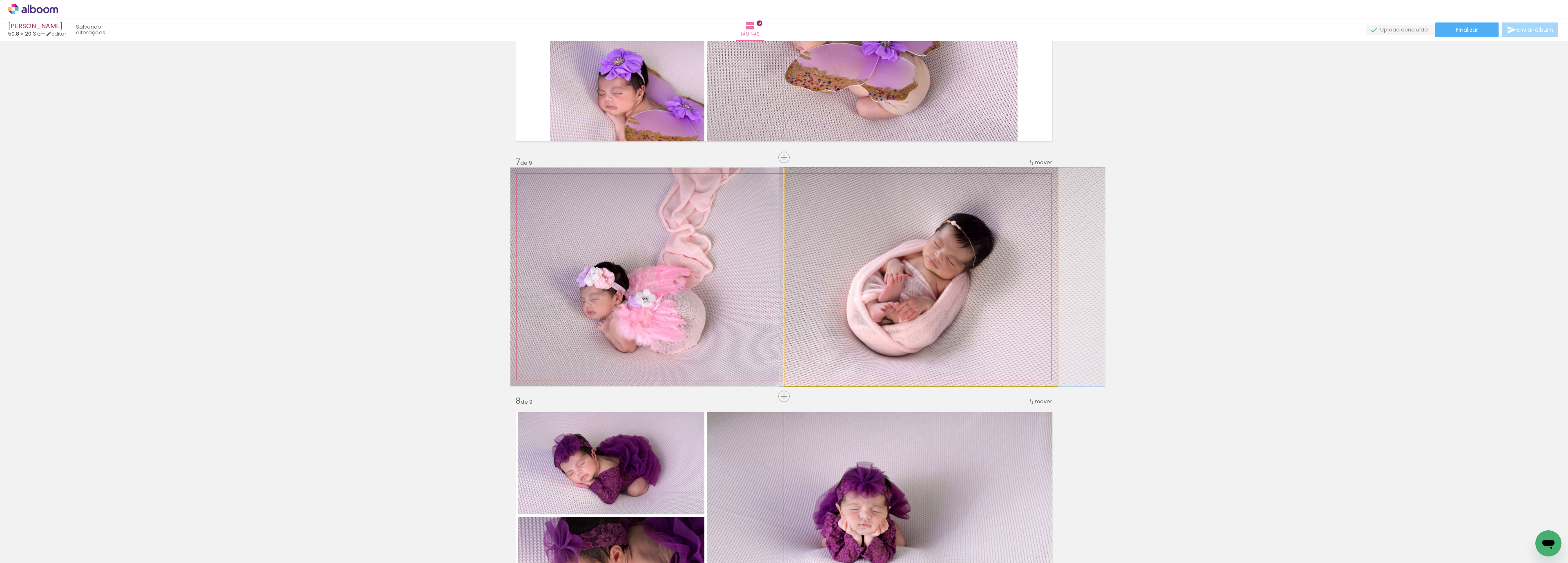
drag, startPoint x: 875, startPoint y: 266, endPoint x: 896, endPoint y: 267, distance: 21.0
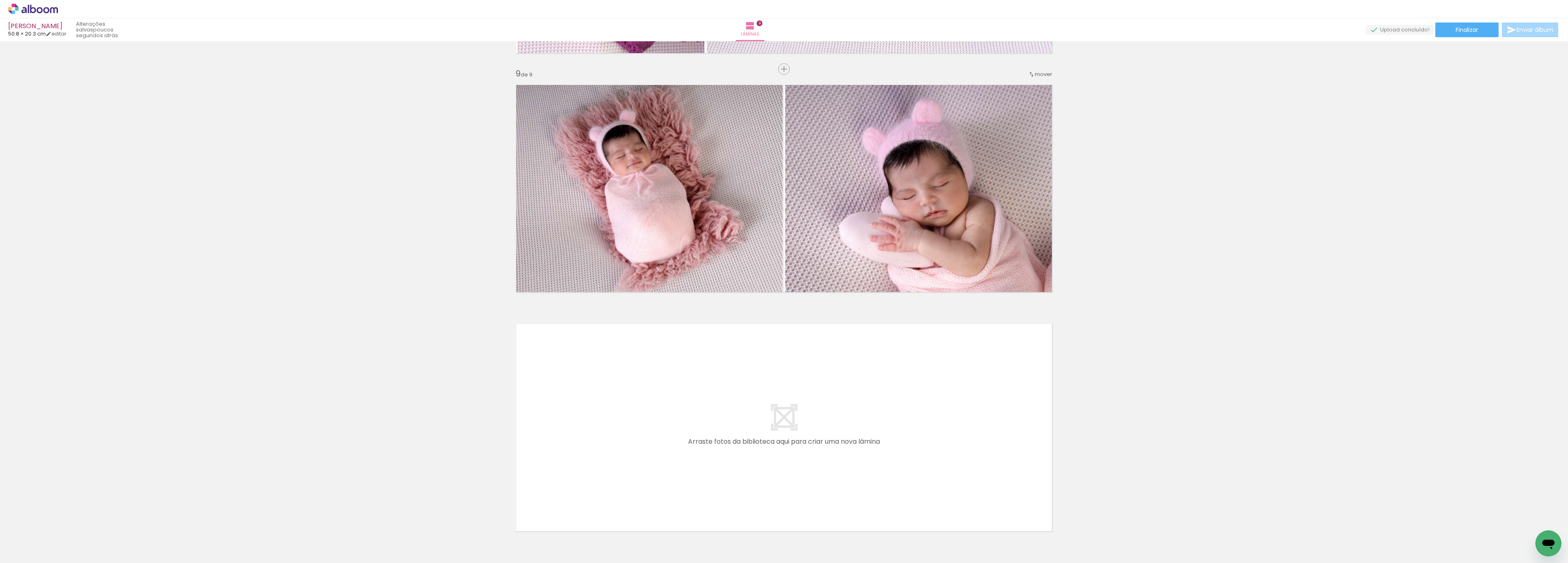
scroll to position [1950, 0]
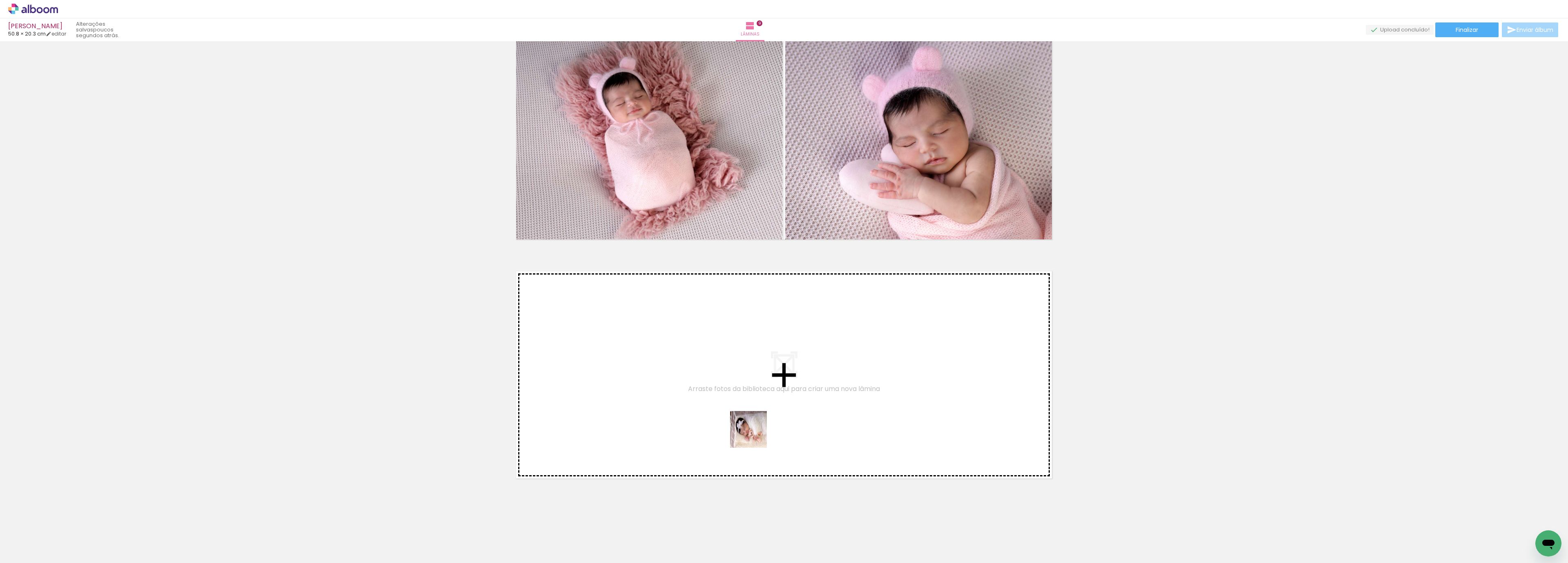
drag, startPoint x: 310, startPoint y: 537, endPoint x: 770, endPoint y: 420, distance: 474.6
click at [770, 420] on quentale-workspace at bounding box center [784, 281] width 1568 height 563
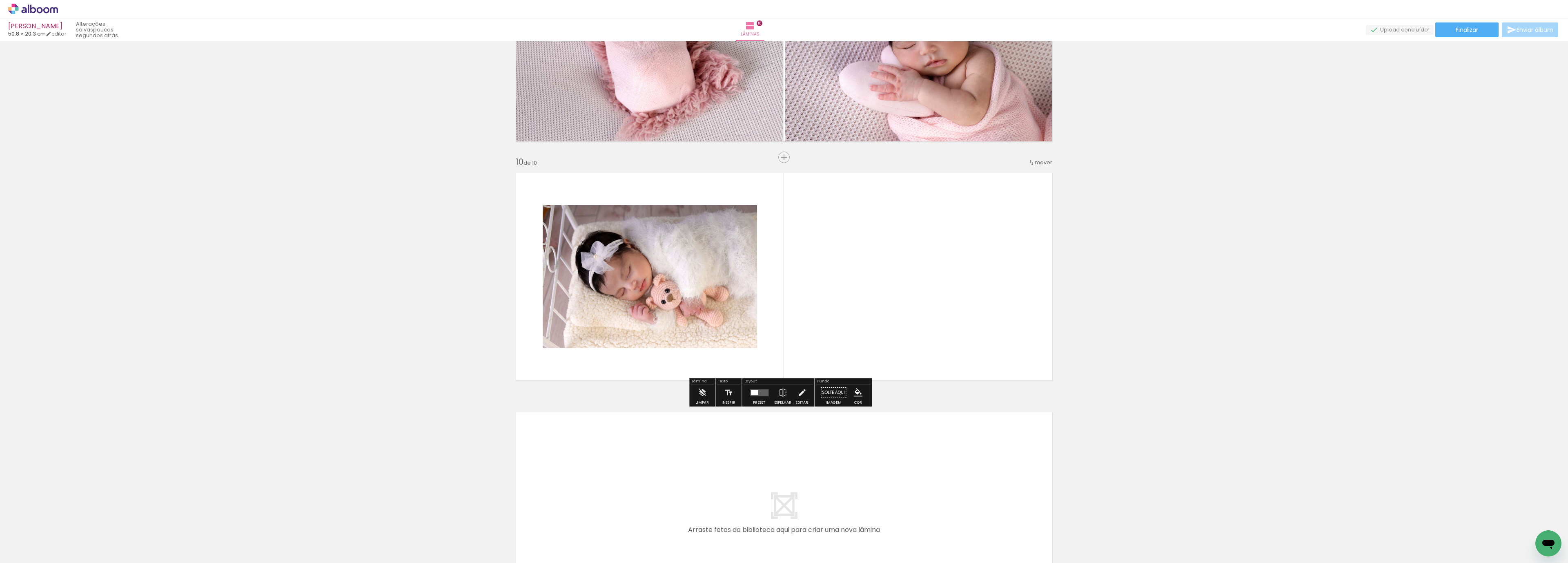
scroll to position [2028, 0]
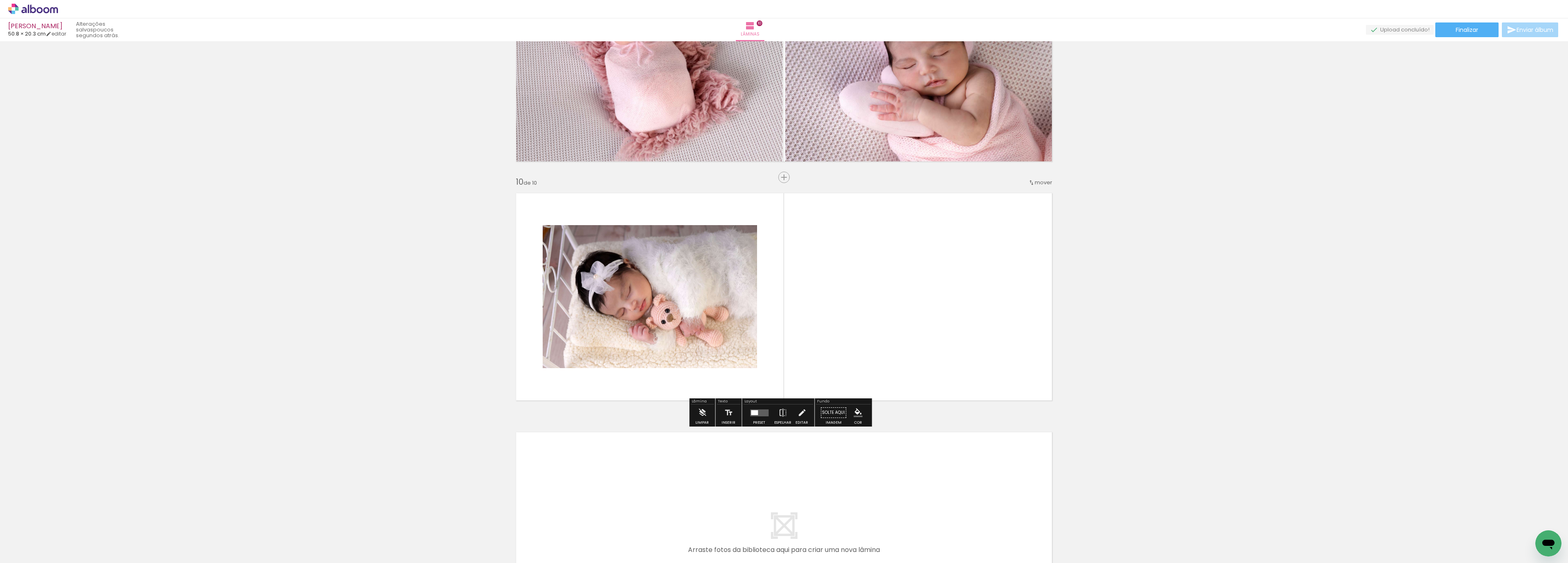
click at [752, 418] on div at bounding box center [759, 412] width 22 height 16
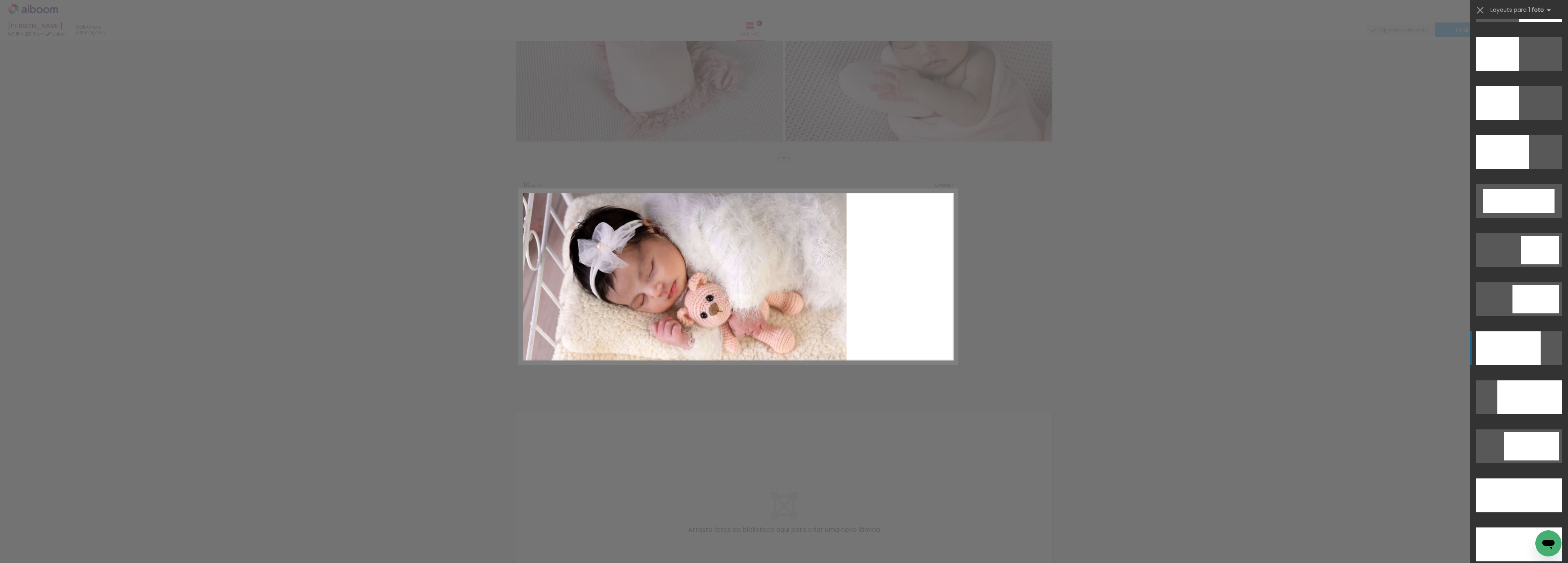
scroll to position [2022, 0]
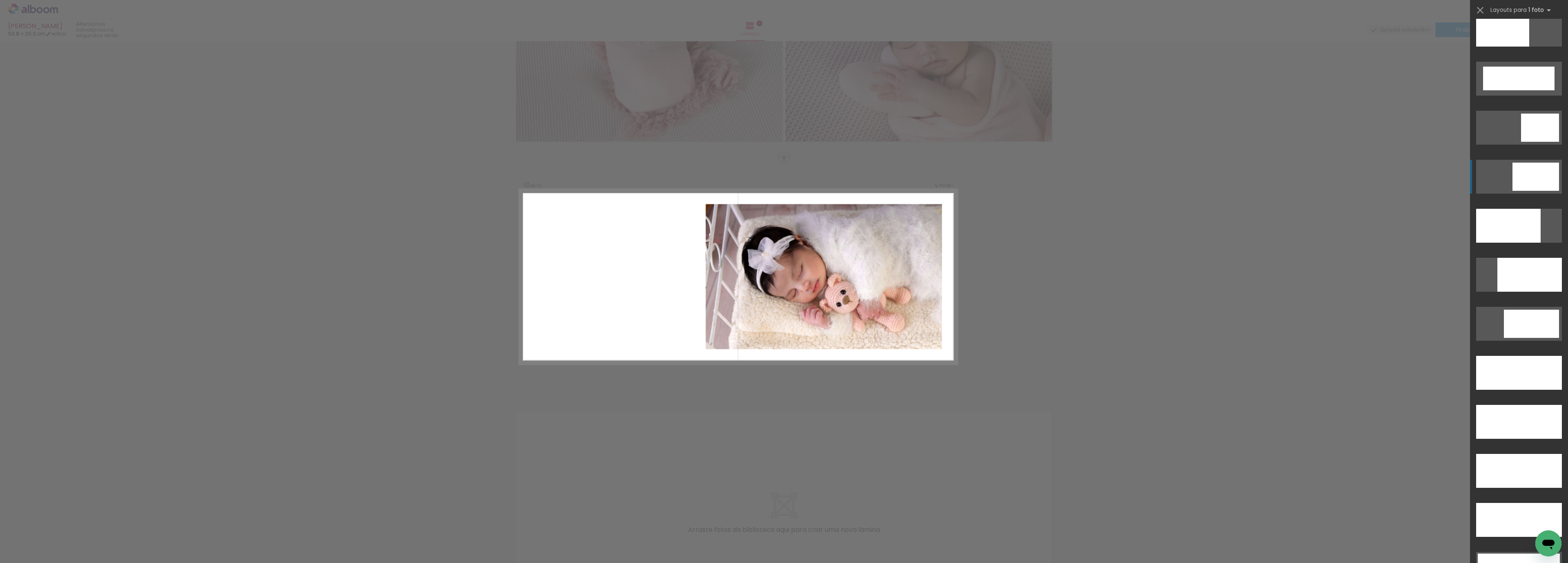
click at [1540, 176] on div at bounding box center [1535, 177] width 47 height 28
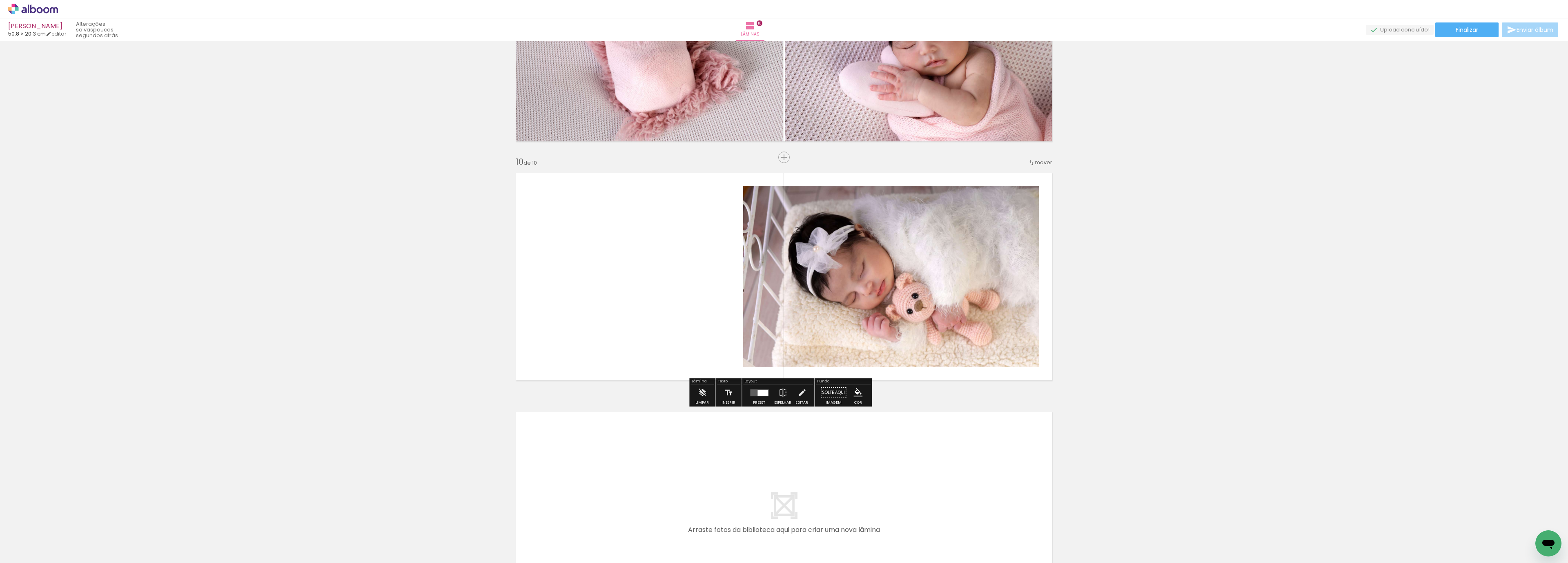
click at [944, 297] on quentale-photo at bounding box center [891, 276] width 296 height 182
click at [944, 296] on quentale-photo at bounding box center [891, 276] width 296 height 182
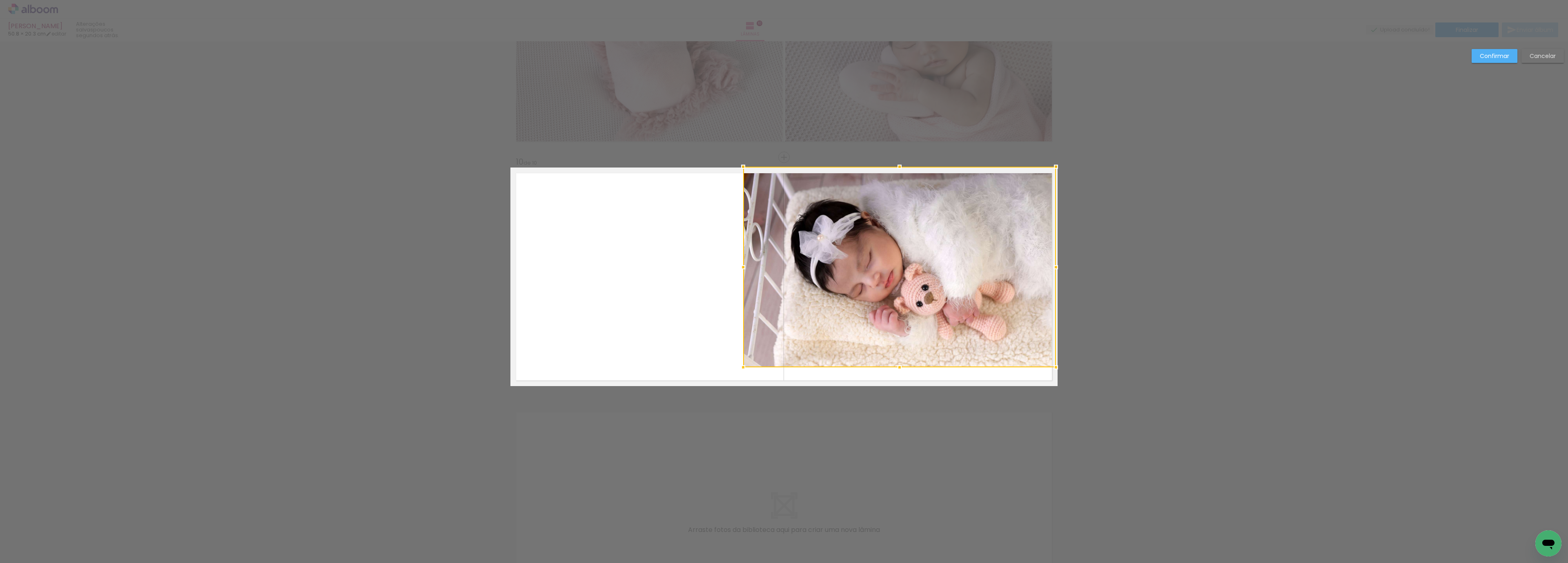
drag, startPoint x: 1034, startPoint y: 186, endPoint x: 1059, endPoint y: 166, distance: 32.0
click at [1059, 166] on div at bounding box center [1056, 167] width 16 height 16
click at [1008, 322] on quentale-photo at bounding box center [899, 268] width 313 height 201
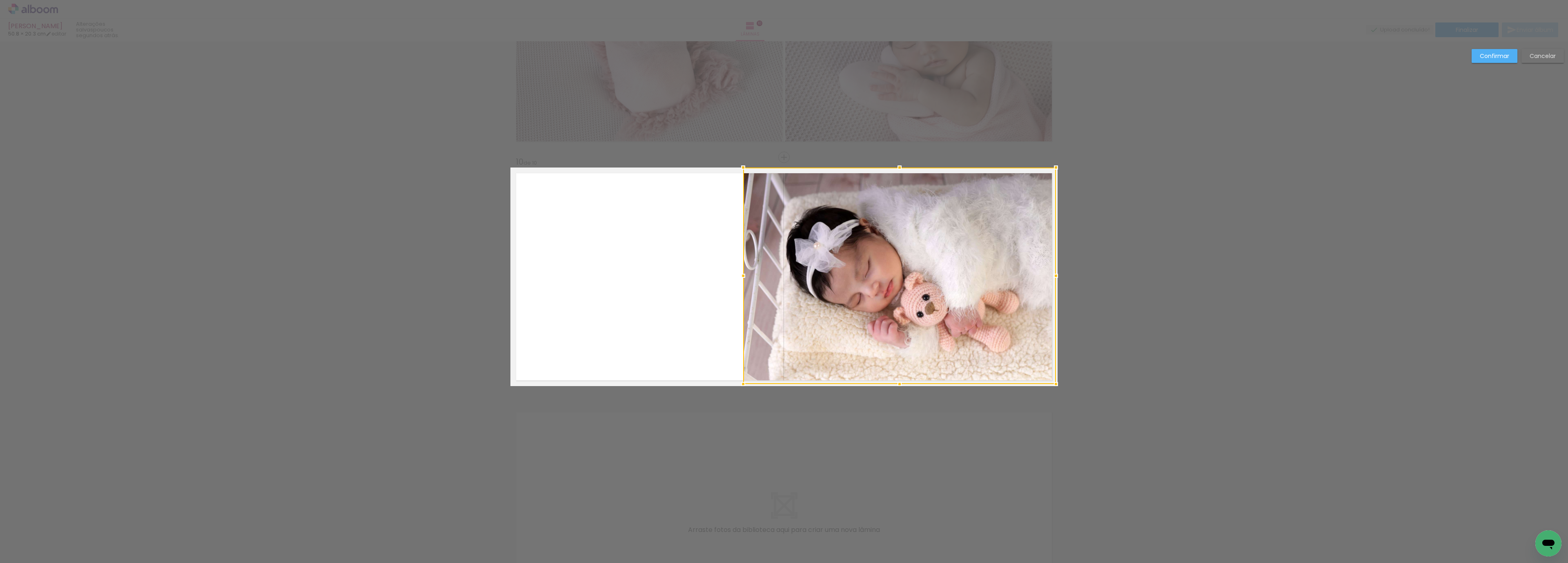
drag, startPoint x: 891, startPoint y: 364, endPoint x: 893, endPoint y: 375, distance: 11.2
click at [893, 375] on div at bounding box center [899, 276] width 313 height 216
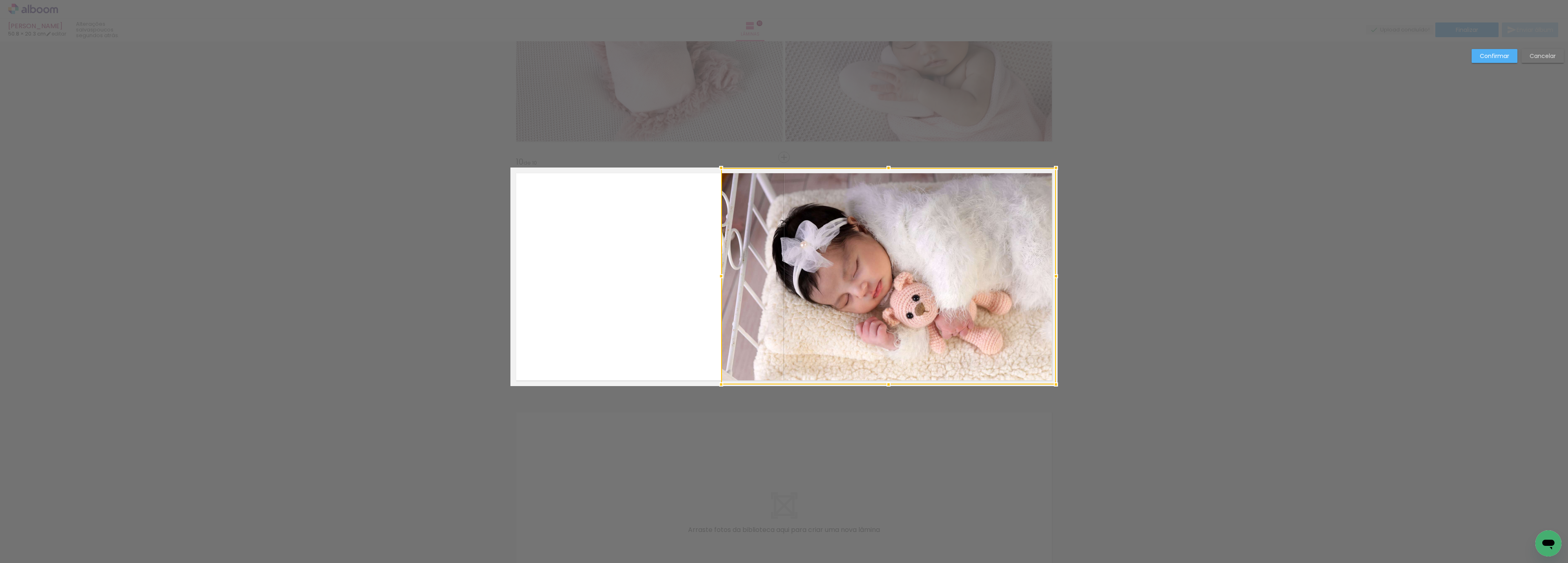
drag, startPoint x: 739, startPoint y: 167, endPoint x: 717, endPoint y: 164, distance: 22.2
click at [717, 164] on div at bounding box center [720, 168] width 16 height 16
click at [1489, 61] on paper-button "Confirmar" at bounding box center [1494, 56] width 46 height 14
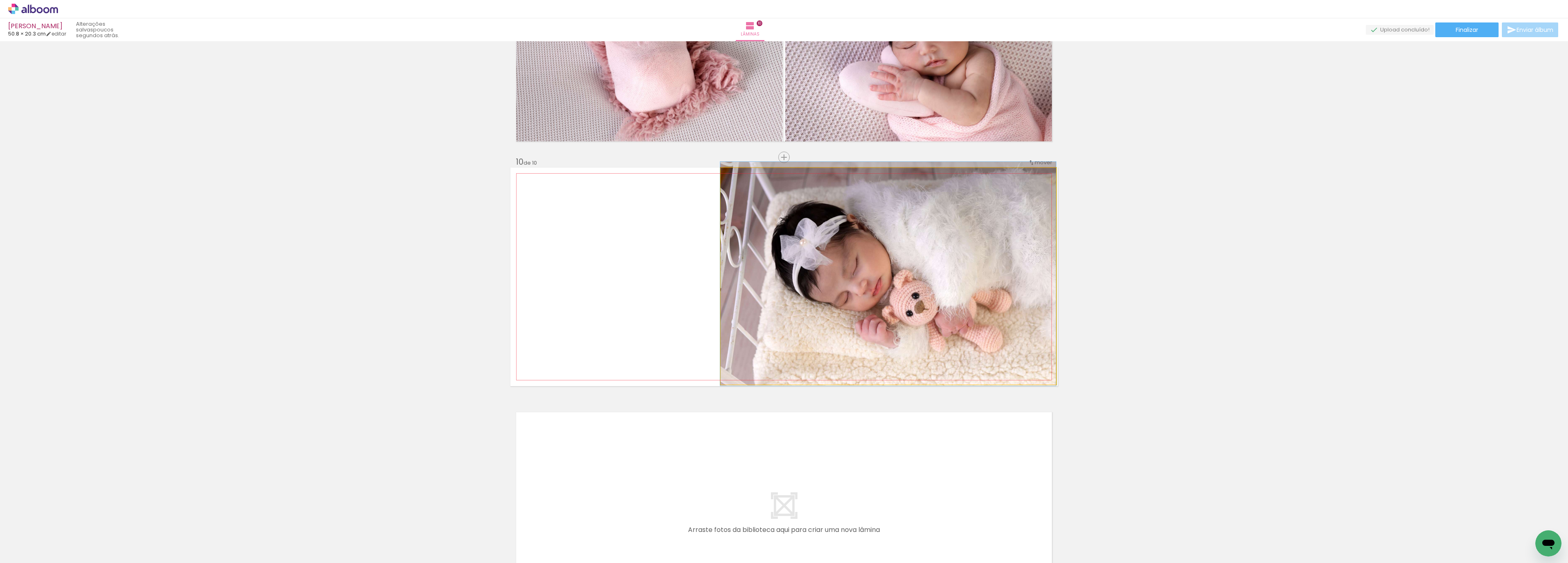
drag, startPoint x: 966, startPoint y: 279, endPoint x: 953, endPoint y: 283, distance: 13.6
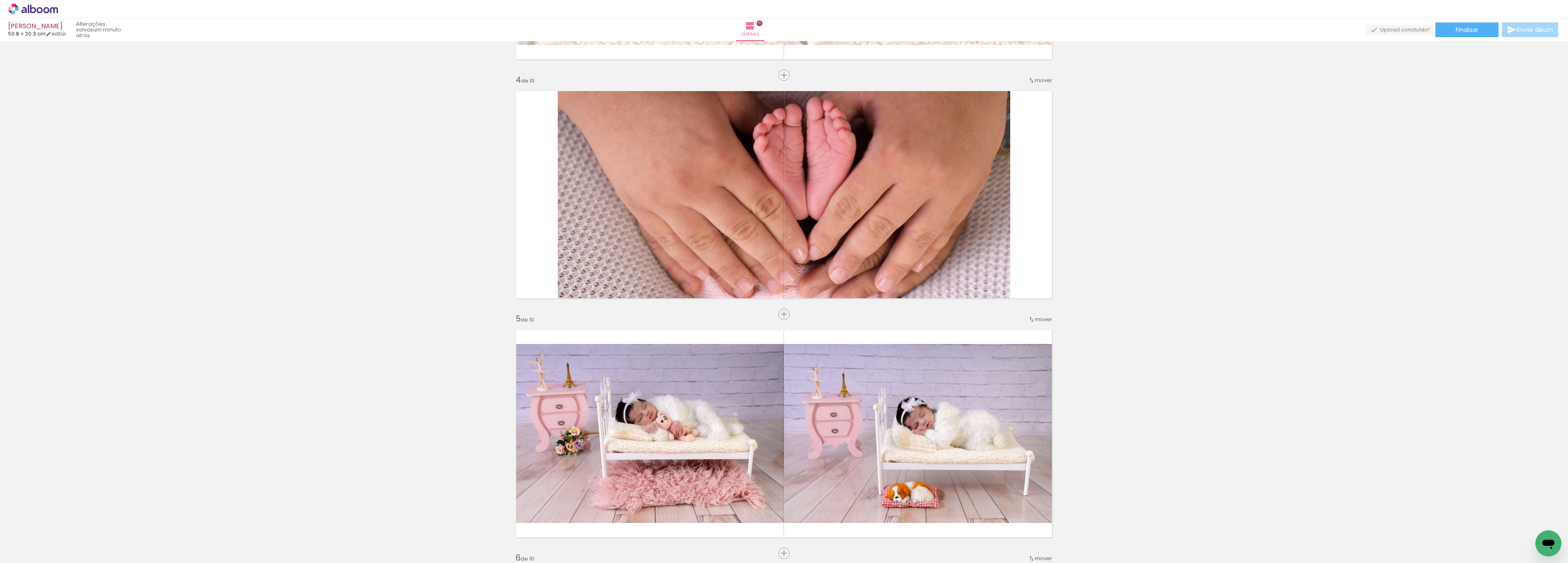
scroll to position [653, 0]
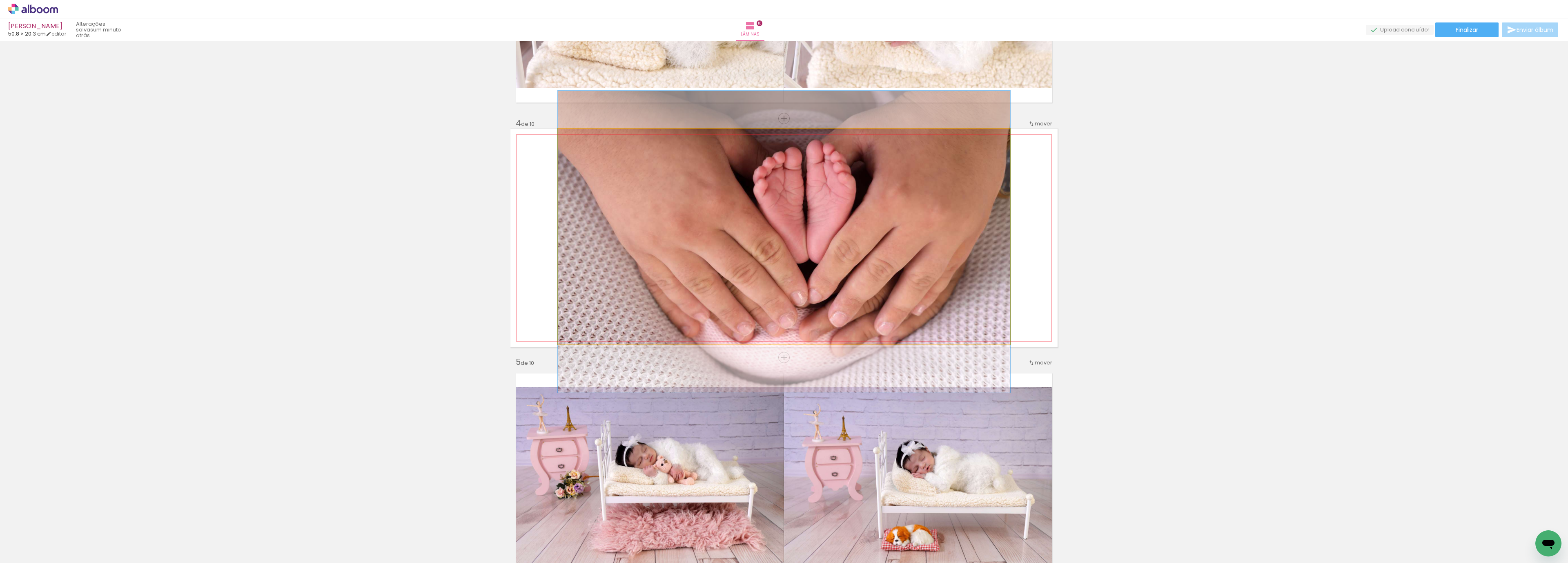
type paper-slider "100"
click at [571, 136] on div at bounding box center [577, 137] width 13 height 13
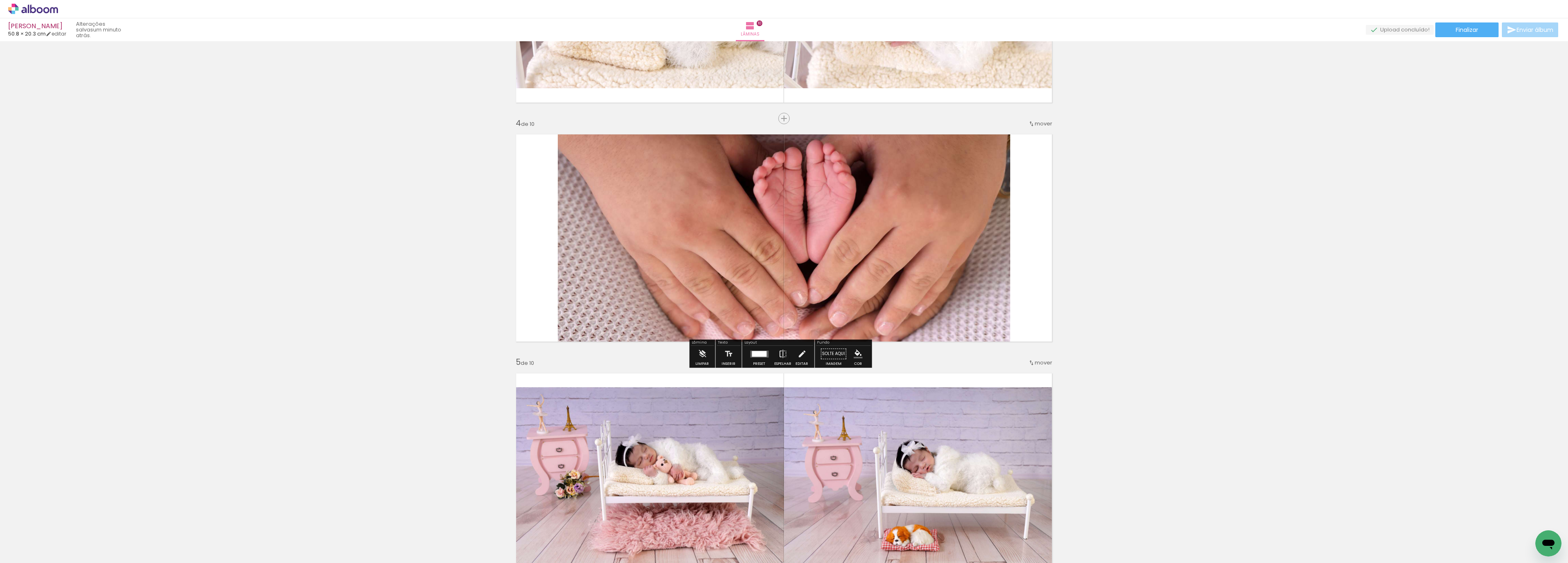
click at [750, 359] on div at bounding box center [759, 353] width 22 height 16
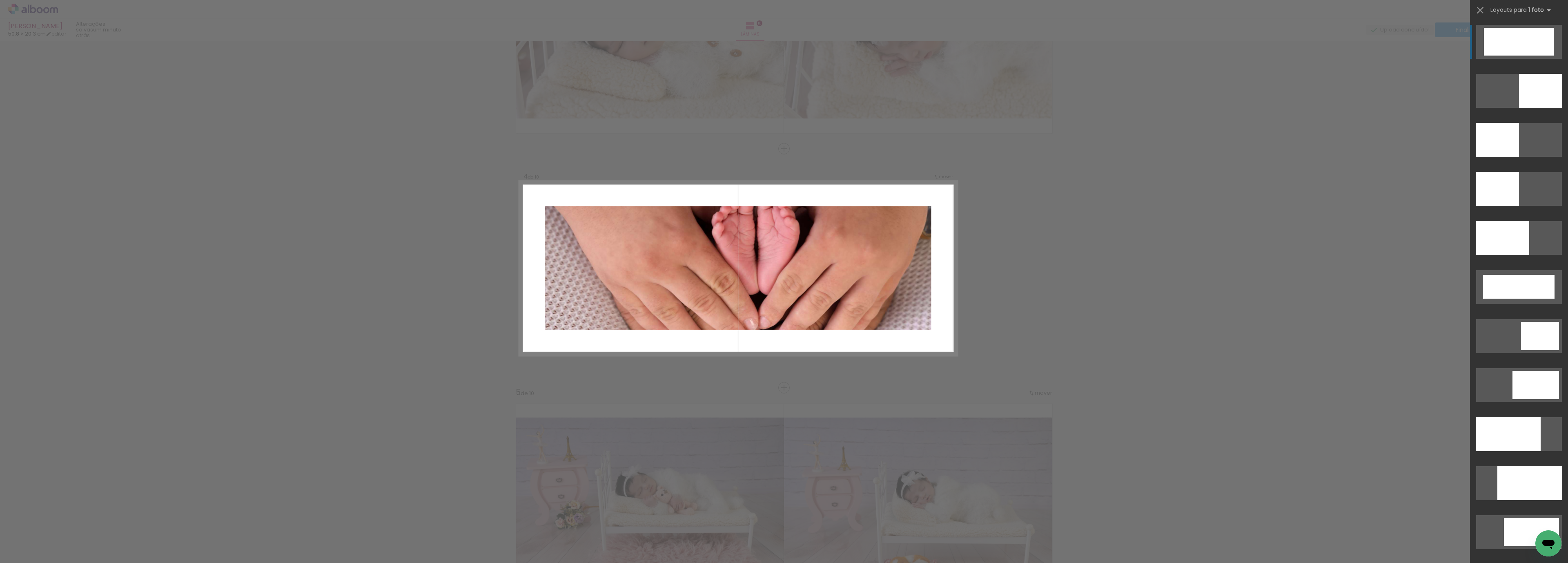
scroll to position [615, 0]
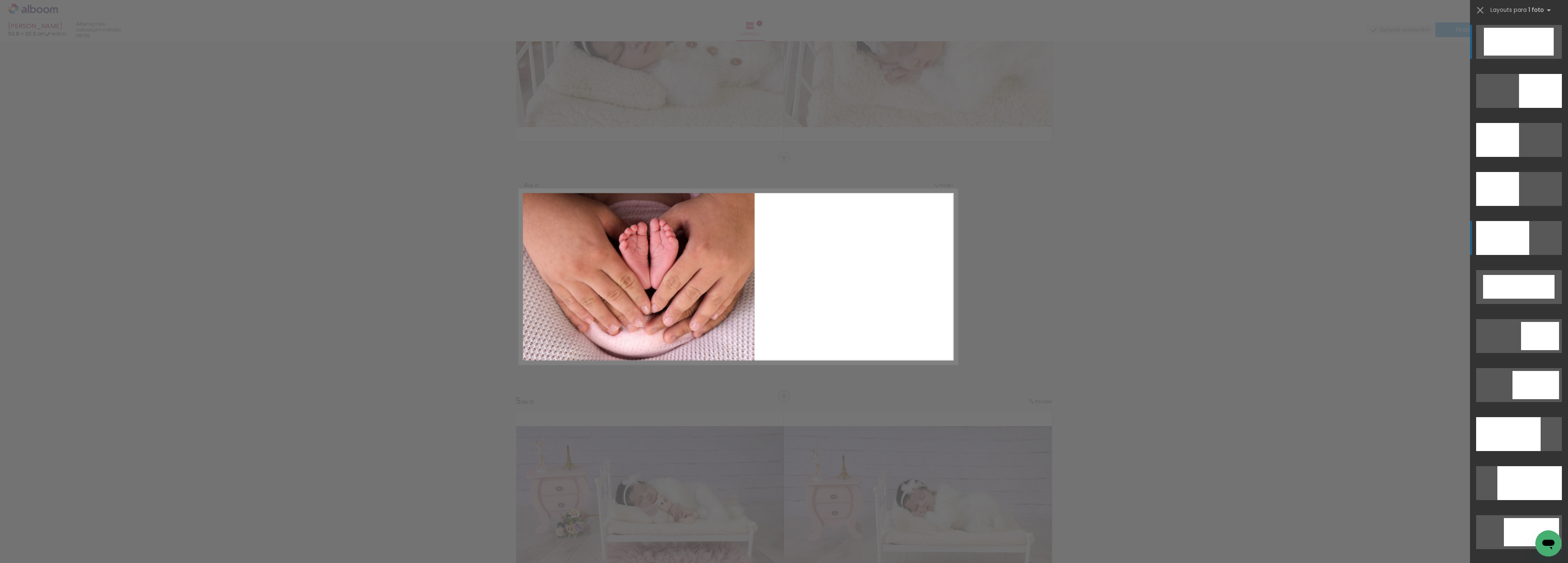
click at [1511, 243] on div at bounding box center [1502, 238] width 53 height 34
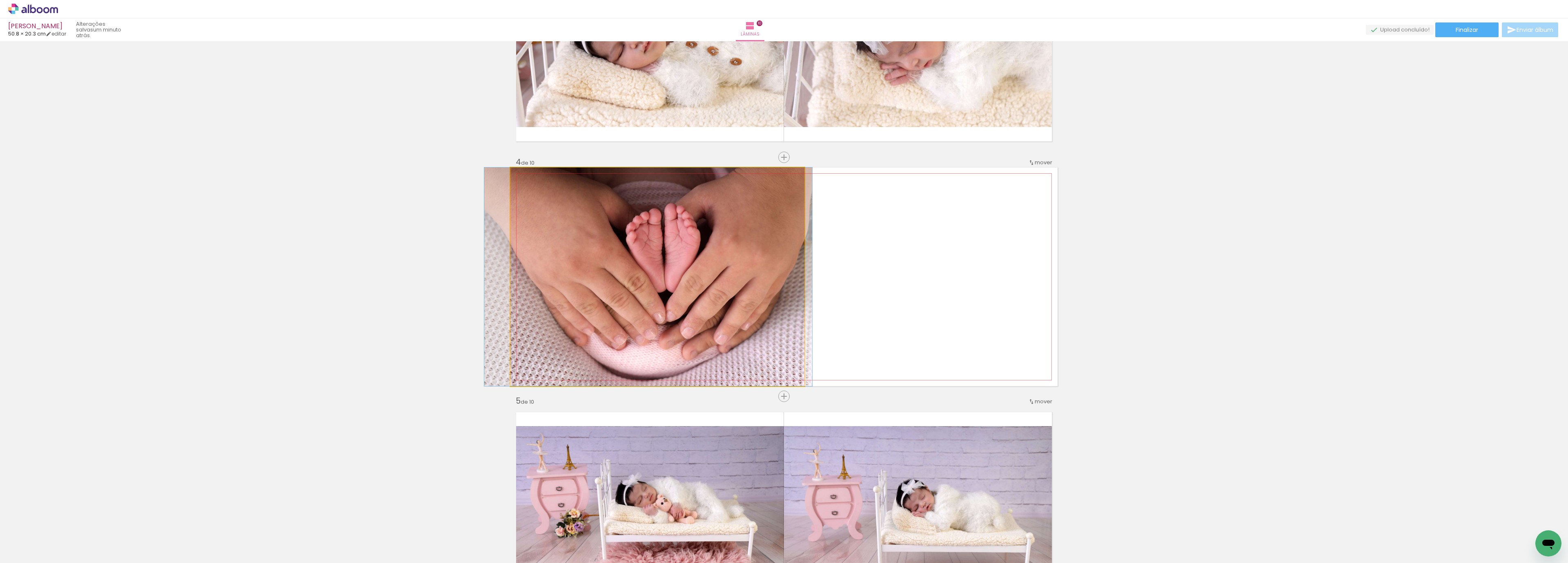
drag, startPoint x: 657, startPoint y: 293, endPoint x: 648, endPoint y: 293, distance: 9.0
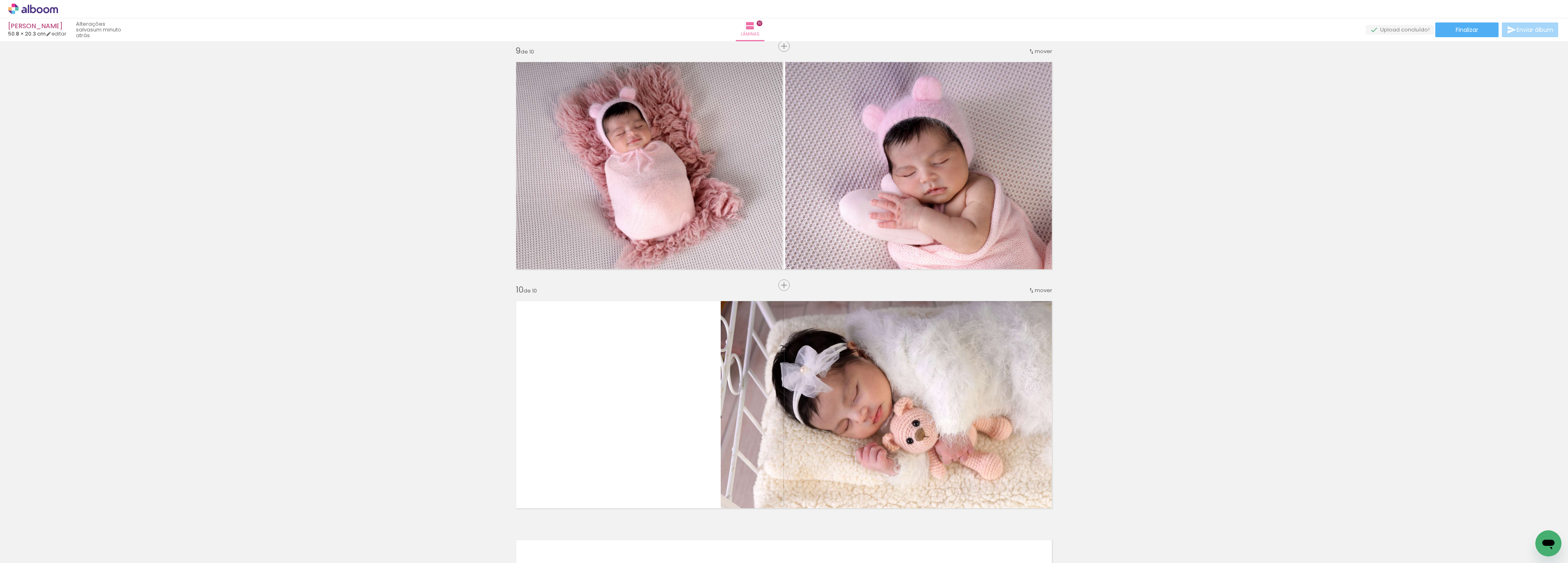
scroll to position [1993, 0]
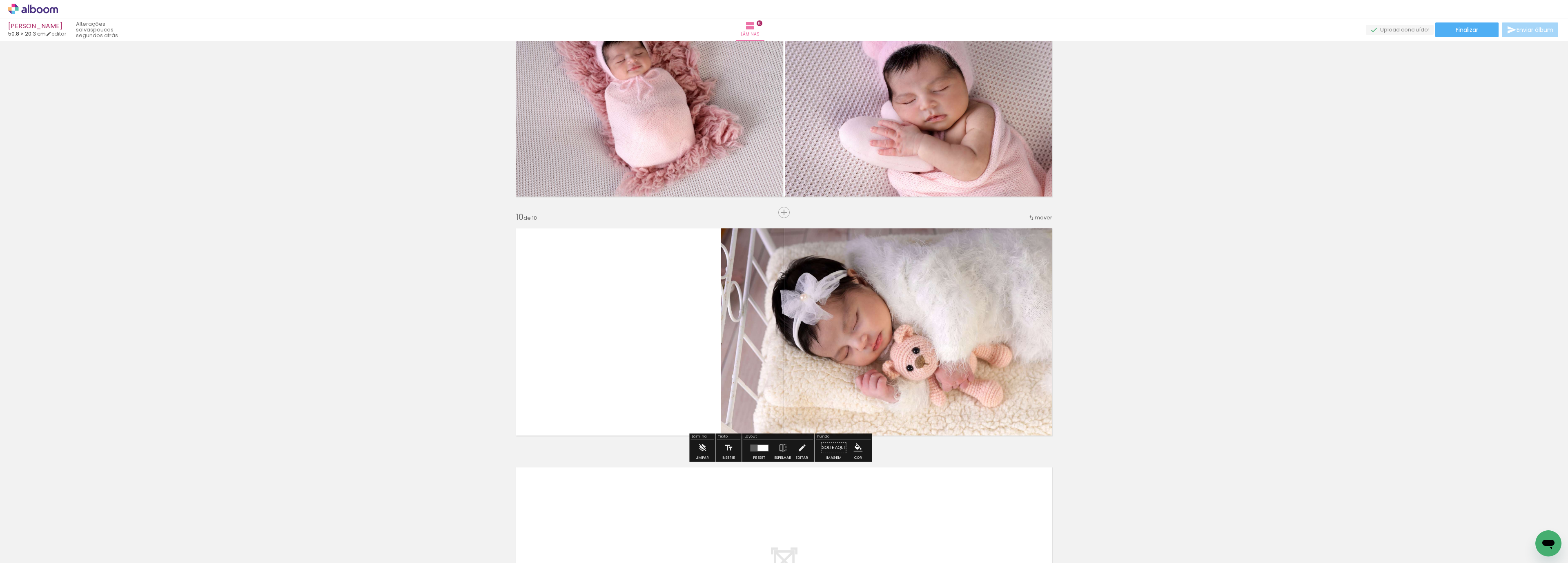
click at [753, 460] on div "Preset" at bounding box center [759, 458] width 12 height 4
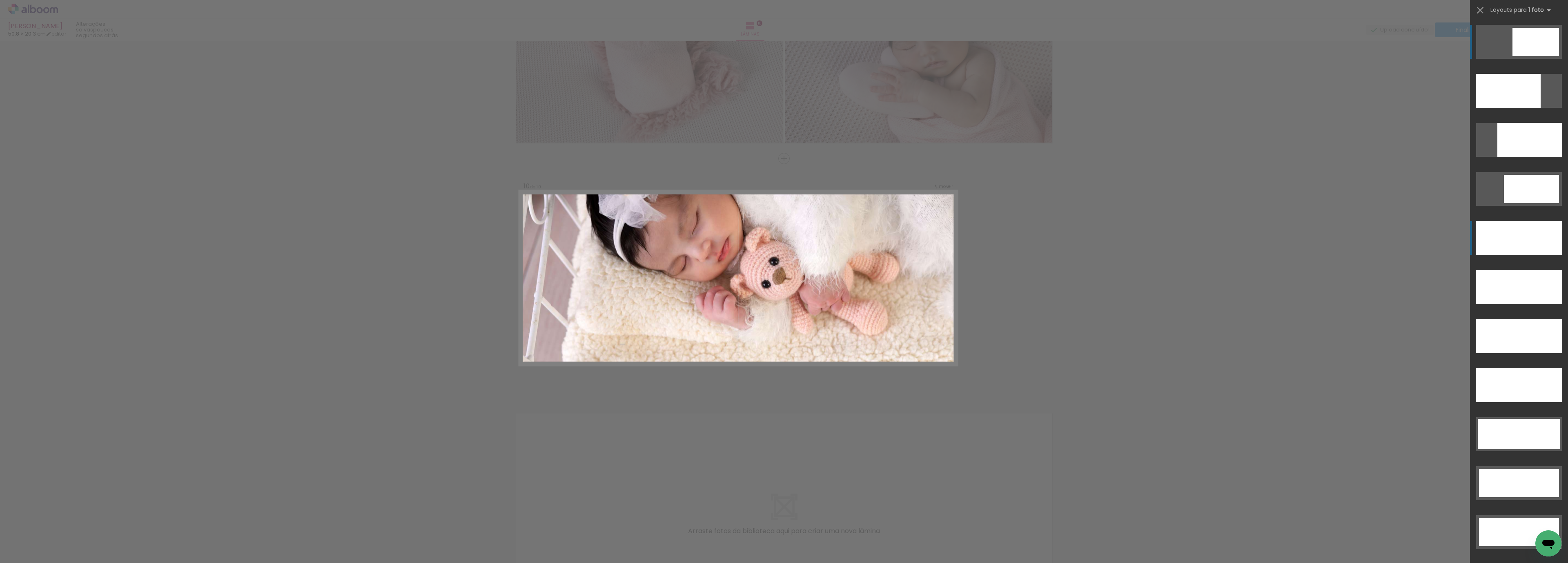
scroll to position [2047, 0]
click at [1481, 242] on div at bounding box center [1518, 238] width 85 height 34
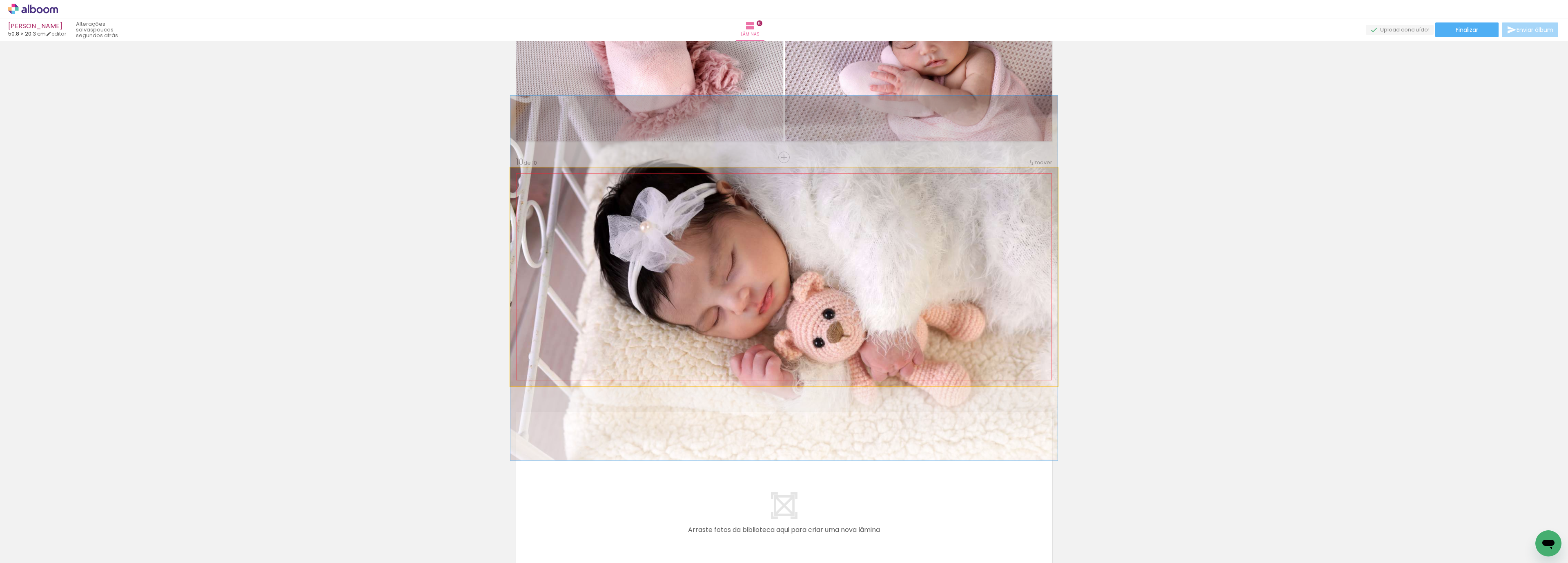
drag, startPoint x: 801, startPoint y: 249, endPoint x: 800, endPoint y: 303, distance: 54.0
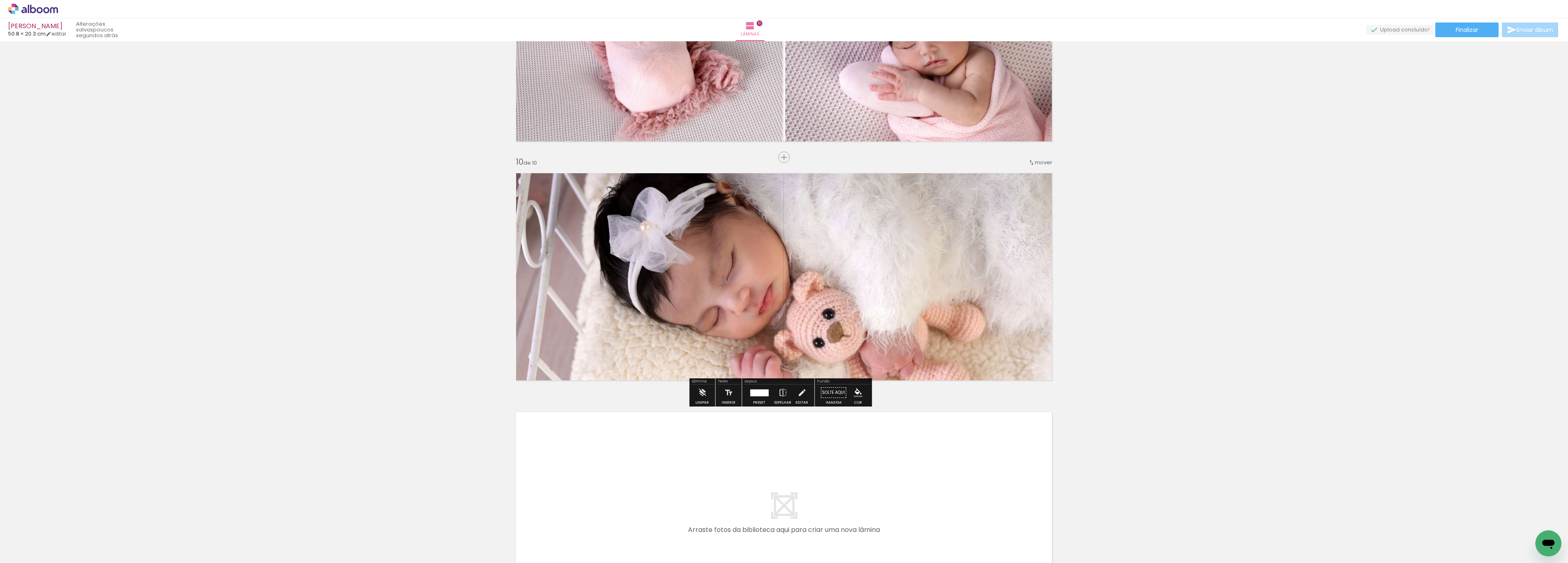
click at [754, 393] on div at bounding box center [759, 392] width 19 height 7
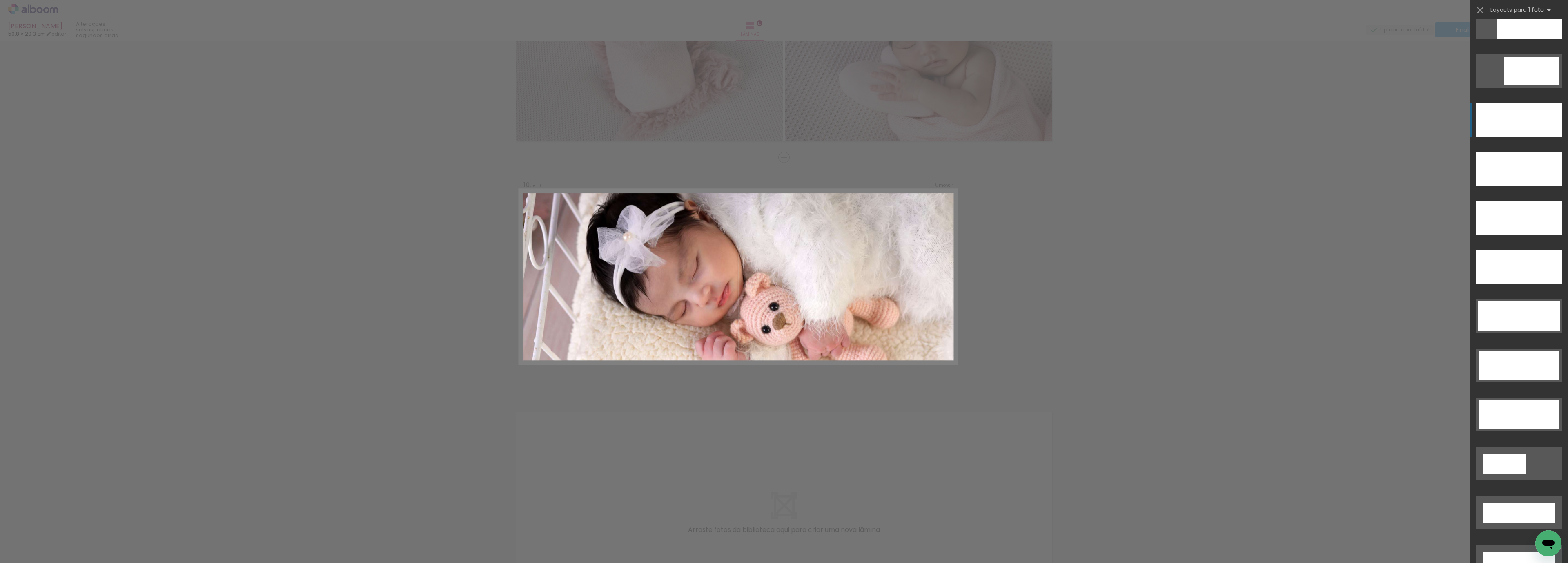
scroll to position [2250, 0]
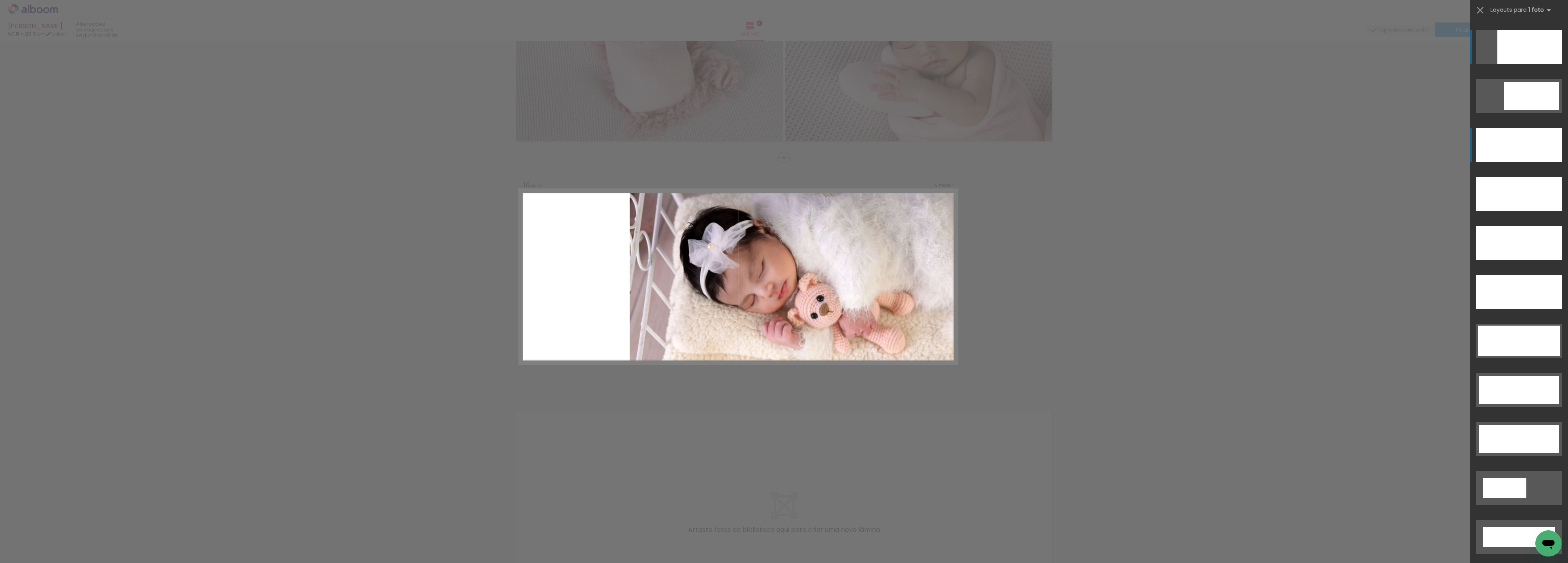
click at [1528, 54] on div at bounding box center [1528, 47] width 65 height 34
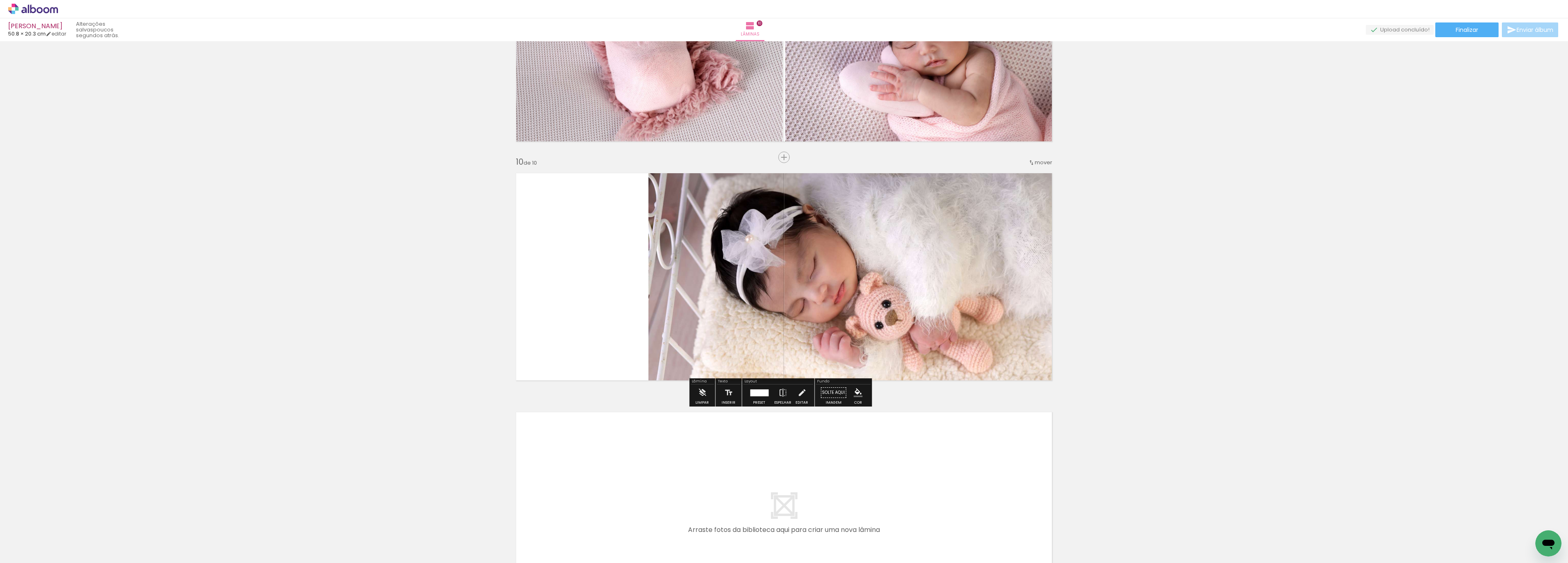
click at [910, 258] on quentale-photo at bounding box center [852, 277] width 409 height 218
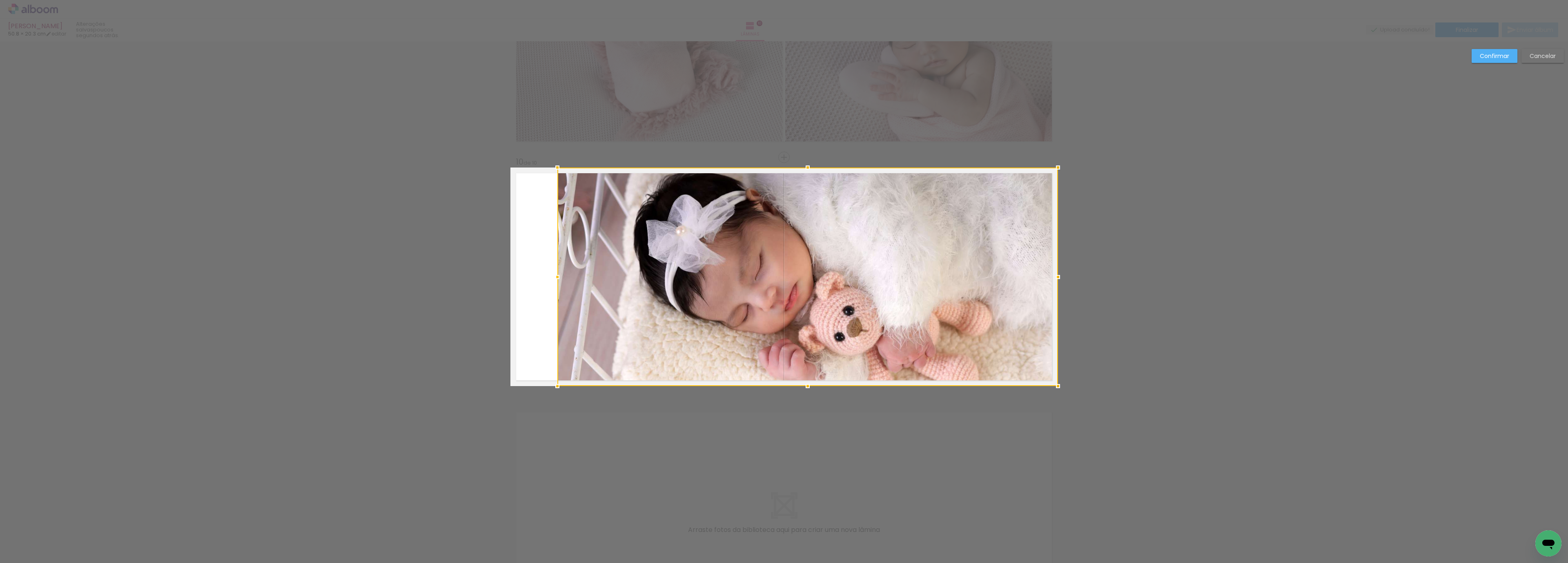
drag, startPoint x: 638, startPoint y: 278, endPoint x: 548, endPoint y: 277, distance: 90.0
click at [549, 277] on div at bounding box center [557, 277] width 16 height 16
click at [0, 0] on slot "Confirmar" at bounding box center [0, 0] width 0 height 0
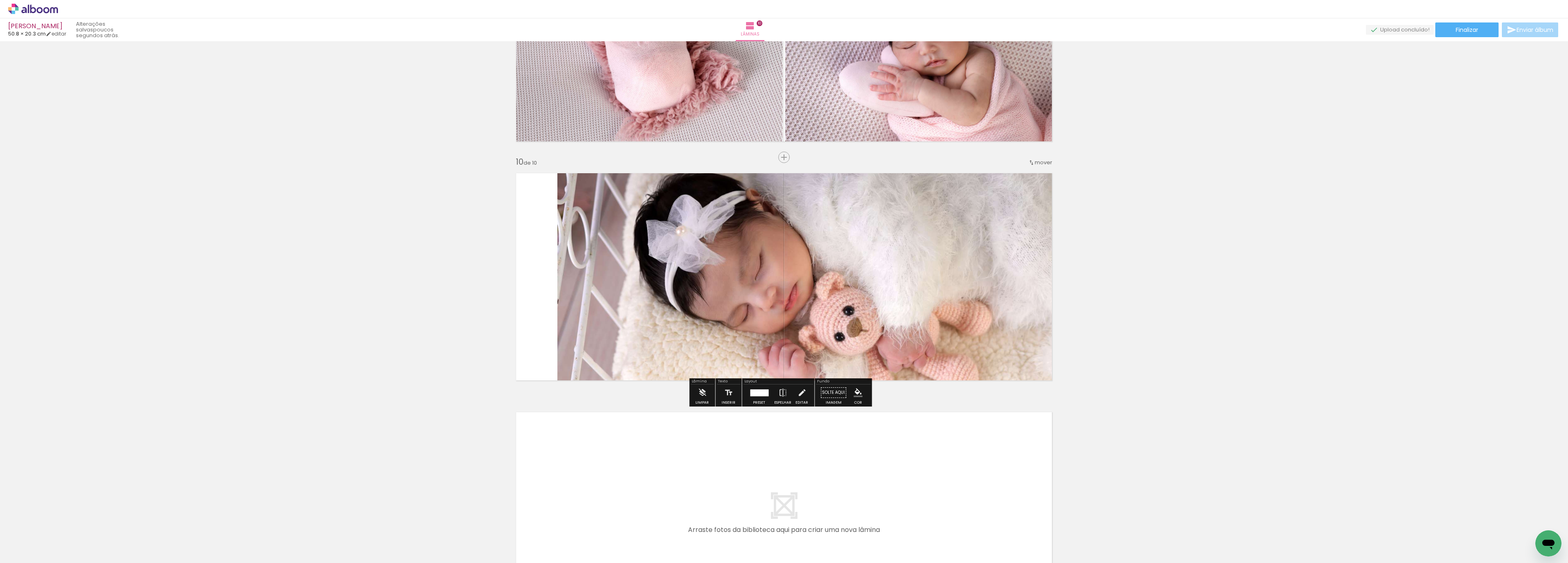
click at [821, 301] on quentale-photo at bounding box center [807, 277] width 500 height 218
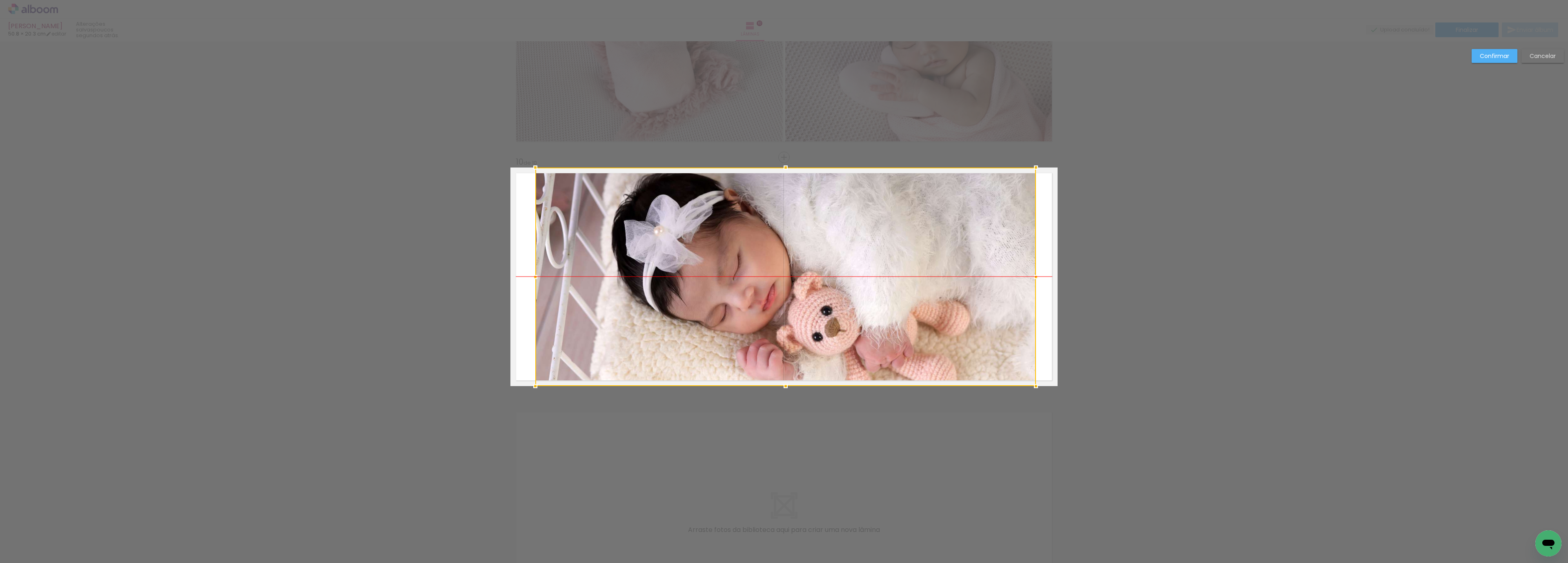
drag, startPoint x: 855, startPoint y: 298, endPoint x: 842, endPoint y: 298, distance: 13.0
click at [842, 298] on div at bounding box center [785, 277] width 500 height 218
click at [0, 0] on slot "Confirmar" at bounding box center [0, 0] width 0 height 0
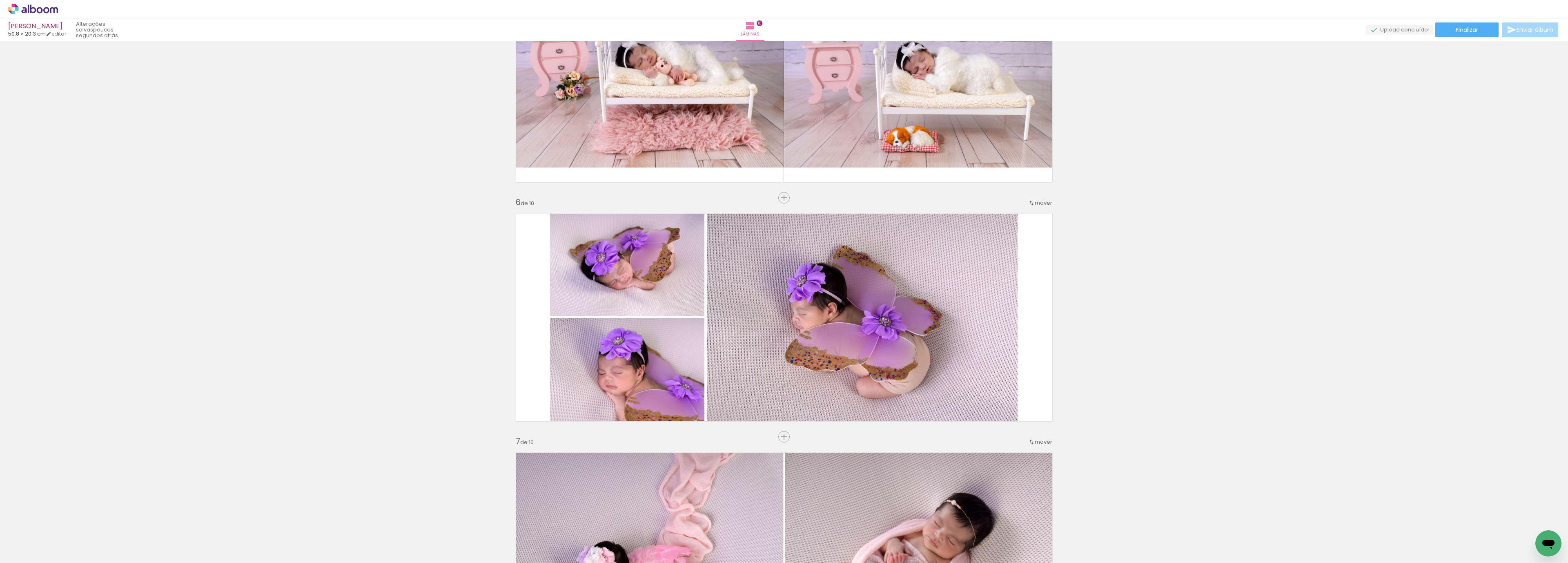
scroll to position [1019, 0]
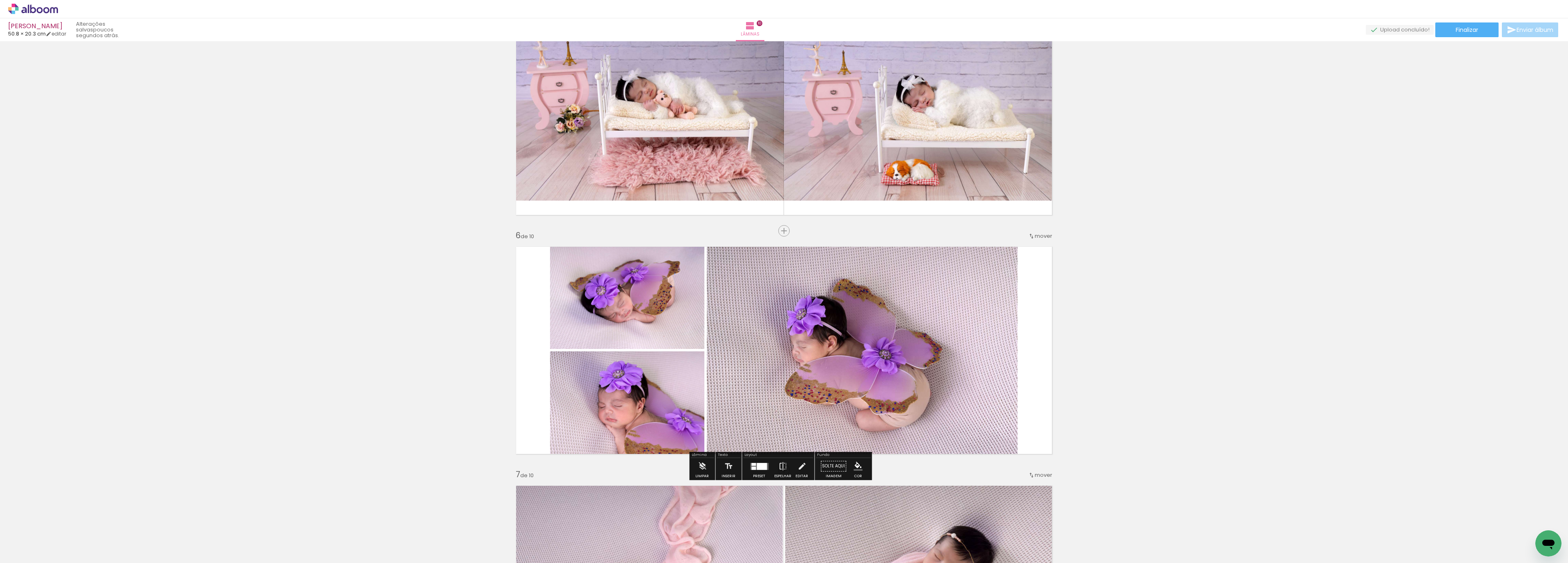
click at [957, 368] on quentale-photo at bounding box center [861, 351] width 311 height 218
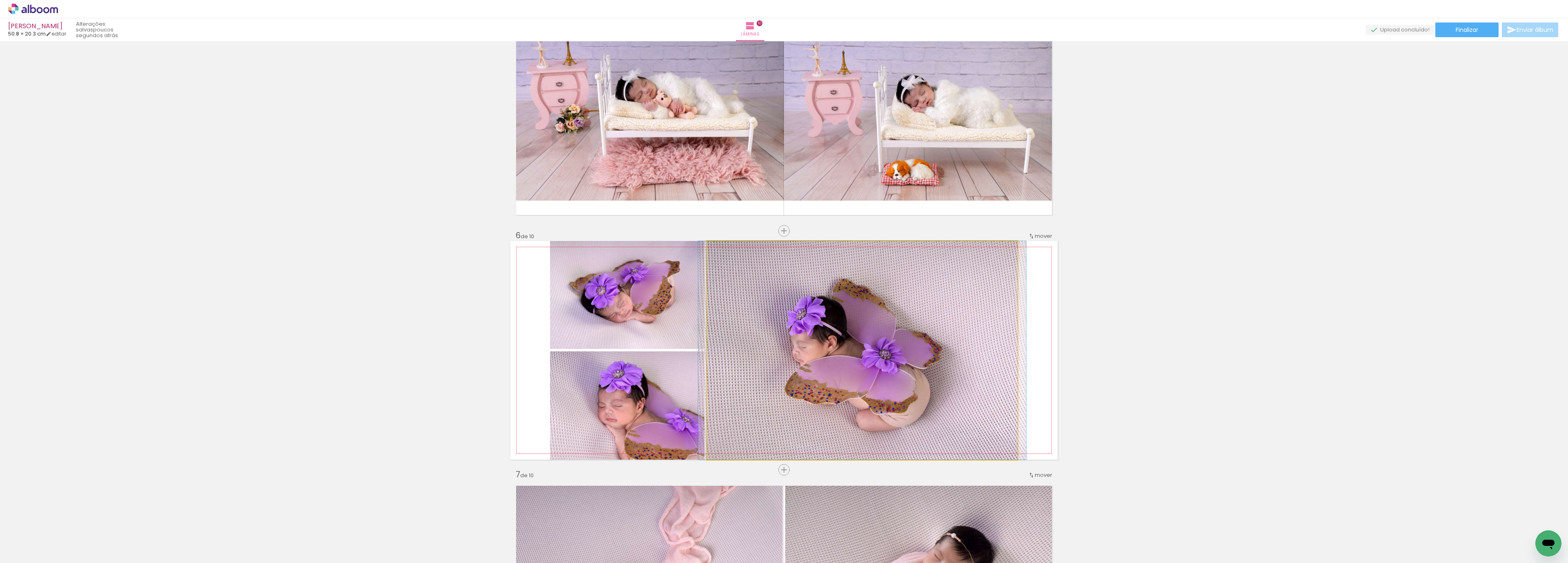
click at [957, 368] on quentale-photo at bounding box center [861, 351] width 311 height 218
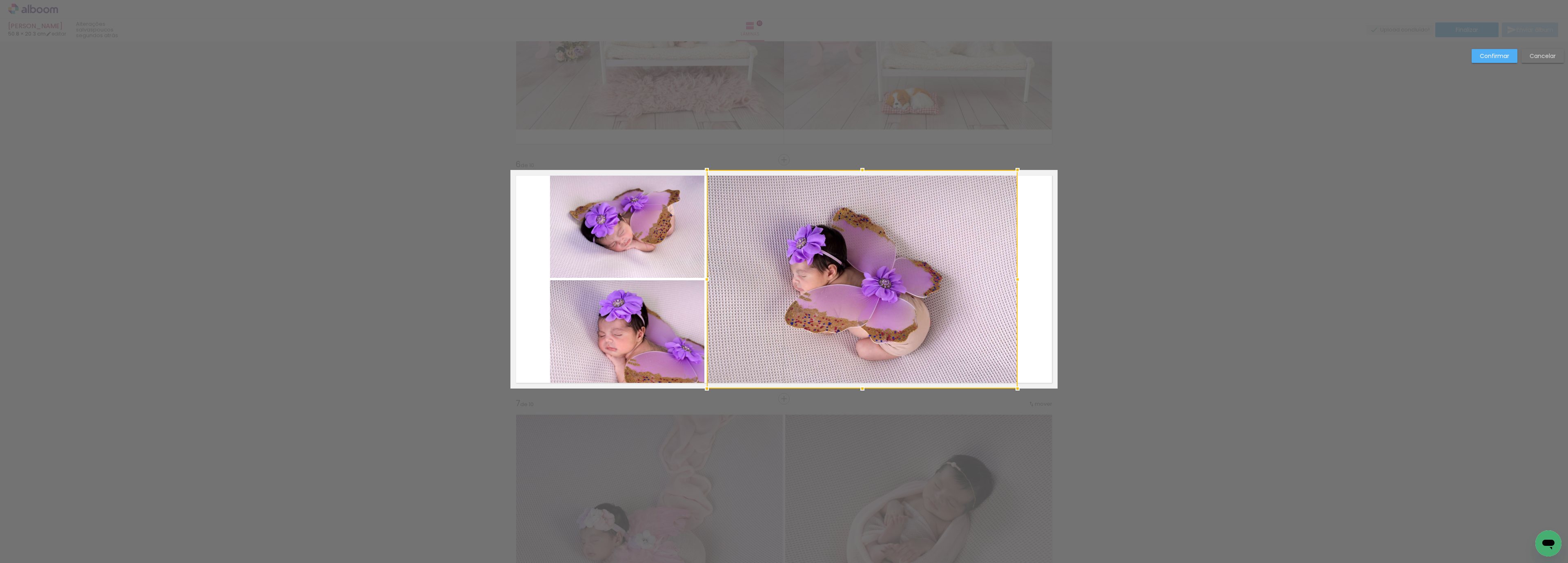
scroll to position [1092, 0]
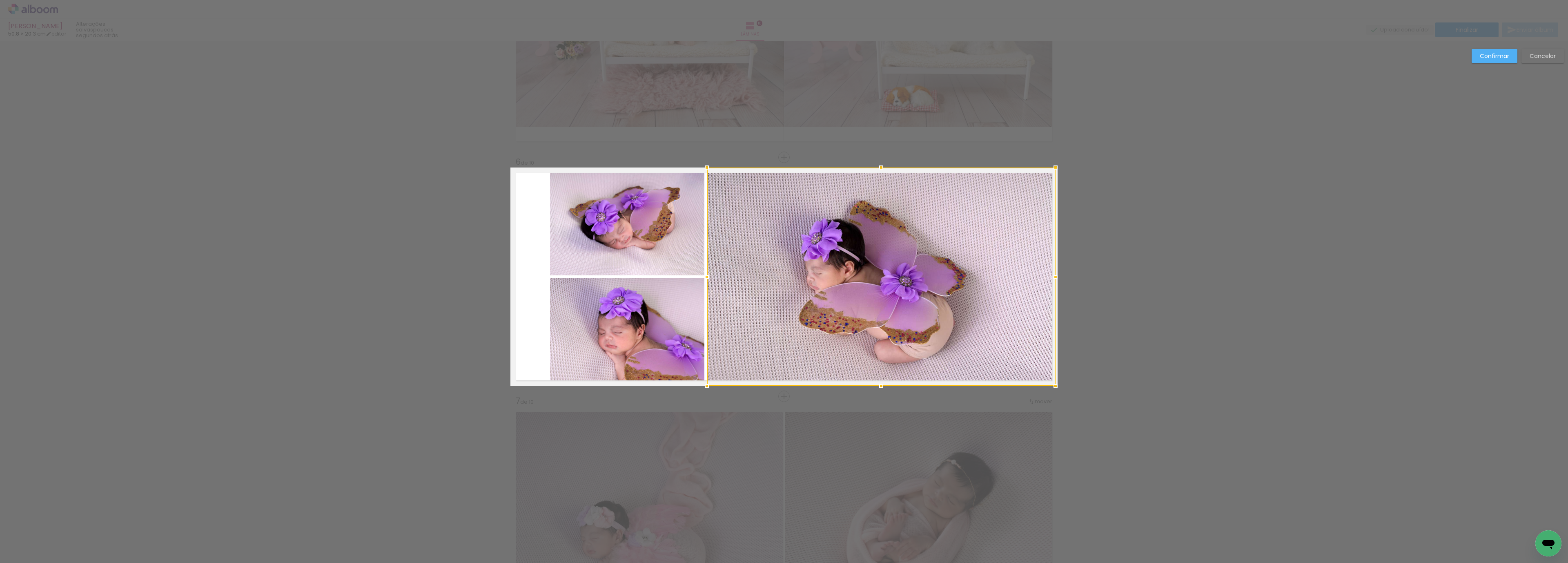
drag, startPoint x: 1014, startPoint y: 278, endPoint x: 1053, endPoint y: 275, distance: 39.1
click at [1053, 275] on div at bounding box center [1055, 277] width 16 height 16
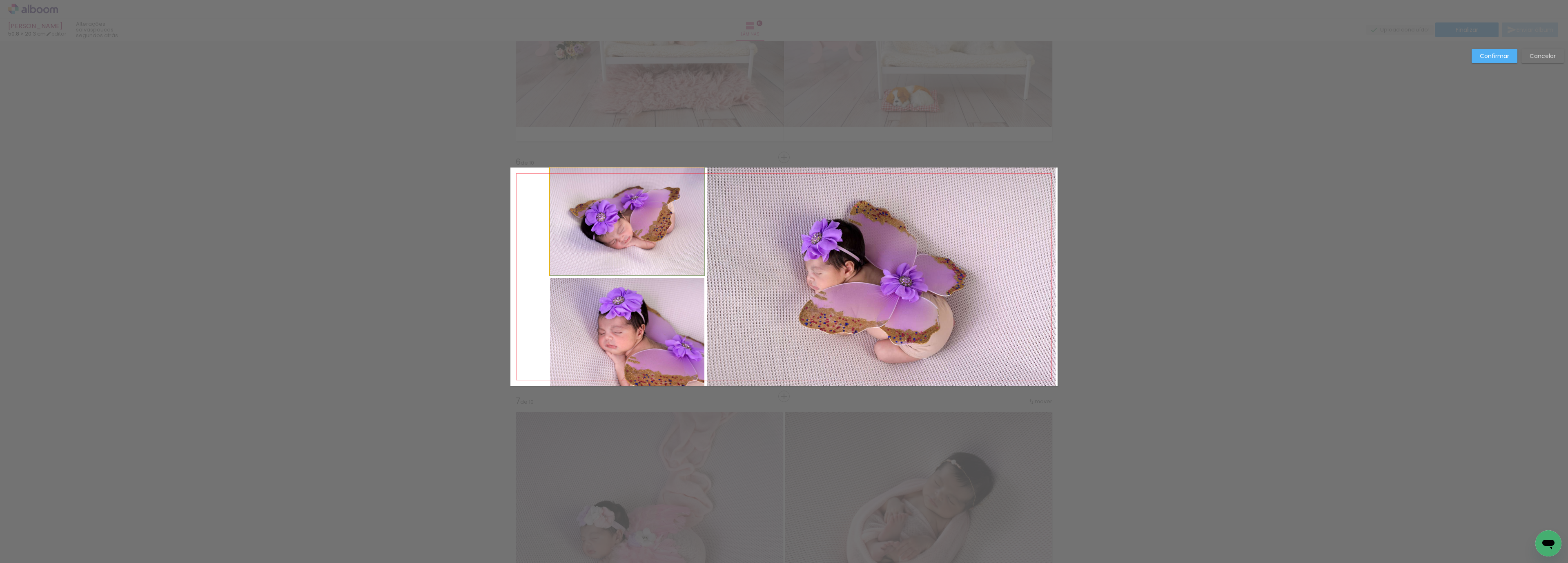
click at [570, 185] on quentale-photo at bounding box center [626, 221] width 154 height 108
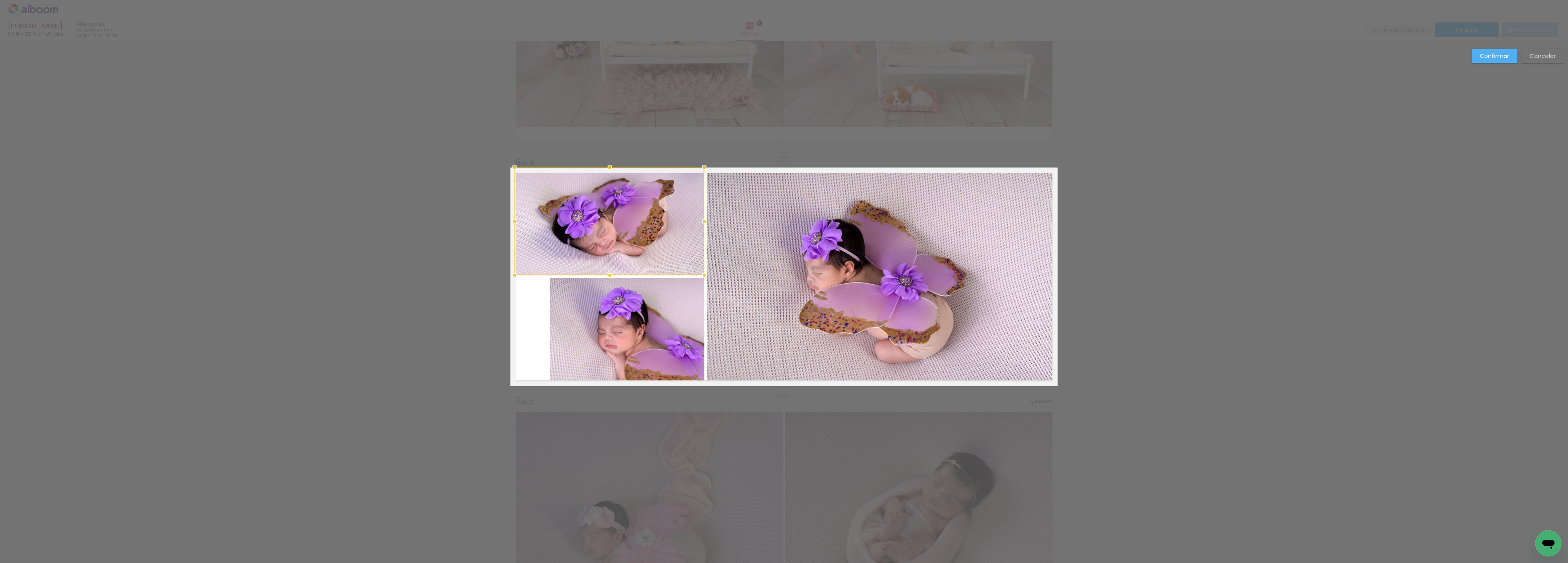
drag, startPoint x: 542, startPoint y: 220, endPoint x: 506, endPoint y: 219, distance: 36.0
click at [506, 219] on div at bounding box center [514, 221] width 16 height 16
click at [582, 327] on quentale-photo at bounding box center [626, 332] width 154 height 108
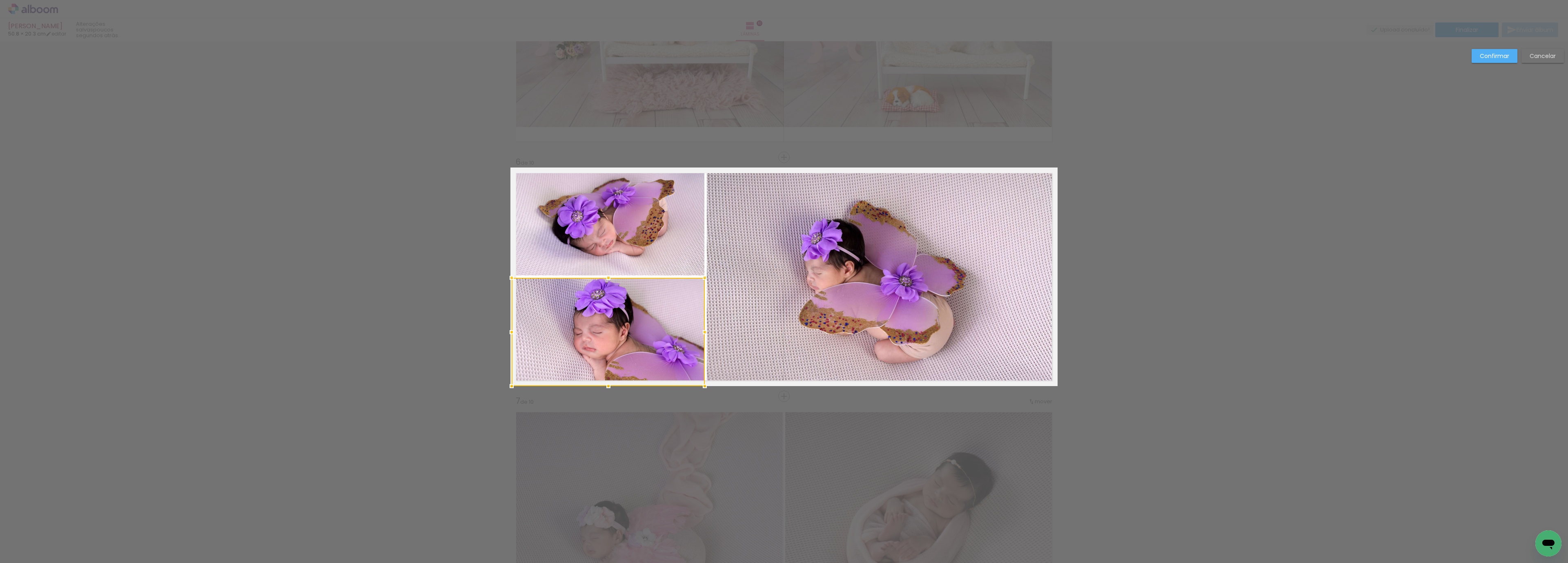
drag, startPoint x: 537, startPoint y: 334, endPoint x: 498, endPoint y: 331, distance: 39.1
click at [503, 331] on div at bounding box center [511, 332] width 16 height 16
click at [0, 0] on slot "Confirmar" at bounding box center [0, 0] width 0 height 0
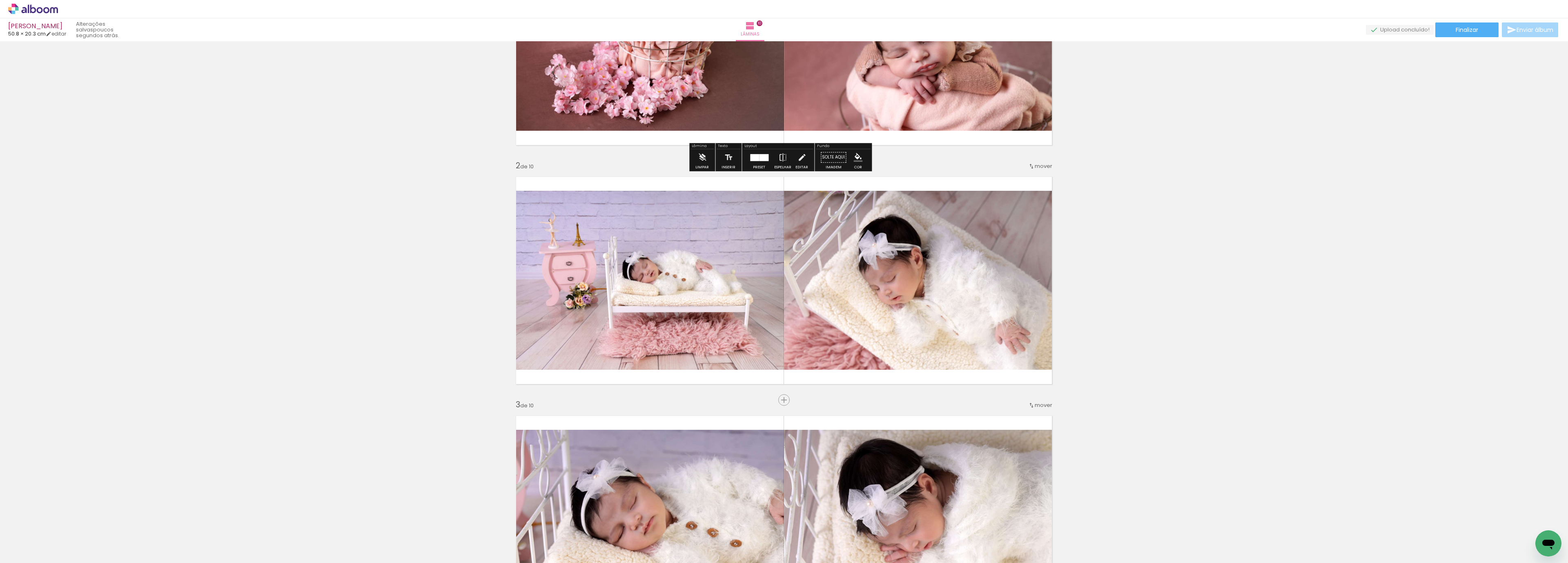
scroll to position [0, 0]
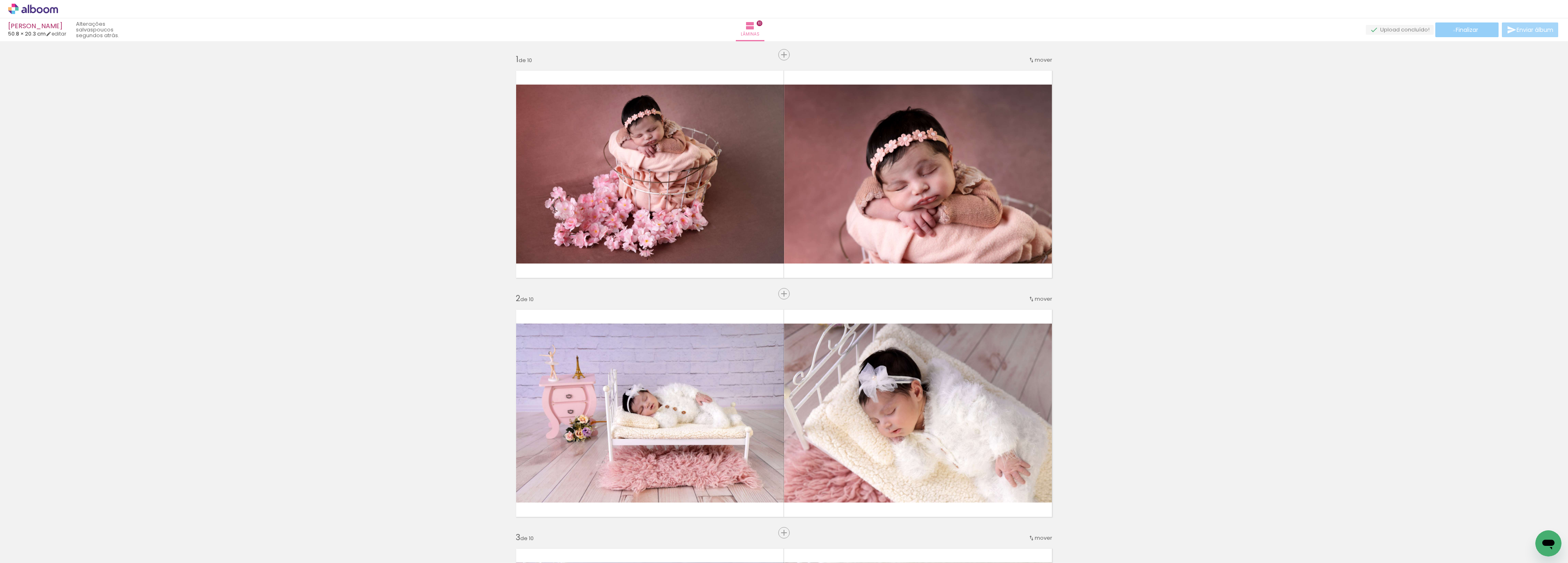
click at [1454, 31] on paper-button "Finalizar" at bounding box center [1467, 30] width 64 height 15
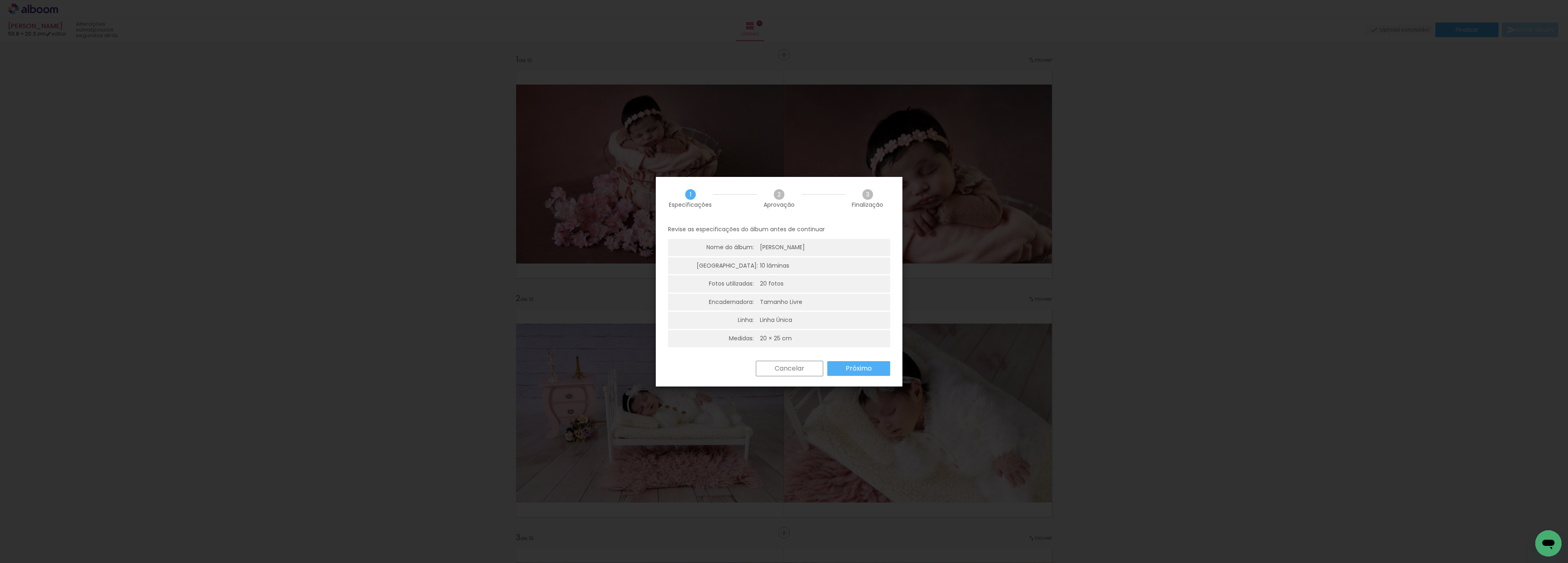
click at [0, 0] on slot "Próximo" at bounding box center [0, 0] width 0 height 0
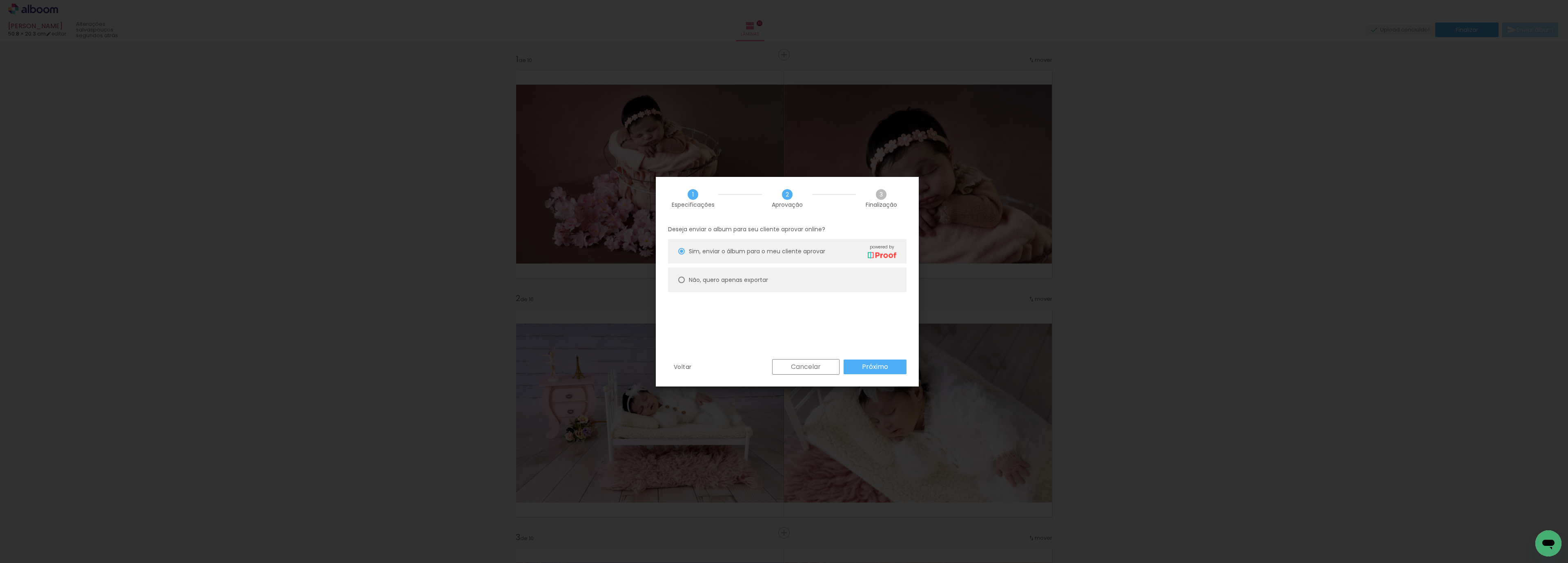
click at [682, 282] on div at bounding box center [681, 279] width 7 height 7
type paper-radio-button "on"
click at [882, 364] on paper-button "Próximo" at bounding box center [874, 366] width 63 height 15
type input "Alta, 300 DPI"
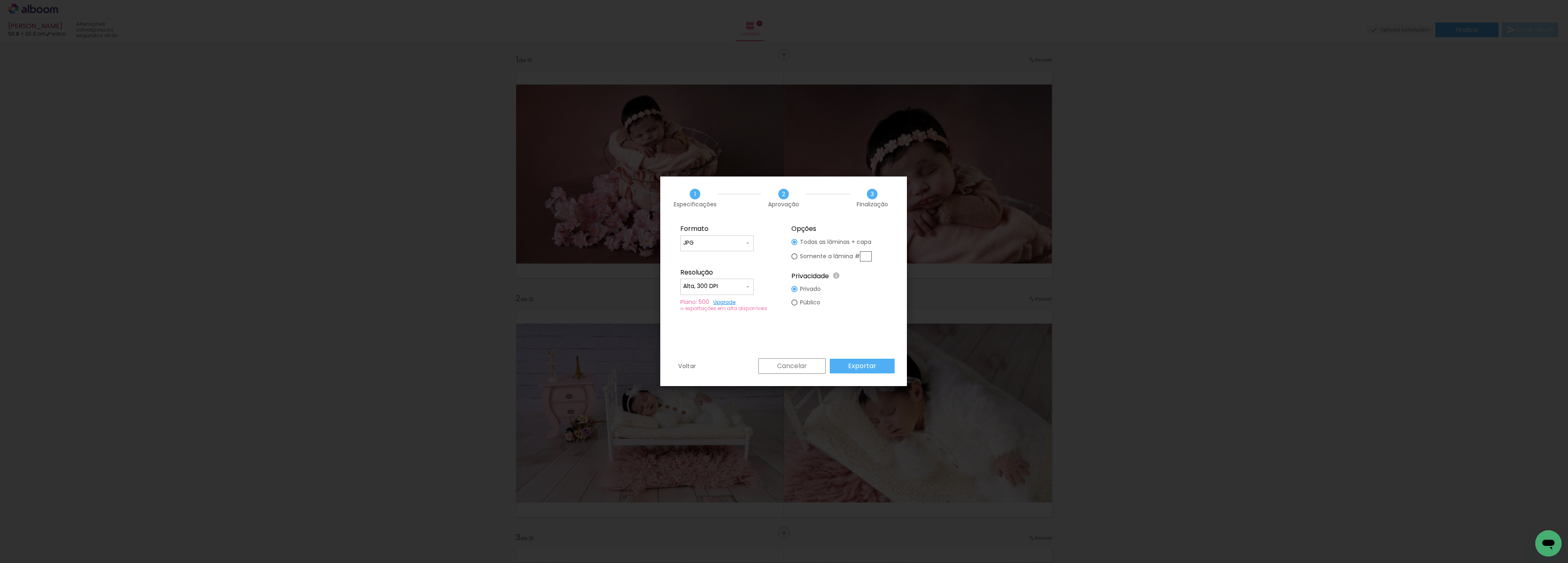
click at [883, 360] on paper-button "Exportar" at bounding box center [861, 365] width 65 height 15
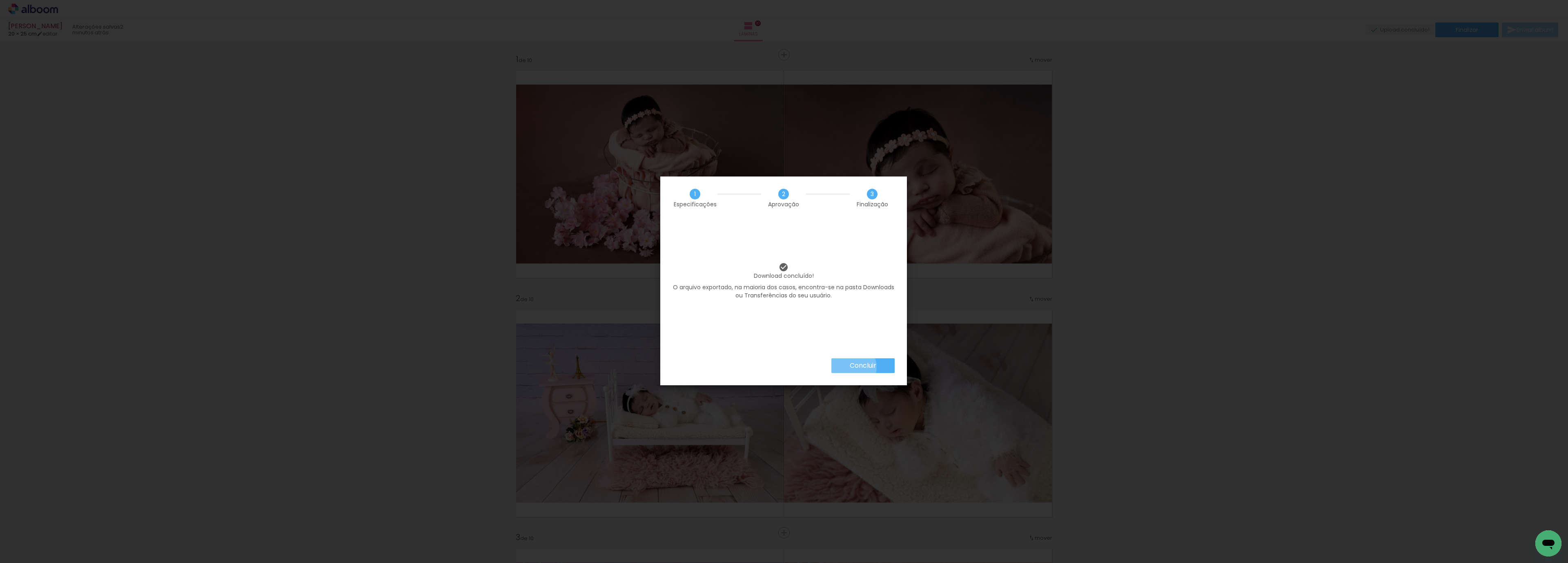
click at [0, 0] on slot "Concluir" at bounding box center [0, 0] width 0 height 0
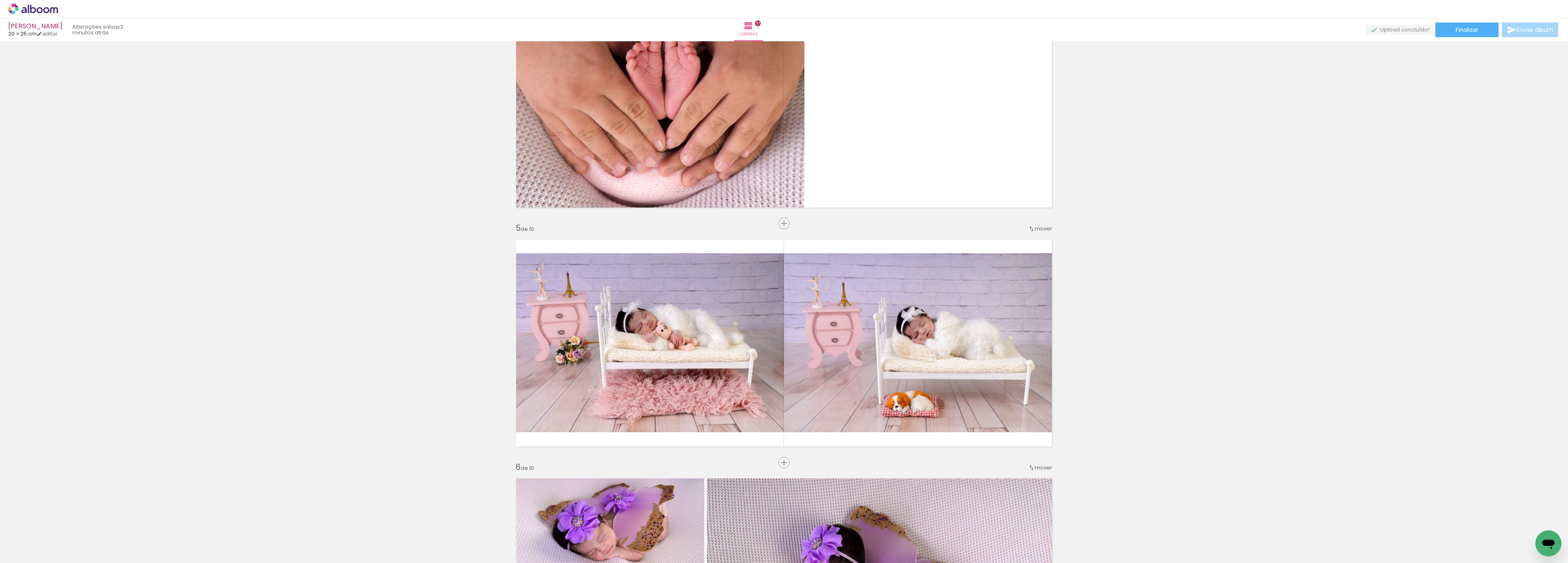
scroll to position [738, 0]
